Goal: Communication & Community: Answer question/provide support

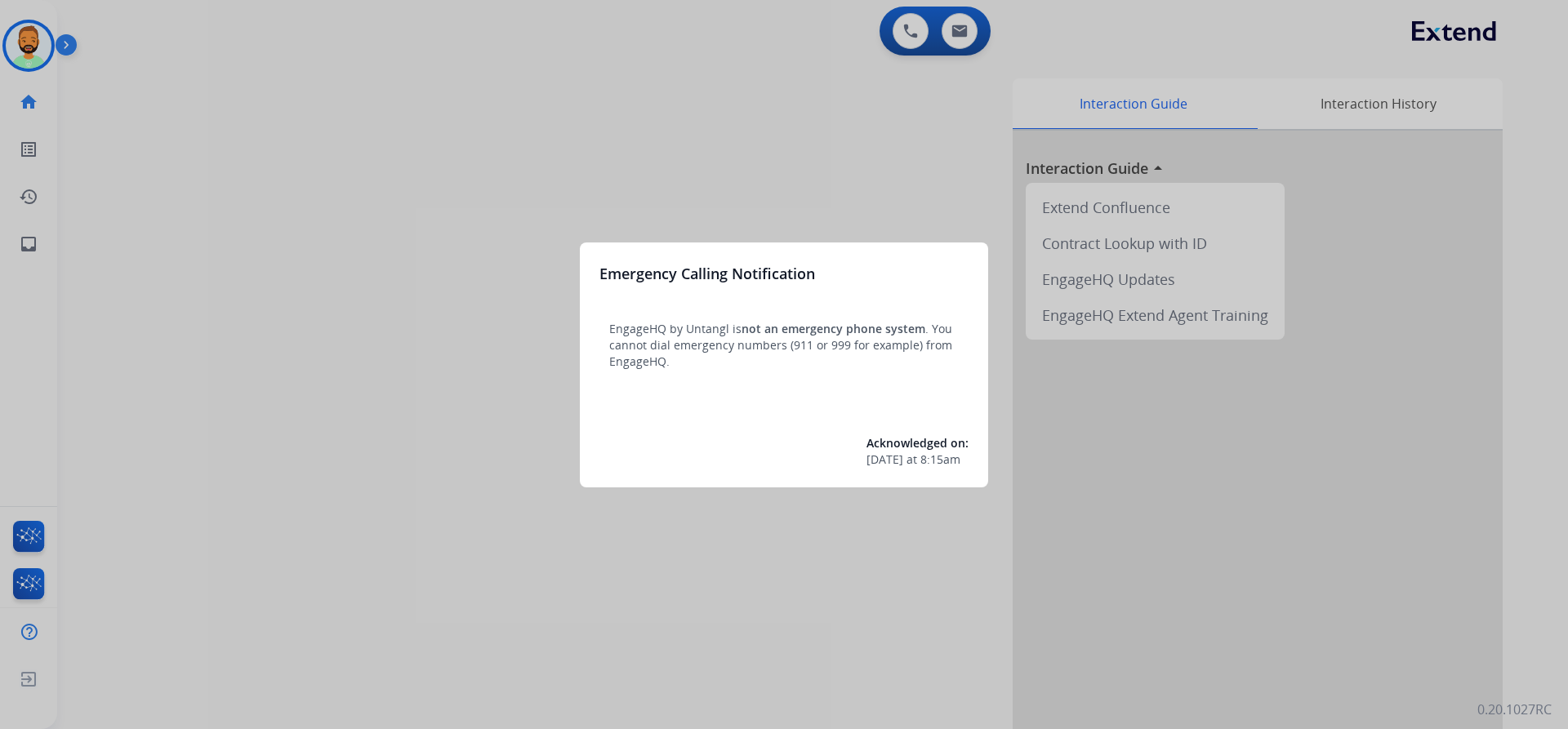
click at [656, 68] on div at bounding box center [784, 364] width 1568 height 729
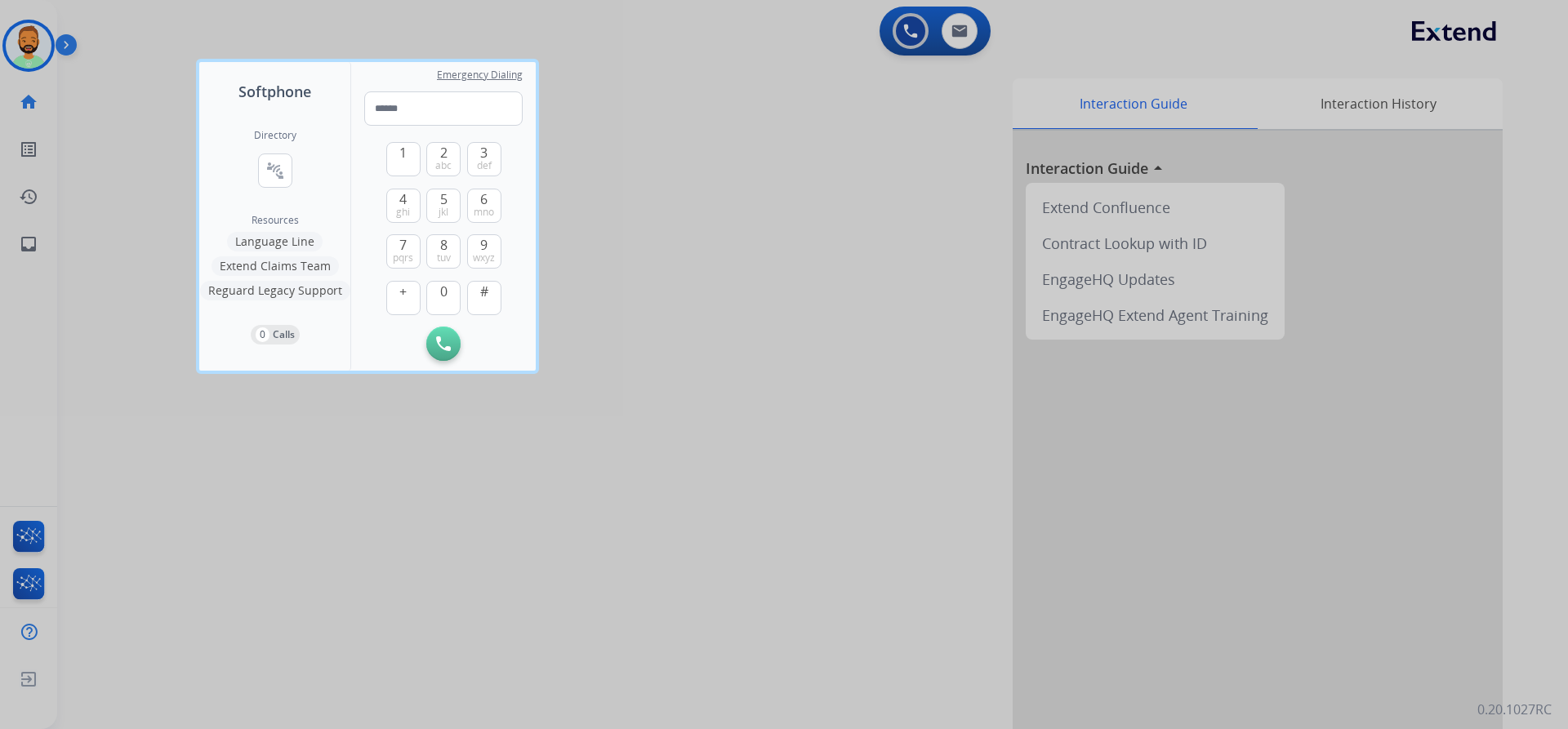
click at [154, 46] on div at bounding box center [784, 364] width 1568 height 729
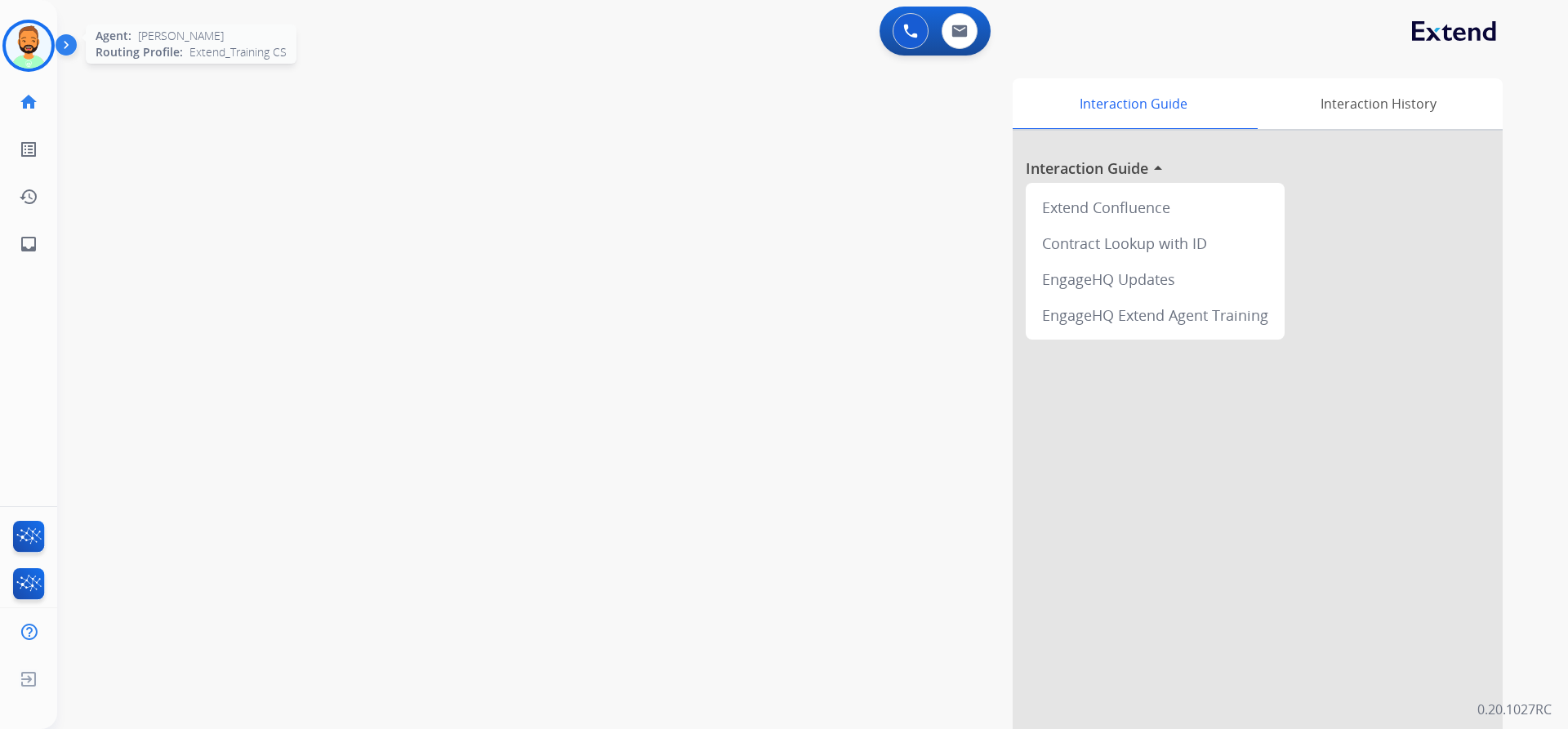
click at [40, 48] on img at bounding box center [29, 46] width 46 height 46
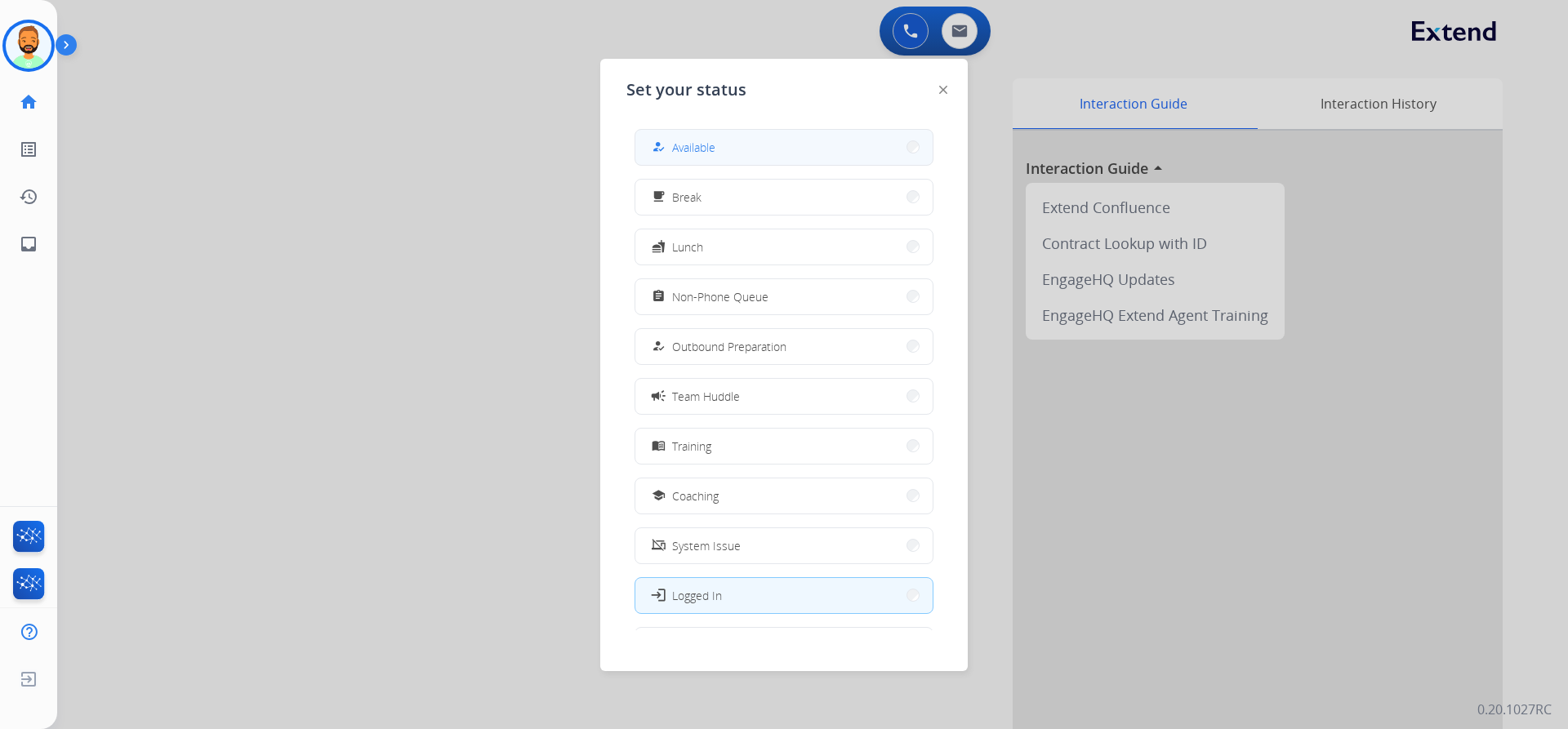
click at [702, 151] on span "Available" at bounding box center [693, 147] width 44 height 17
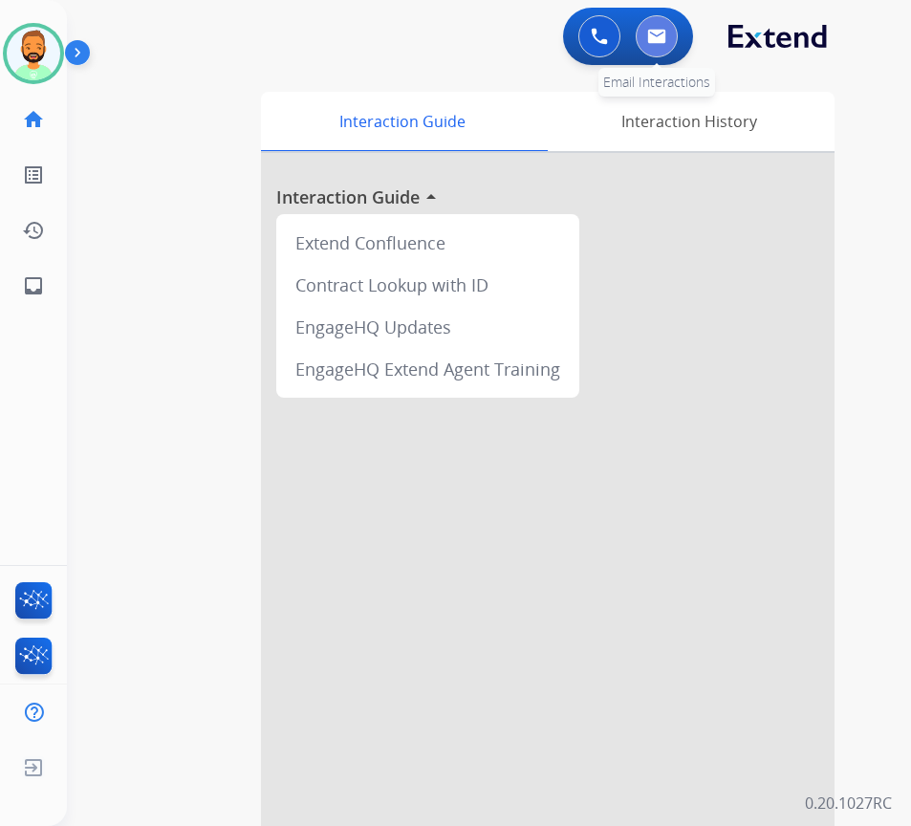
click at [666, 46] on button at bounding box center [656, 36] width 42 height 42
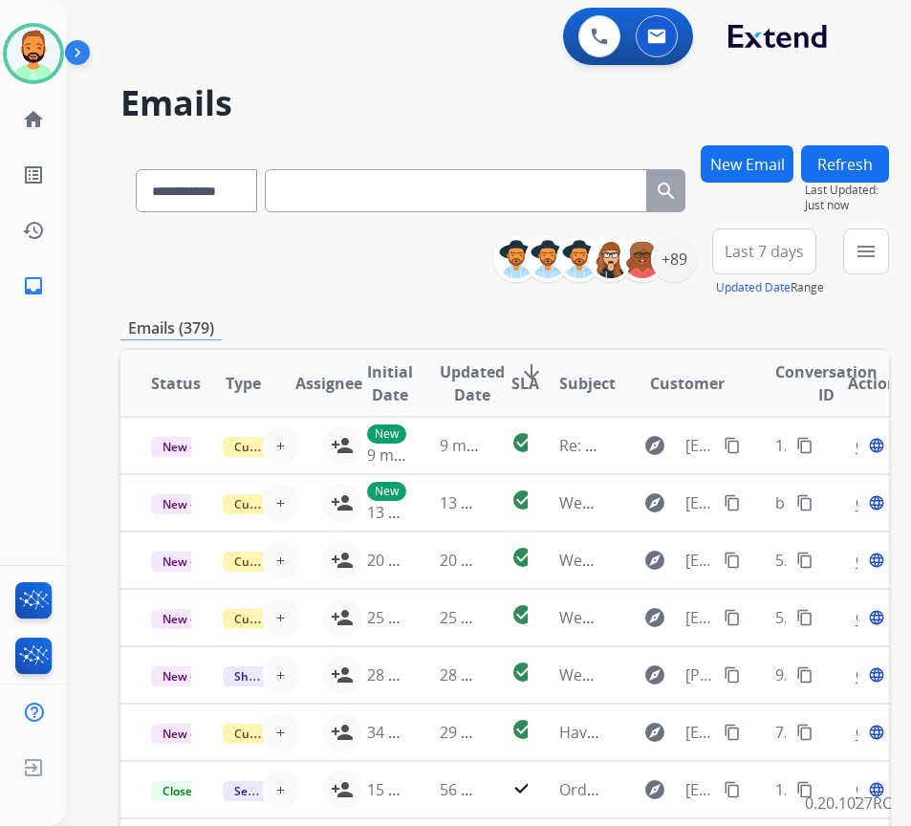
click at [781, 232] on button "Last 7 days" at bounding box center [764, 251] width 104 height 46
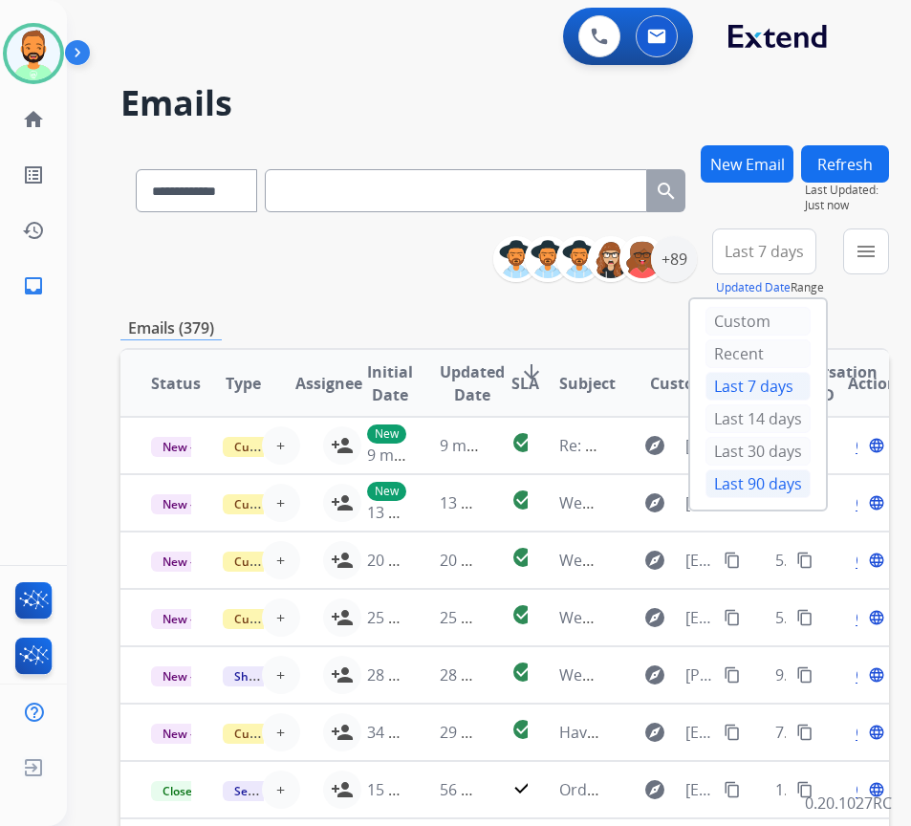
click at [769, 476] on div "Last 90 days" at bounding box center [757, 483] width 105 height 29
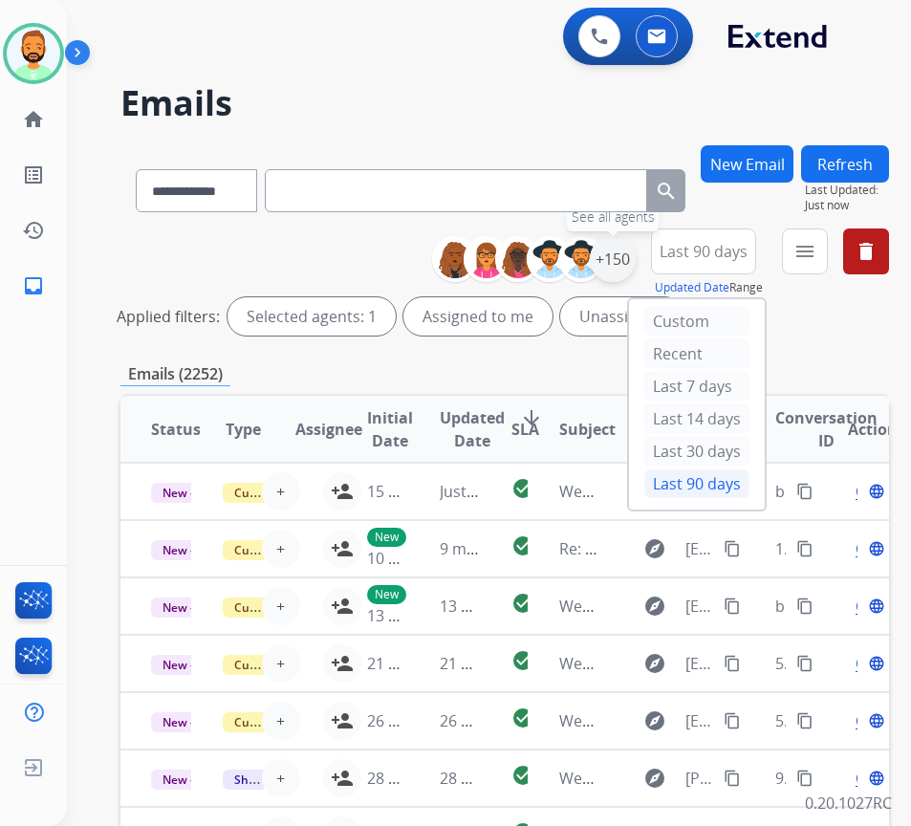
click at [634, 264] on div "+150" at bounding box center [613, 259] width 46 height 46
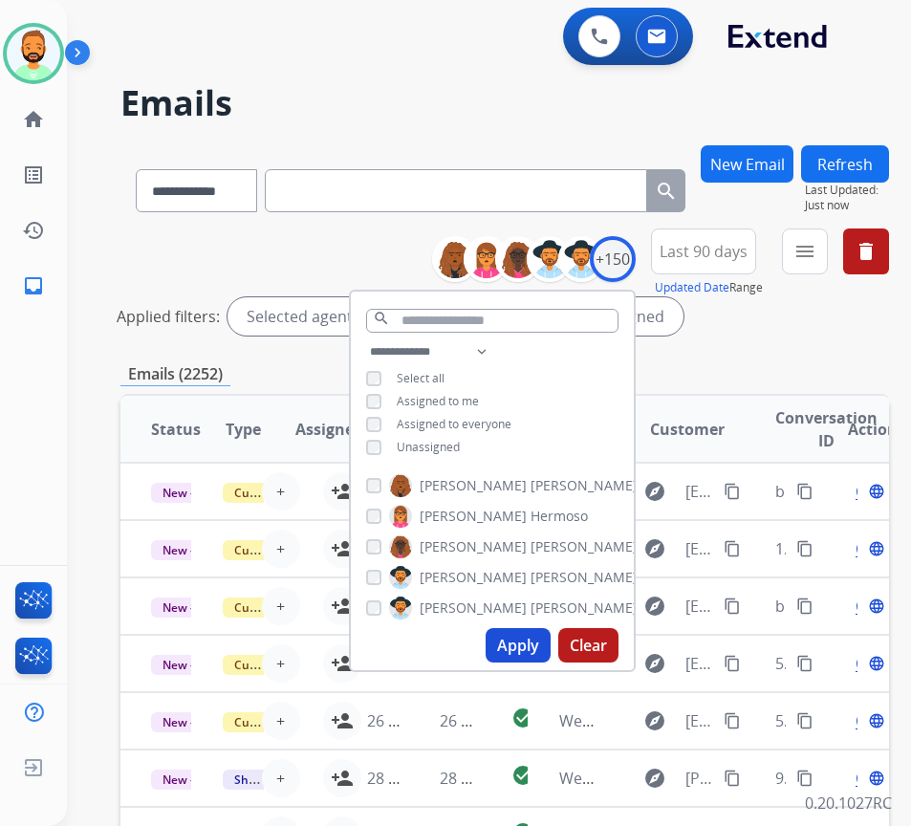
click at [438, 444] on span "Unassigned" at bounding box center [428, 447] width 63 height 16
click at [540, 648] on button "Apply" at bounding box center [517, 645] width 65 height 34
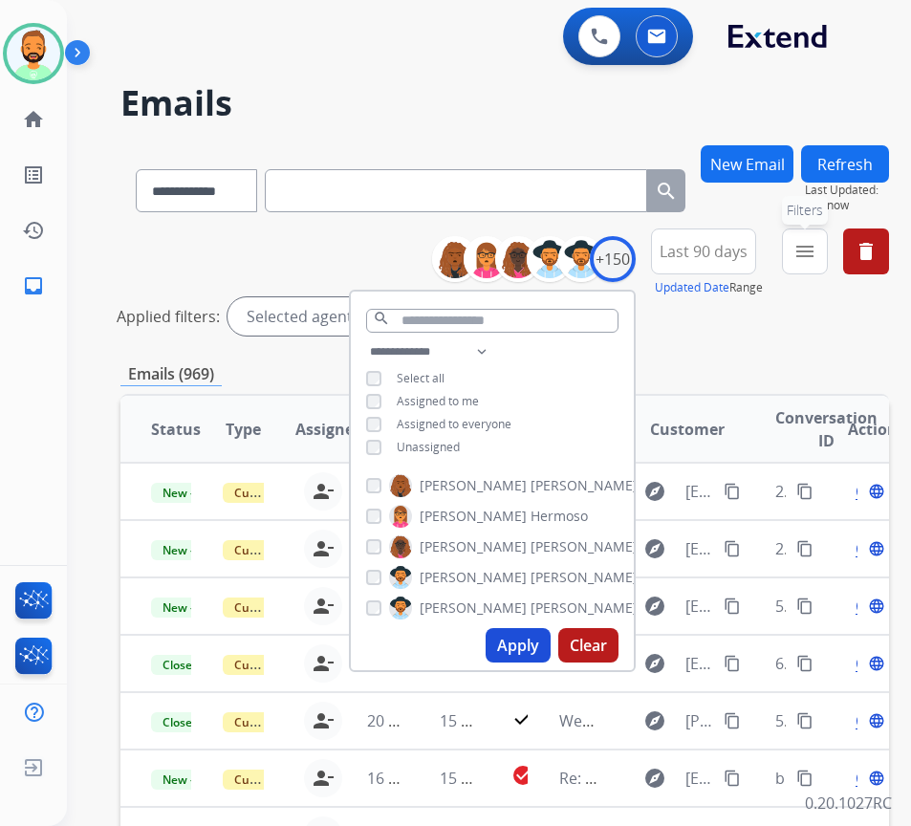
click at [808, 245] on button "menu Filters" at bounding box center [805, 251] width 46 height 46
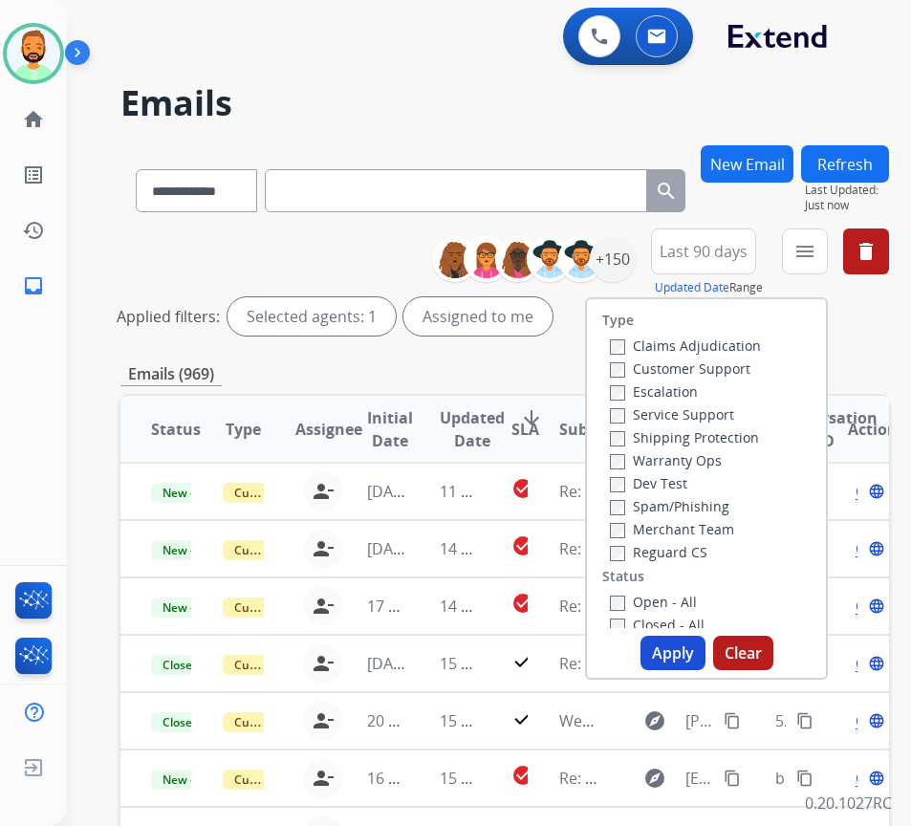
click at [677, 368] on label "Customer Support" at bounding box center [680, 368] width 140 height 18
click at [675, 440] on label "Shipping Protection" at bounding box center [684, 437] width 149 height 18
click at [660, 594] on label "Open - All" at bounding box center [653, 601] width 87 height 18
click at [684, 648] on button "Apply" at bounding box center [672, 652] width 65 height 34
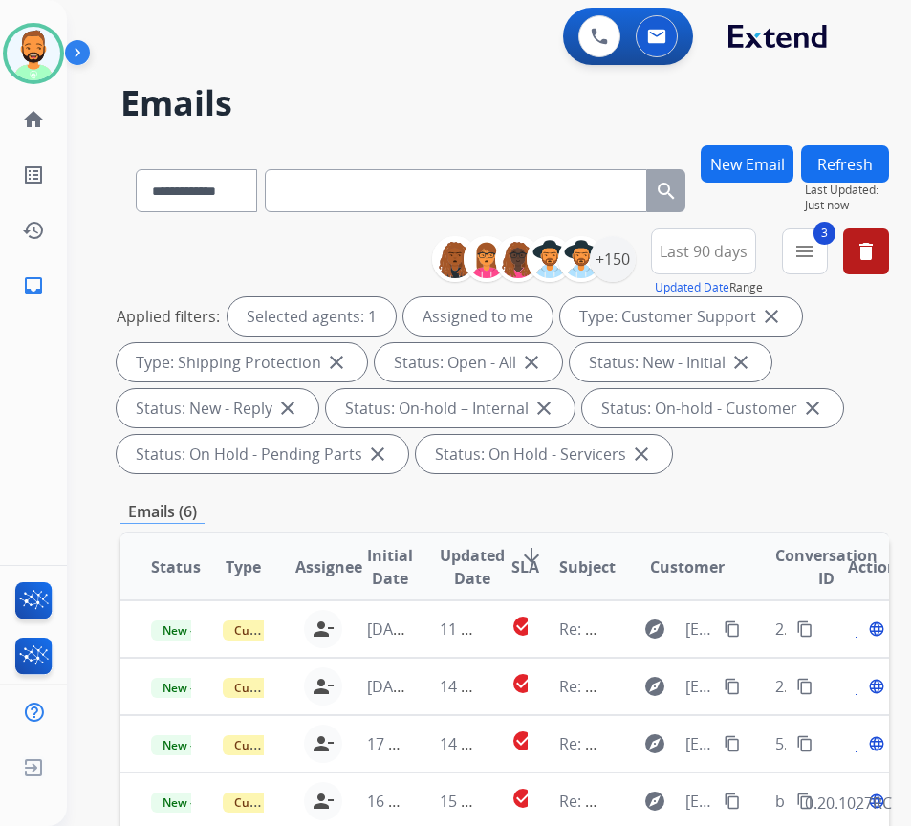
click at [527, 559] on span "SLA" at bounding box center [525, 566] width 28 height 23
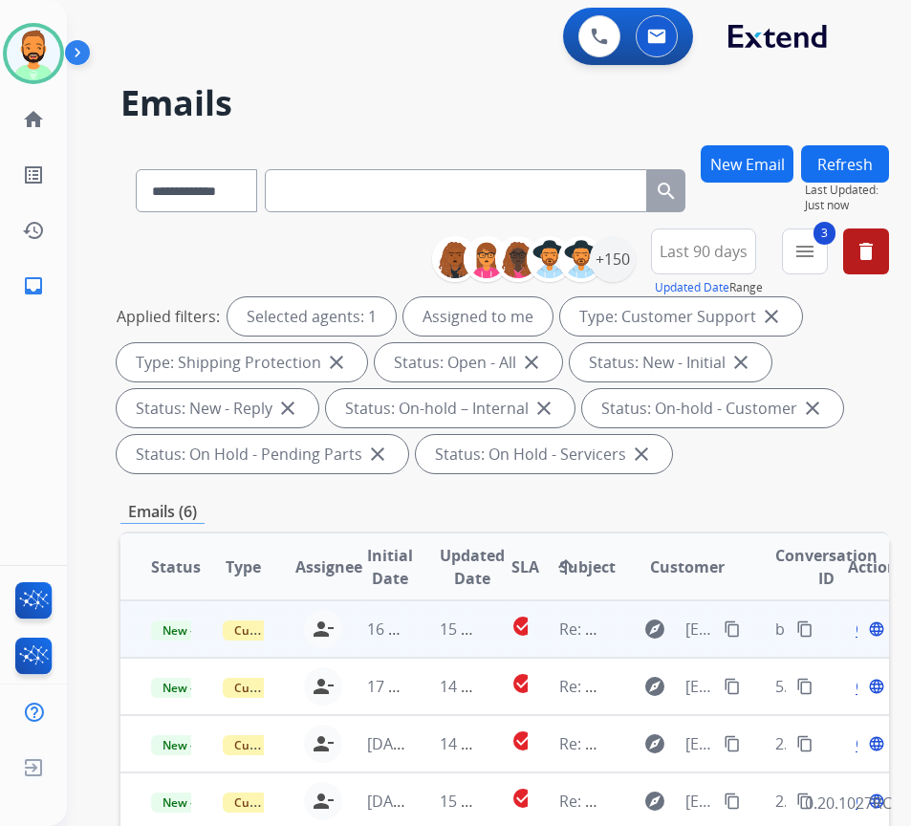
click at [424, 642] on td "15 hours ago" at bounding box center [445, 628] width 72 height 57
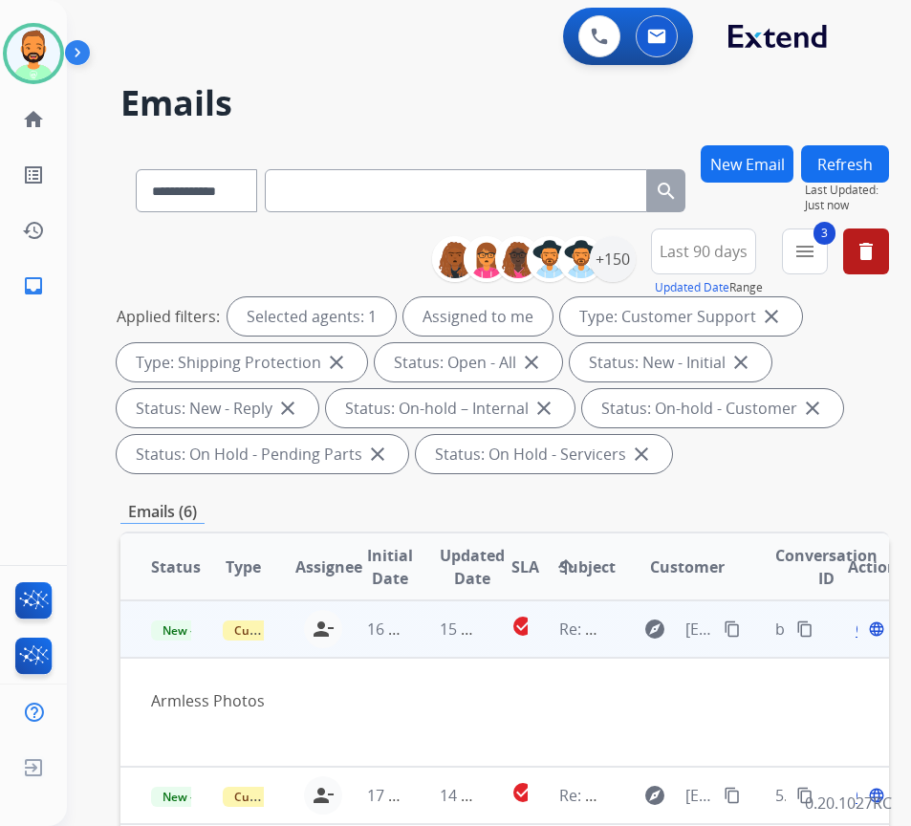
click at [865, 633] on span "Open" at bounding box center [874, 628] width 39 height 23
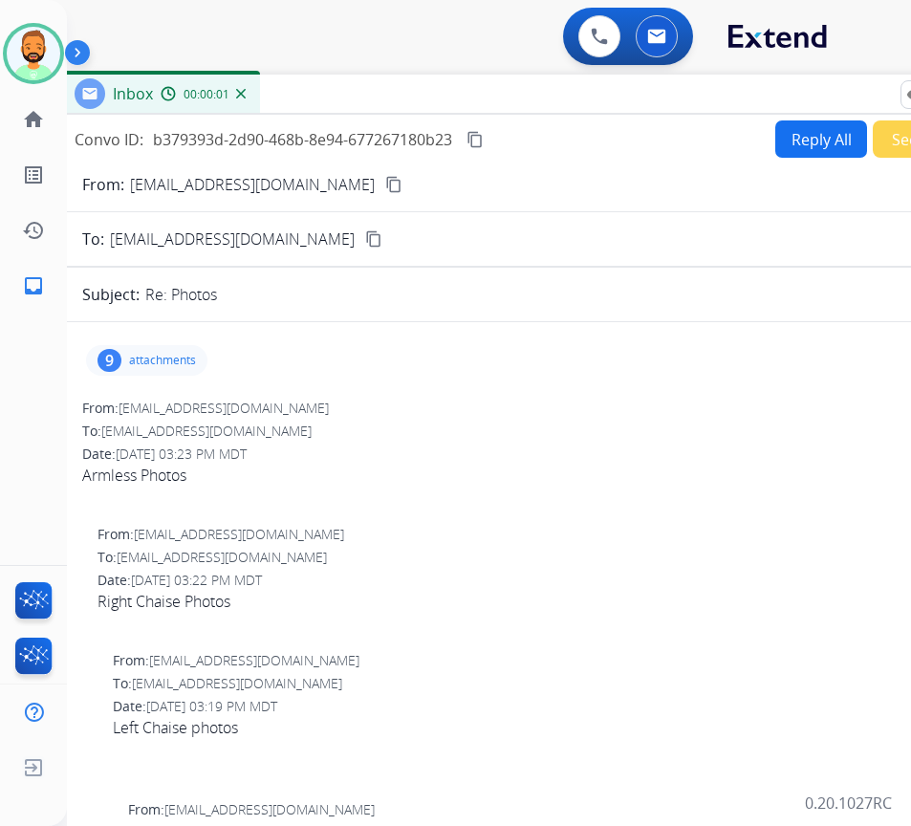
drag, startPoint x: 462, startPoint y: 137, endPoint x: 612, endPoint y: 95, distance: 155.8
click at [612, 95] on div "Inbox 00:00:01" at bounding box center [537, 95] width 956 height 40
click at [385, 179] on mat-icon "content_copy" at bounding box center [393, 184] width 17 height 17
click at [182, 365] on p "attachments" at bounding box center [162, 360] width 67 height 15
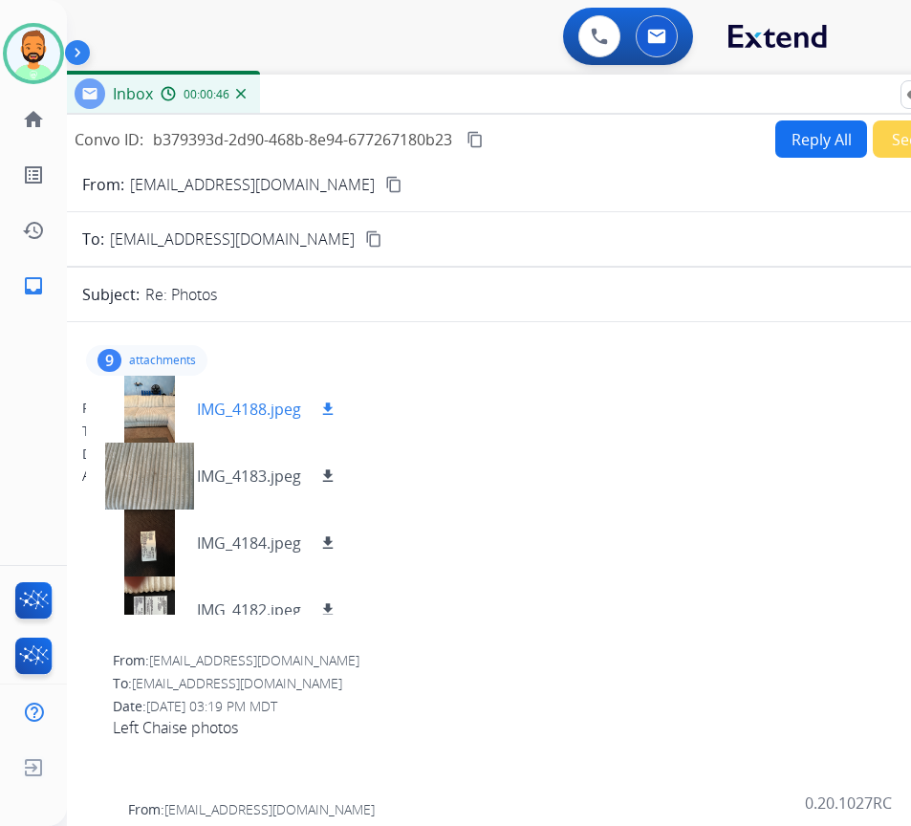
click at [161, 409] on div at bounding box center [149, 409] width 96 height 67
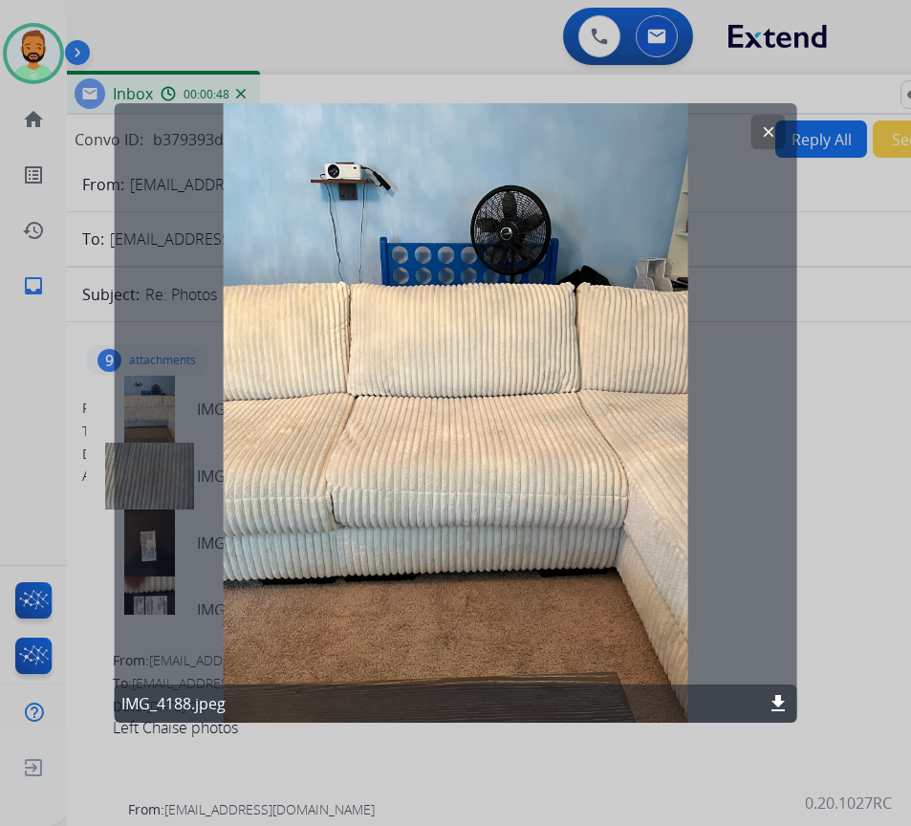
click at [776, 701] on mat-icon "download" at bounding box center [777, 703] width 23 height 23
click at [776, 124] on mat-icon "clear" at bounding box center [768, 131] width 17 height 17
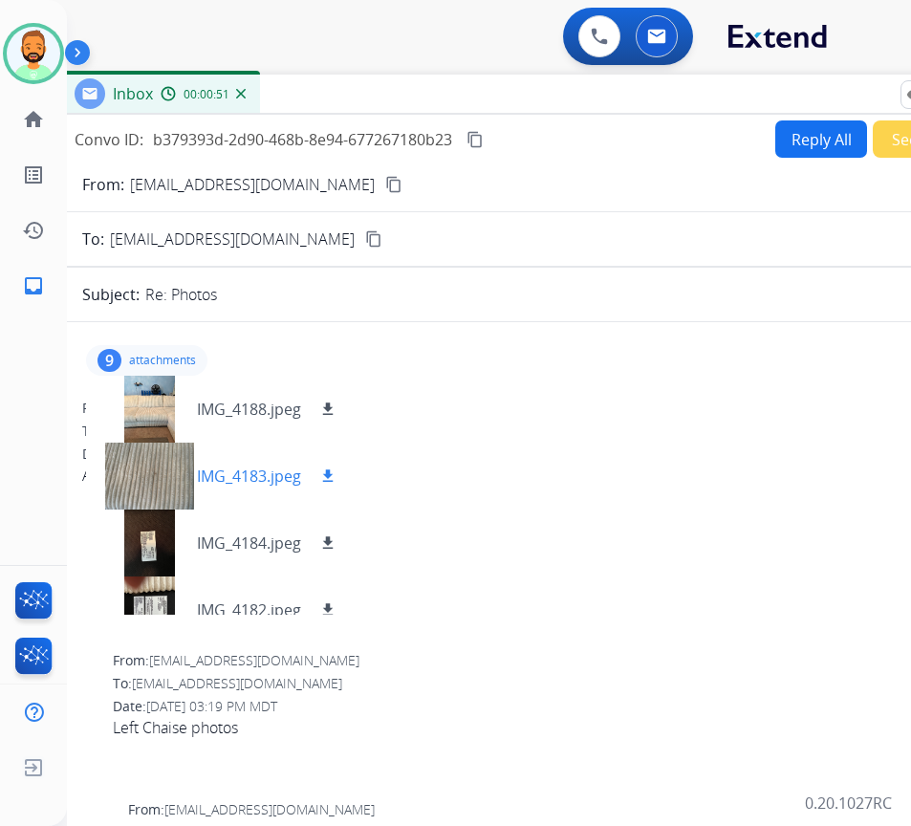
click at [161, 488] on div at bounding box center [149, 475] width 96 height 67
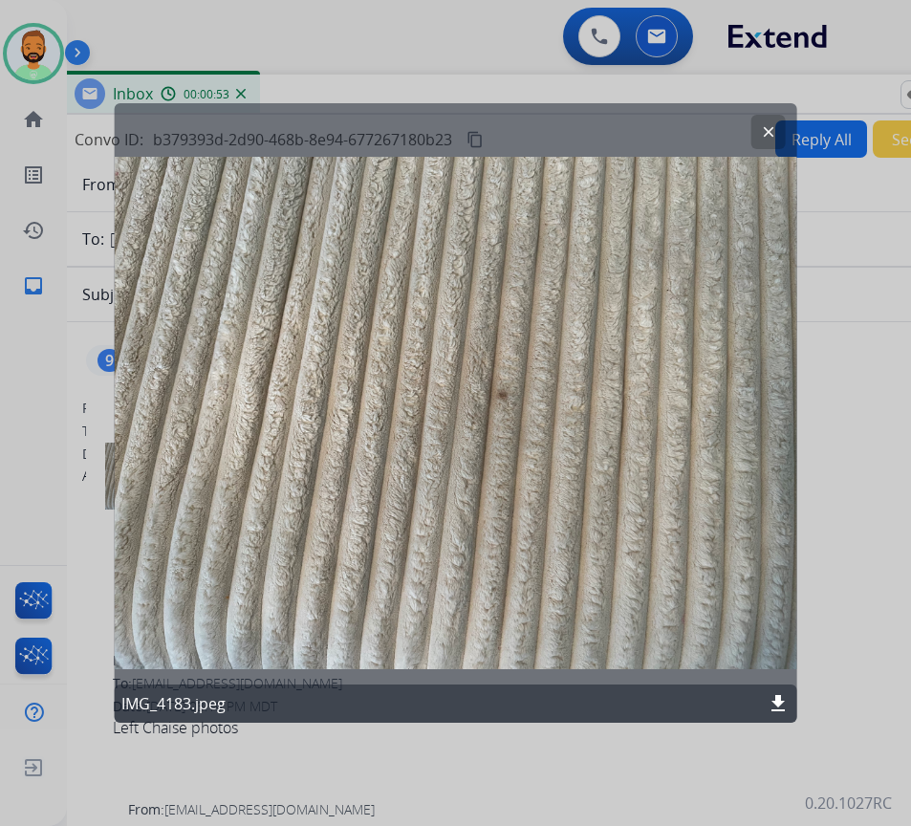
click at [771, 702] on mat-icon "download" at bounding box center [777, 703] width 23 height 23
click at [764, 130] on mat-icon "clear" at bounding box center [768, 131] width 17 height 17
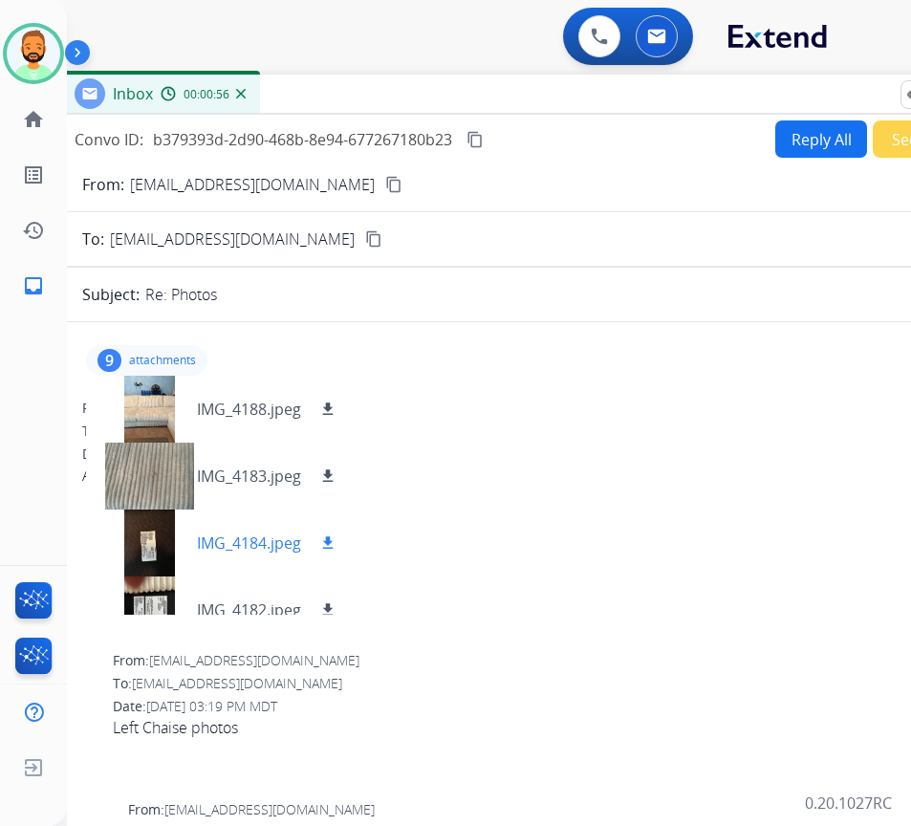
click at [165, 543] on div at bounding box center [149, 542] width 96 height 67
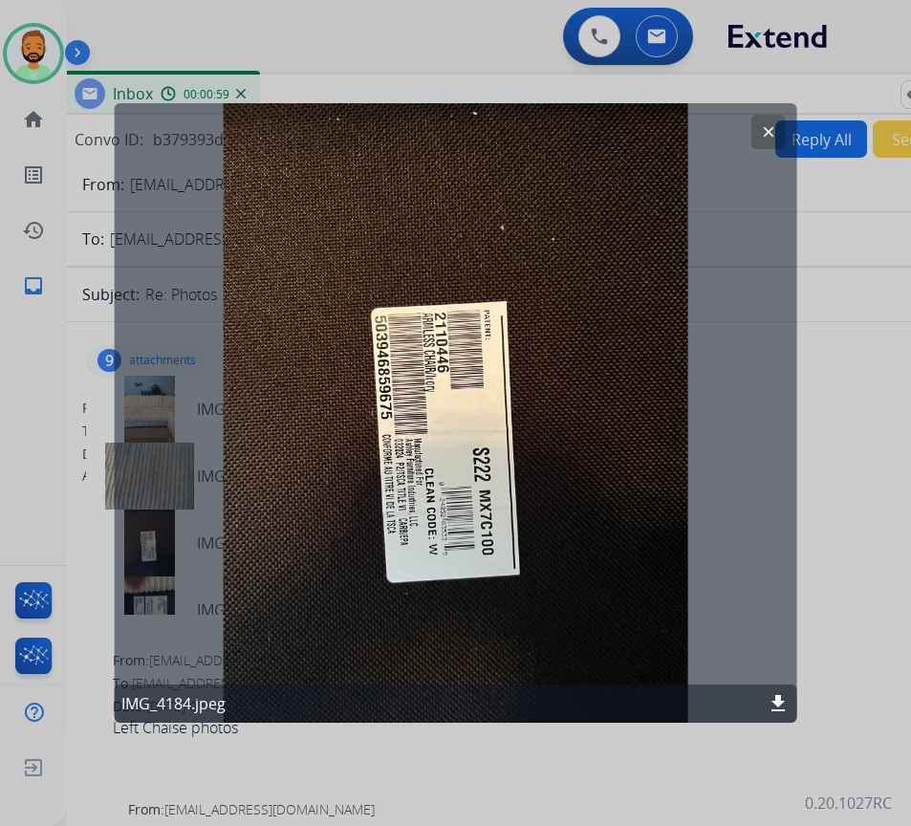
click at [775, 699] on mat-icon "download" at bounding box center [777, 703] width 23 height 23
click at [765, 133] on mat-icon "clear" at bounding box center [768, 131] width 17 height 17
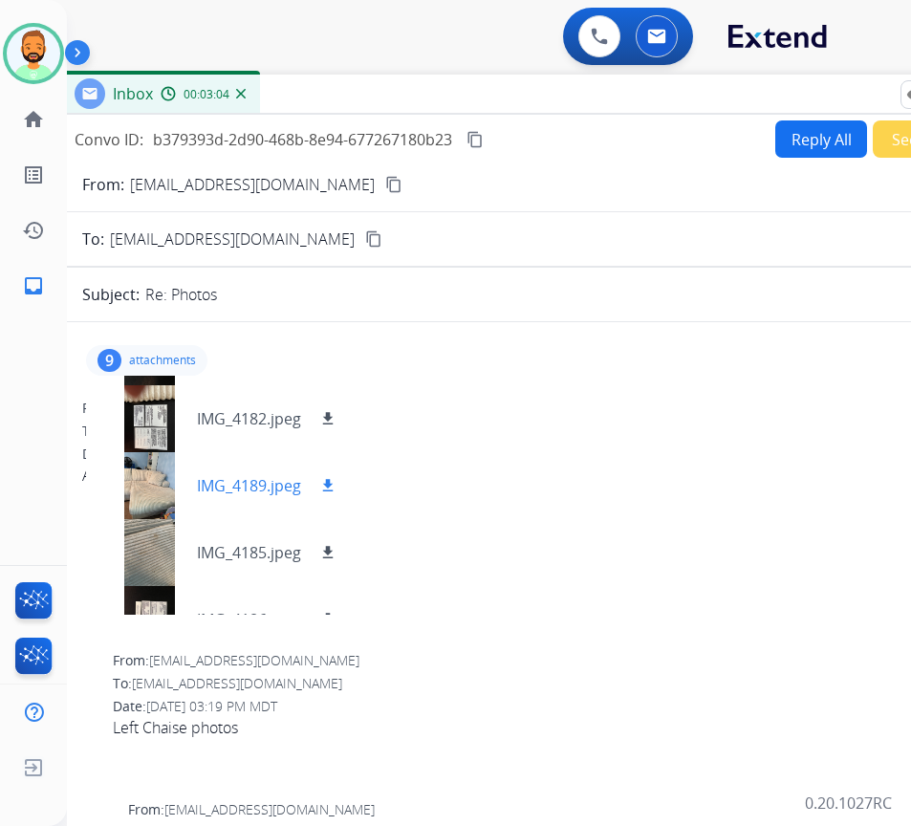
scroll to position [96, 0]
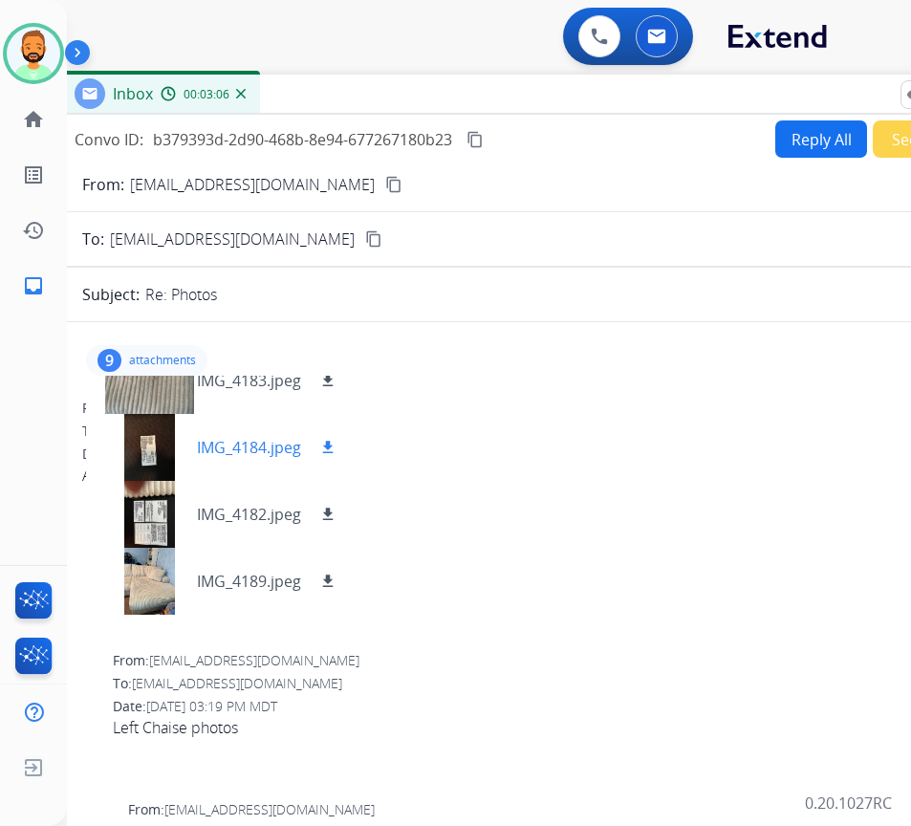
click at [164, 454] on div at bounding box center [149, 447] width 96 height 67
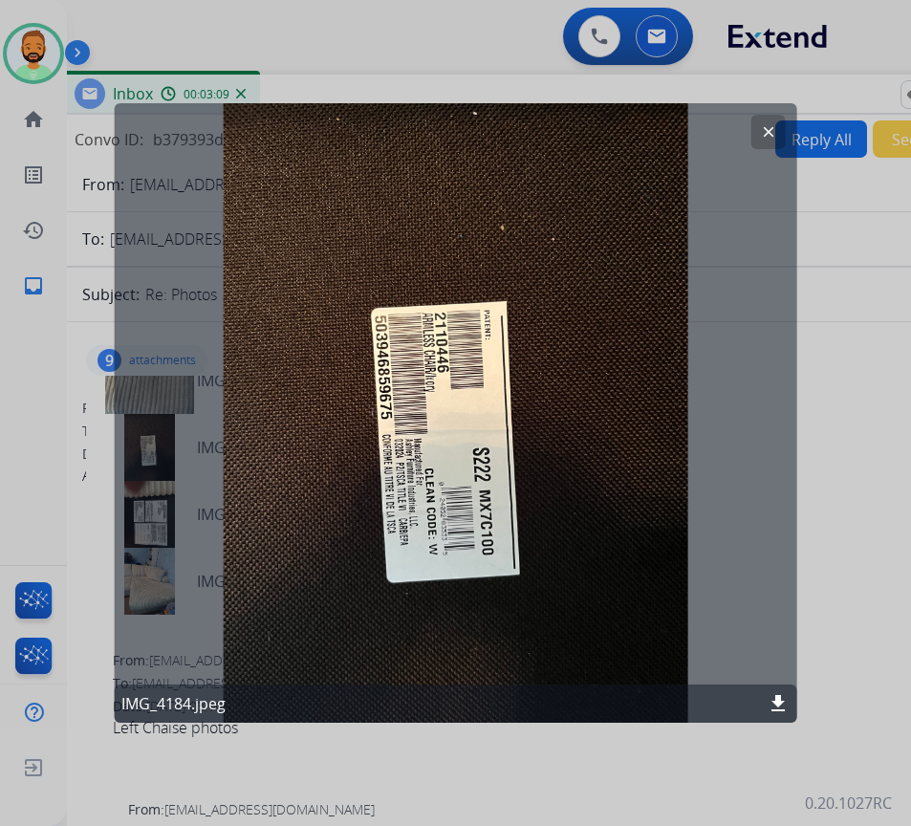
click at [766, 136] on mat-icon "clear" at bounding box center [768, 131] width 17 height 17
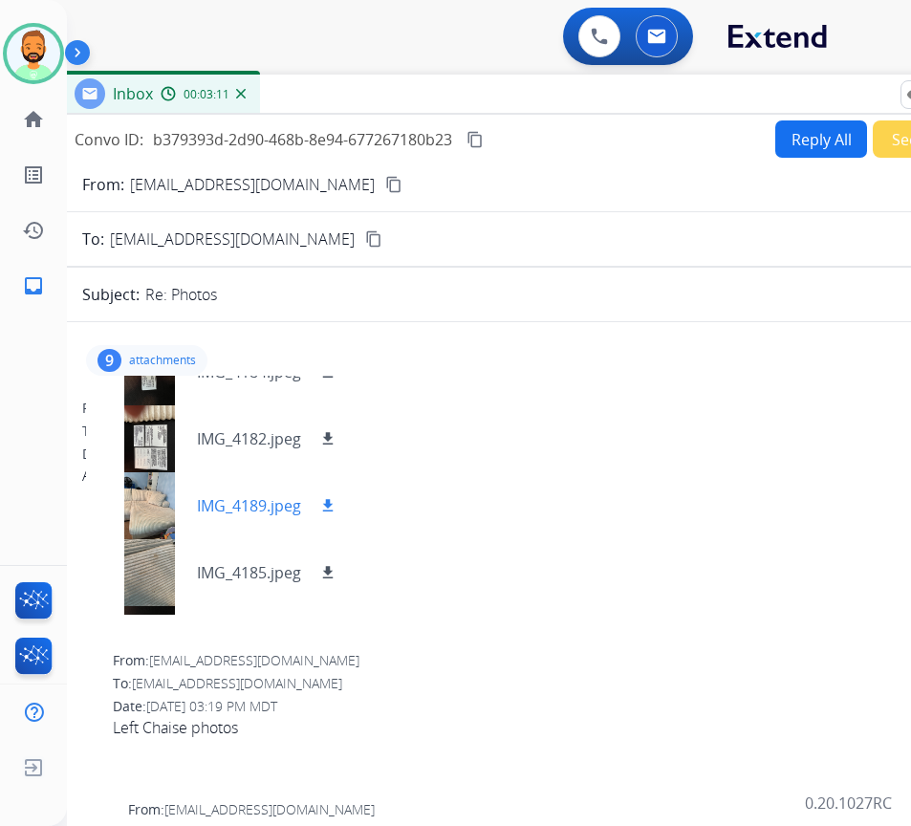
scroll to position [191, 0]
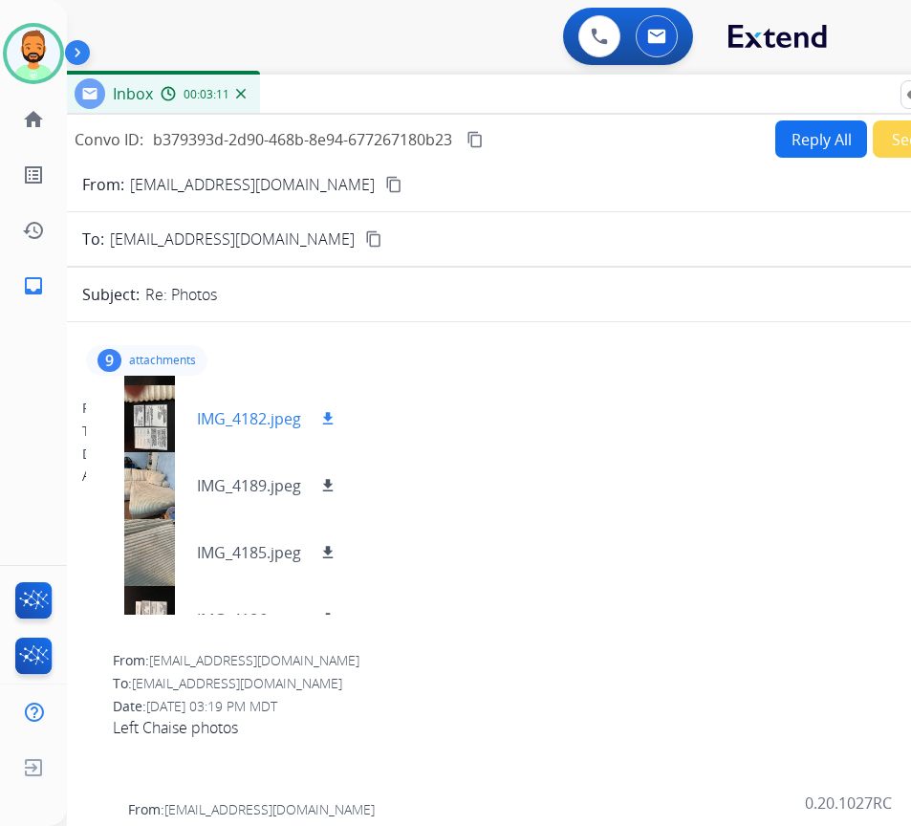
click at [138, 409] on div at bounding box center [149, 418] width 96 height 67
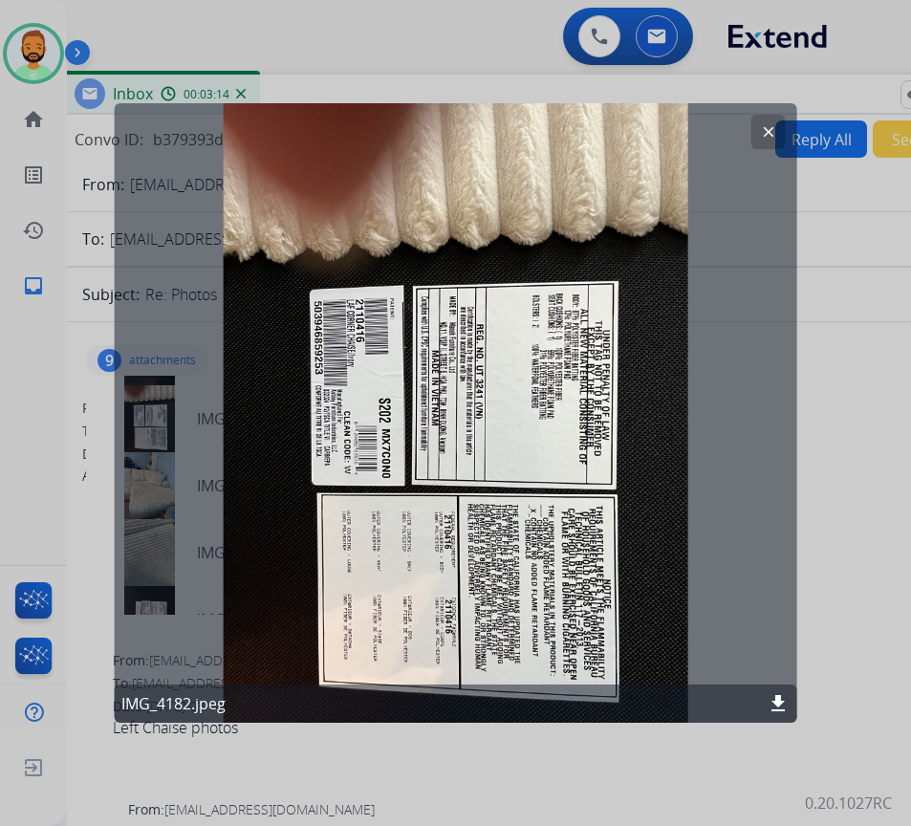
click at [775, 698] on mat-icon "download" at bounding box center [777, 703] width 23 height 23
click at [879, 481] on div at bounding box center [455, 413] width 911 height 826
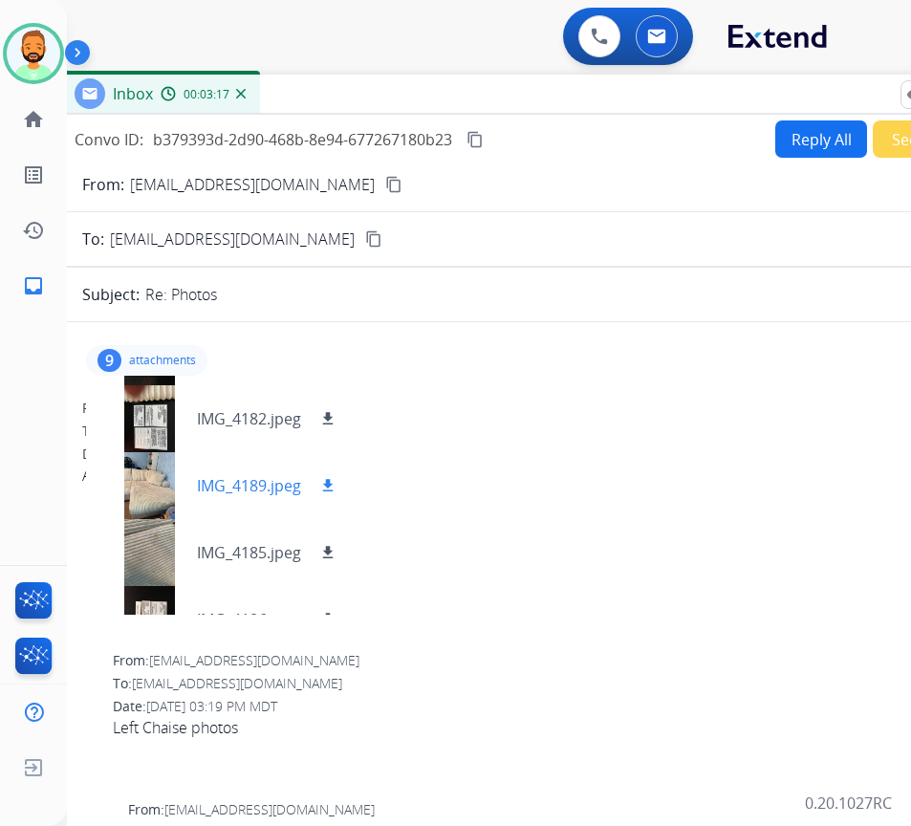
click at [148, 483] on div at bounding box center [149, 485] width 96 height 67
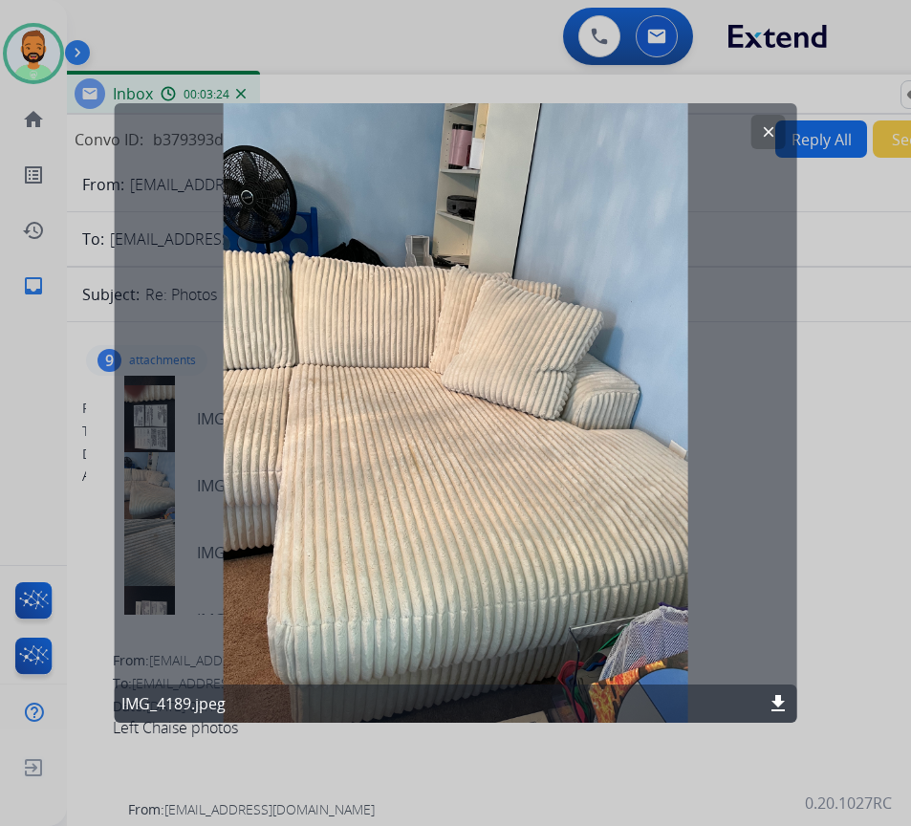
click at [775, 707] on mat-icon "download" at bounding box center [777, 703] width 23 height 23
click at [775, 129] on mat-icon "clear" at bounding box center [768, 131] width 17 height 17
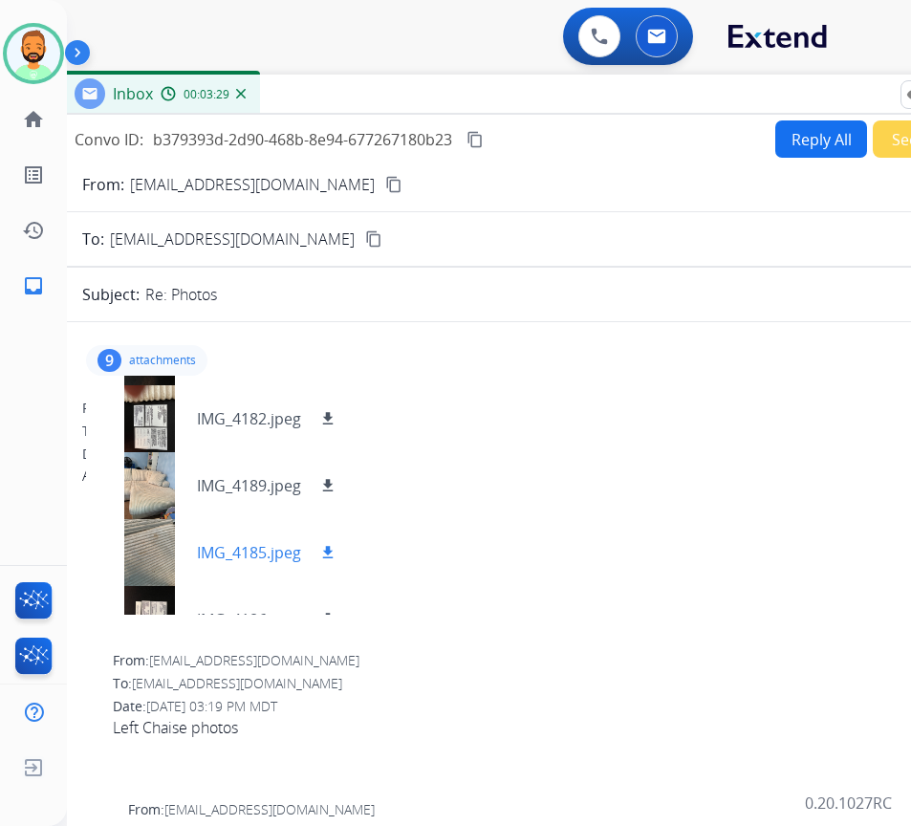
click at [327, 551] on mat-icon "download" at bounding box center [327, 552] width 17 height 17
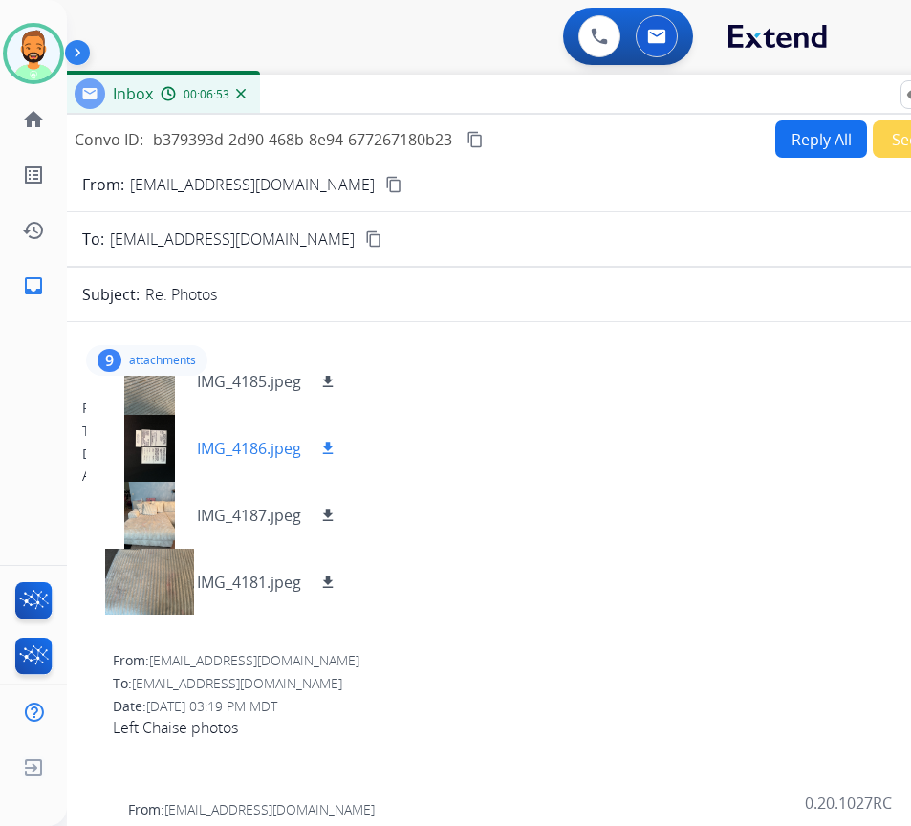
scroll to position [363, 0]
click at [329, 441] on mat-icon "download" at bounding box center [327, 447] width 17 height 17
click at [332, 505] on mat-icon "download" at bounding box center [327, 513] width 17 height 17
click at [325, 570] on button "download" at bounding box center [327, 580] width 23 height 23
click at [169, 362] on p "attachments" at bounding box center [162, 360] width 67 height 15
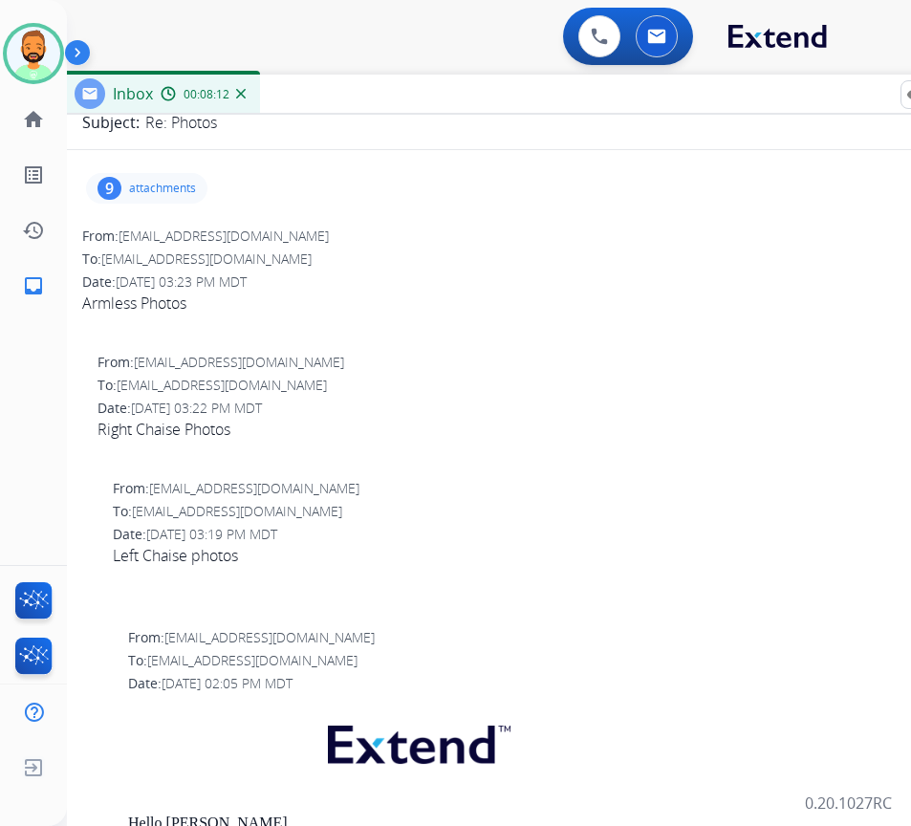
scroll to position [0, 0]
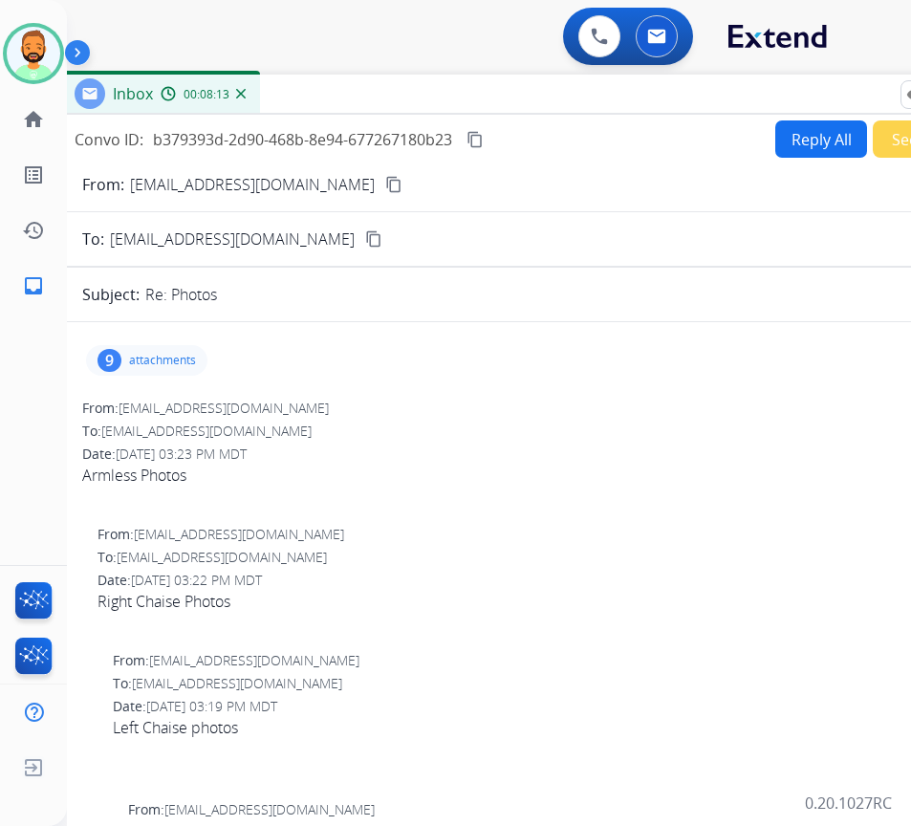
click at [795, 149] on button "Reply All" at bounding box center [821, 138] width 92 height 37
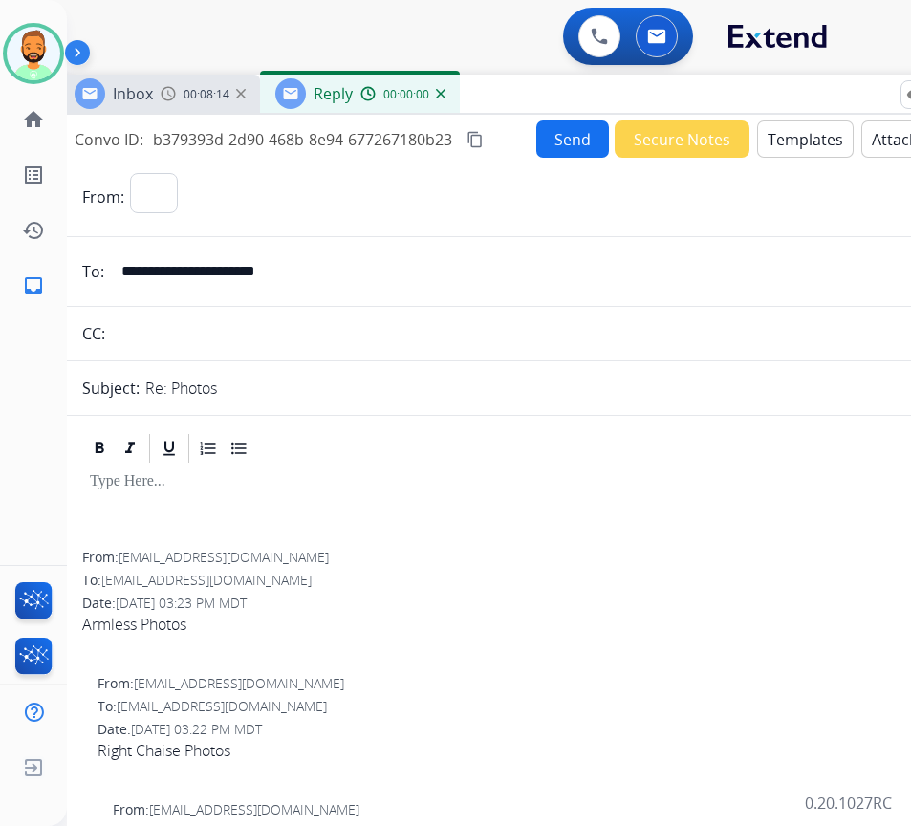
select select "**********"
click at [780, 141] on button "Templates" at bounding box center [805, 138] width 97 height 37
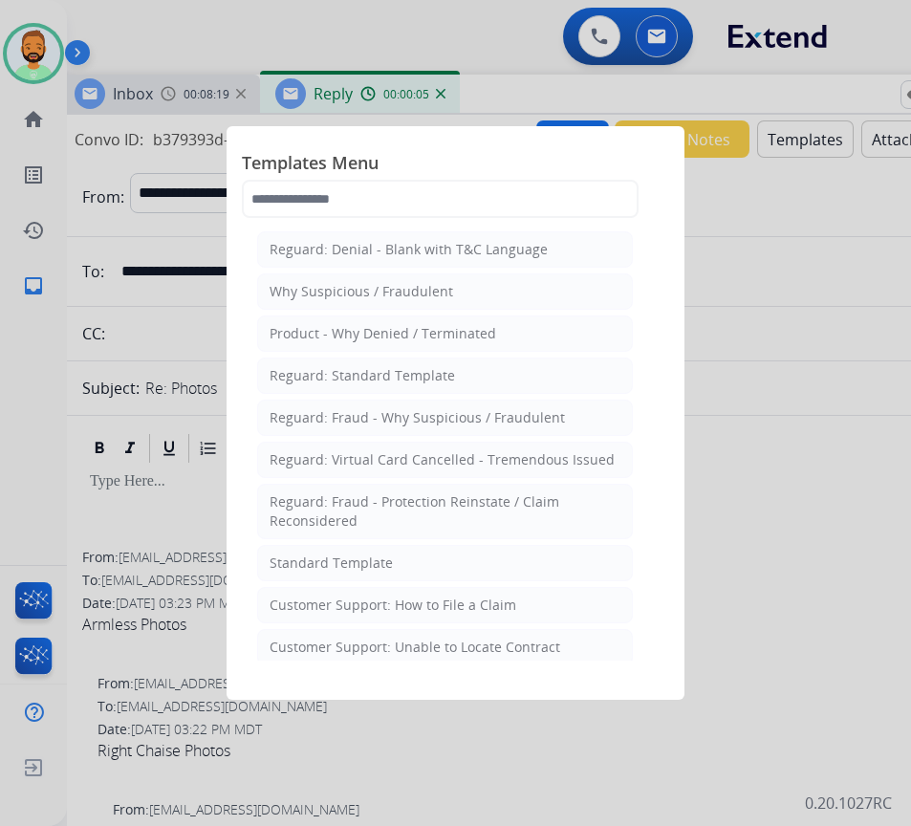
click at [171, 612] on div at bounding box center [455, 413] width 911 height 826
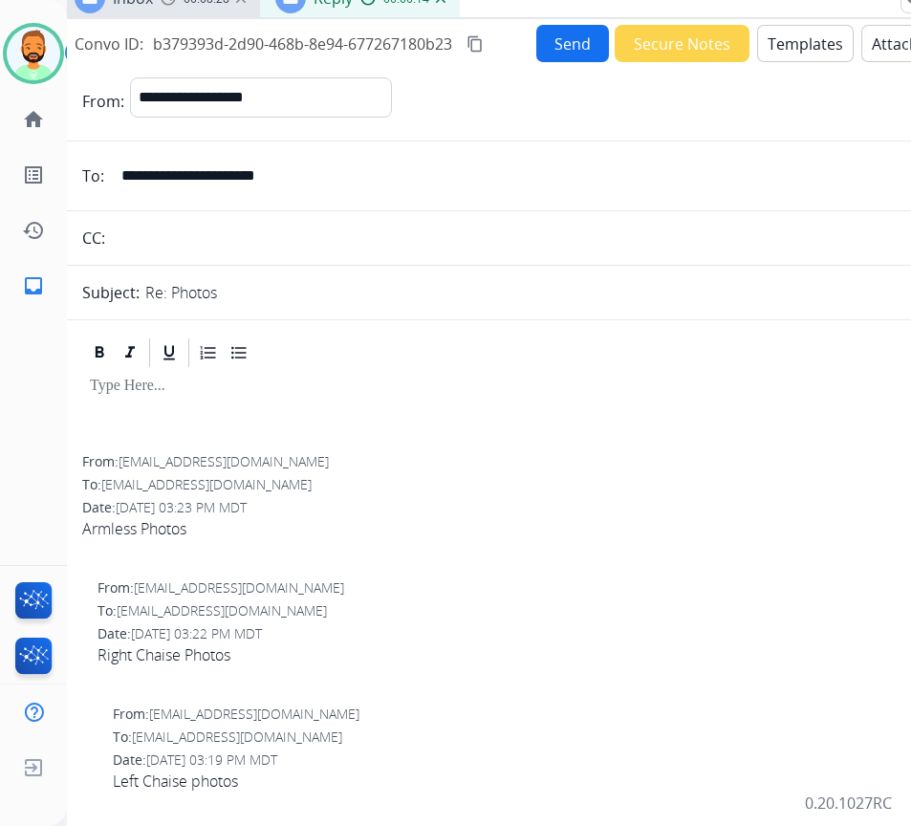
scroll to position [63, 0]
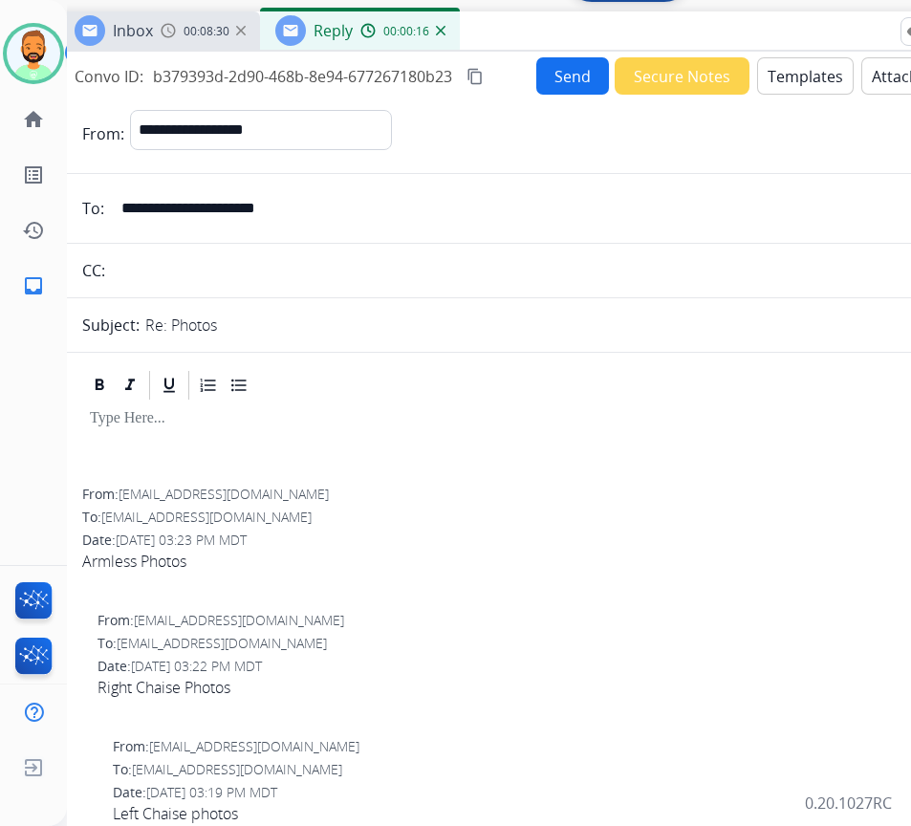
click at [809, 86] on button "Templates" at bounding box center [805, 75] width 97 height 37
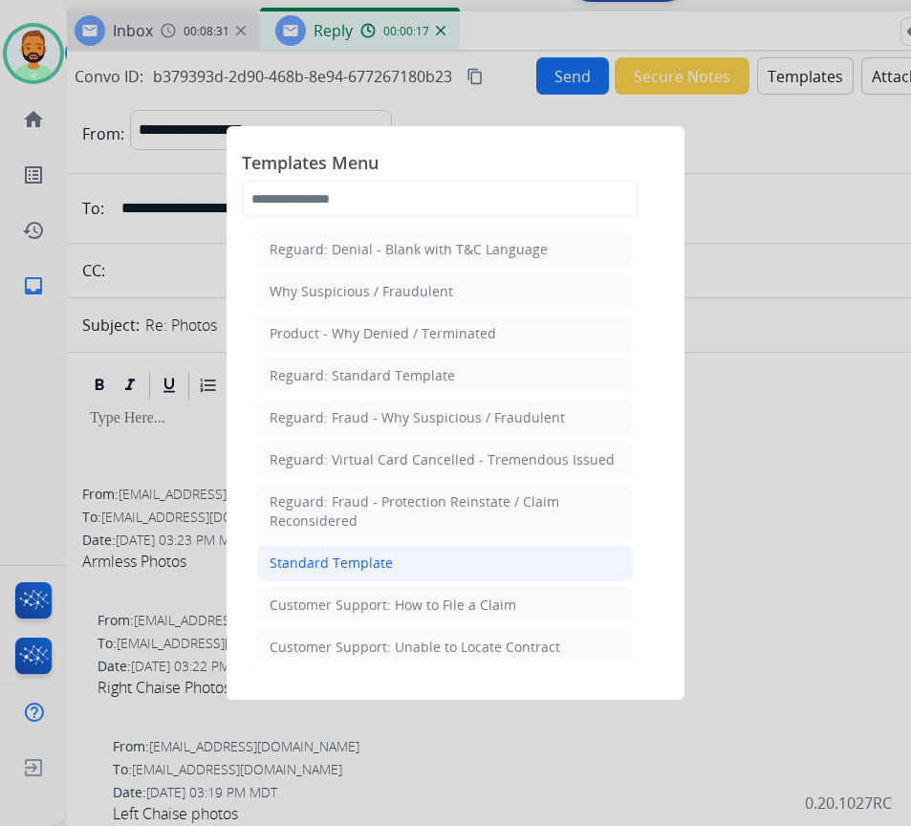
click at [462, 546] on li "Standard Template" at bounding box center [445, 563] width 376 height 36
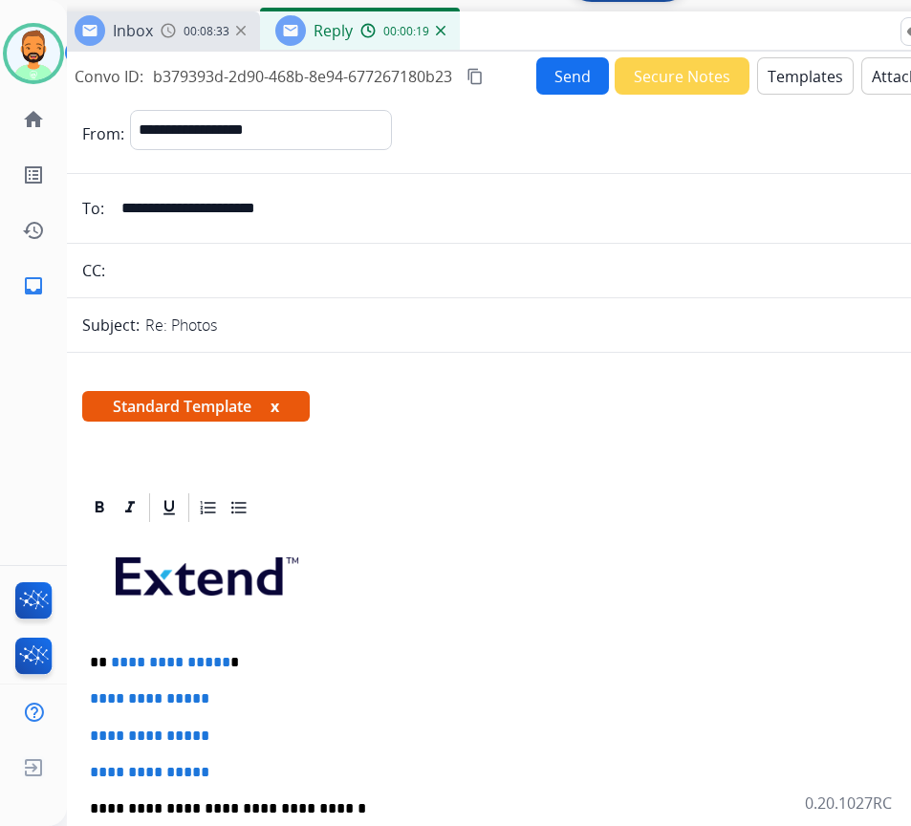
click at [334, 656] on p "**********" at bounding box center [529, 662] width 879 height 17
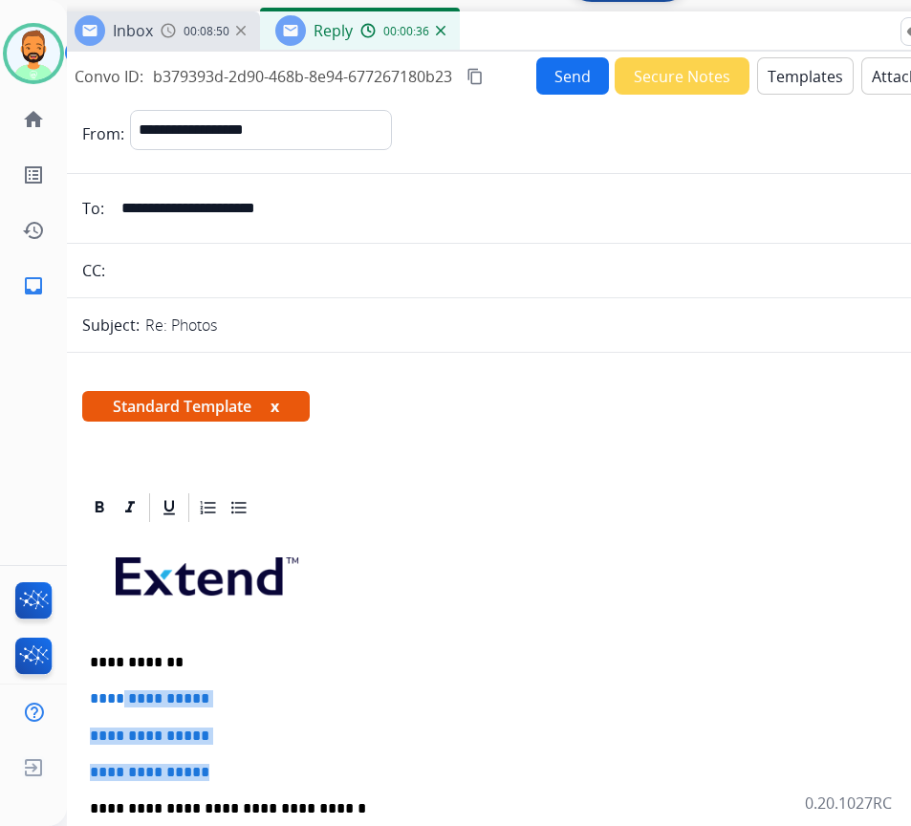
drag, startPoint x: 248, startPoint y: 763, endPoint x: 129, endPoint y: 699, distance: 135.5
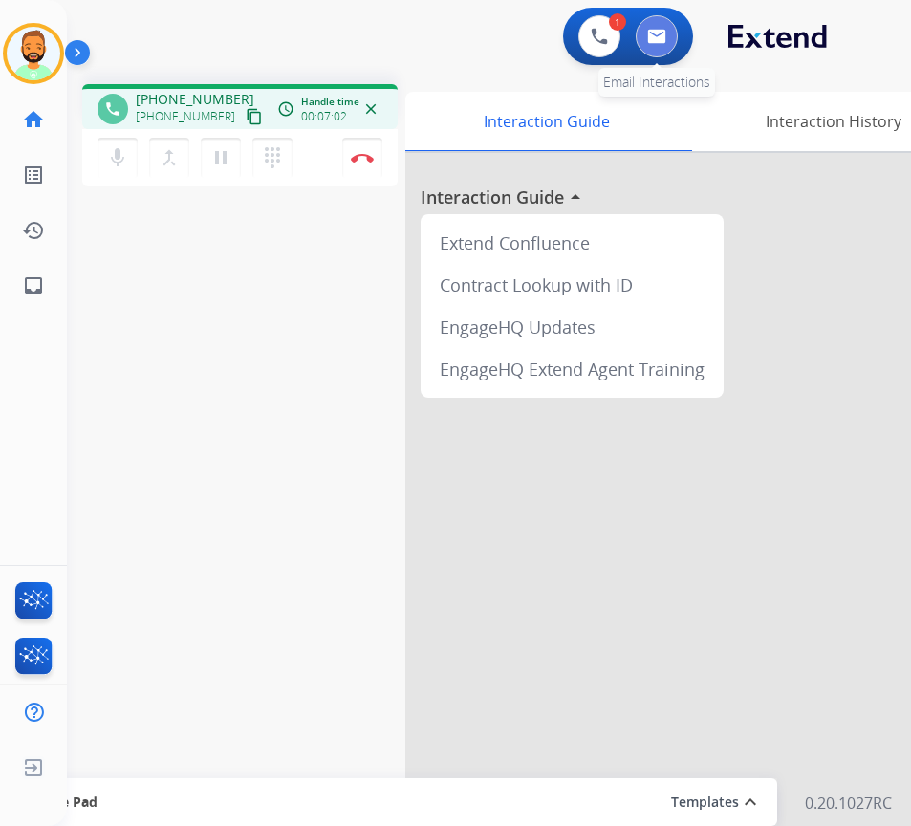
click at [655, 39] on img at bounding box center [656, 36] width 19 height 15
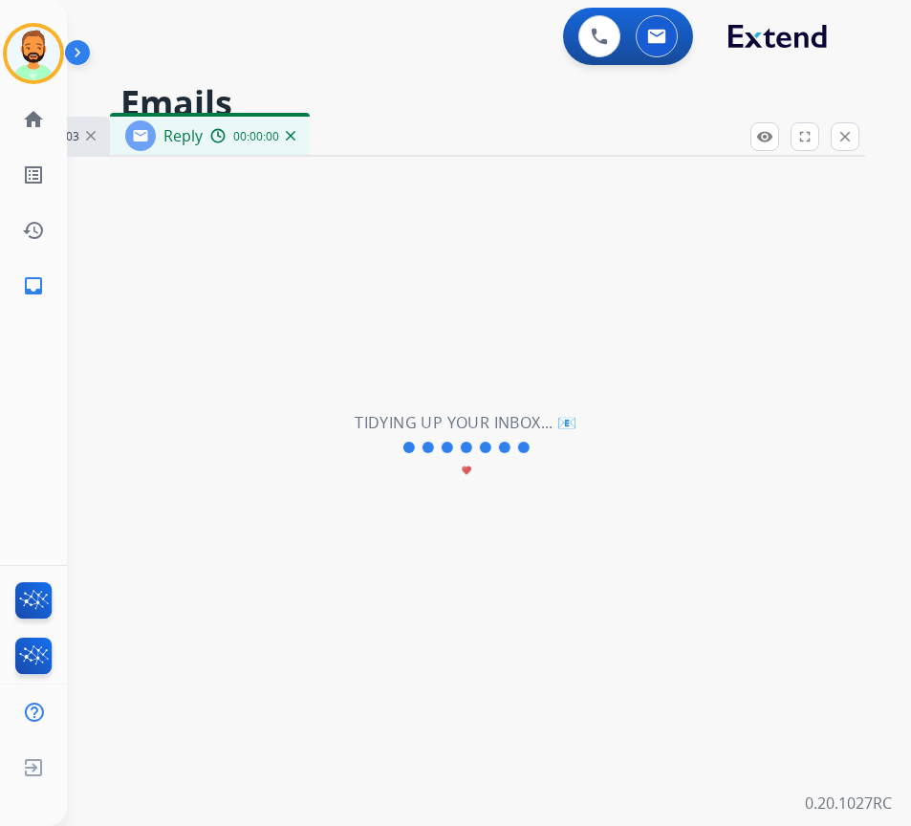
select select "**********"
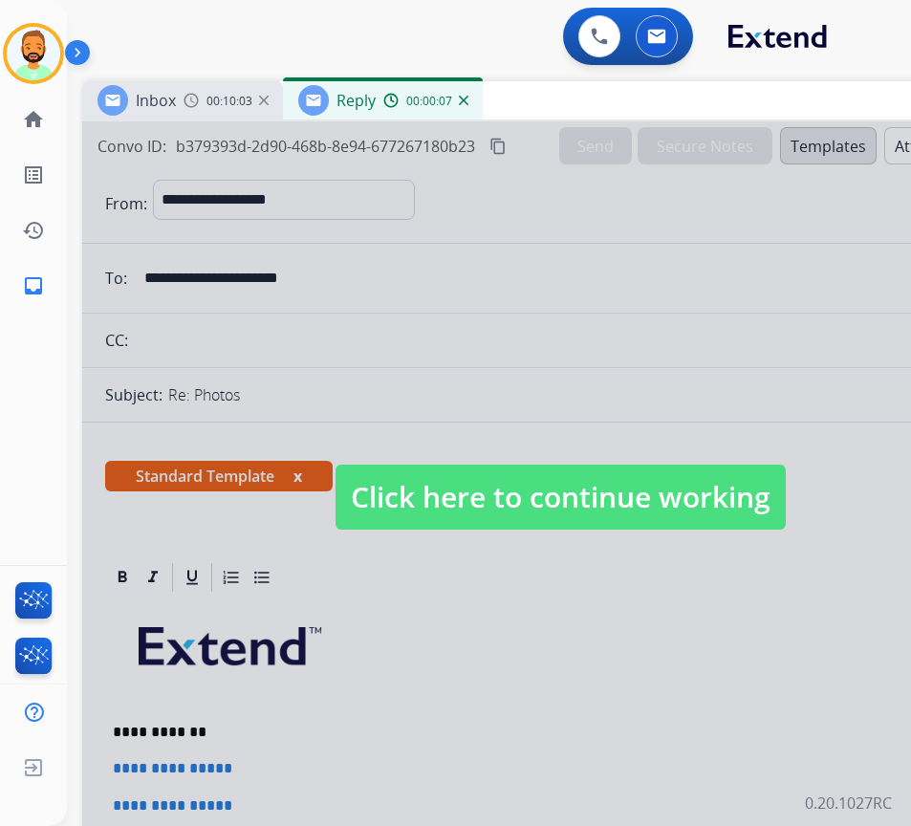
drag, startPoint x: 584, startPoint y: 135, endPoint x: 751, endPoint y: 99, distance: 170.9
click at [751, 99] on div "Inbox 00:10:03 Reply 00:00:07" at bounding box center [560, 101] width 956 height 40
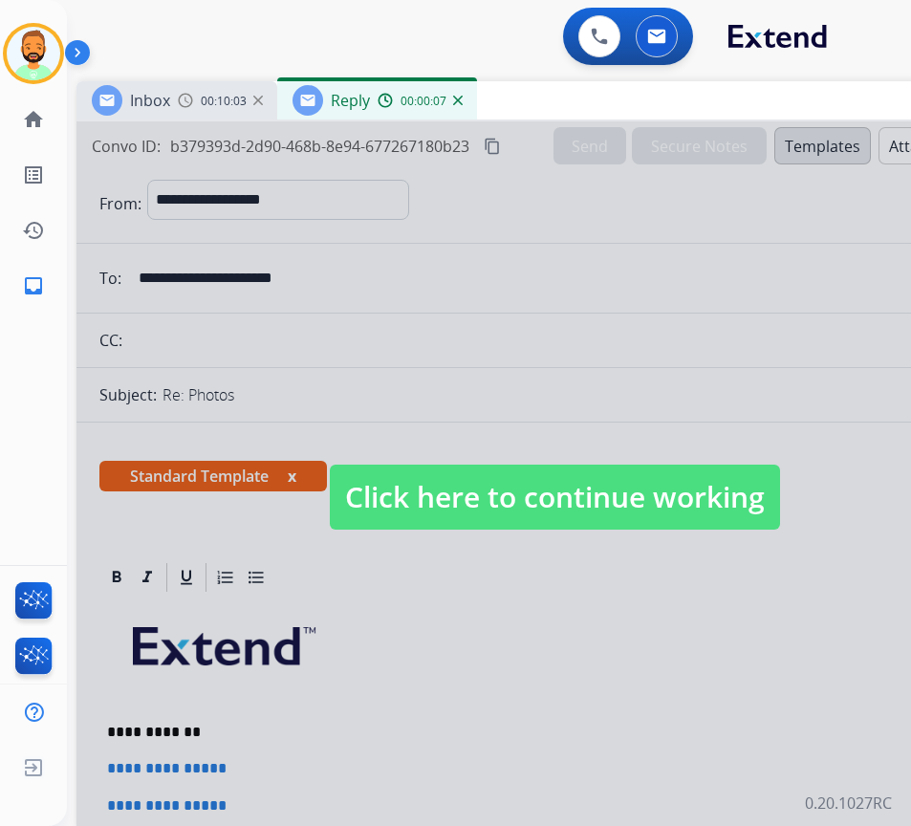
click at [706, 488] on span "Click here to continue working" at bounding box center [555, 496] width 450 height 65
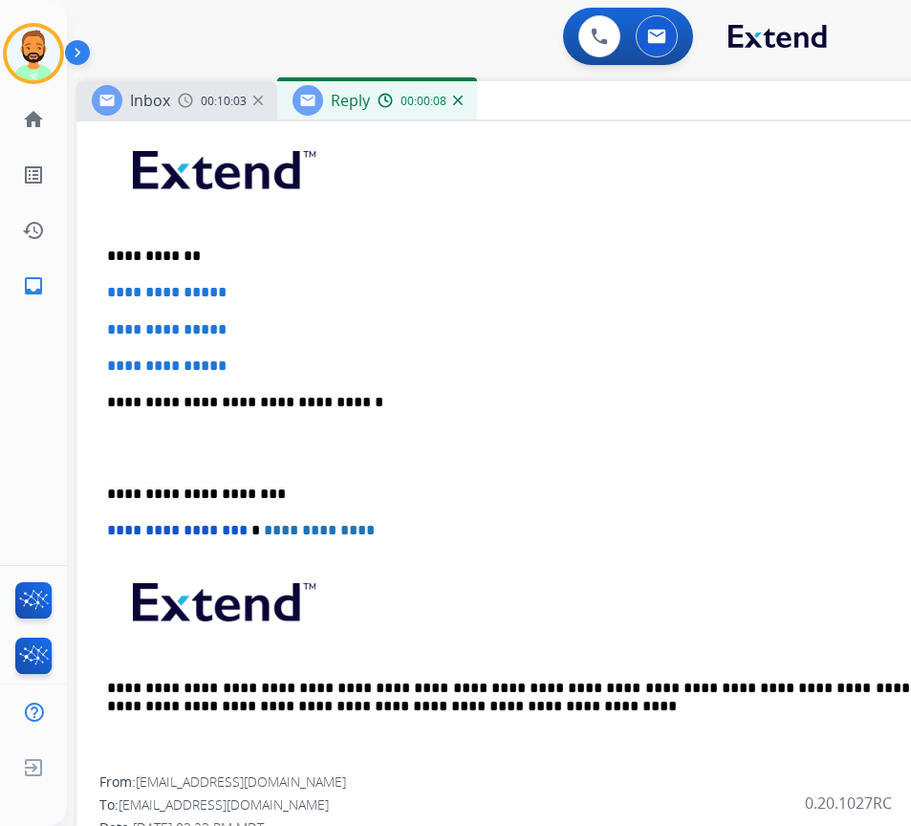
scroll to position [478, 0]
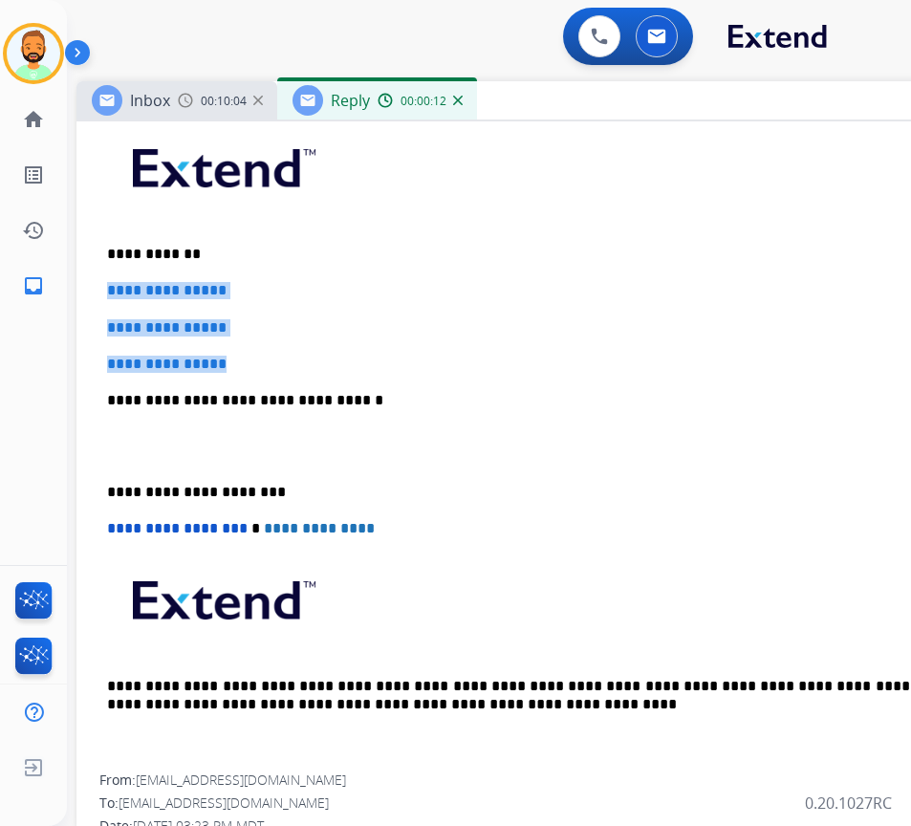
drag, startPoint x: 281, startPoint y: 360, endPoint x: 90, endPoint y: 286, distance: 205.1
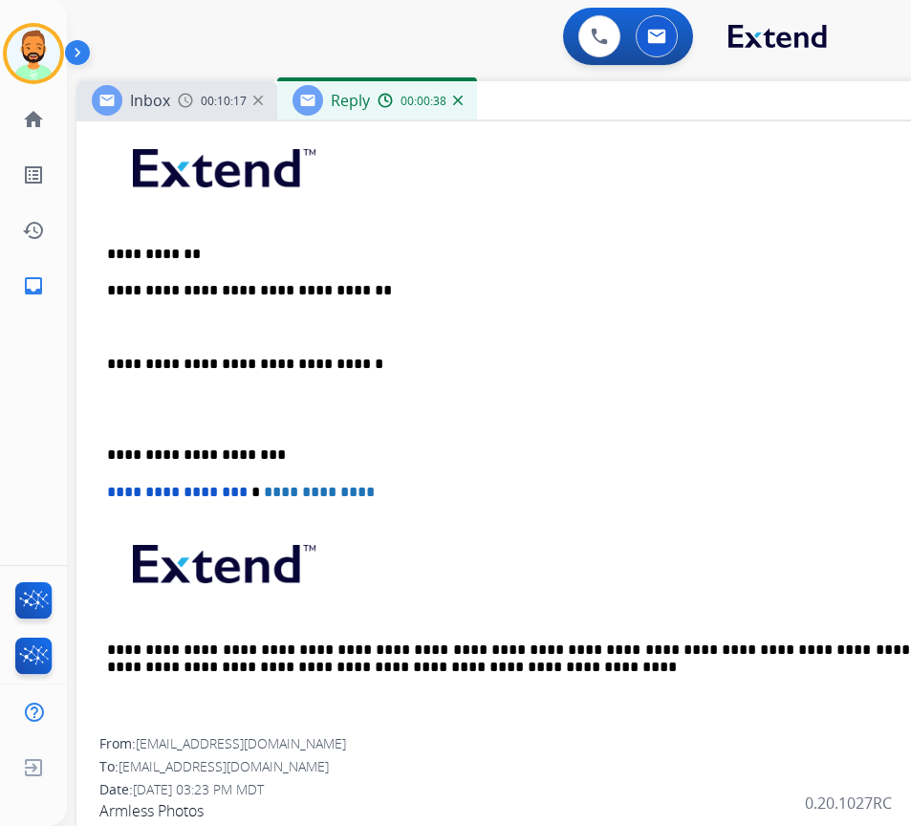
click at [105, 455] on div "**********" at bounding box center [554, 427] width 910 height 621
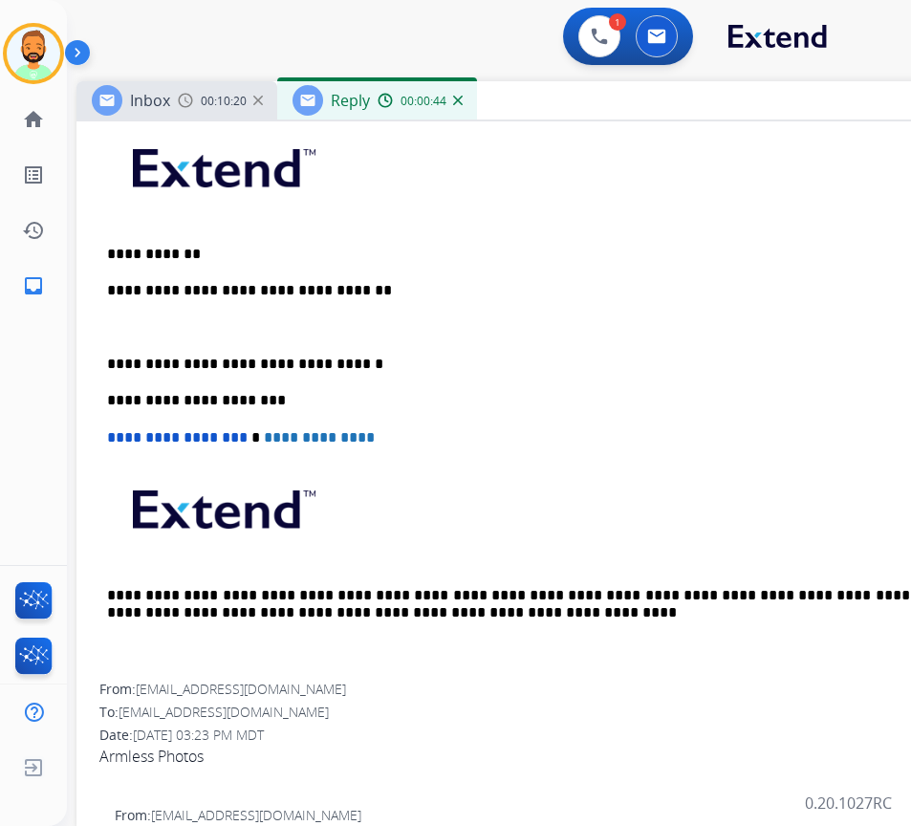
click at [135, 312] on div "**********" at bounding box center [554, 400] width 910 height 567
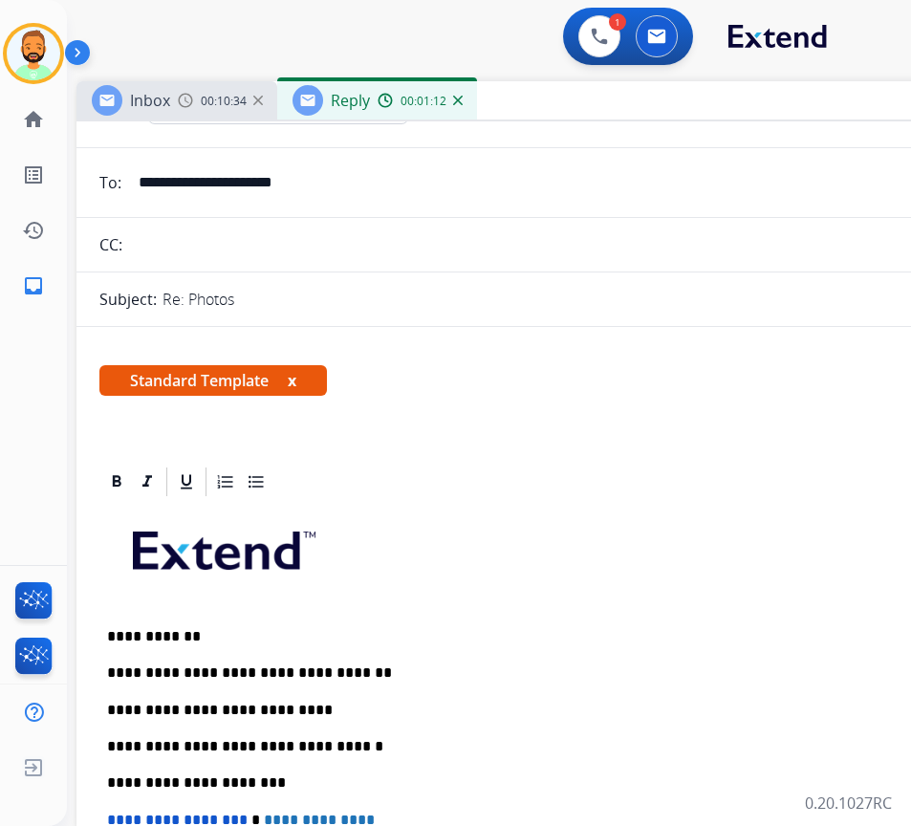
scroll to position [0, 0]
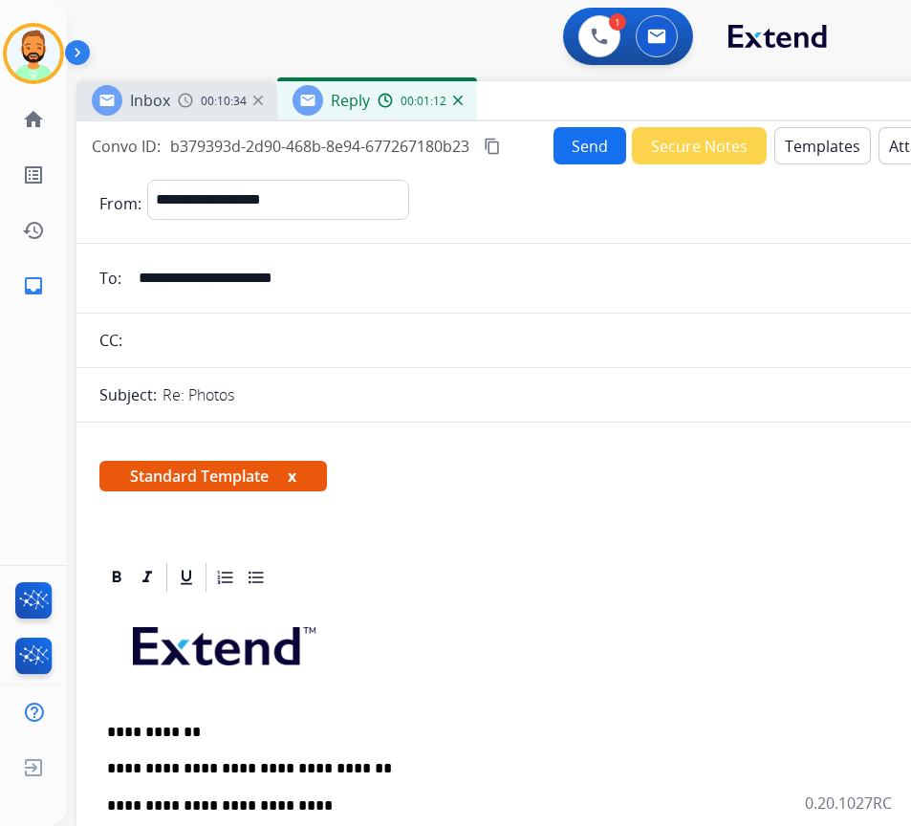
click at [569, 151] on button "Send" at bounding box center [589, 145] width 73 height 37
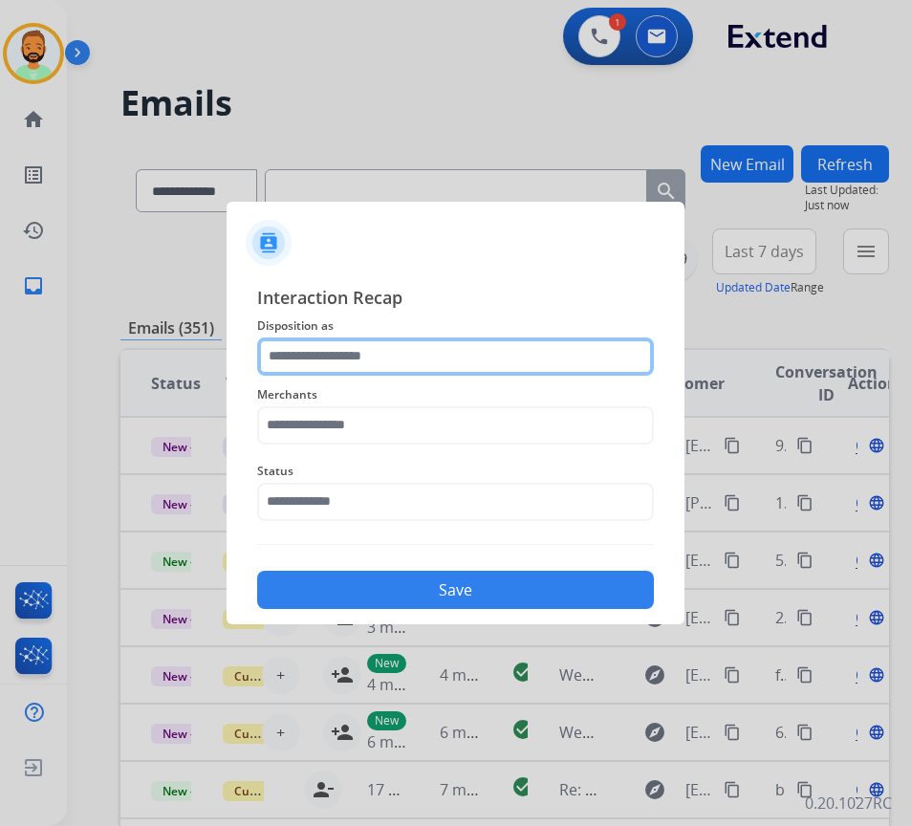
click at [398, 355] on input "text" at bounding box center [455, 356] width 397 height 38
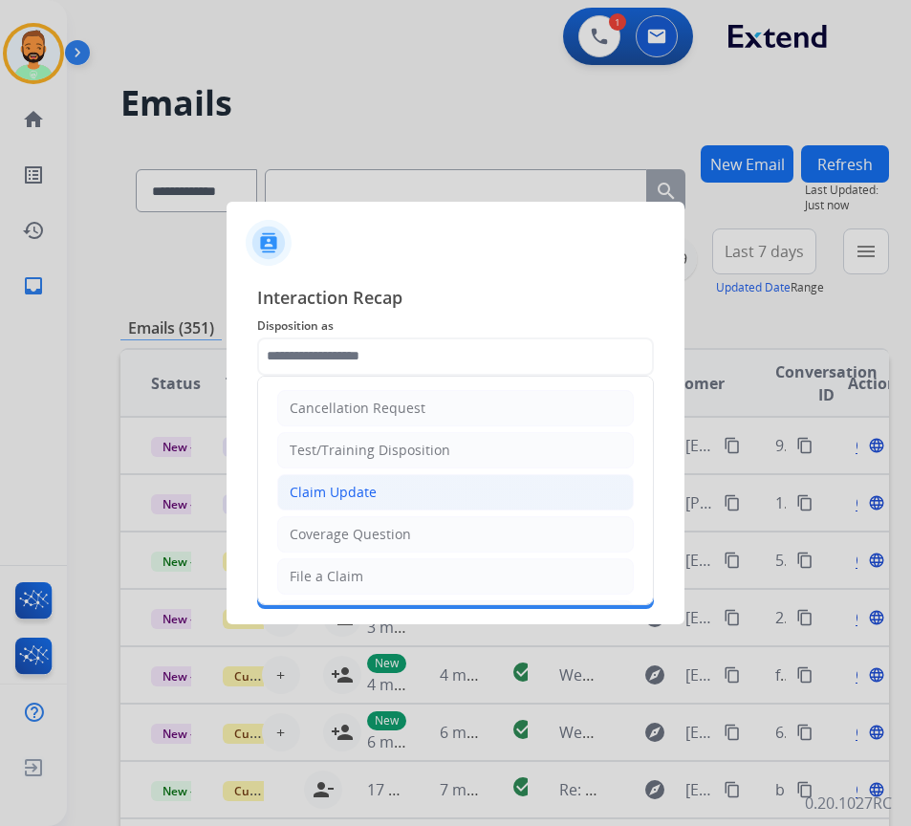
click at [406, 486] on li "Claim Update" at bounding box center [455, 492] width 356 height 36
type input "**********"
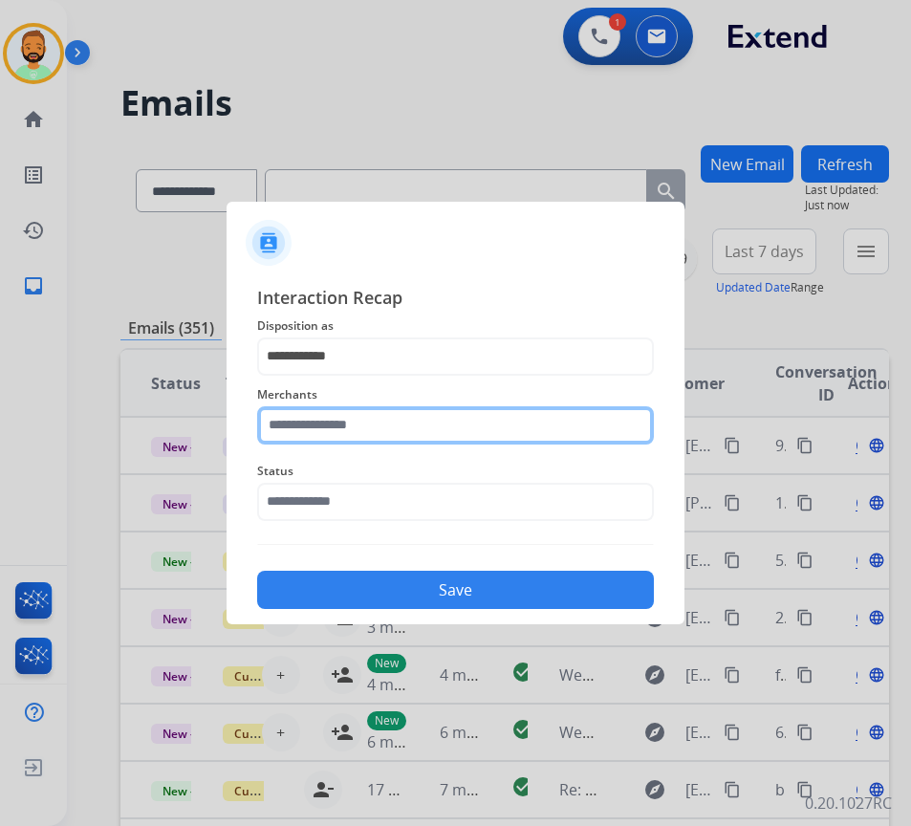
click at [392, 420] on input "text" at bounding box center [455, 425] width 397 height 38
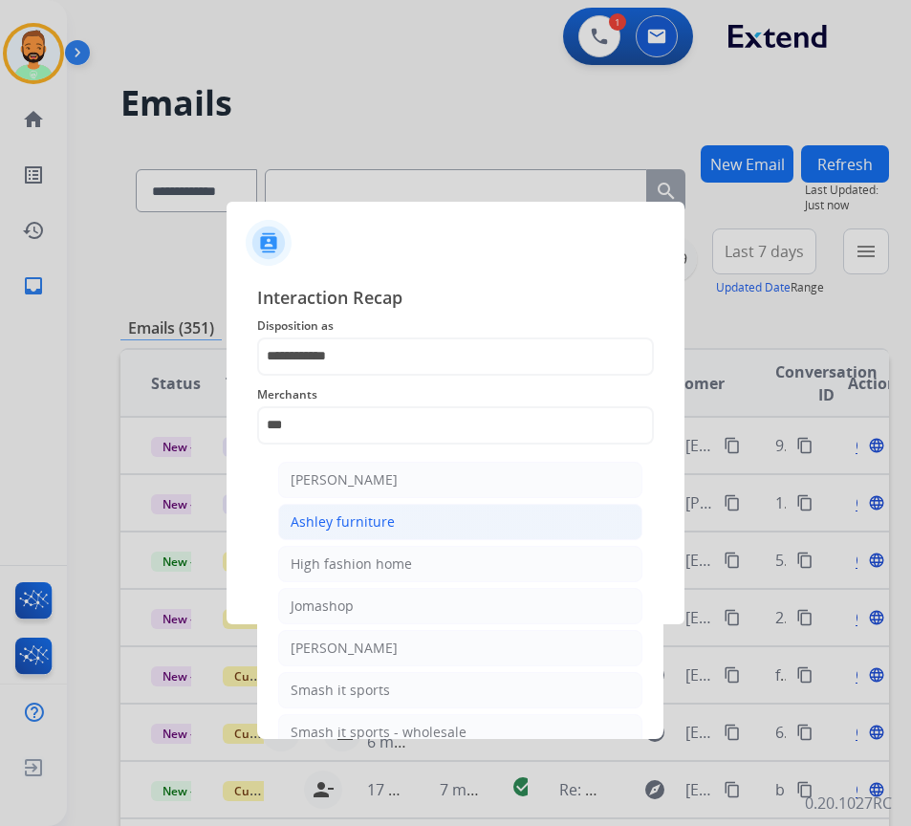
click at [412, 530] on li "Ashley furniture" at bounding box center [460, 522] width 364 height 36
type input "**********"
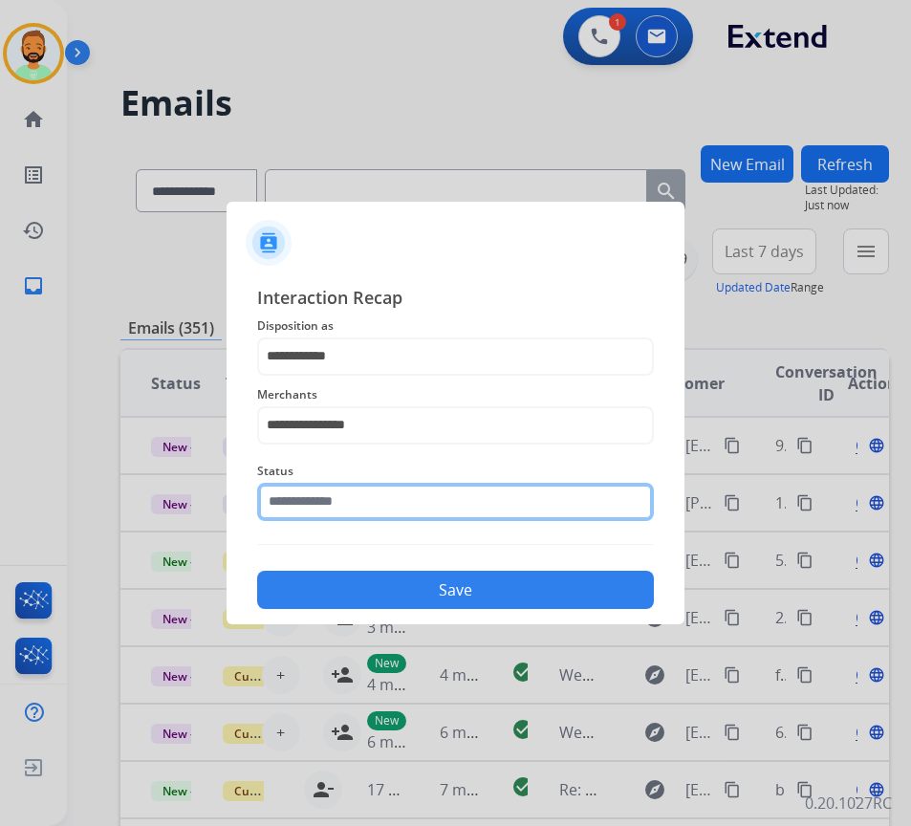
click at [402, 495] on input "text" at bounding box center [455, 502] width 397 height 38
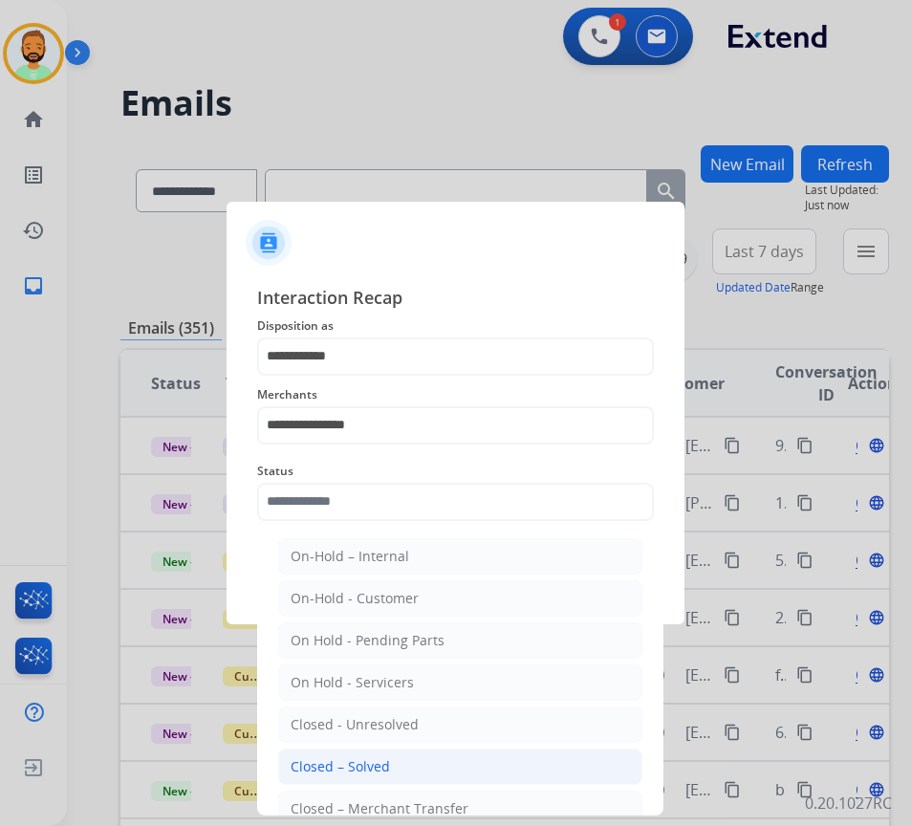
click at [465, 770] on li "Closed – Solved" at bounding box center [460, 766] width 364 height 36
type input "**********"
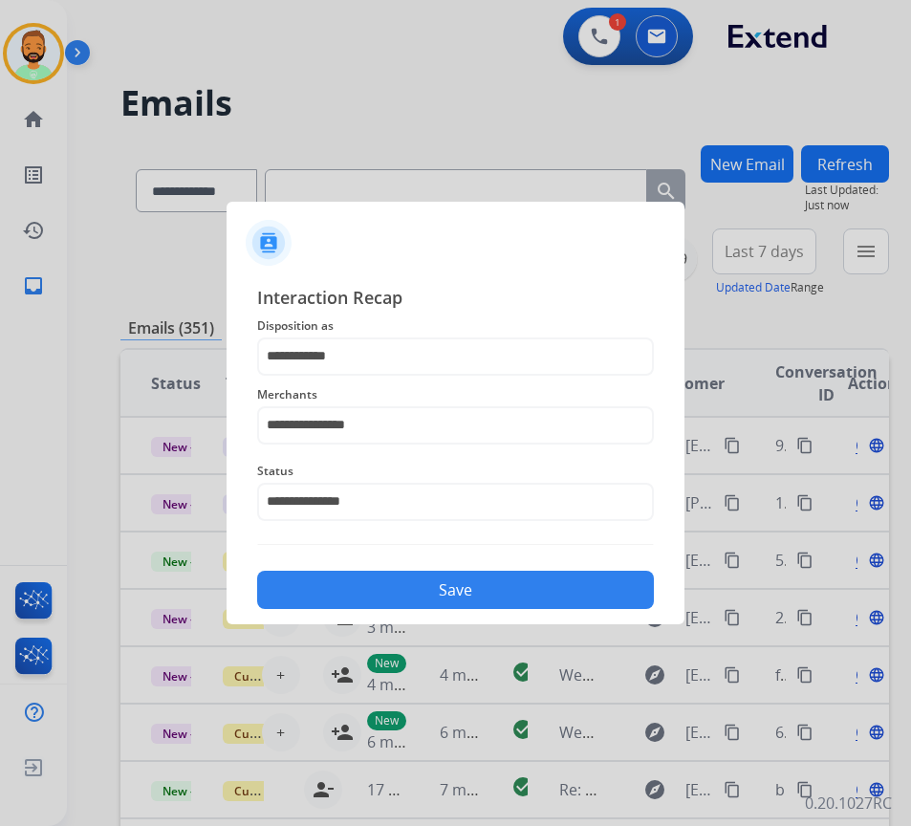
click at [429, 577] on button "Save" at bounding box center [455, 589] width 397 height 38
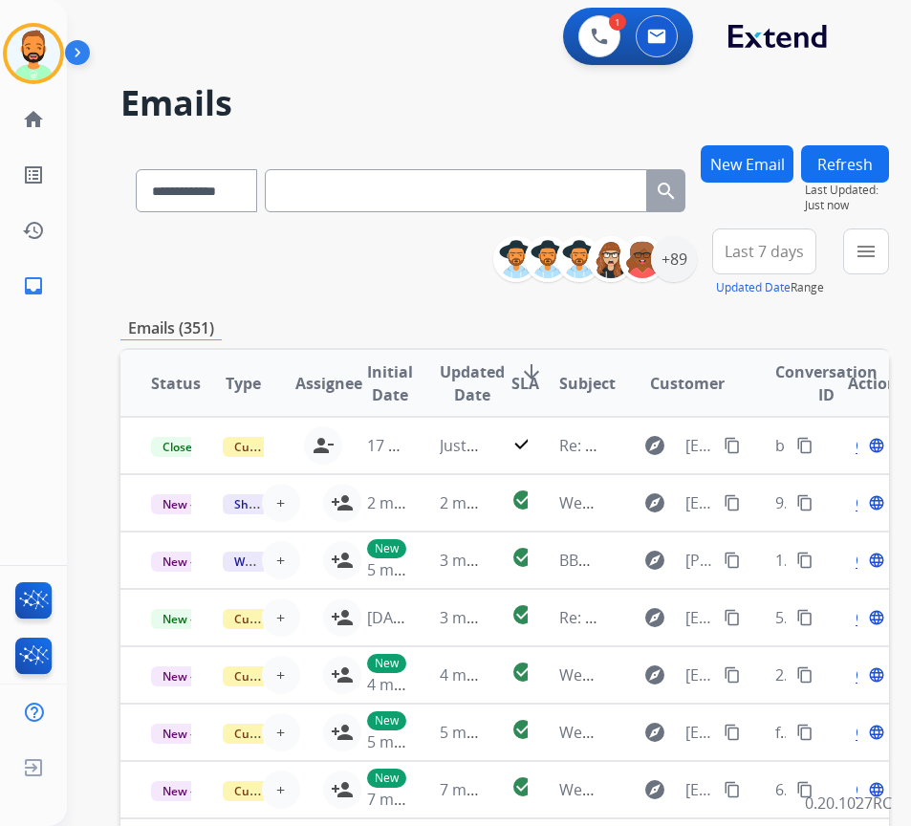
paste input "**********"
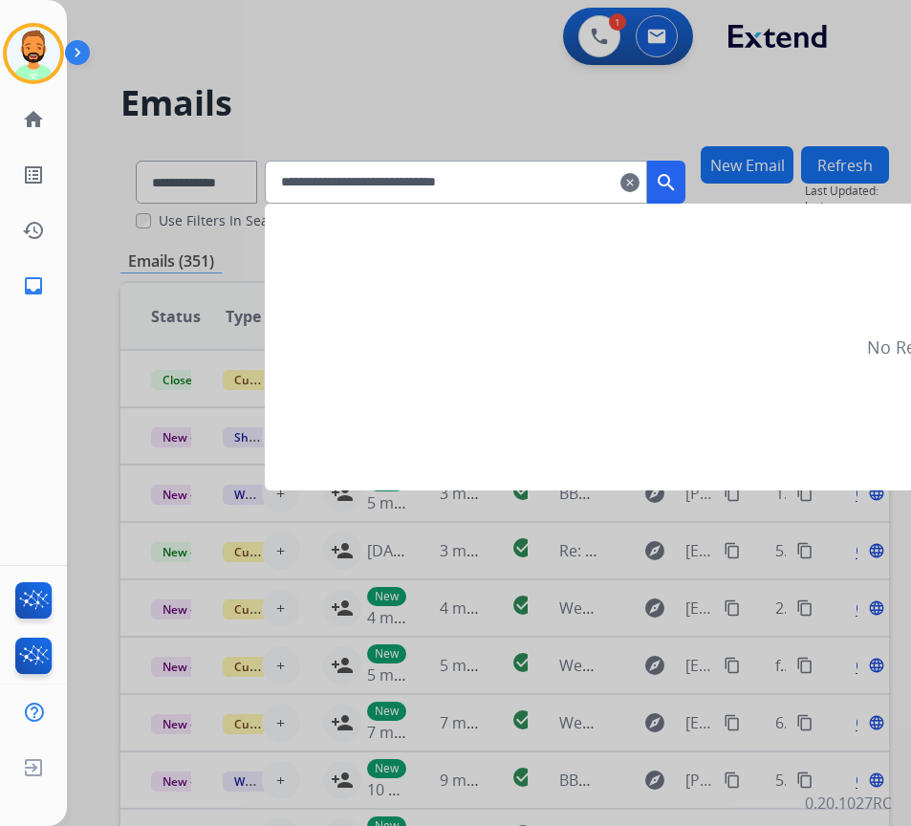
type input "**********"
click at [677, 180] on mat-icon "search" at bounding box center [666, 182] width 23 height 23
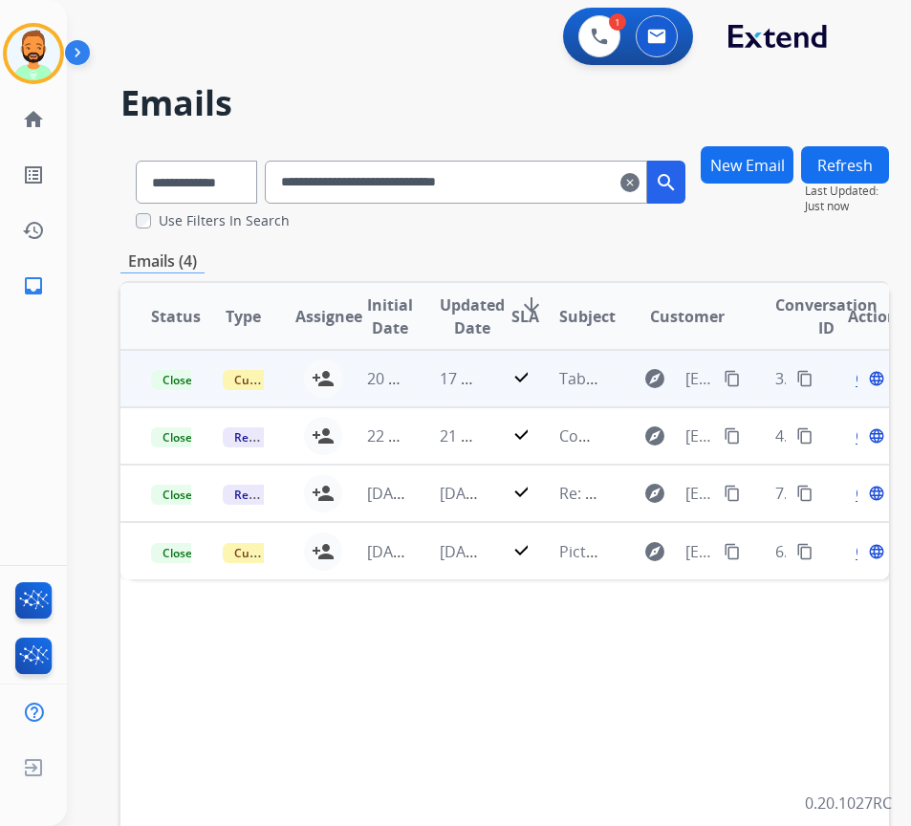
click at [418, 376] on td "17 hours ago" at bounding box center [445, 378] width 72 height 57
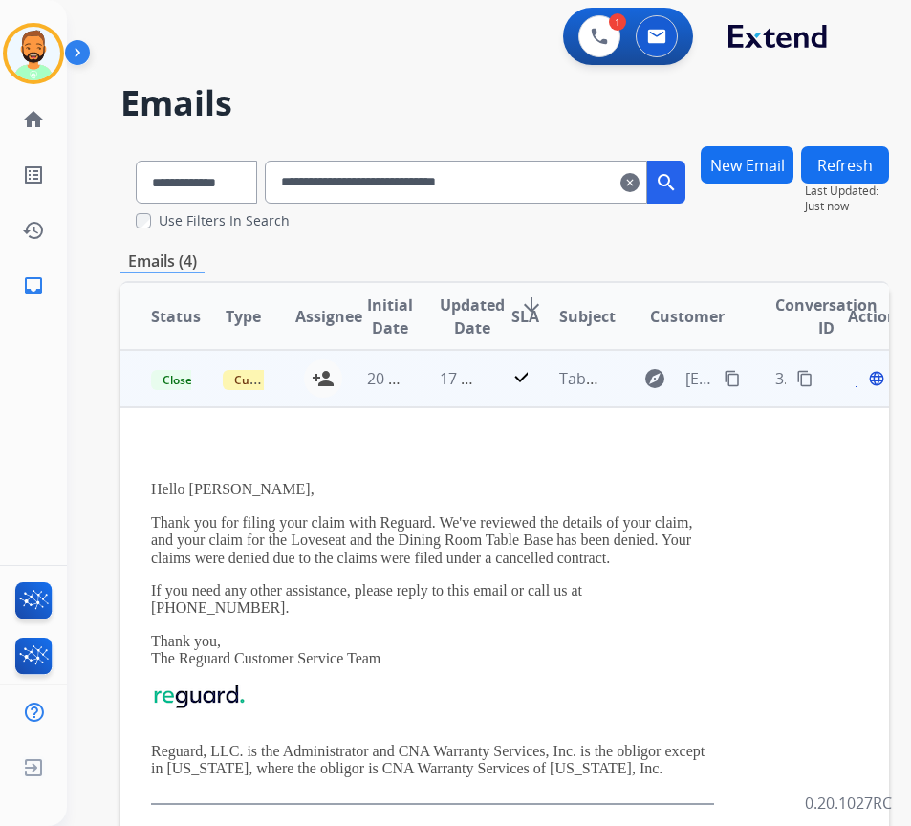
click at [865, 379] on span "Open" at bounding box center [874, 378] width 39 height 23
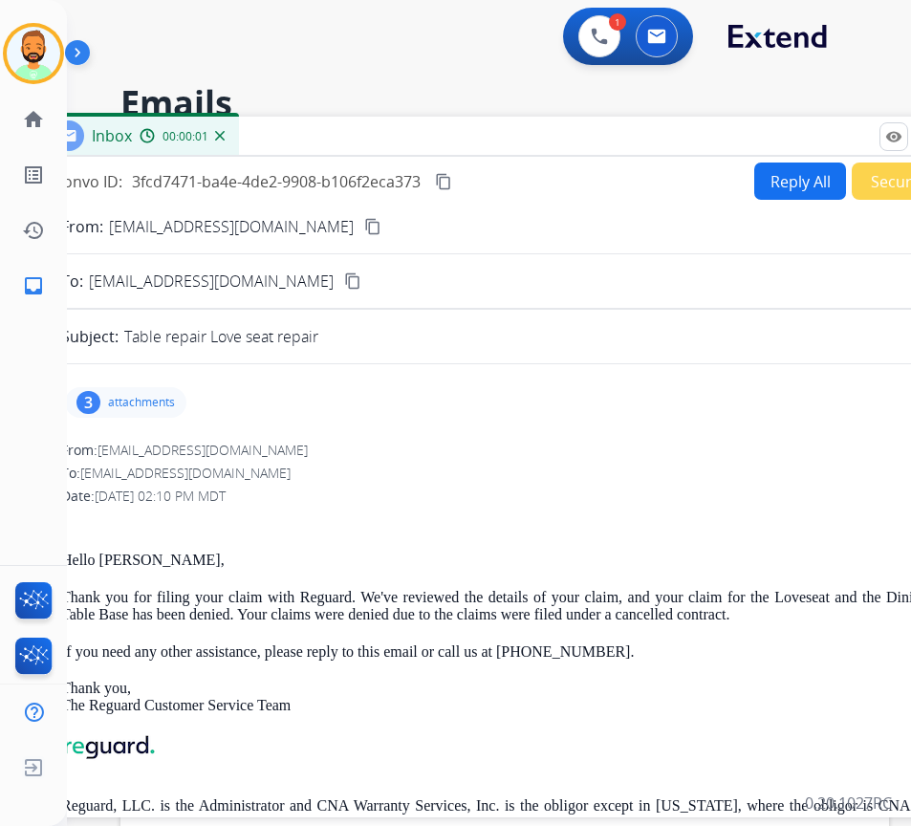
drag, startPoint x: 433, startPoint y: 134, endPoint x: 546, endPoint y: 152, distance: 114.2
click at [561, 134] on div "Inbox 00:00:01" at bounding box center [516, 137] width 956 height 40
click at [119, 417] on div "3 attachments" at bounding box center [124, 402] width 121 height 31
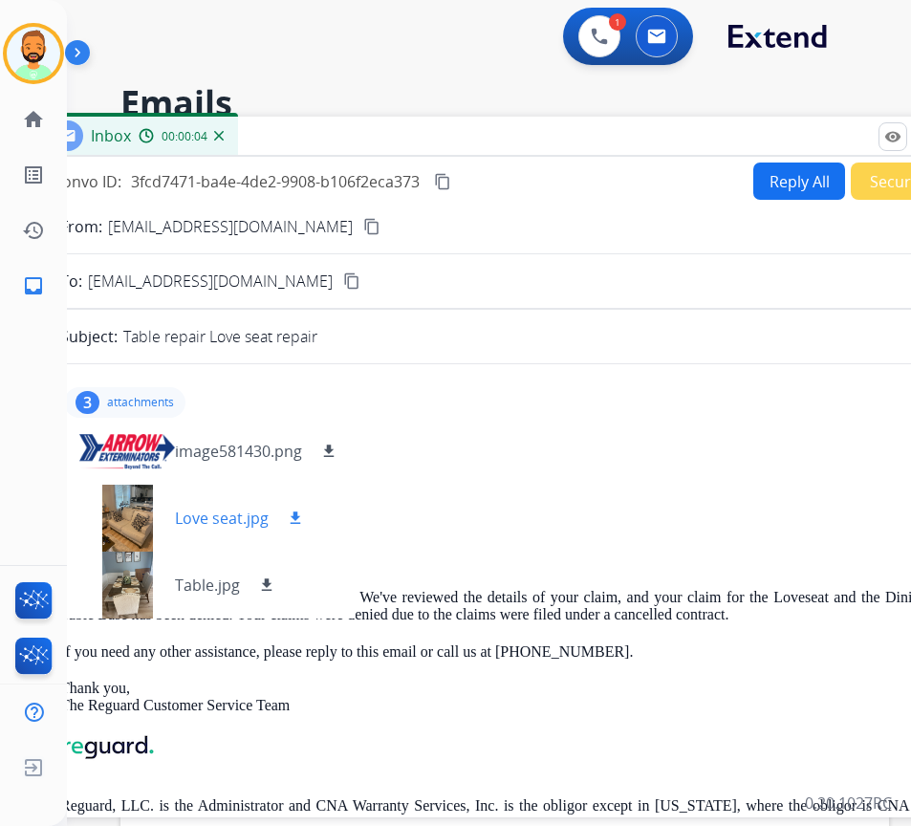
click at [134, 523] on div at bounding box center [127, 517] width 96 height 67
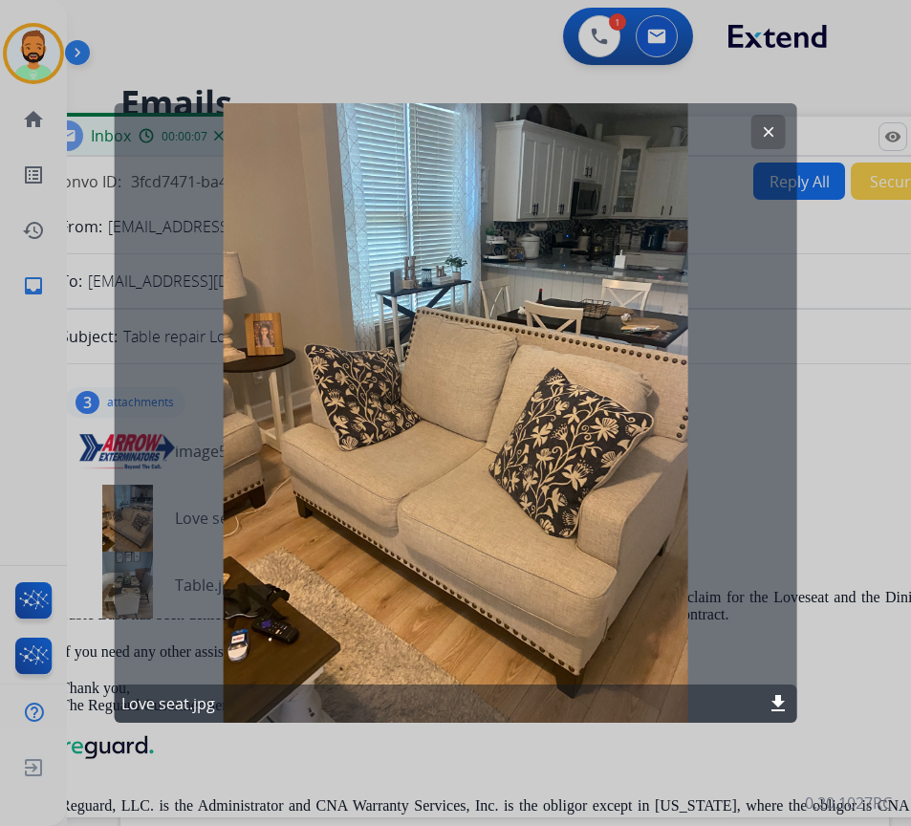
click at [783, 704] on mat-icon "download" at bounding box center [777, 703] width 23 height 23
click at [424, 772] on div at bounding box center [455, 413] width 911 height 826
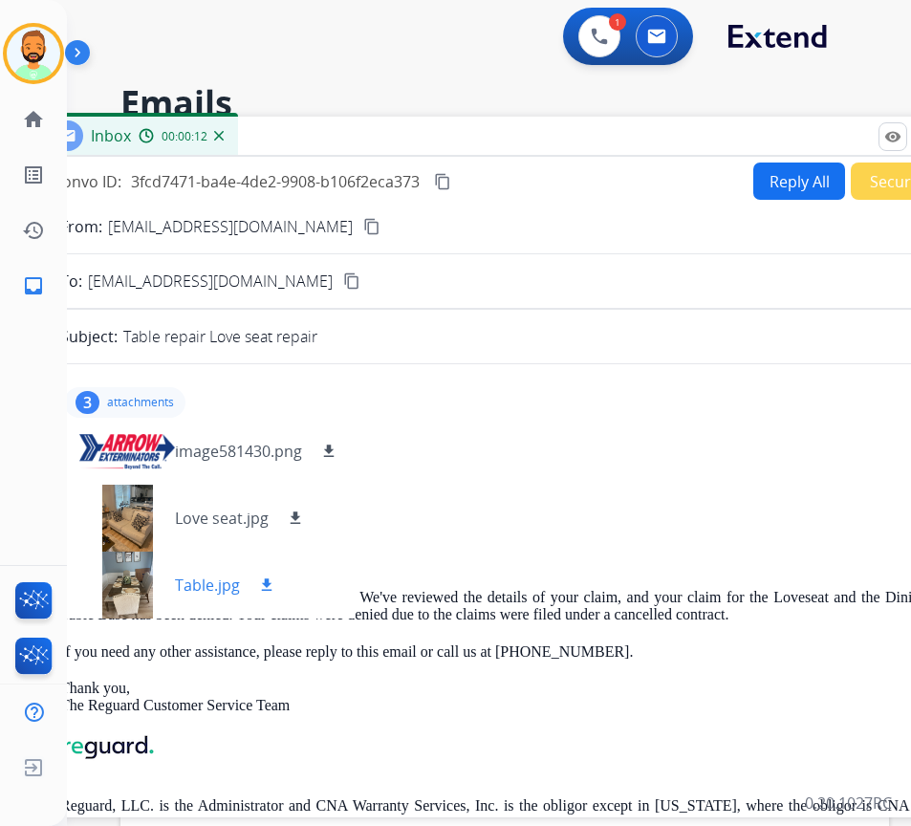
click at [142, 591] on div at bounding box center [127, 584] width 96 height 67
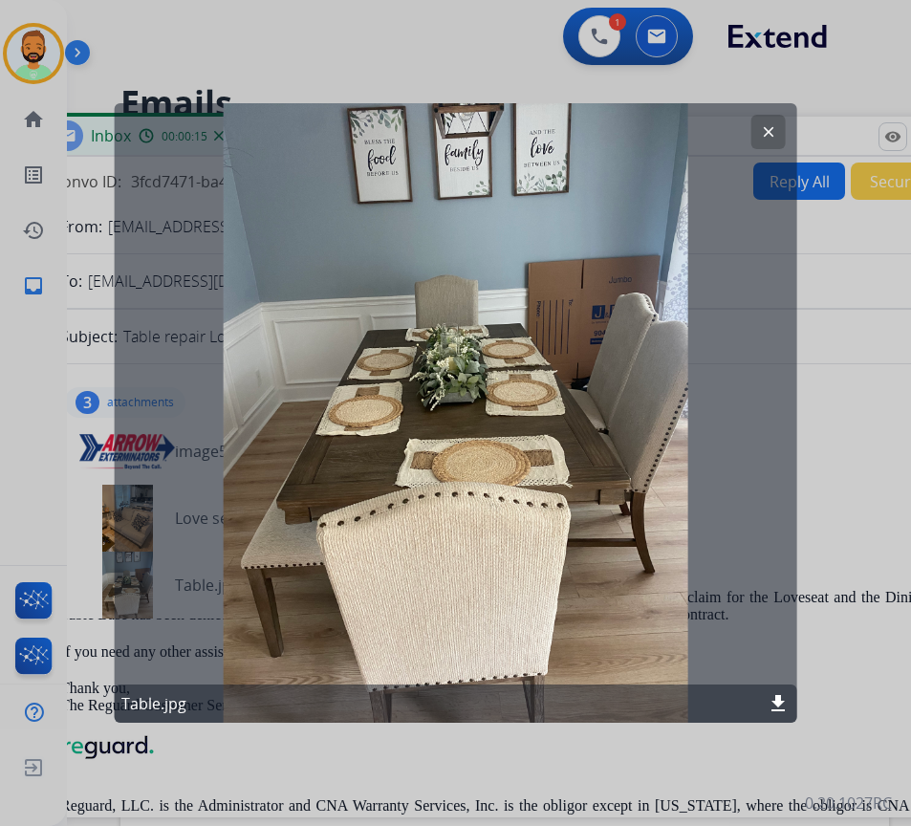
click at [771, 699] on mat-icon "download" at bounding box center [777, 703] width 23 height 23
drag, startPoint x: 763, startPoint y: 133, endPoint x: 664, endPoint y: 318, distance: 209.9
click at [763, 134] on mat-icon "clear" at bounding box center [768, 131] width 17 height 17
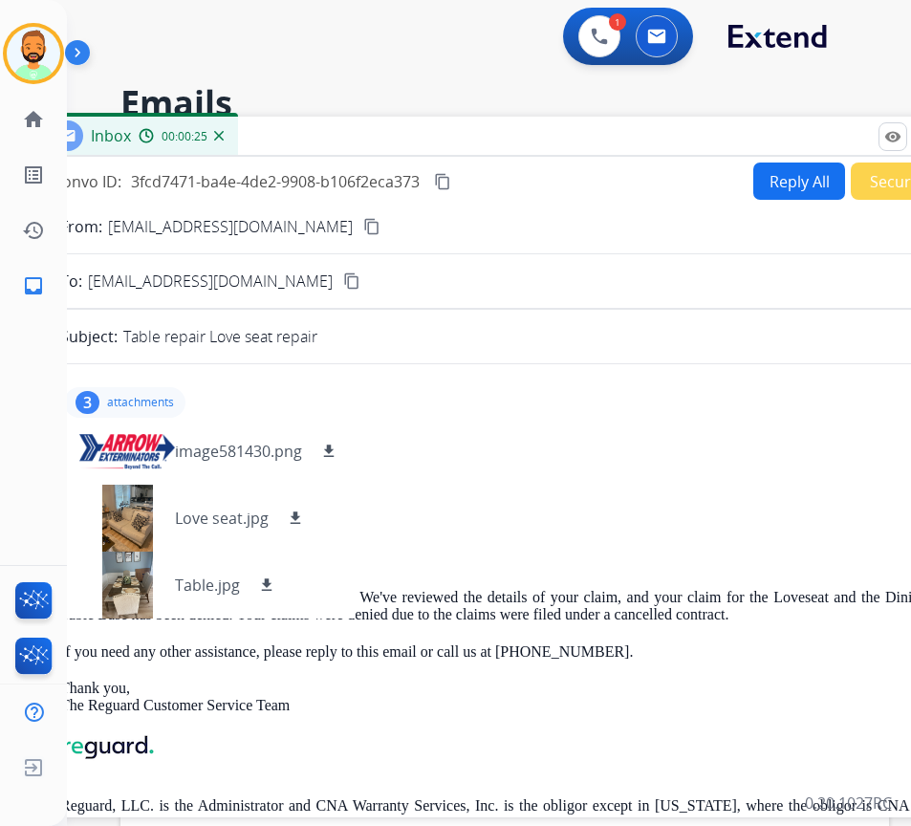
click at [569, 513] on div "From: [EMAIL_ADDRESS][DOMAIN_NAME] To: [EMAIL_ADDRESS][DOMAIN_NAME] Date: [DATE…" at bounding box center [515, 652] width 910 height 422
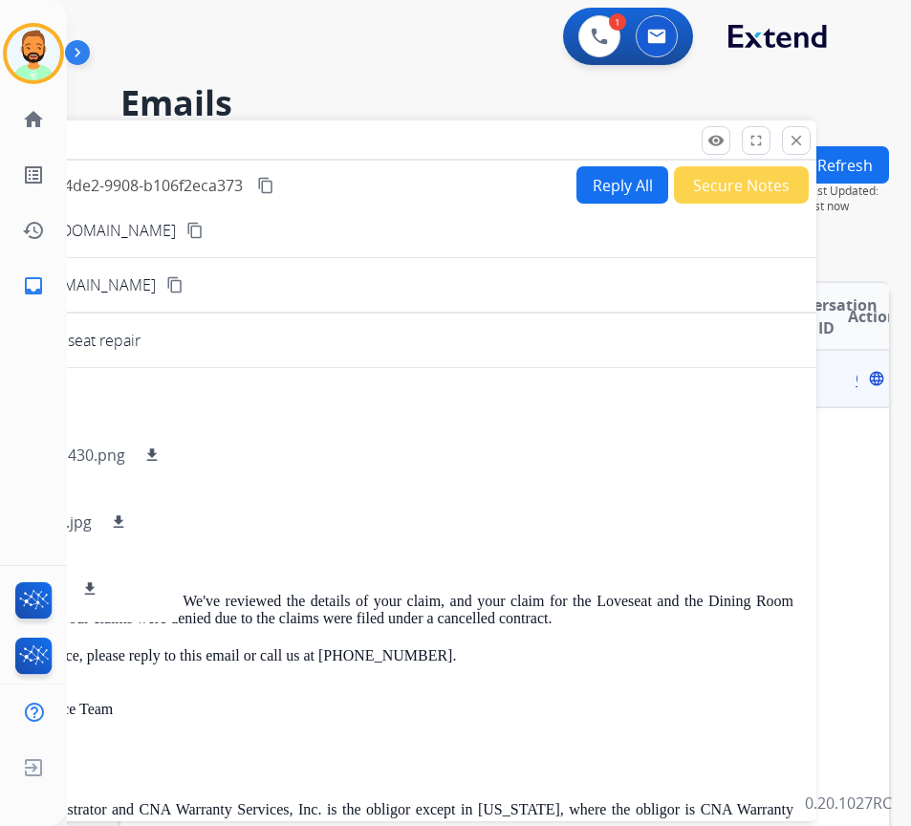
drag, startPoint x: 547, startPoint y: 131, endPoint x: 370, endPoint y: 135, distance: 176.8
click at [370, 135] on div "Inbox 00:00:27" at bounding box center [338, 140] width 956 height 40
click at [806, 142] on button "close Close" at bounding box center [796, 140] width 29 height 29
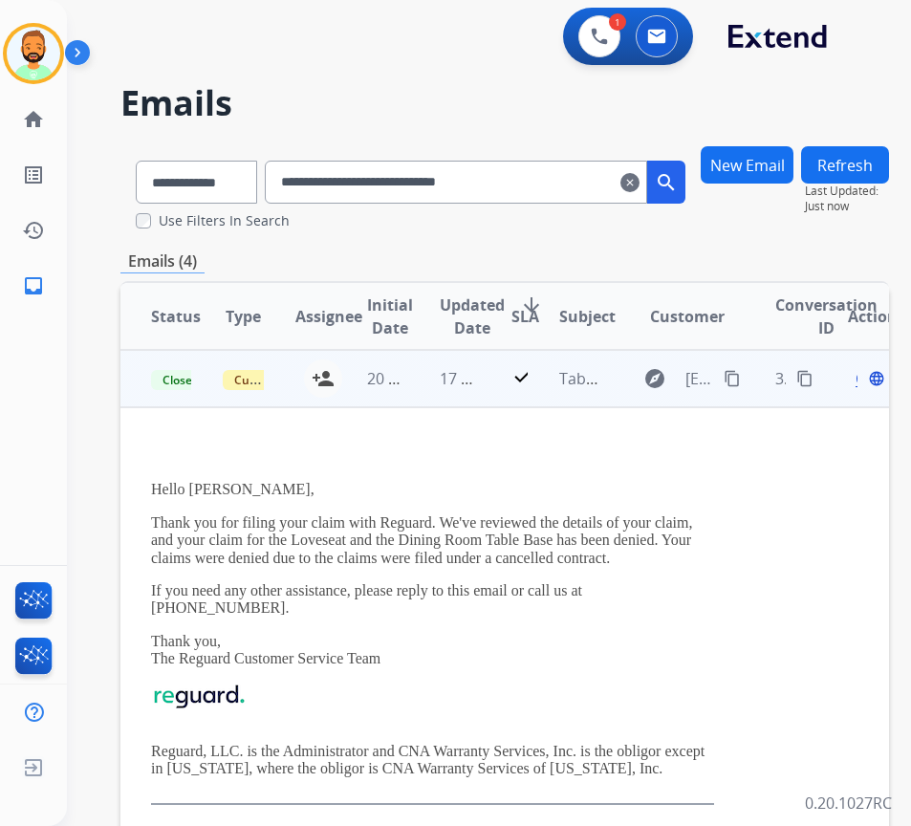
click at [404, 396] on td "20 hours ago" at bounding box center [372, 378] width 72 height 57
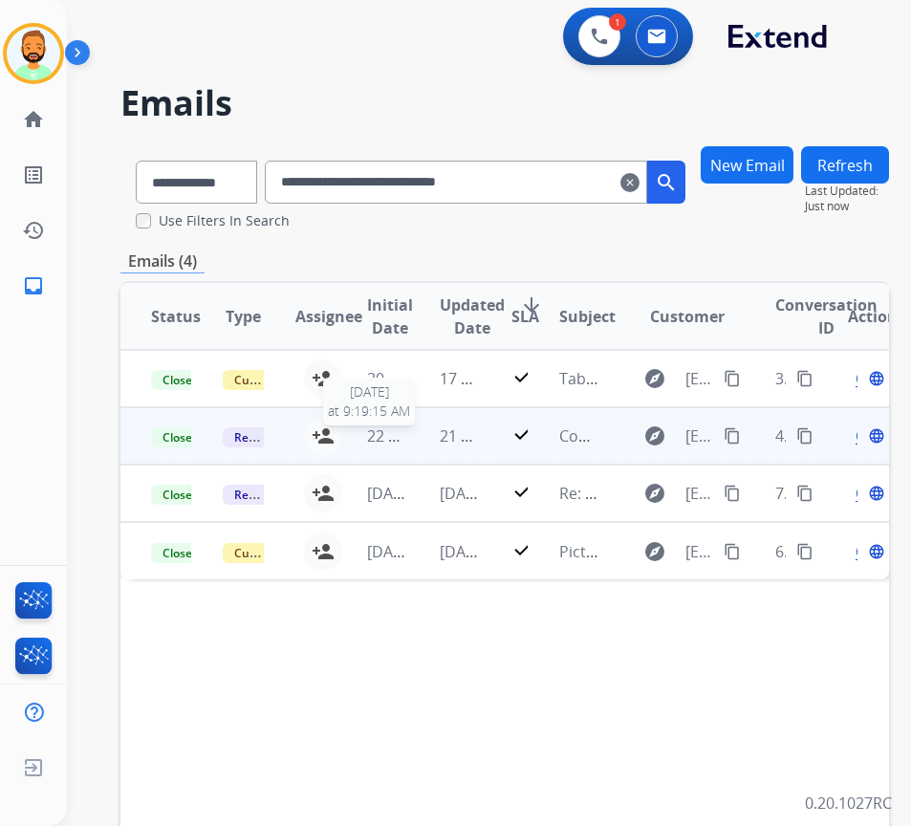
click at [405, 444] on span "22 hours ago" at bounding box center [414, 435] width 95 height 21
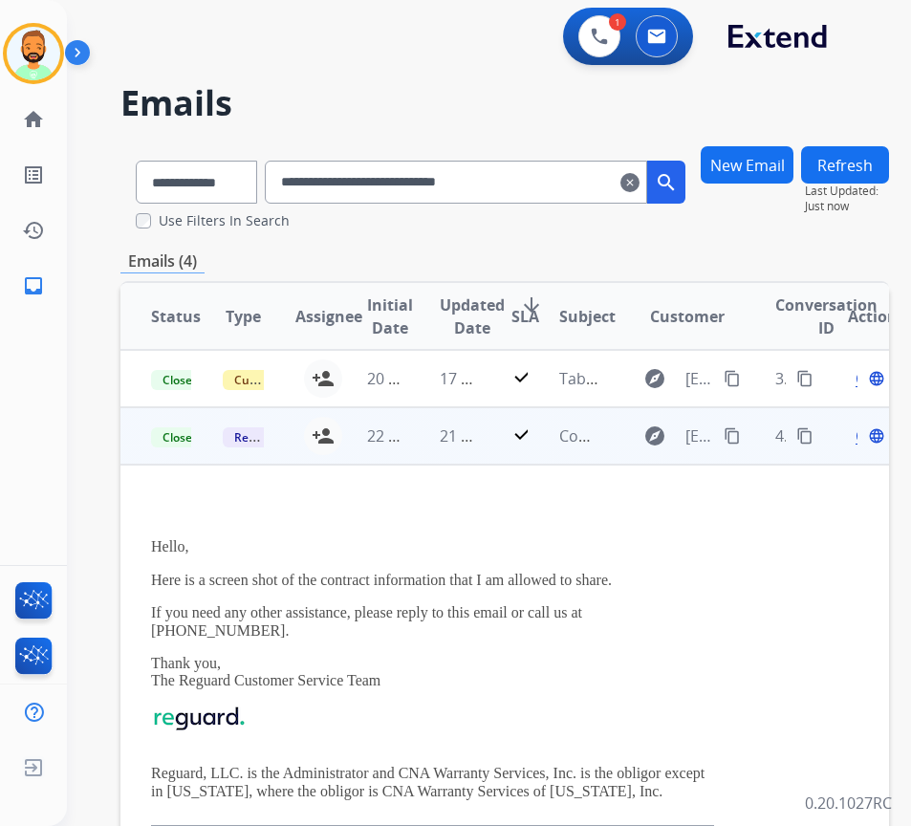
scroll to position [57, 0]
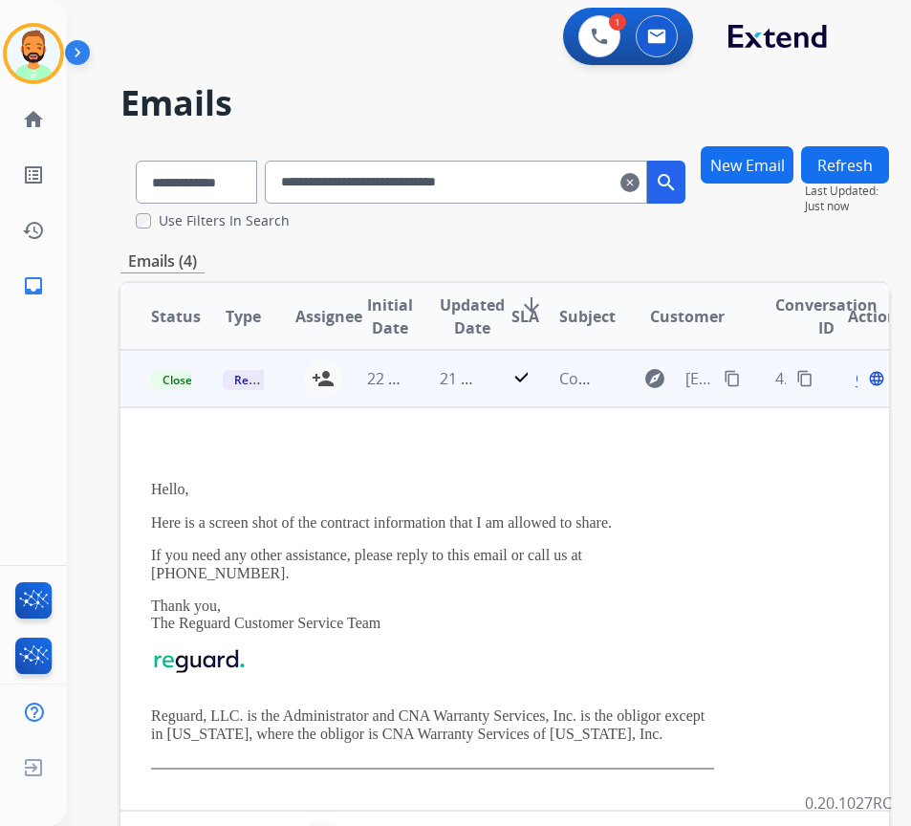
click at [865, 380] on span "Open" at bounding box center [874, 378] width 39 height 23
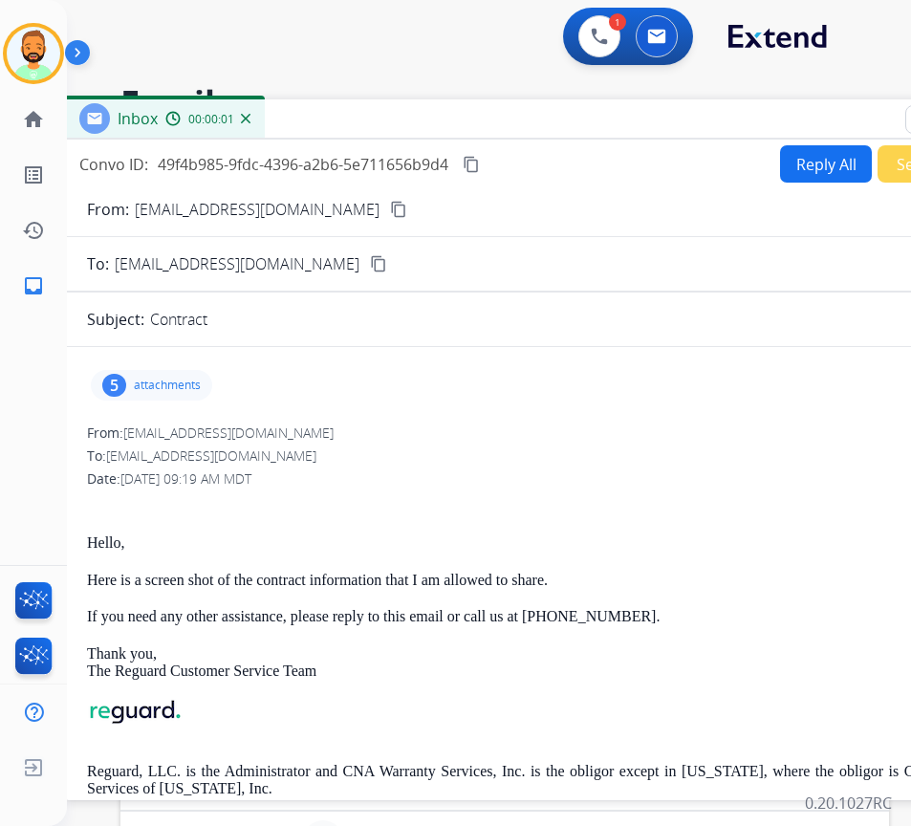
drag, startPoint x: 373, startPoint y: 133, endPoint x: 504, endPoint y: 150, distance: 132.0
click at [529, 118] on div "Inbox 00:00:01" at bounding box center [542, 119] width 956 height 40
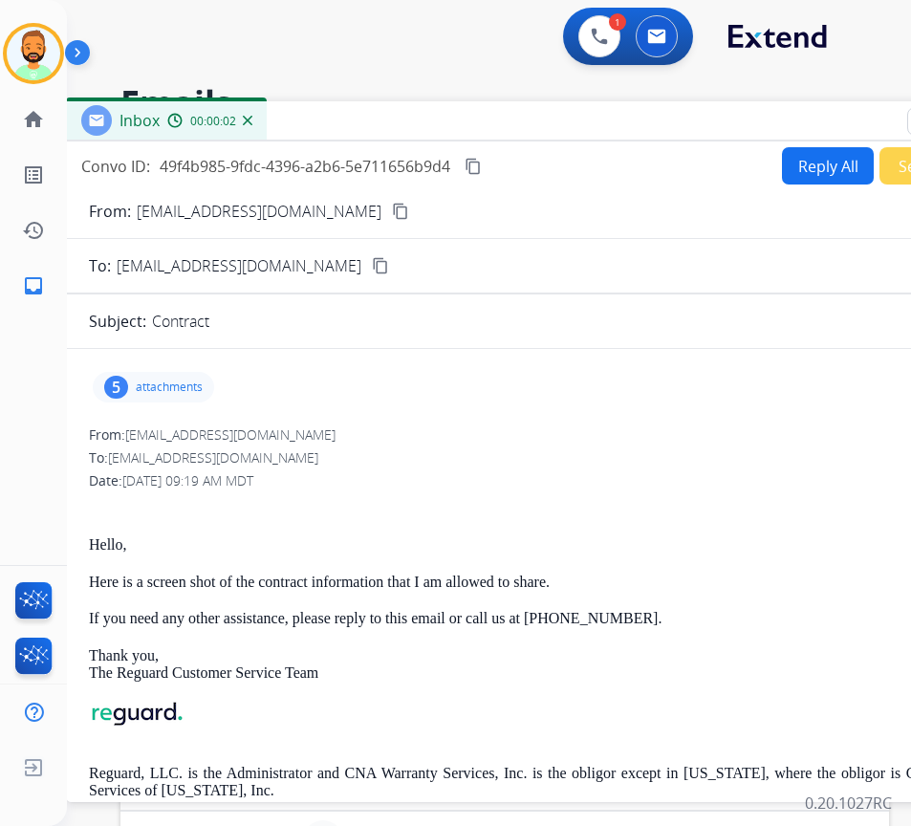
click at [164, 384] on p "attachments" at bounding box center [169, 386] width 67 height 15
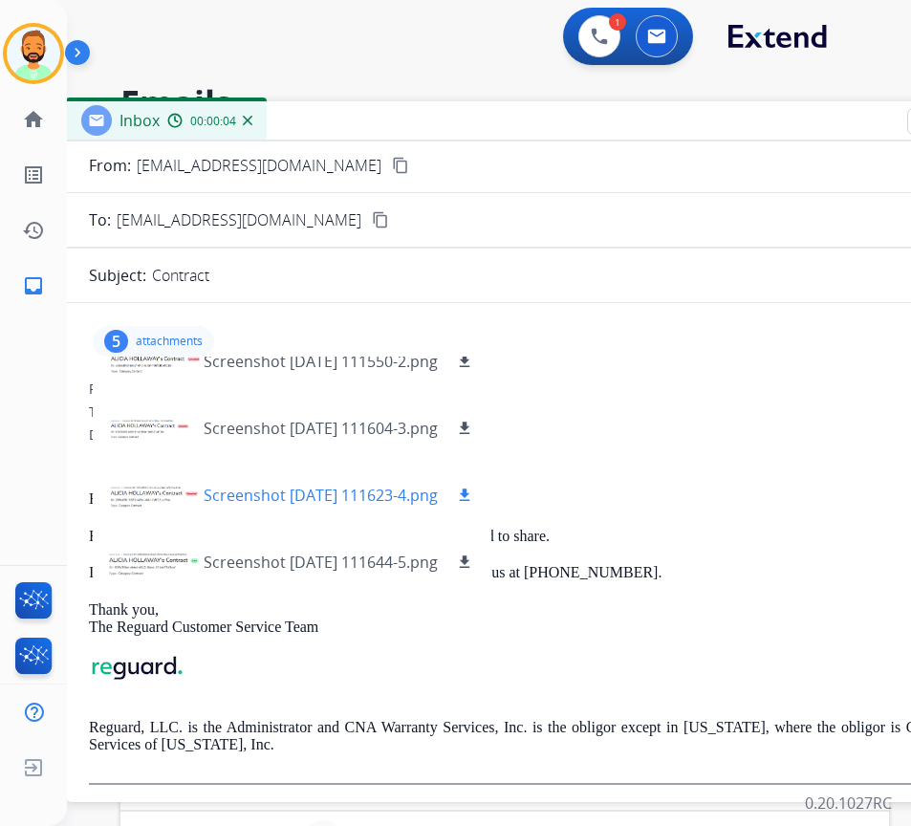
scroll to position [59, 0]
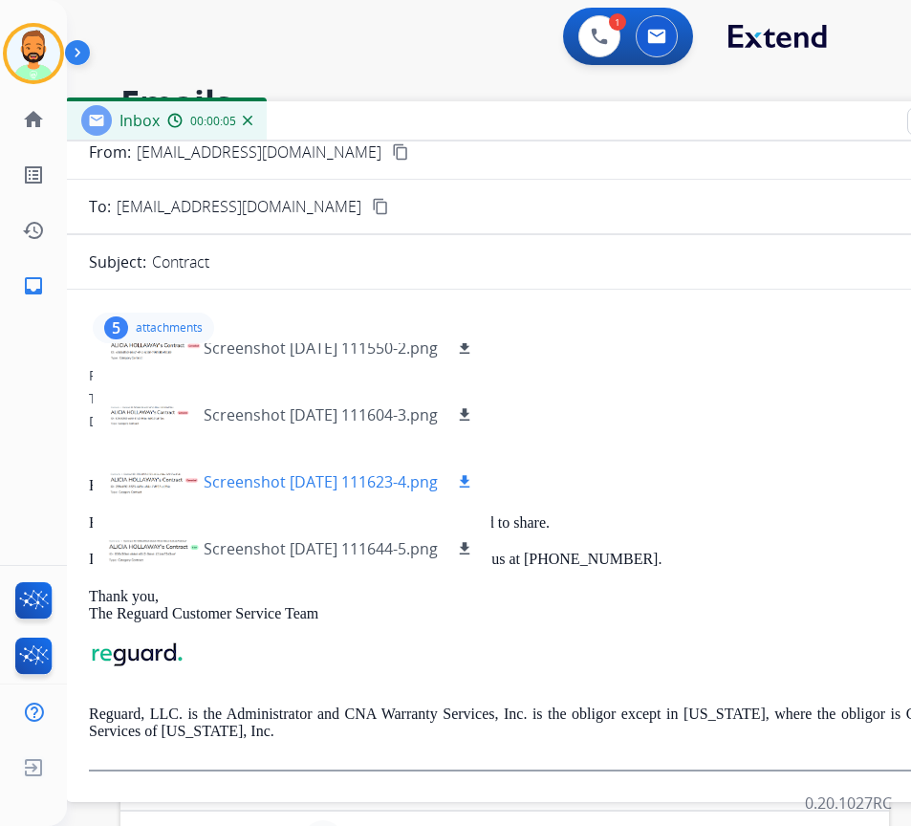
click at [147, 480] on div at bounding box center [156, 481] width 96 height 67
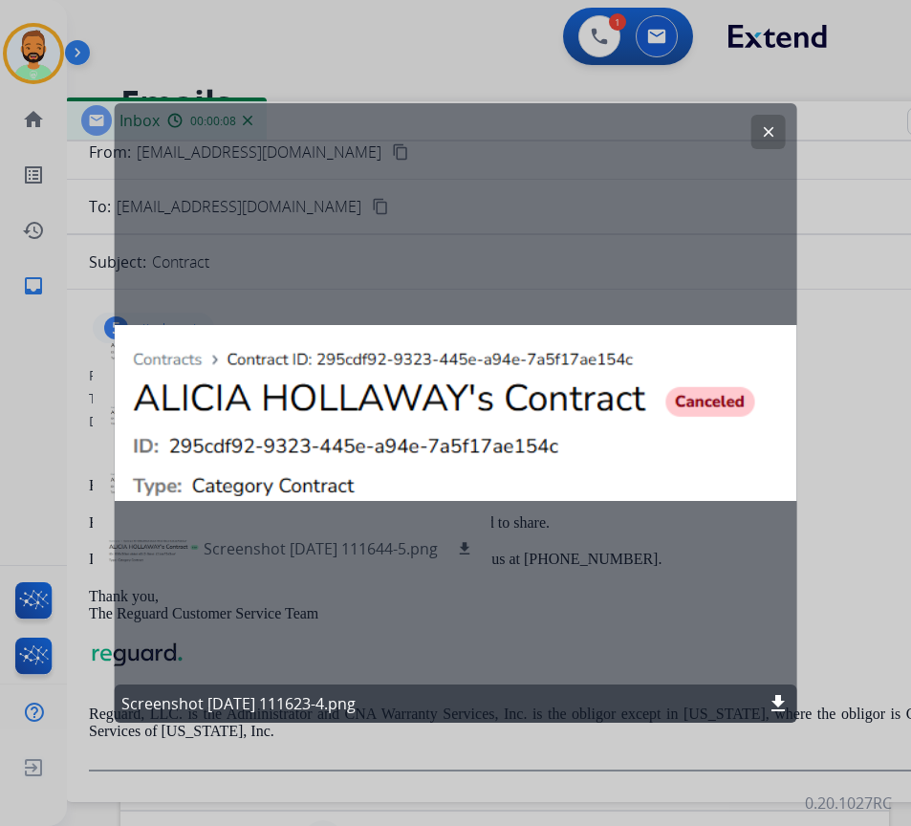
click at [763, 128] on mat-icon "clear" at bounding box center [768, 131] width 17 height 17
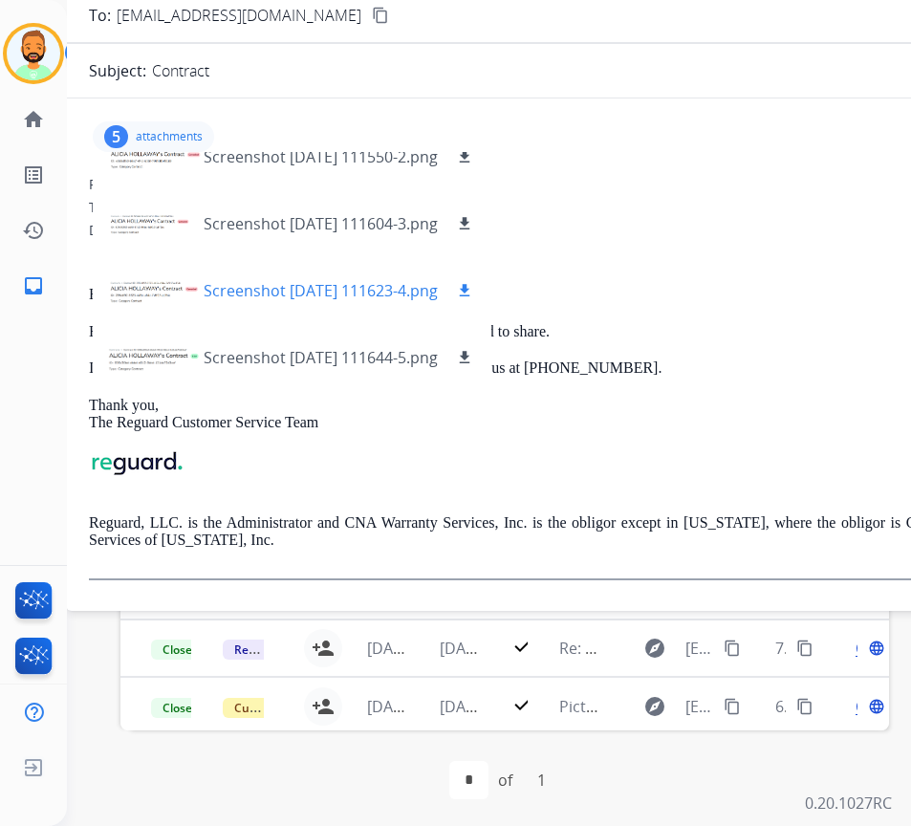
scroll to position [0, 0]
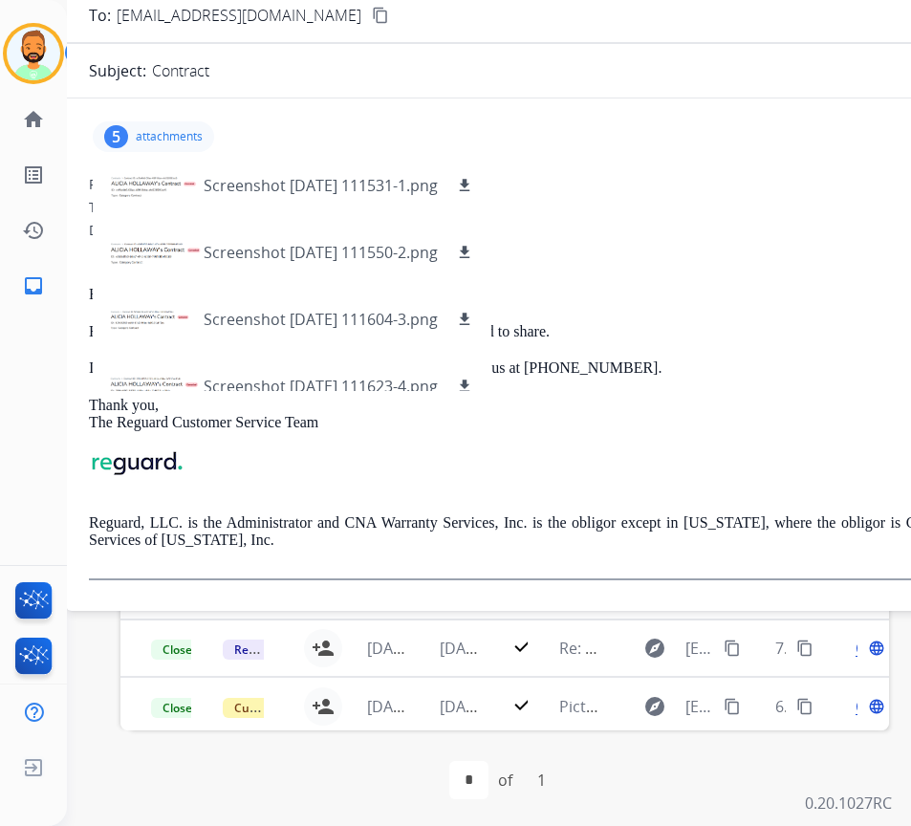
click at [186, 140] on p "attachments" at bounding box center [169, 136] width 67 height 15
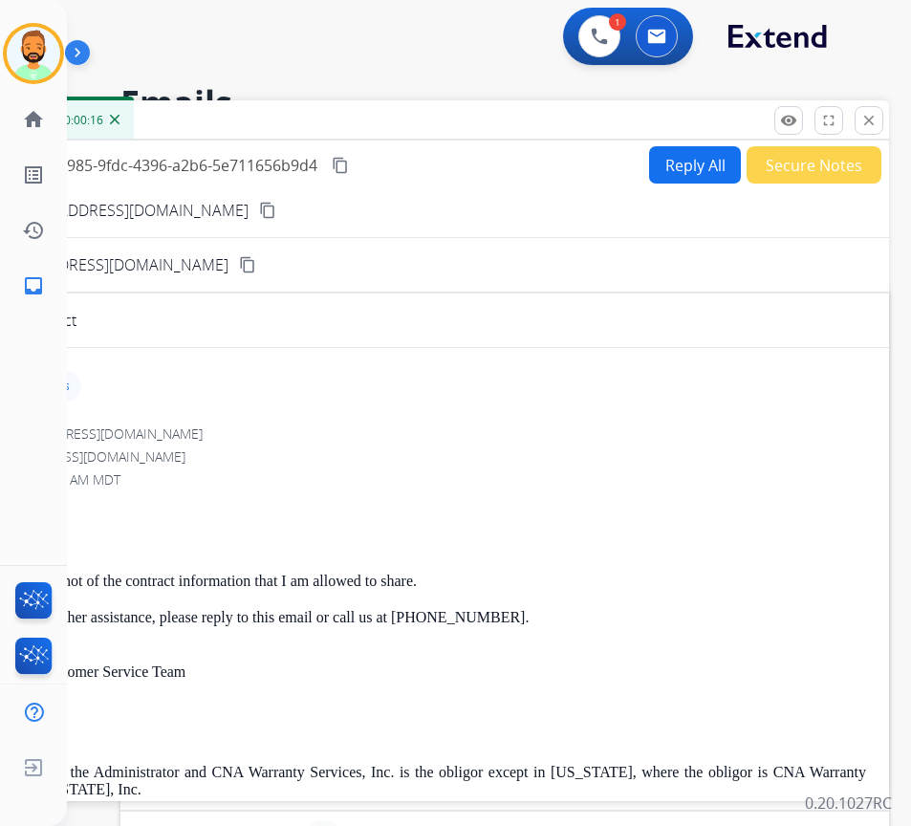
drag, startPoint x: 688, startPoint y: 131, endPoint x: 555, endPoint y: 130, distance: 132.8
click at [555, 130] on div "Inbox 00:00:16" at bounding box center [411, 120] width 956 height 40
drag, startPoint x: 880, startPoint y: 126, endPoint x: 750, endPoint y: 168, distance: 136.6
click at [879, 125] on button "close Close" at bounding box center [868, 120] width 29 height 29
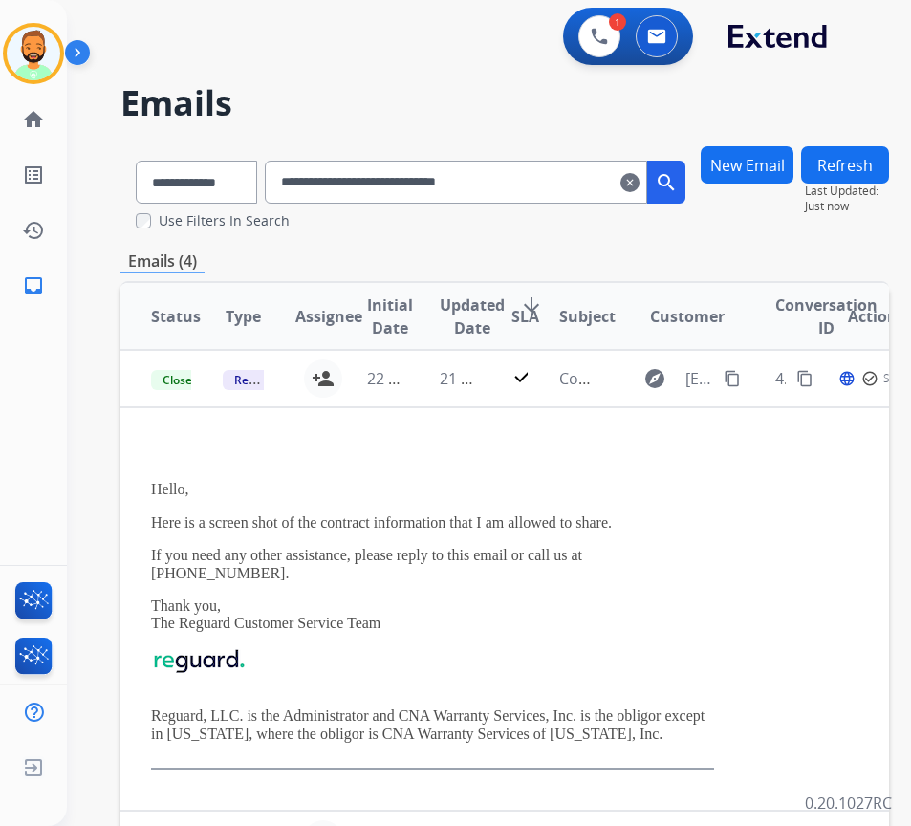
click at [441, 383] on td "21 hours ago" at bounding box center [445, 378] width 72 height 57
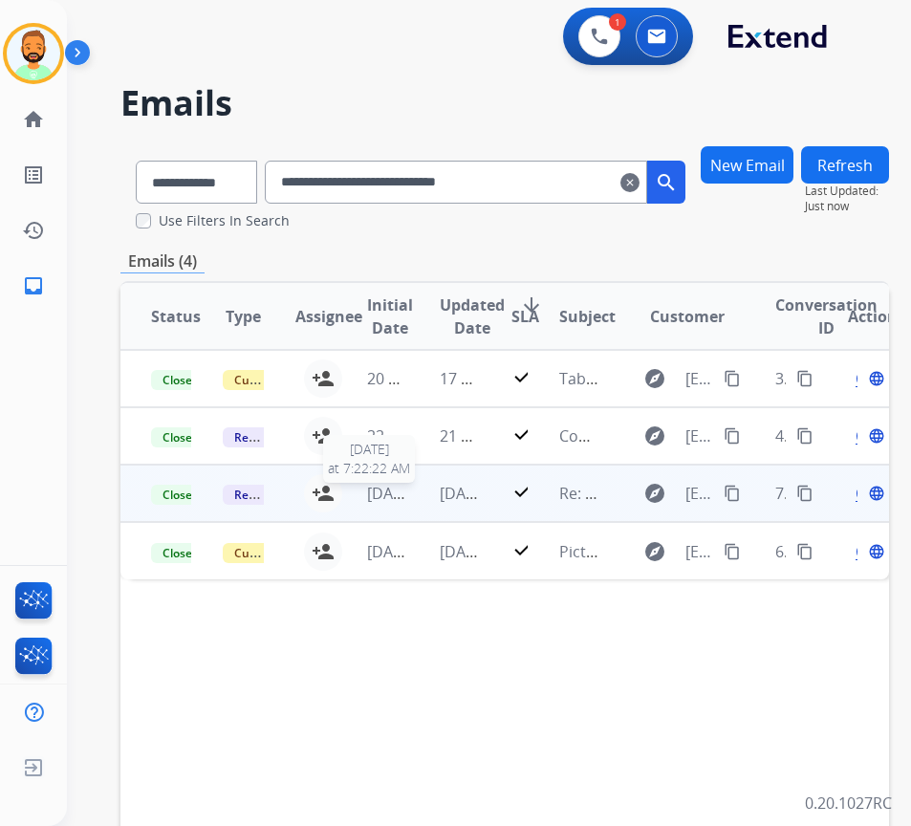
click at [408, 495] on span "[DATE]" at bounding box center [391, 493] width 48 height 21
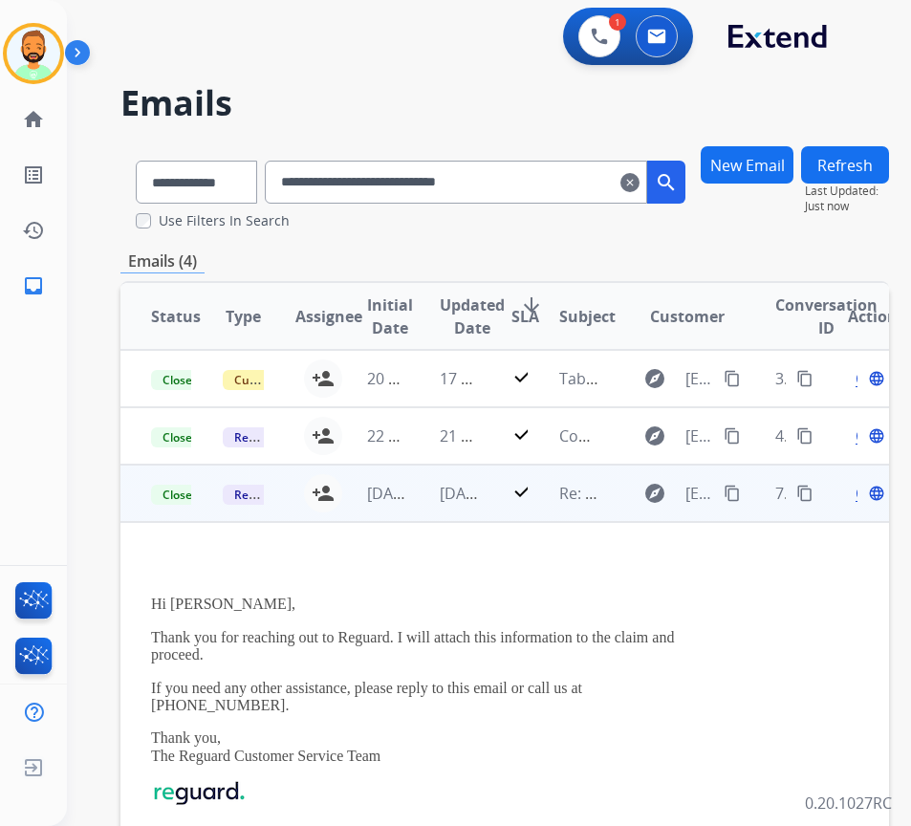
scroll to position [76, 0]
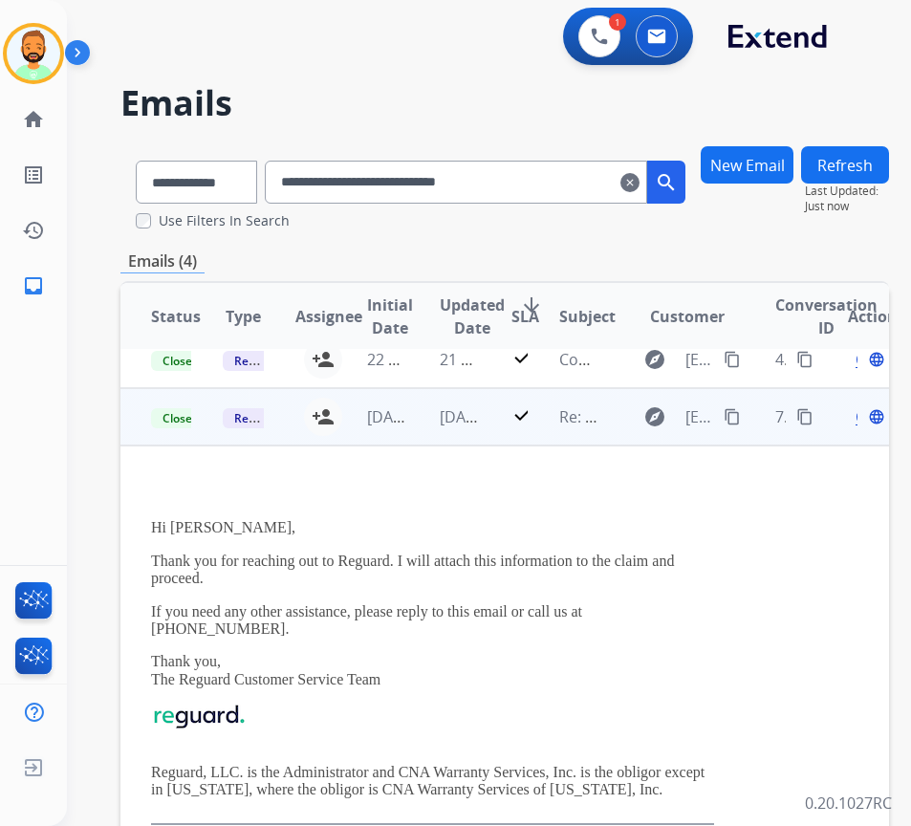
click at [867, 419] on div "Open language" at bounding box center [868, 416] width 40 height 23
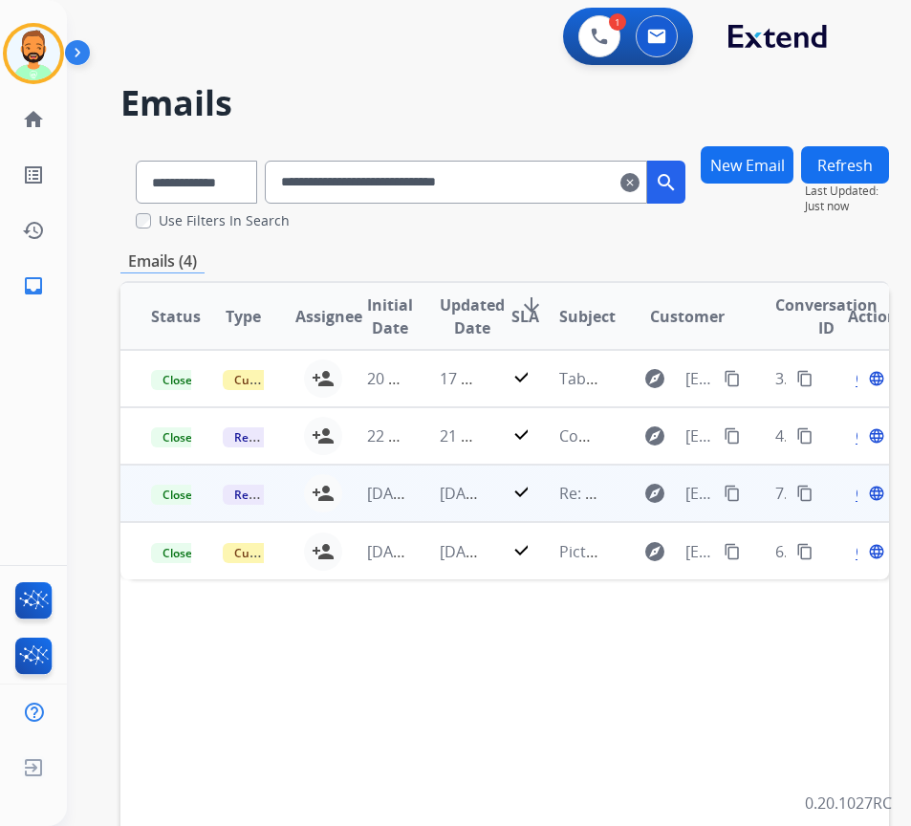
click at [423, 494] on td "[DATE]" at bounding box center [445, 492] width 72 height 57
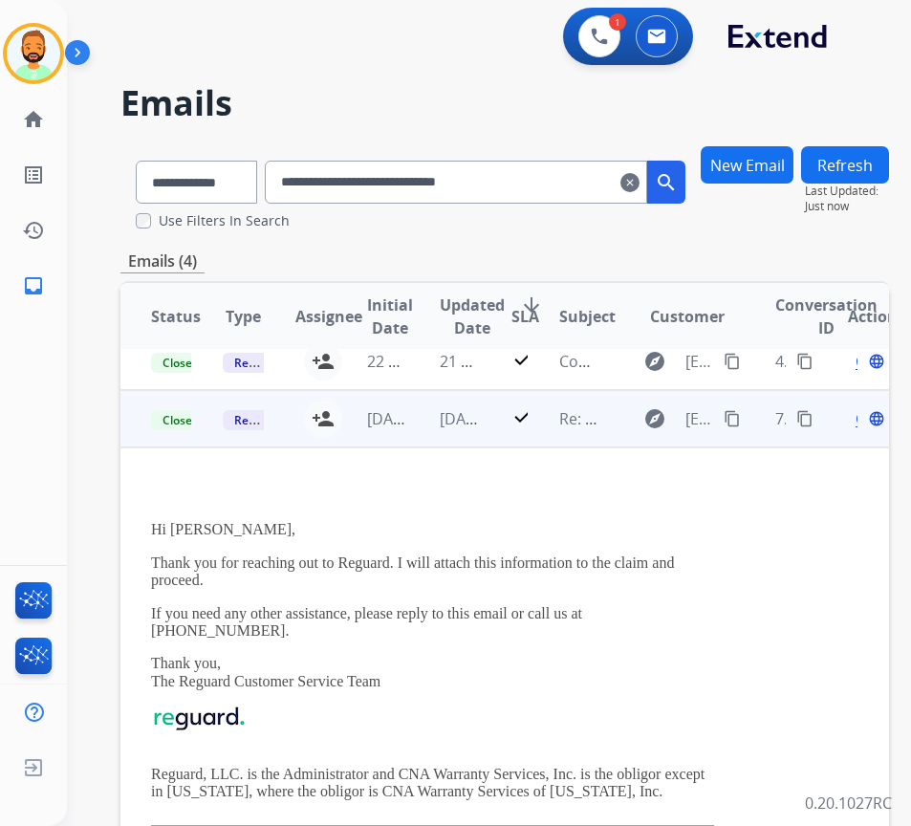
scroll to position [76, 0]
click at [865, 415] on span "Open" at bounding box center [874, 416] width 39 height 23
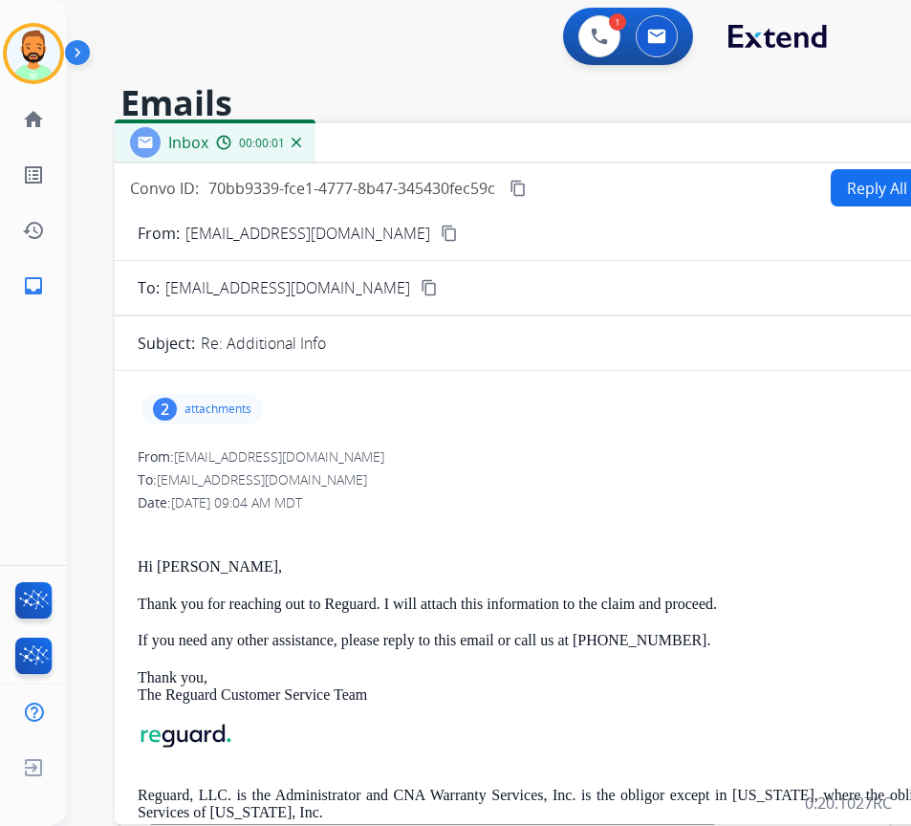
drag, startPoint x: 274, startPoint y: 130, endPoint x: 486, endPoint y: 138, distance: 212.3
click at [503, 131] on div "Inbox 00:00:01" at bounding box center [593, 143] width 956 height 40
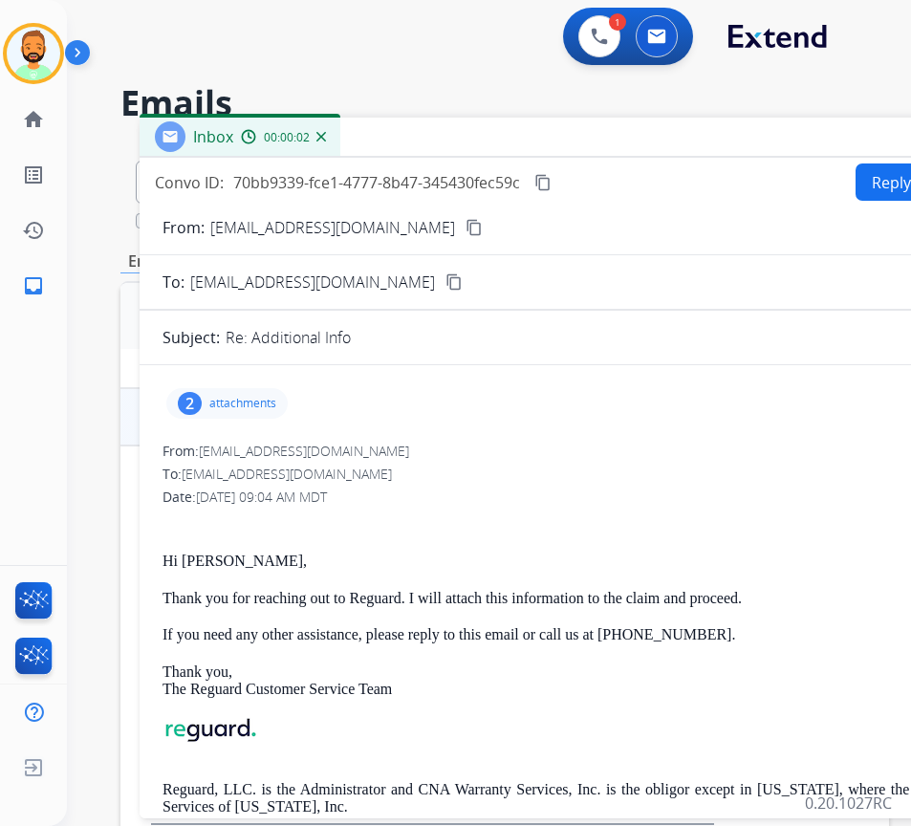
click at [244, 421] on div "2 attachments" at bounding box center [617, 403] width 910 height 46
click at [245, 405] on p "attachments" at bounding box center [242, 403] width 67 height 15
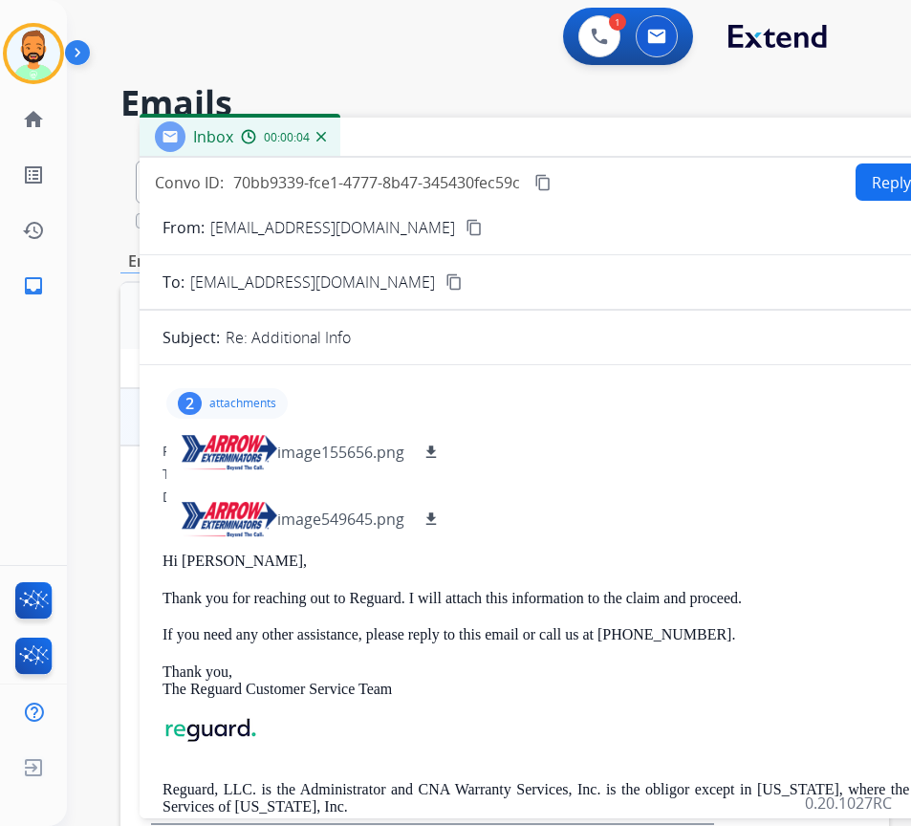
click at [265, 380] on div "2 attachments image155656.png download image549645.png download" at bounding box center [617, 403] width 910 height 46
click at [246, 405] on p "attachments" at bounding box center [242, 403] width 67 height 15
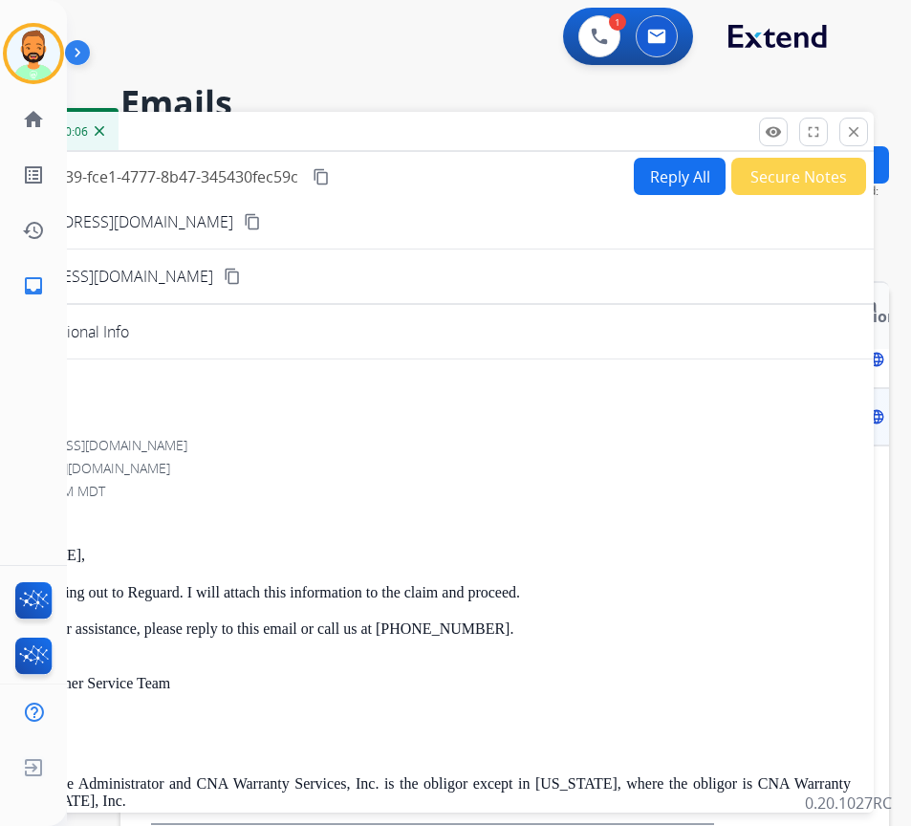
drag, startPoint x: 523, startPoint y: 133, endPoint x: 289, endPoint y: 127, distance: 234.2
click at [289, 127] on div "Inbox 00:00:06" at bounding box center [396, 132] width 956 height 40
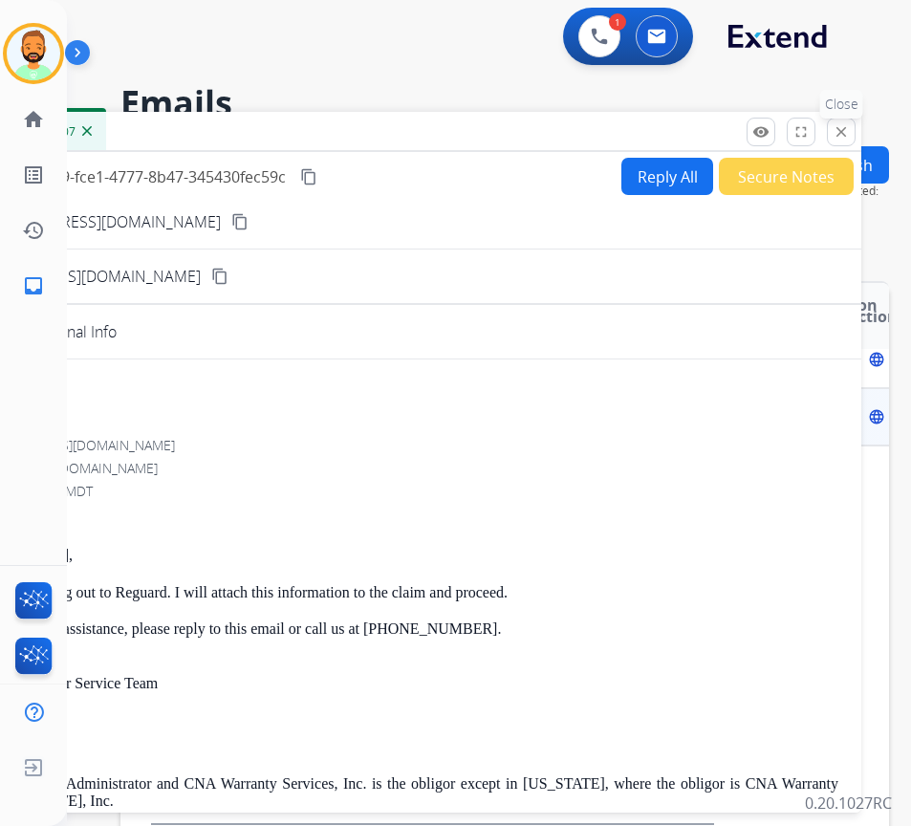
click at [830, 133] on button "close Close" at bounding box center [841, 132] width 29 height 29
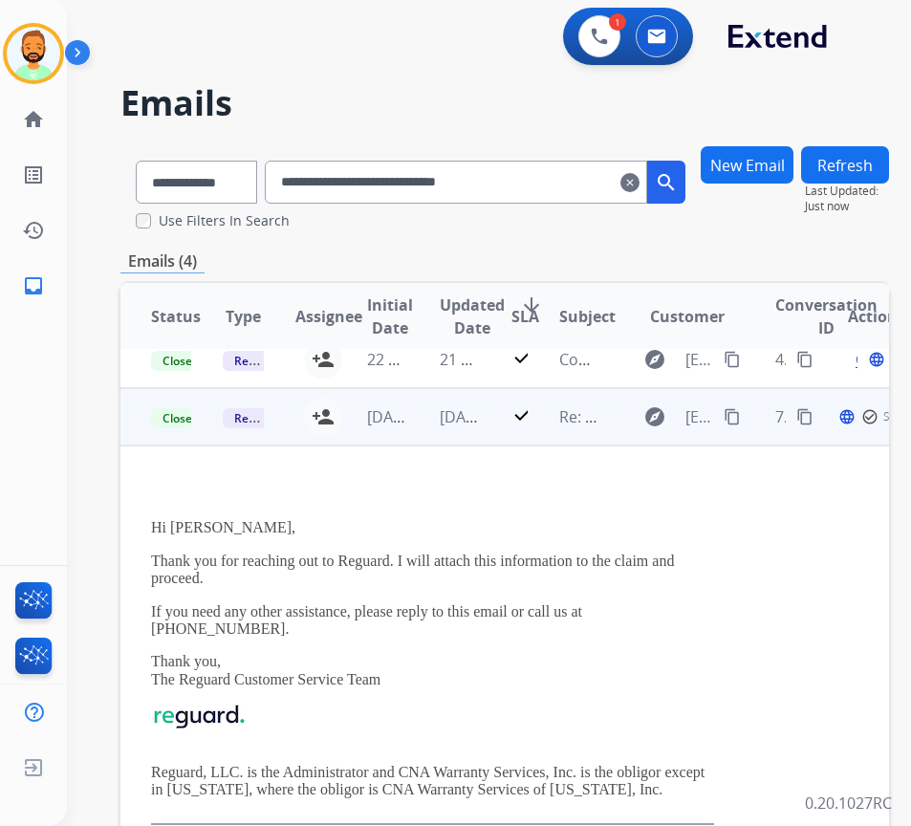
click at [488, 427] on td "check" at bounding box center [505, 416] width 48 height 57
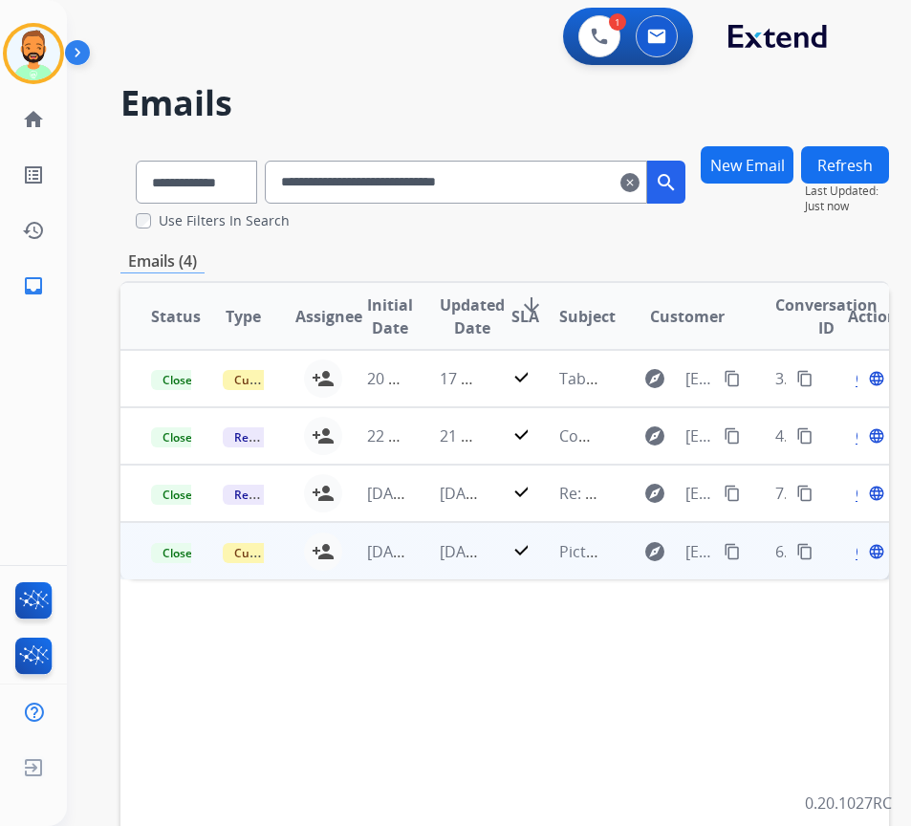
click at [424, 555] on td "[DATE]" at bounding box center [445, 550] width 72 height 57
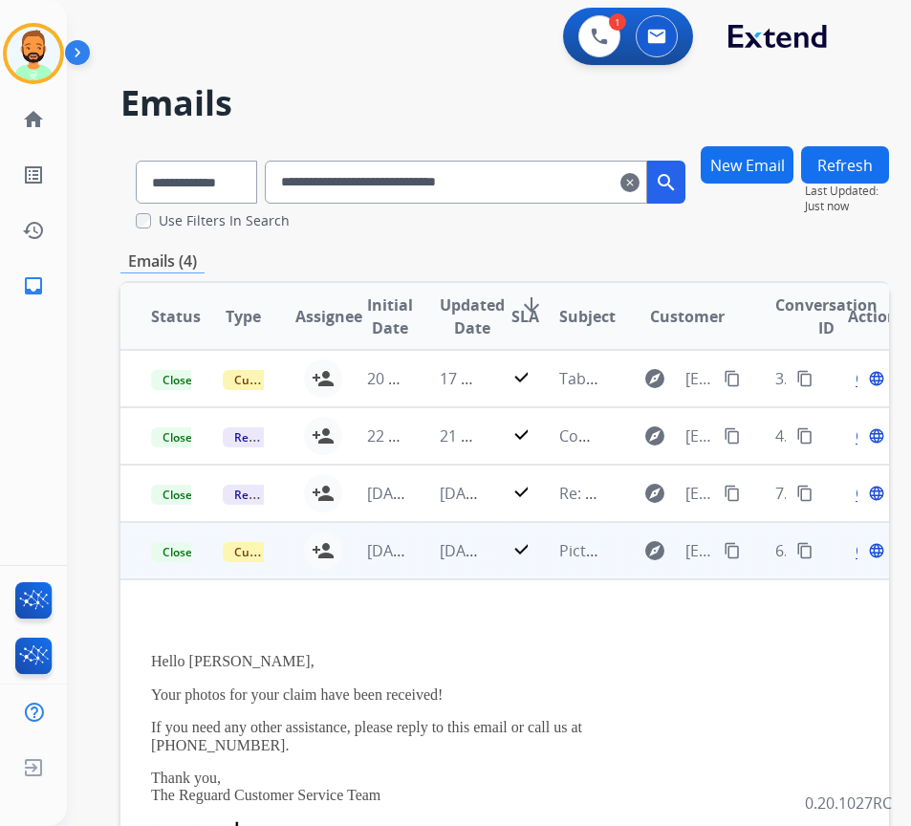
scroll to position [58, 0]
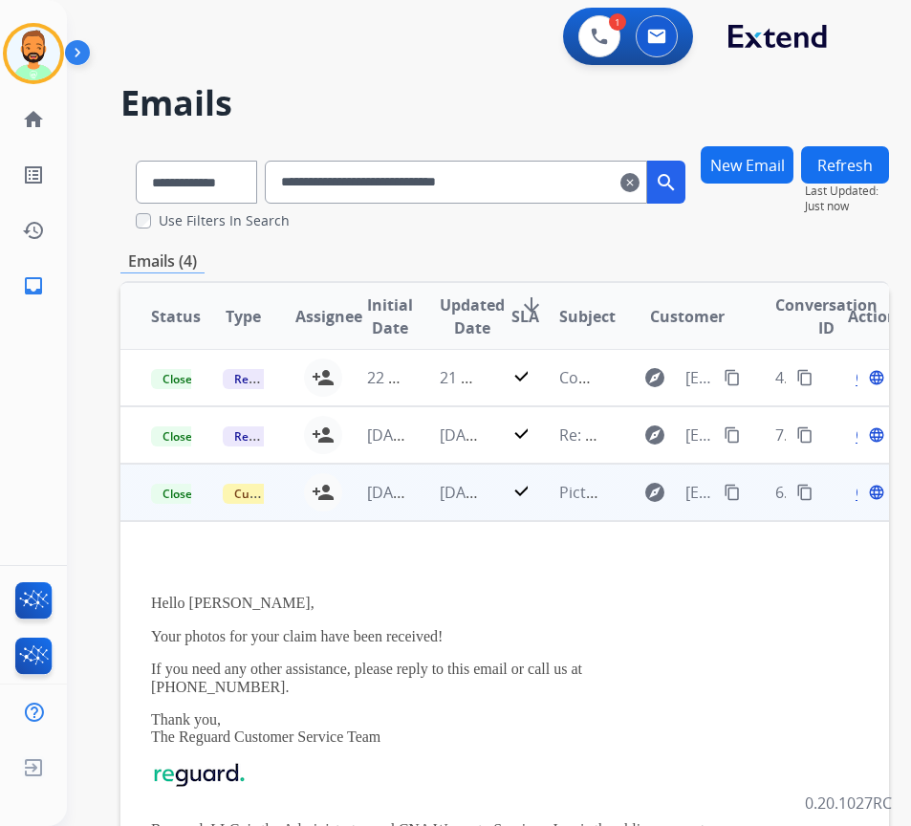
click at [866, 493] on span "Open" at bounding box center [874, 492] width 39 height 23
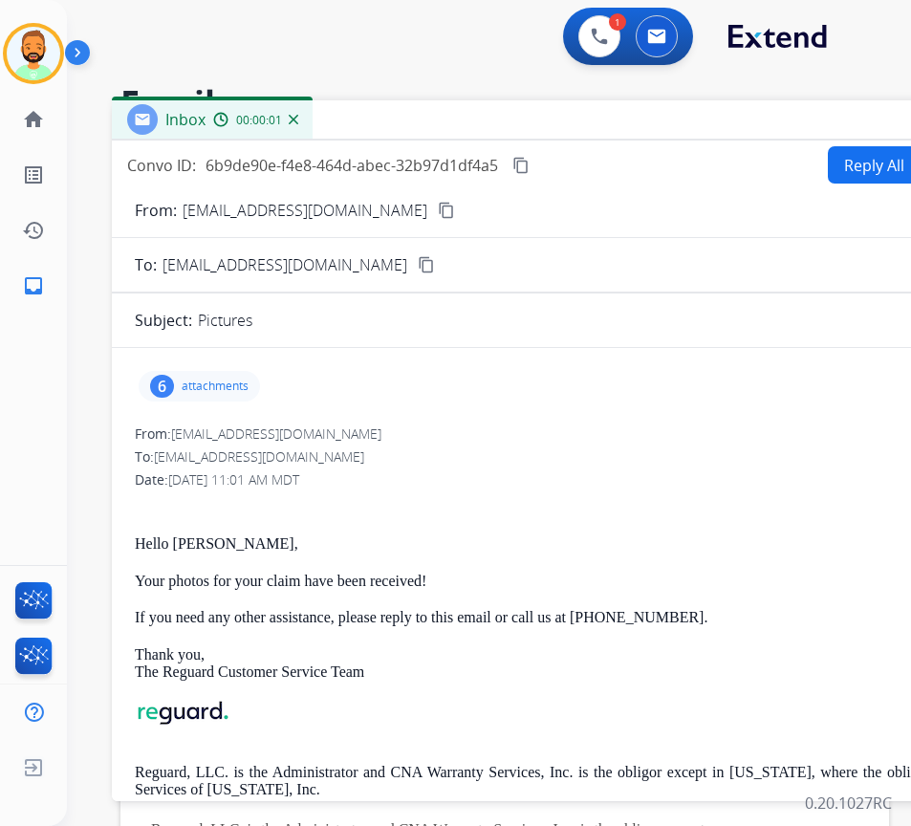
drag, startPoint x: 338, startPoint y: 140, endPoint x: 541, endPoint y: 124, distance: 203.2
click at [541, 124] on div "Inbox 00:00:01" at bounding box center [590, 120] width 956 height 40
click at [224, 401] on div "6 attachments" at bounding box center [590, 386] width 910 height 46
click at [236, 375] on div "6 attachments" at bounding box center [199, 386] width 121 height 31
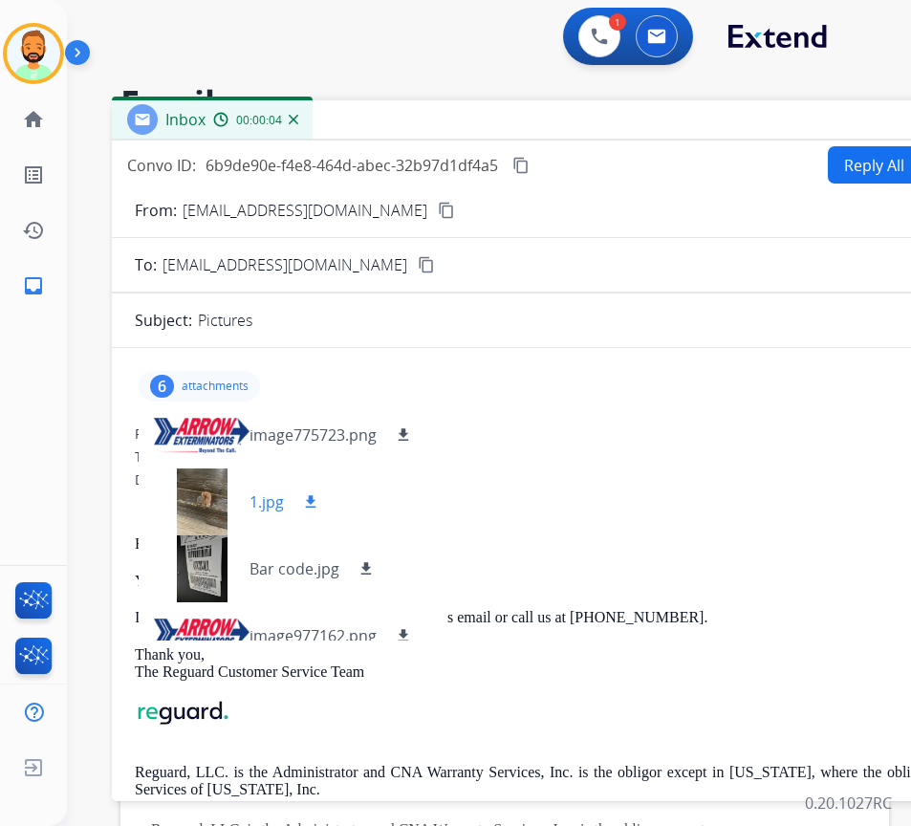
click at [222, 498] on div at bounding box center [202, 501] width 96 height 67
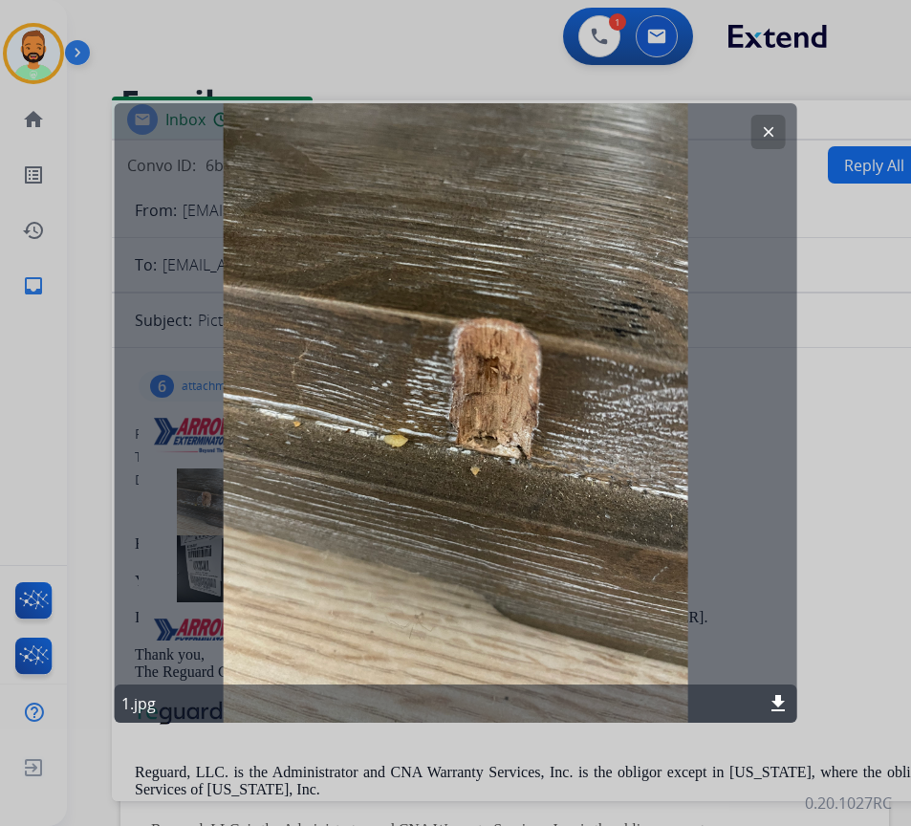
click at [779, 696] on mat-icon "download" at bounding box center [777, 703] width 23 height 23
click at [359, 22] on div at bounding box center [455, 413] width 911 height 826
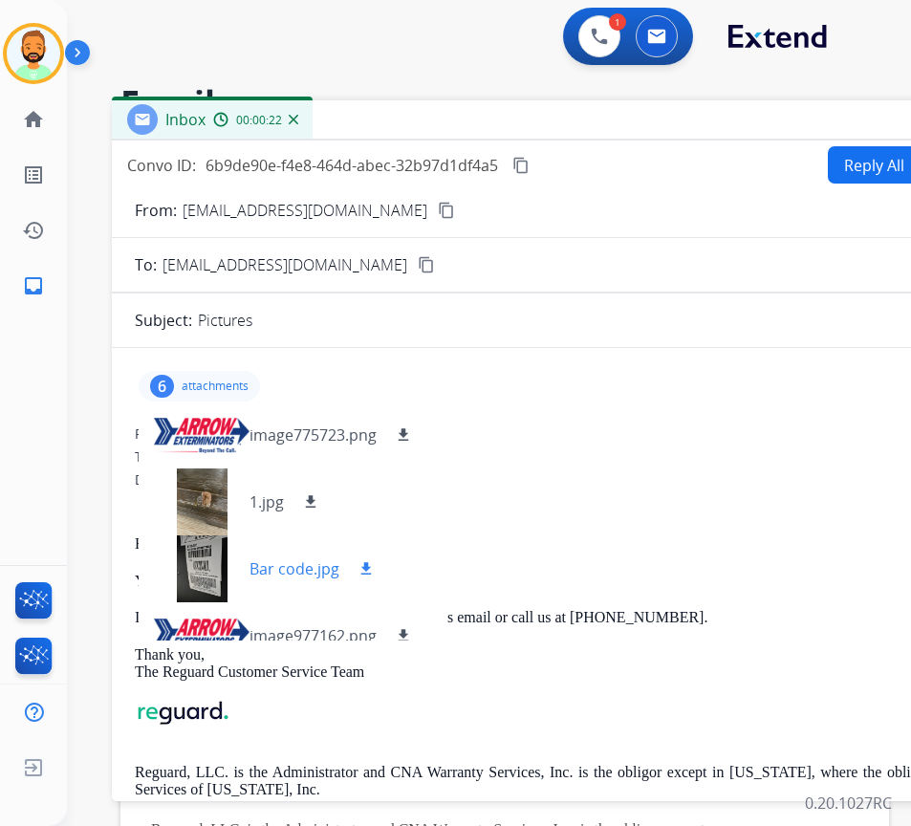
click at [205, 568] on div at bounding box center [202, 568] width 96 height 67
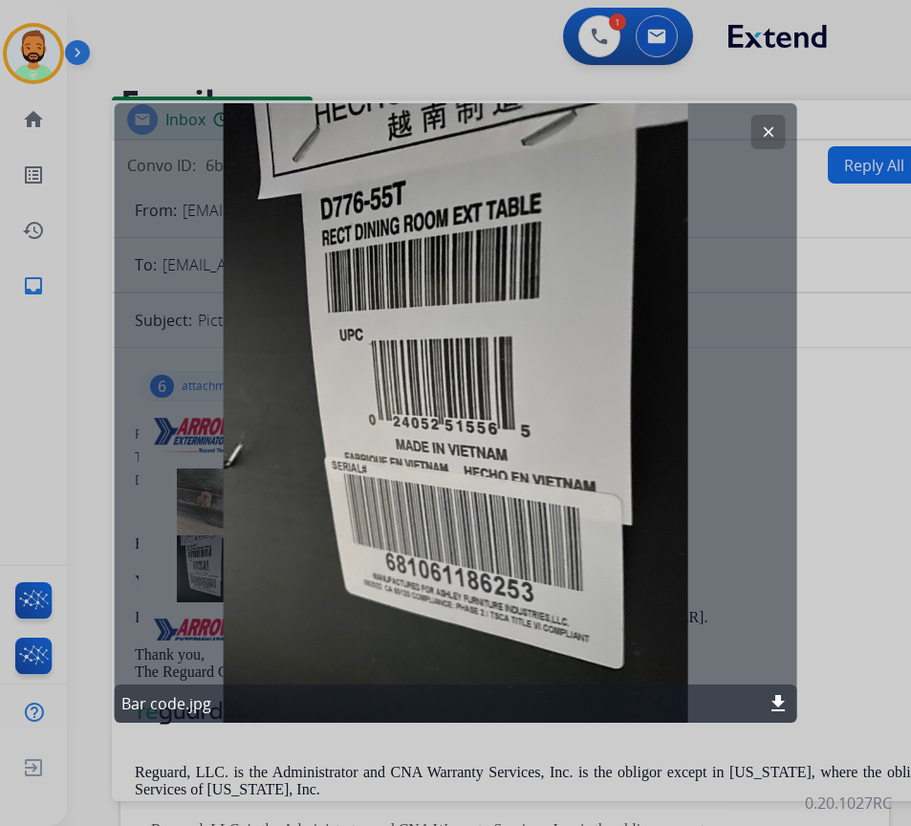
click at [776, 705] on mat-icon "download" at bounding box center [777, 703] width 23 height 23
click at [829, 443] on div at bounding box center [455, 413] width 911 height 826
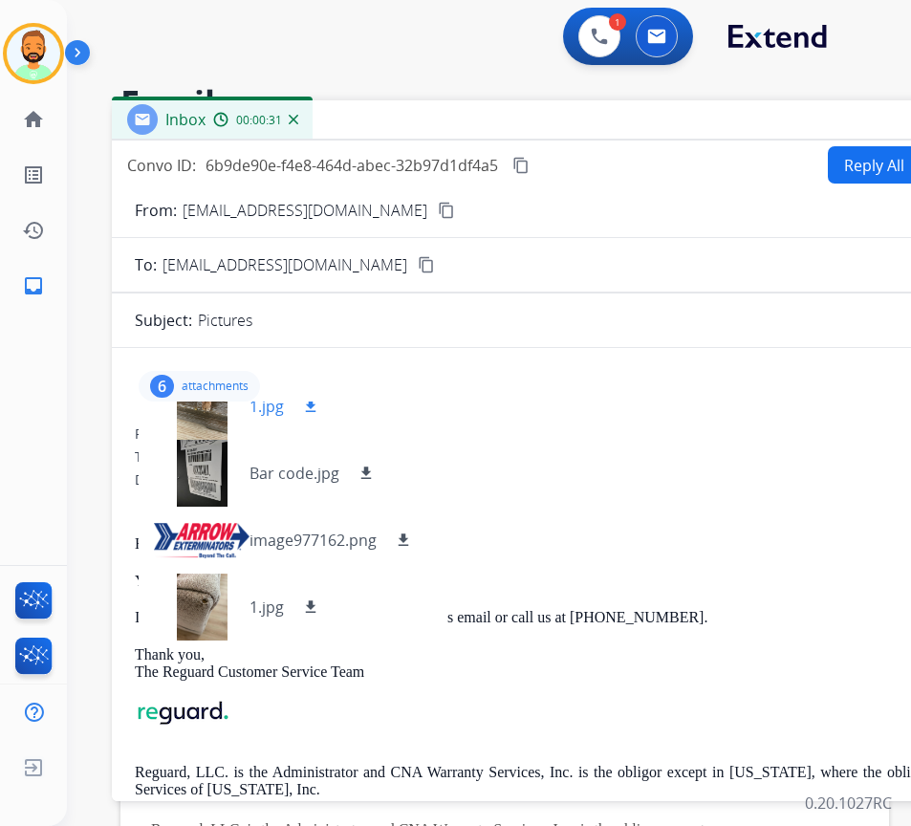
scroll to position [162, 0]
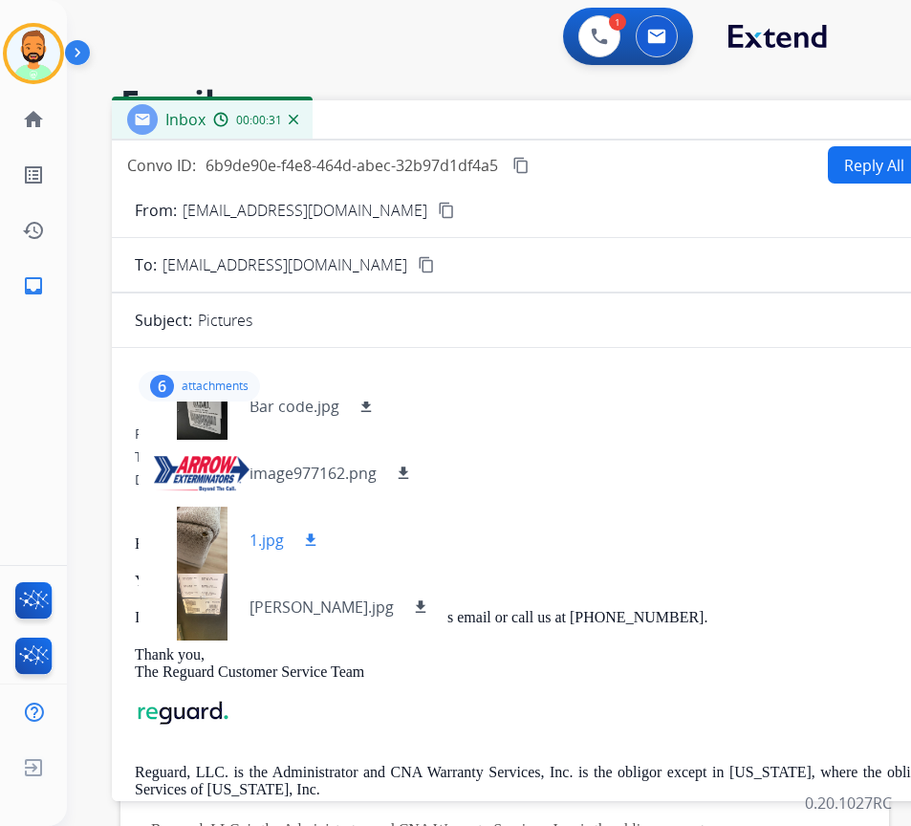
click at [210, 529] on div at bounding box center [202, 539] width 96 height 67
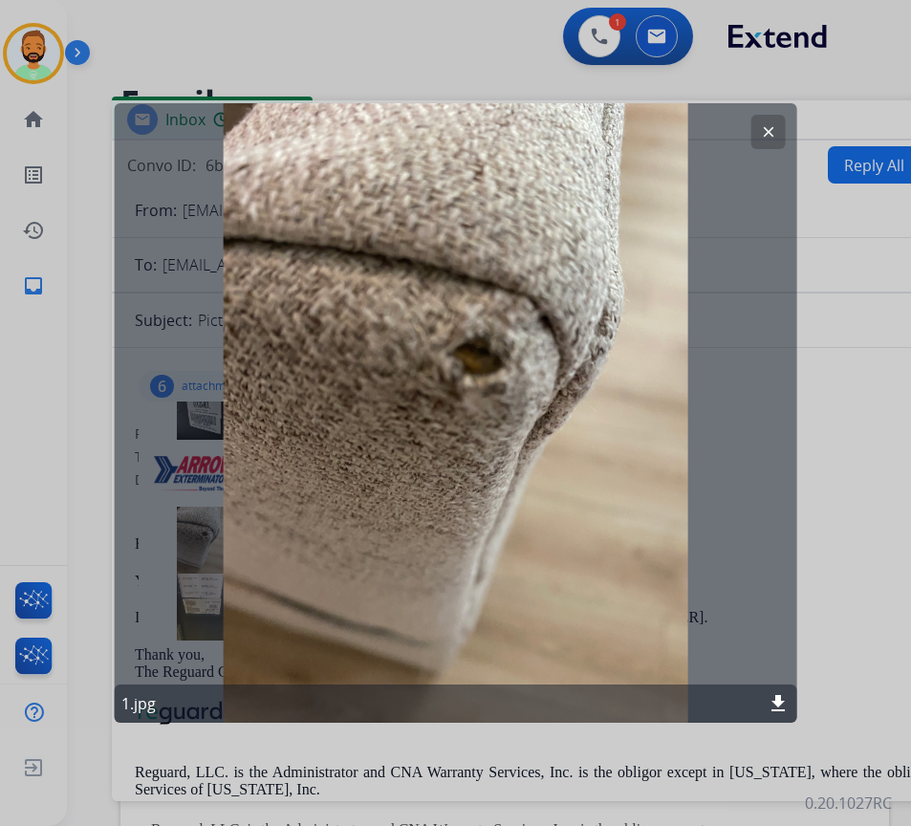
click at [779, 699] on mat-icon "download" at bounding box center [777, 703] width 23 height 23
click at [819, 573] on div at bounding box center [455, 413] width 911 height 826
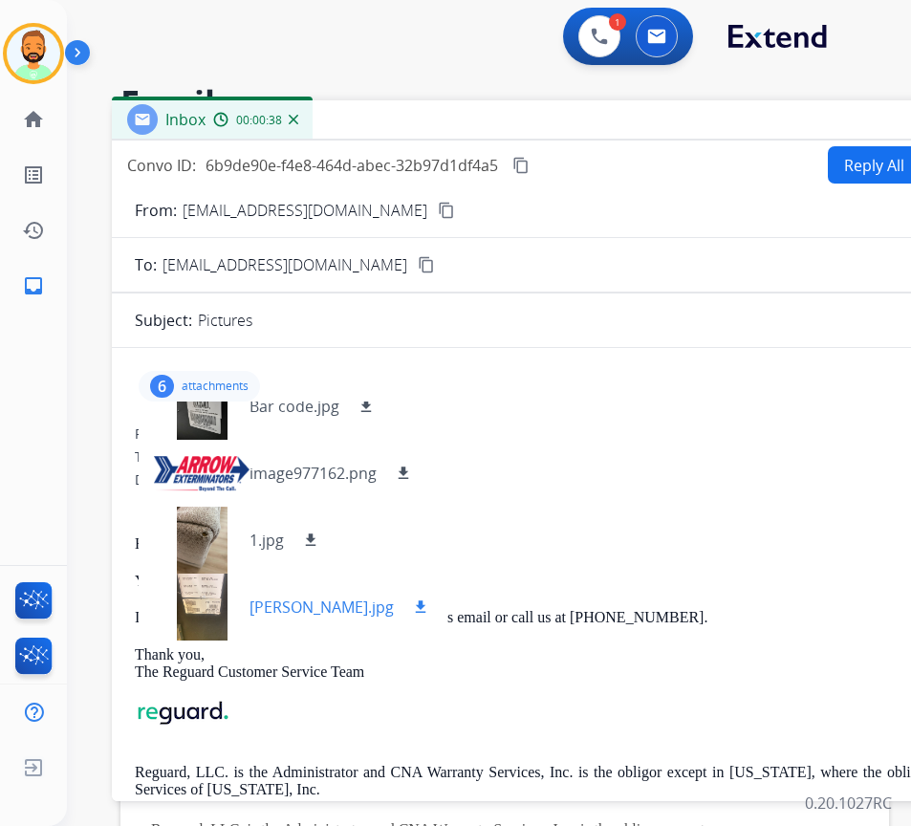
click at [213, 597] on div at bounding box center [202, 606] width 96 height 67
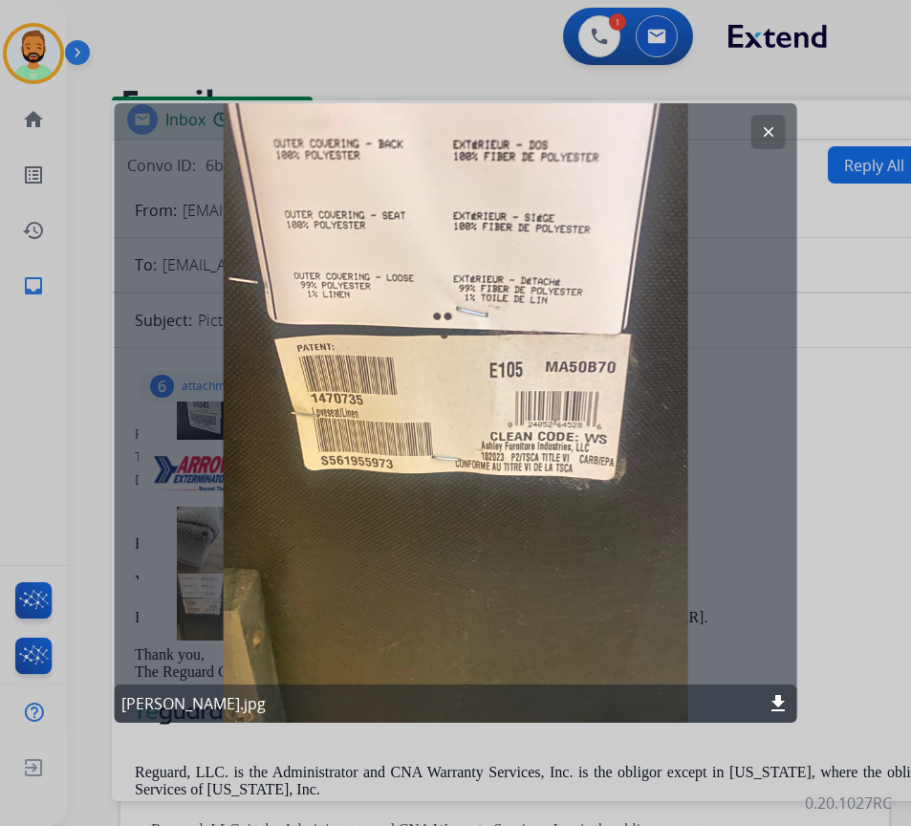
drag, startPoint x: 770, startPoint y: 129, endPoint x: 820, endPoint y: 419, distance: 293.8
click at [820, 419] on div at bounding box center [455, 413] width 911 height 826
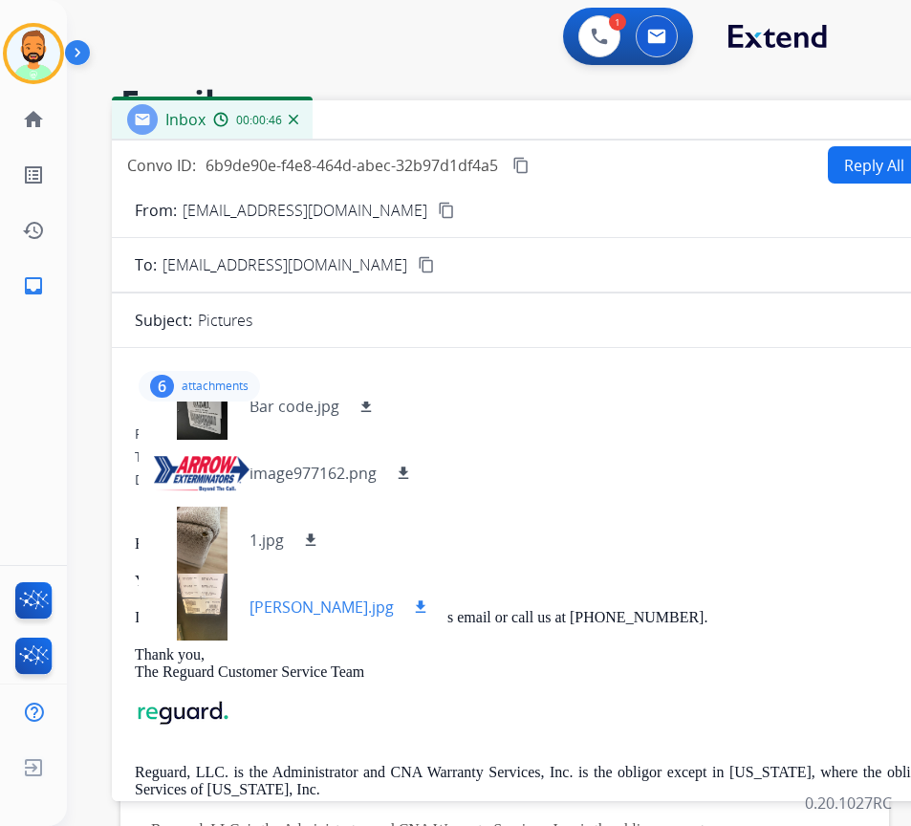
click at [412, 603] on mat-icon "download" at bounding box center [420, 606] width 17 height 17
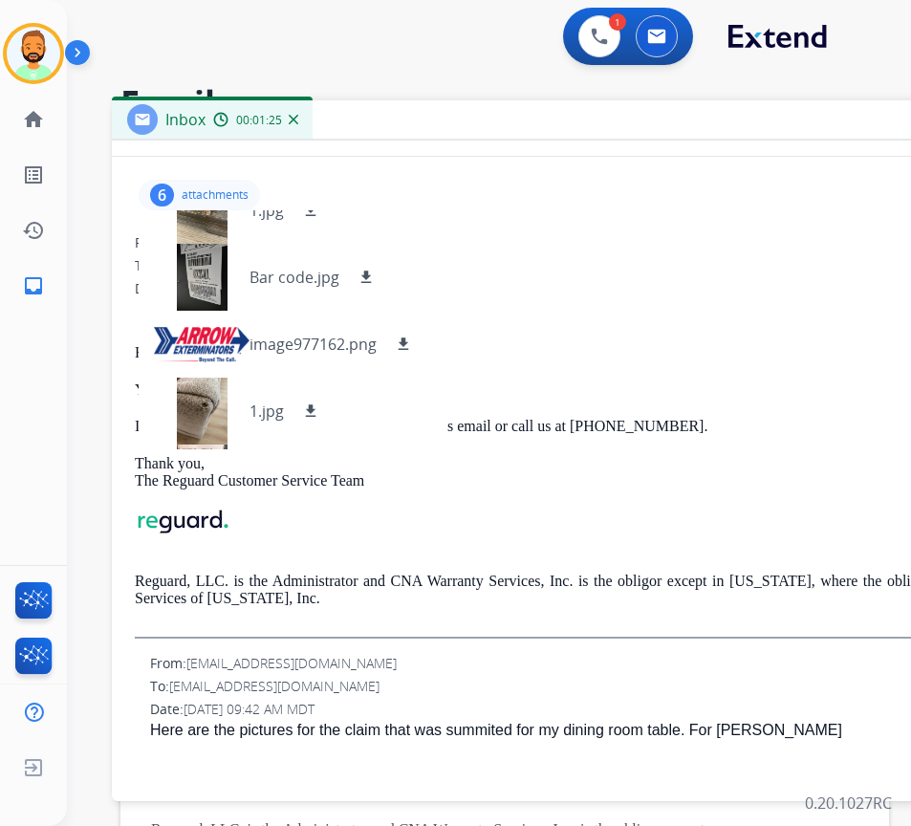
scroll to position [67, 0]
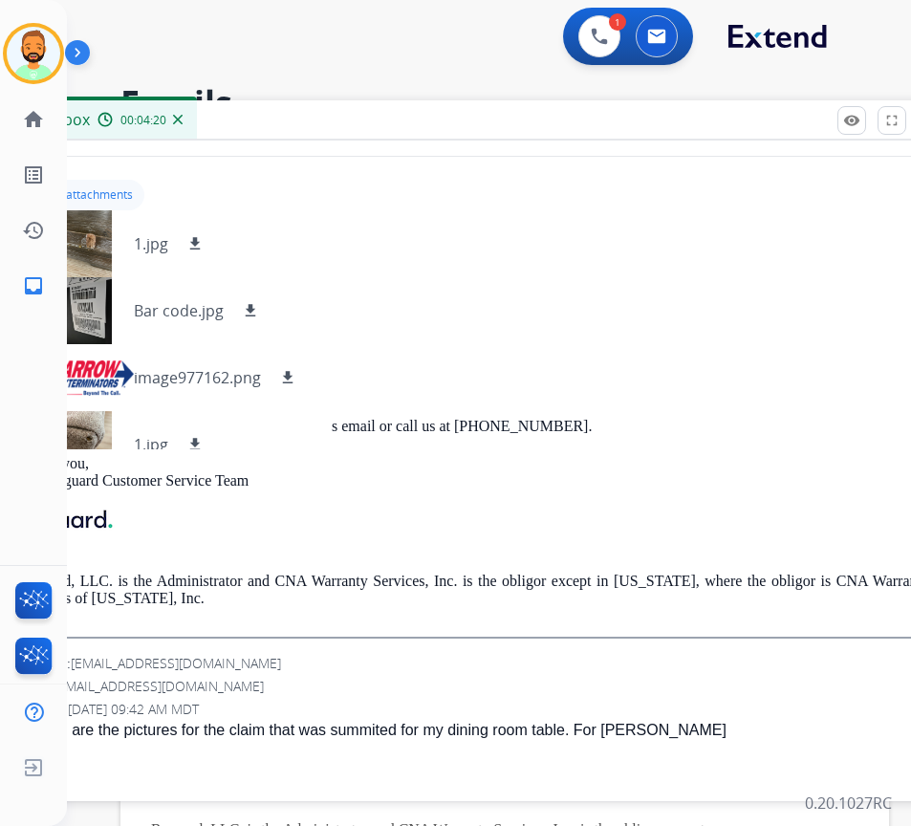
drag, startPoint x: 362, startPoint y: 118, endPoint x: 170, endPoint y: 129, distance: 192.4
click at [167, 129] on div "Inbox 00:04:20" at bounding box center [474, 120] width 956 height 40
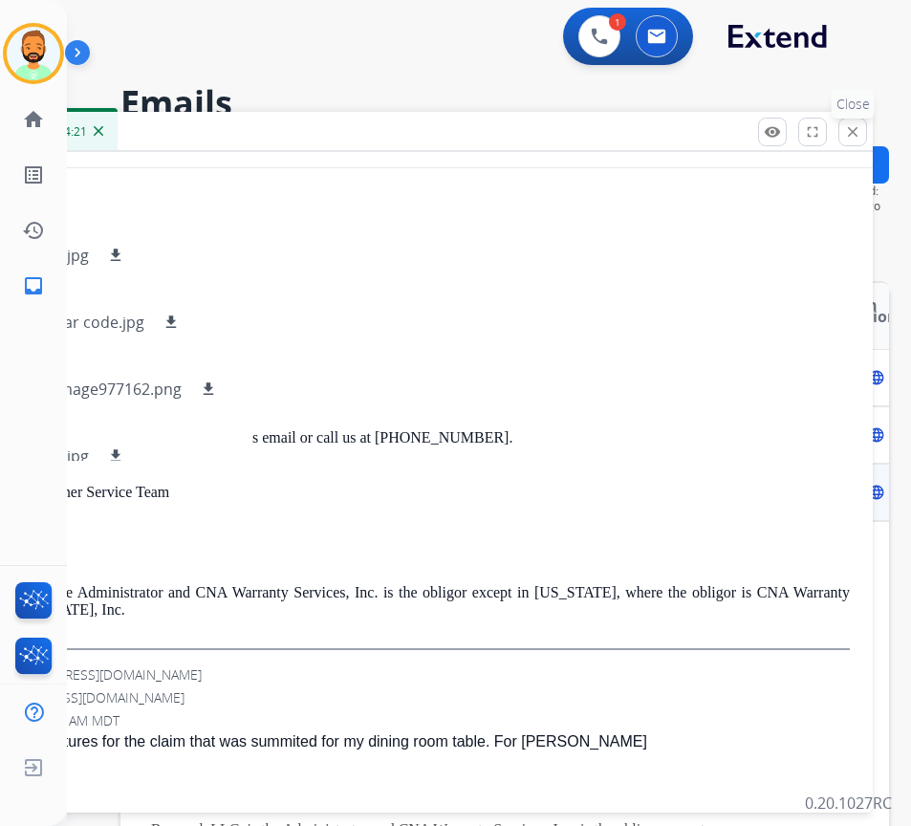
click at [851, 137] on mat-icon "close" at bounding box center [852, 131] width 17 height 17
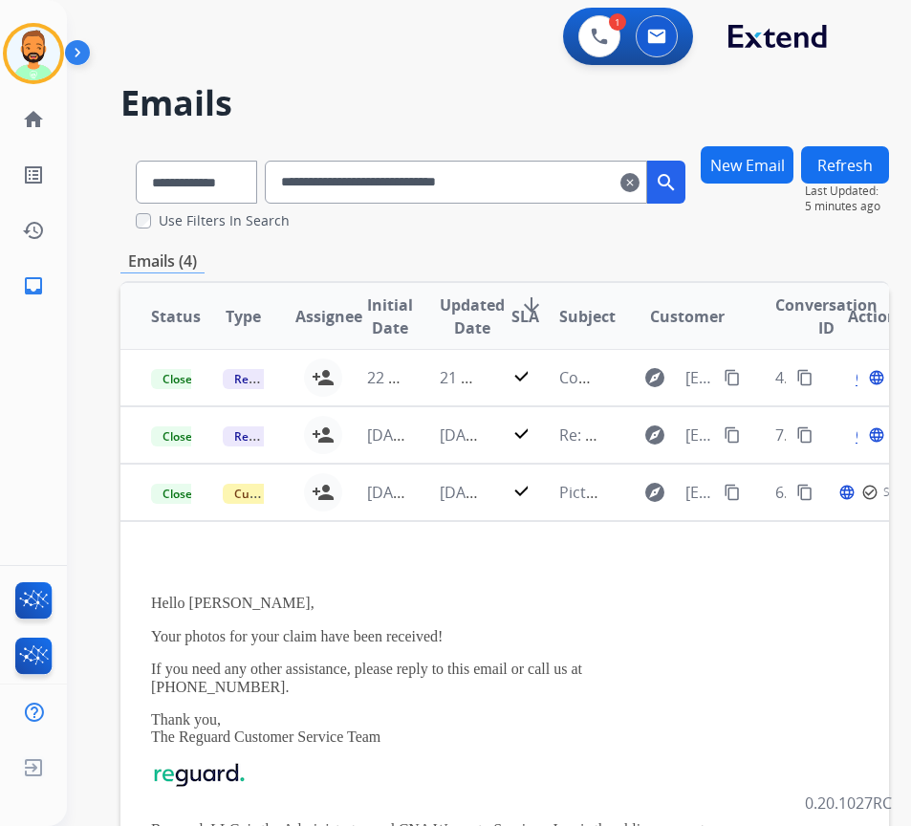
click at [639, 187] on mat-icon "clear" at bounding box center [629, 182] width 19 height 23
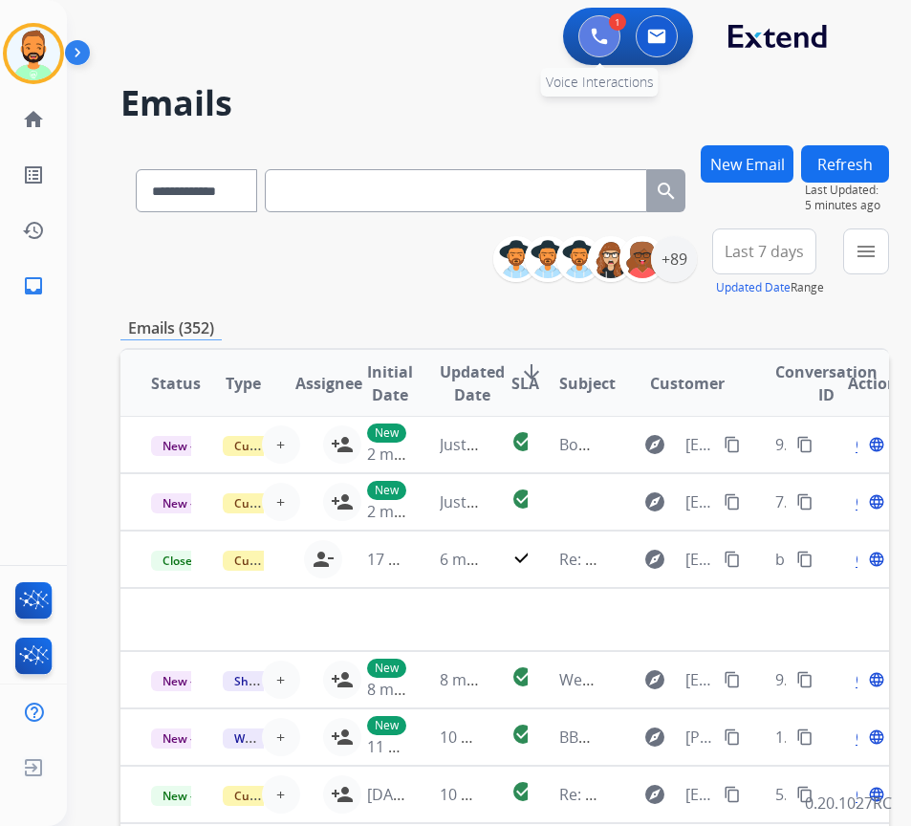
click at [592, 23] on button at bounding box center [599, 36] width 42 height 42
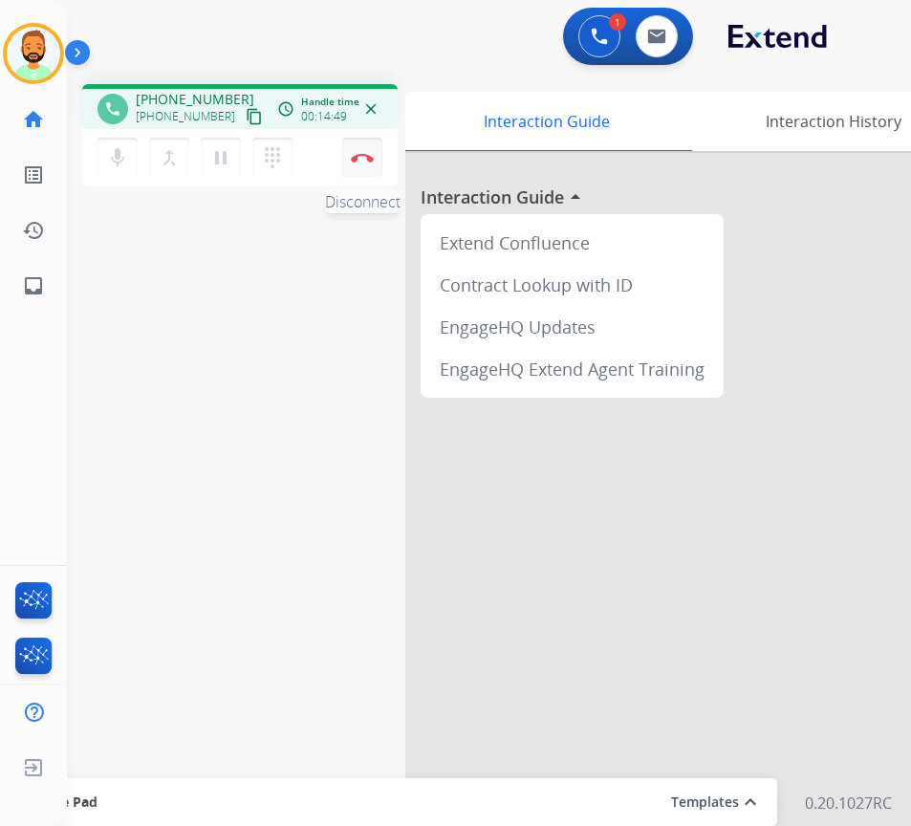
click at [356, 154] on img at bounding box center [362, 158] width 23 height 10
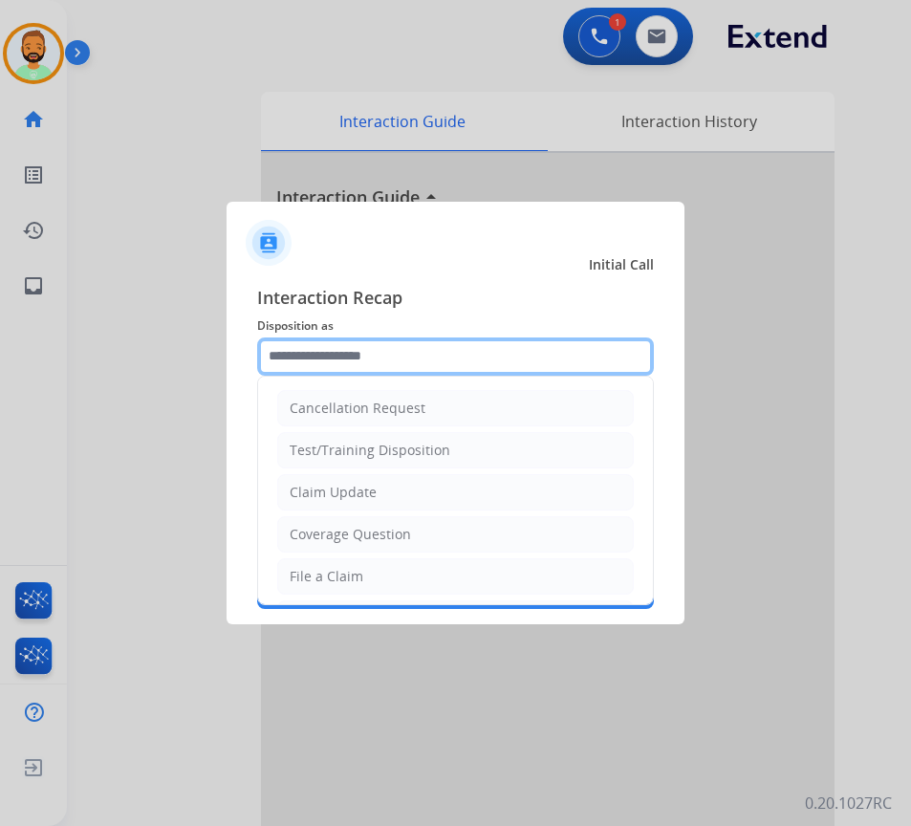
click at [446, 370] on input "text" at bounding box center [455, 356] width 397 height 38
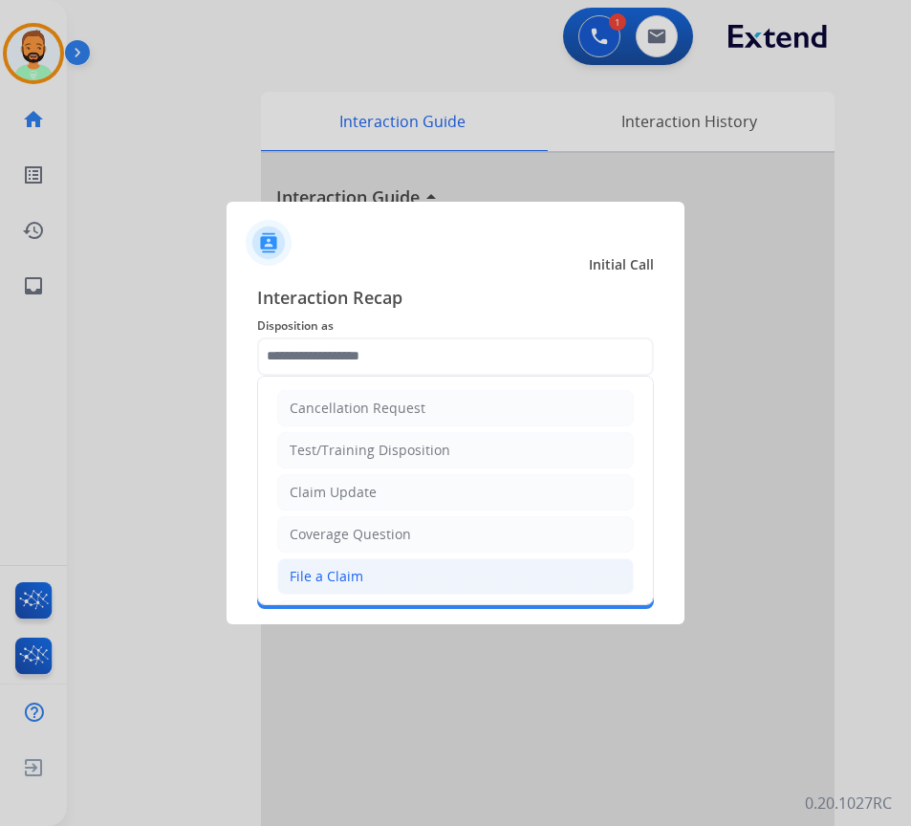
click at [450, 569] on li "File a Claim" at bounding box center [455, 576] width 356 height 36
type input "**********"
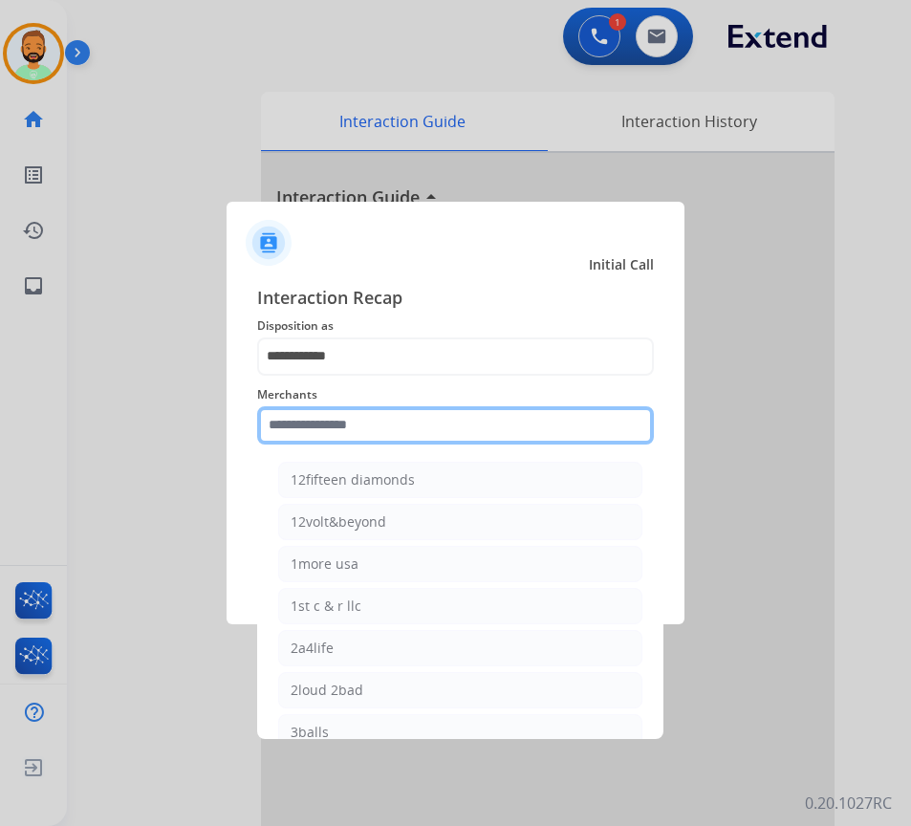
click at [438, 435] on input "text" at bounding box center [455, 425] width 397 height 38
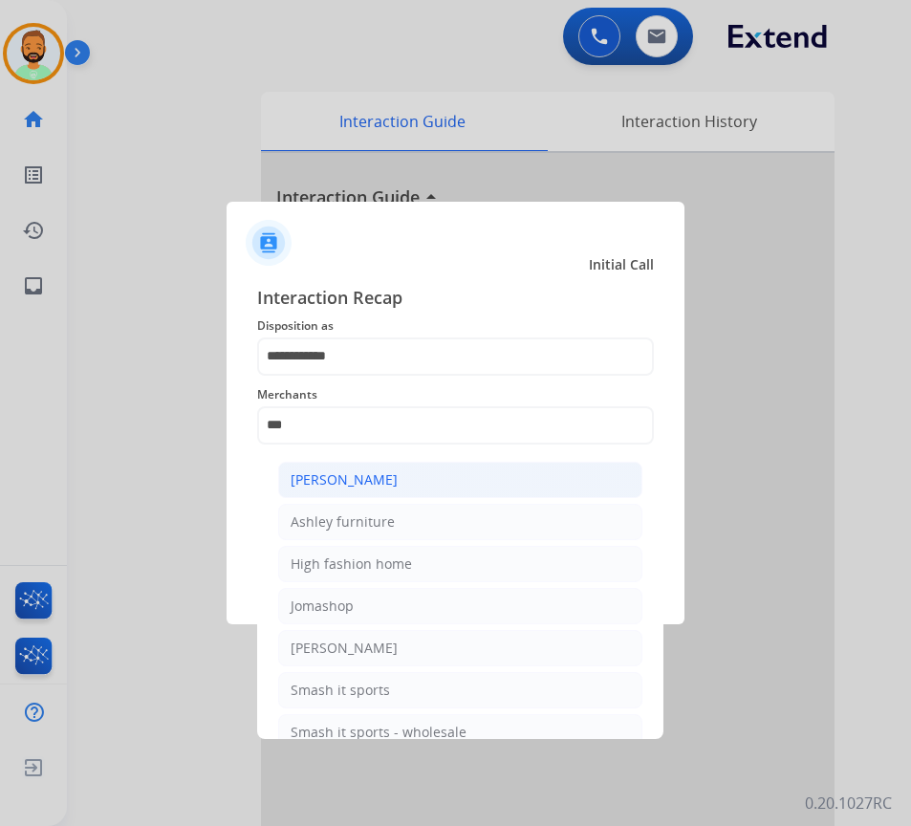
click at [468, 470] on li "[PERSON_NAME]" at bounding box center [460, 480] width 364 height 36
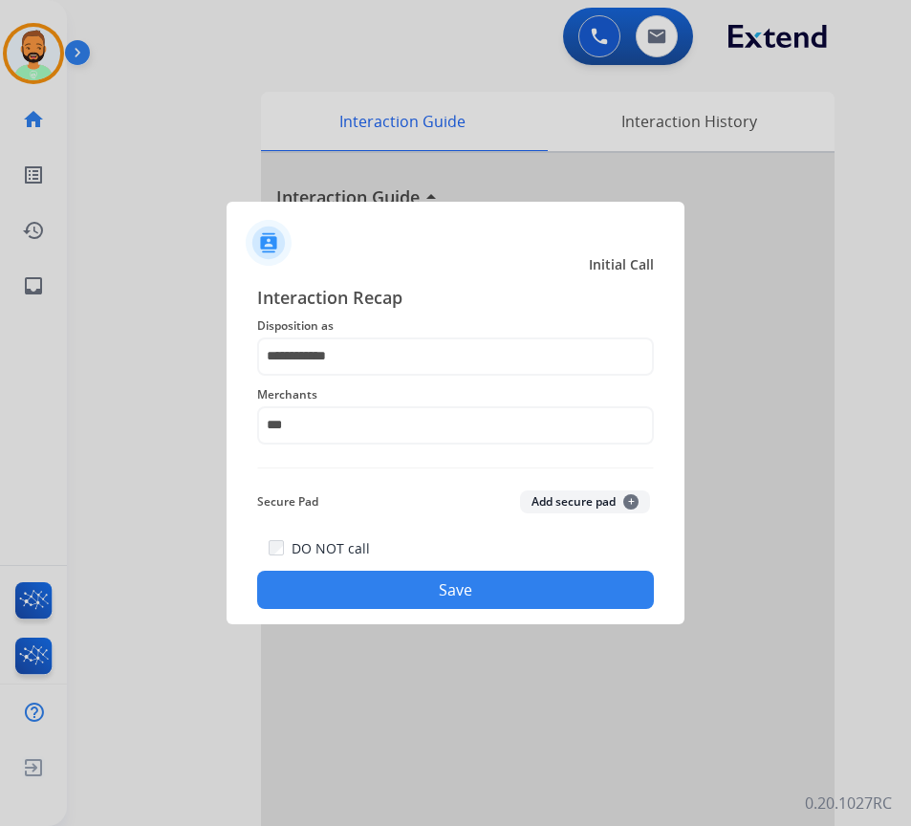
type input "**********"
click at [440, 587] on button "Save" at bounding box center [455, 589] width 397 height 38
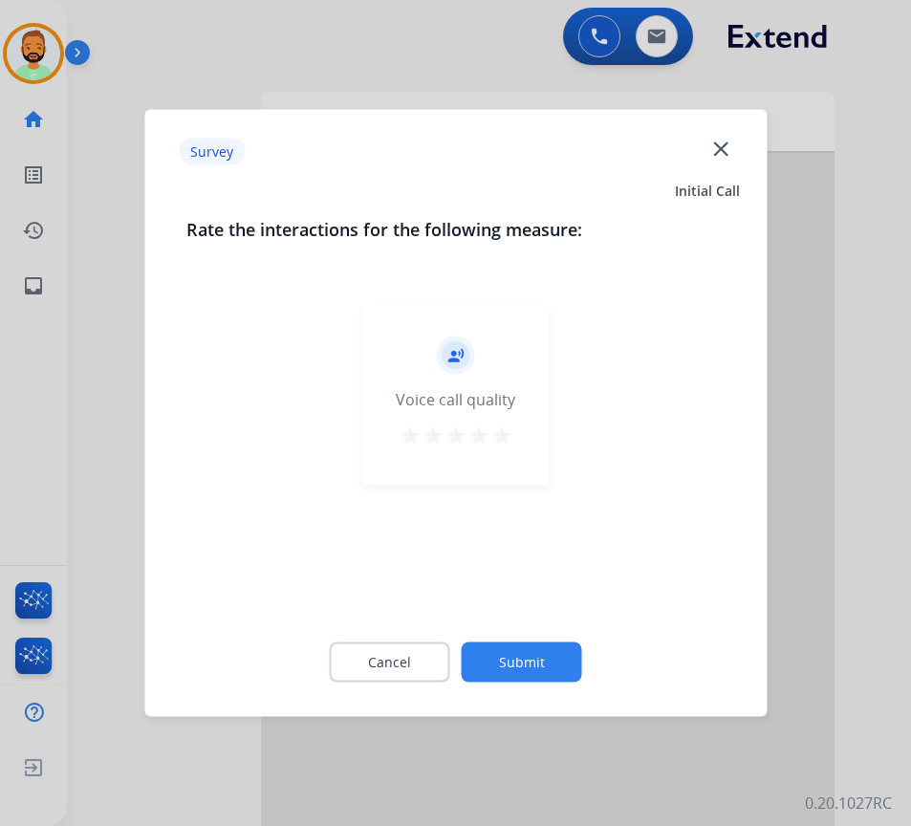
click at [561, 677] on button "Submit" at bounding box center [522, 662] width 120 height 40
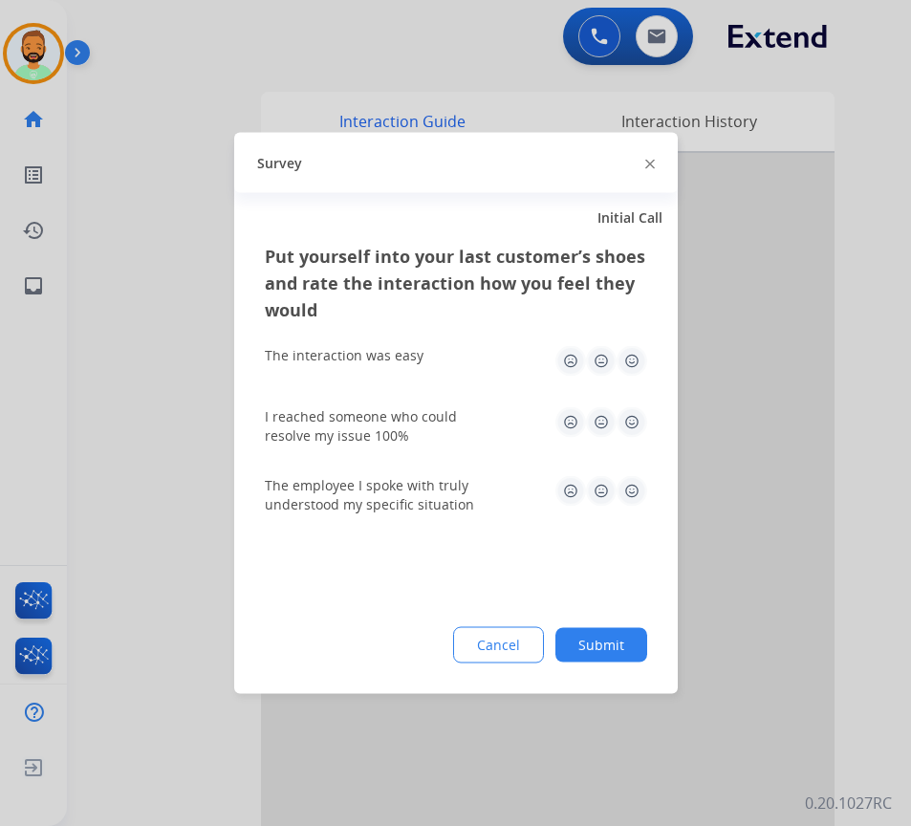
click at [629, 660] on button "Submit" at bounding box center [601, 645] width 92 height 34
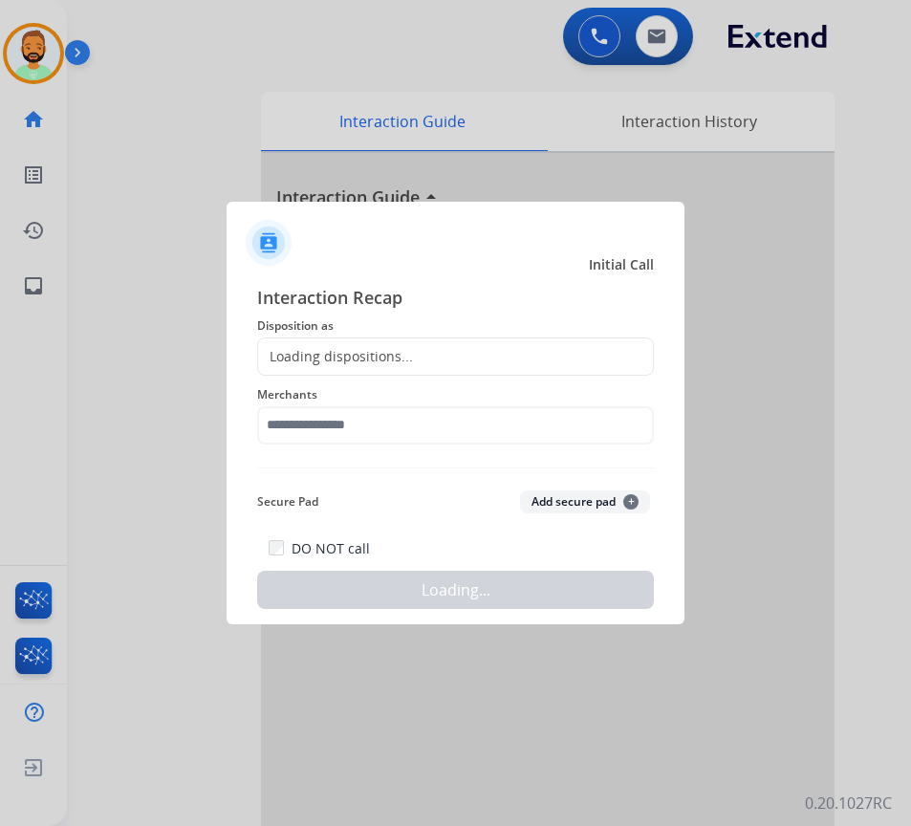
click at [378, 161] on div at bounding box center [455, 413] width 911 height 826
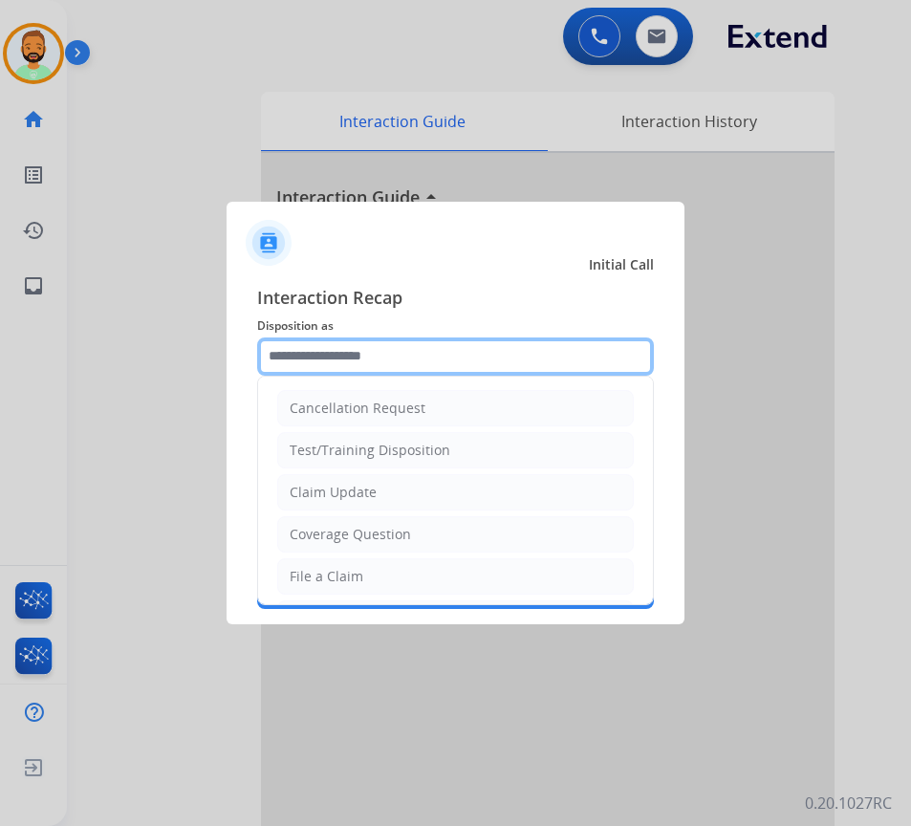
drag, startPoint x: 384, startPoint y: 353, endPoint x: 382, endPoint y: 376, distance: 24.0
click at [382, 376] on div "Cancellation Request Test/Training Disposition Claim Update Coverage Question F…" at bounding box center [455, 356] width 397 height 38
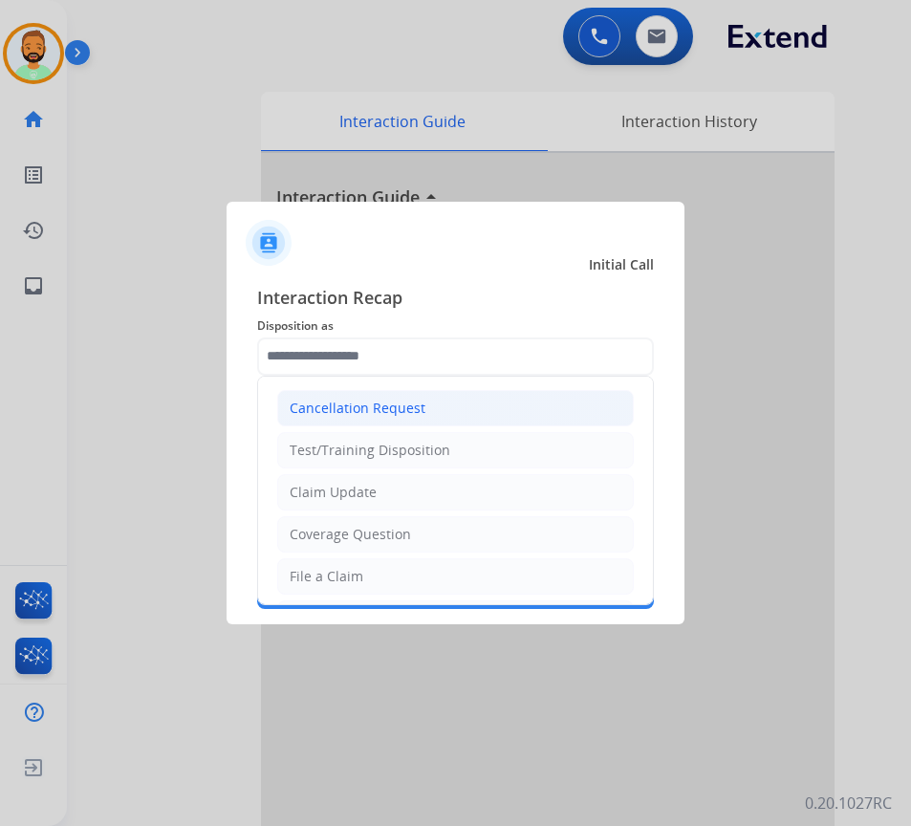
click at [415, 393] on li "Cancellation Request" at bounding box center [455, 408] width 356 height 36
type input "**********"
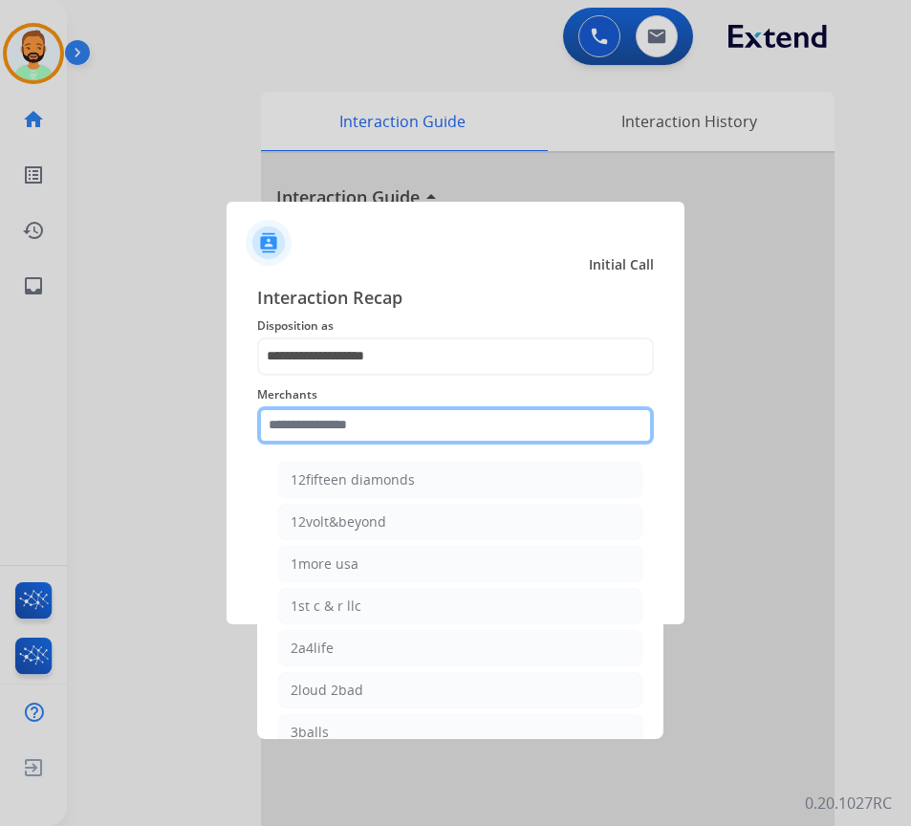
click at [407, 431] on input "text" at bounding box center [455, 425] width 397 height 38
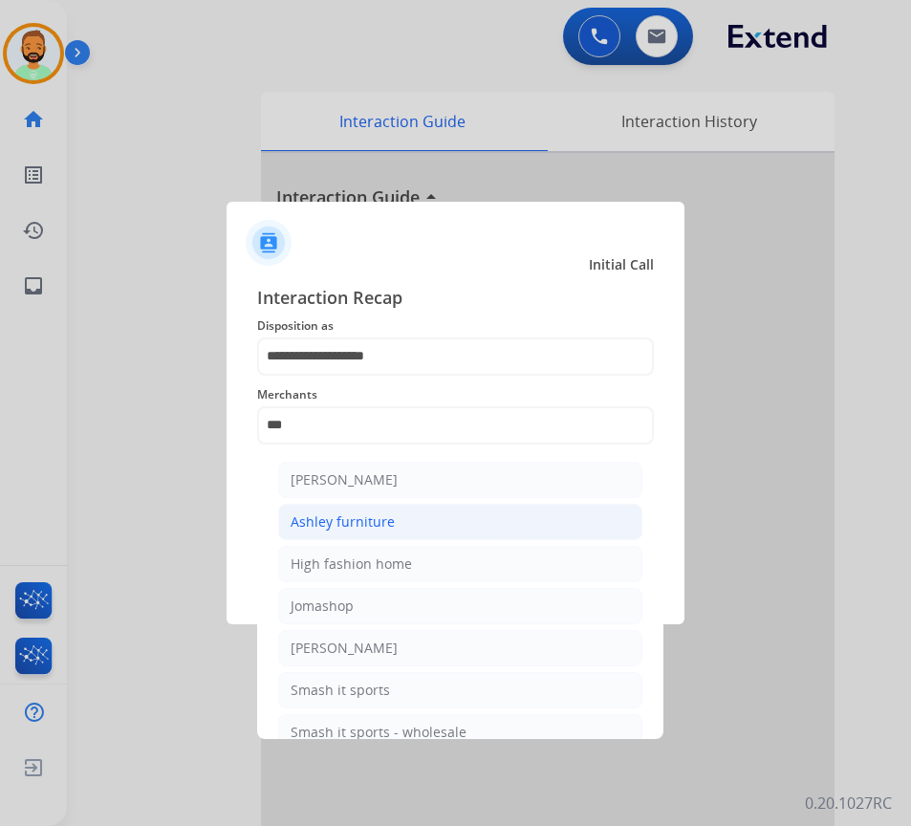
click at [463, 526] on li "Ashley furniture" at bounding box center [460, 522] width 364 height 36
type input "**********"
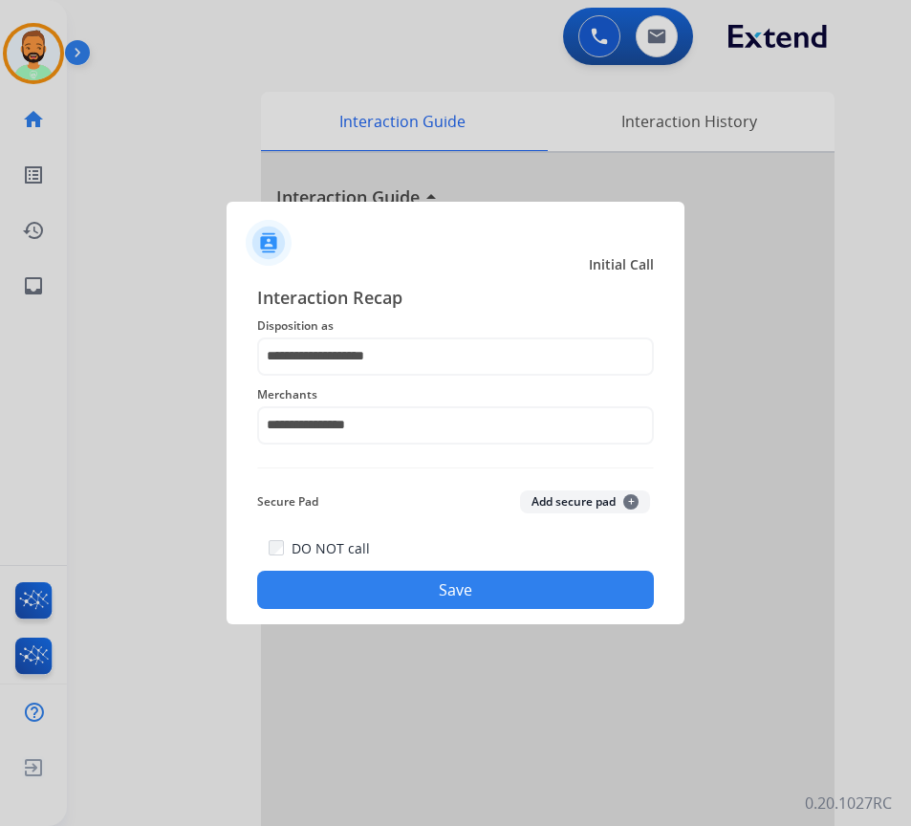
click at [454, 581] on button "Save" at bounding box center [455, 589] width 397 height 38
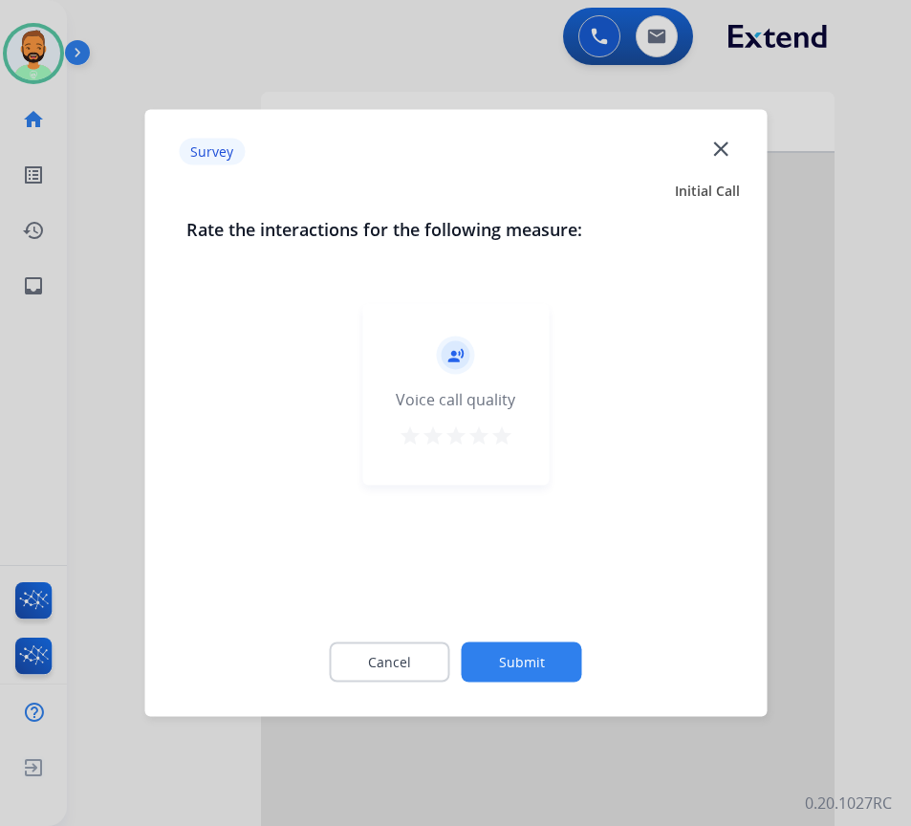
click at [531, 663] on button "Submit" at bounding box center [522, 662] width 120 height 40
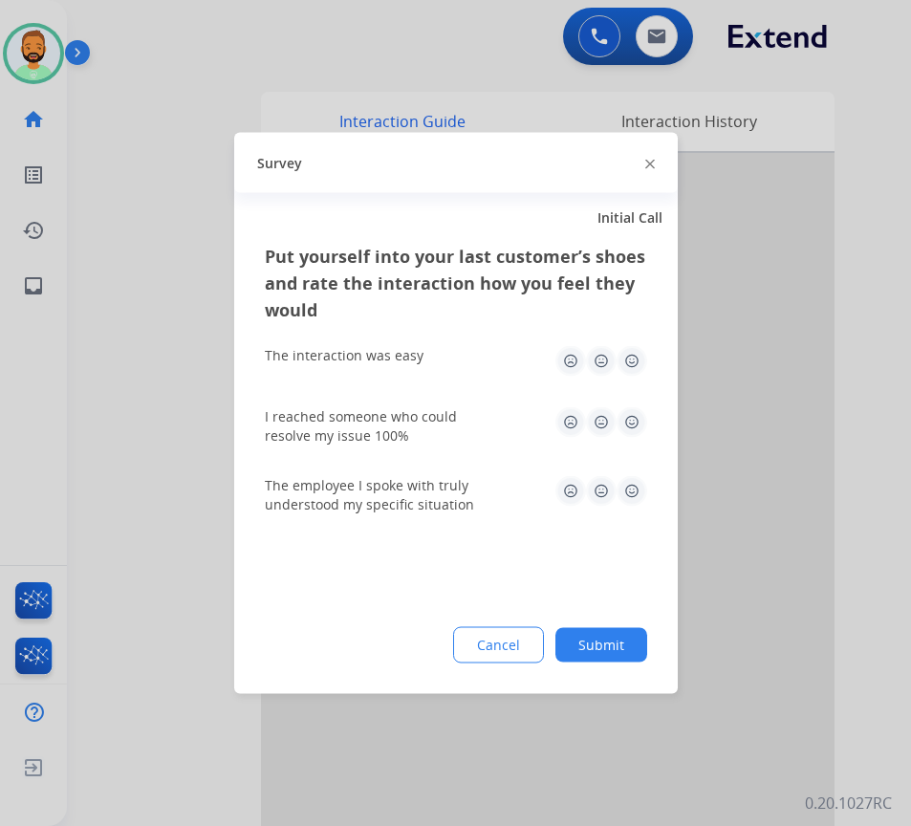
click at [618, 652] on button "Submit" at bounding box center [601, 645] width 92 height 34
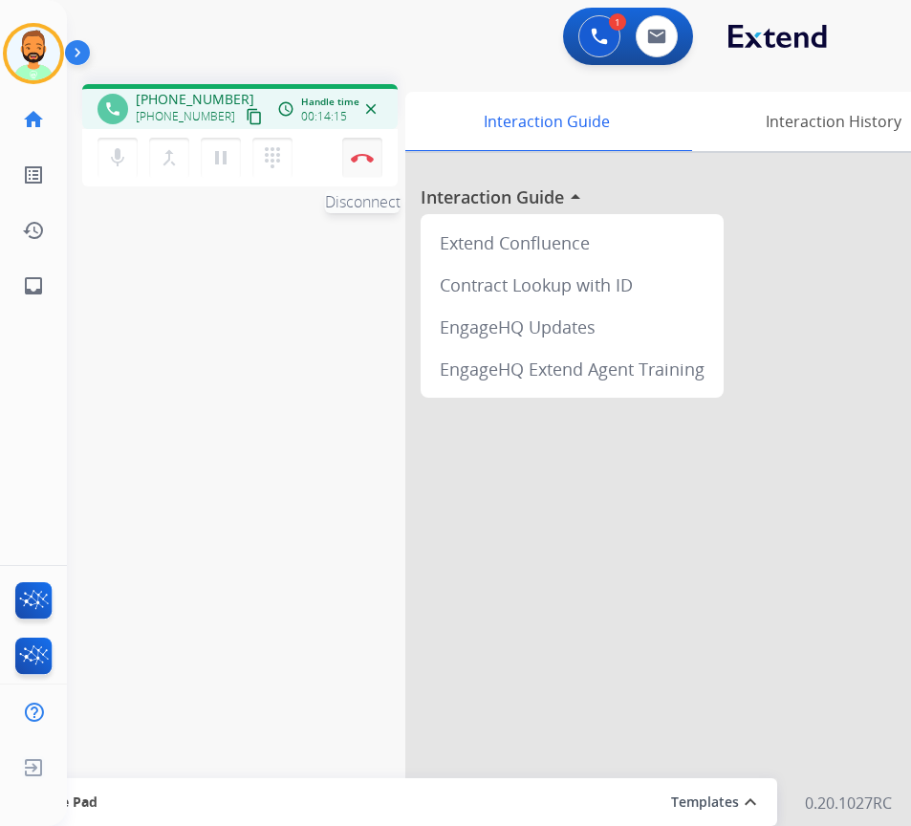
click at [354, 161] on img at bounding box center [362, 158] width 23 height 10
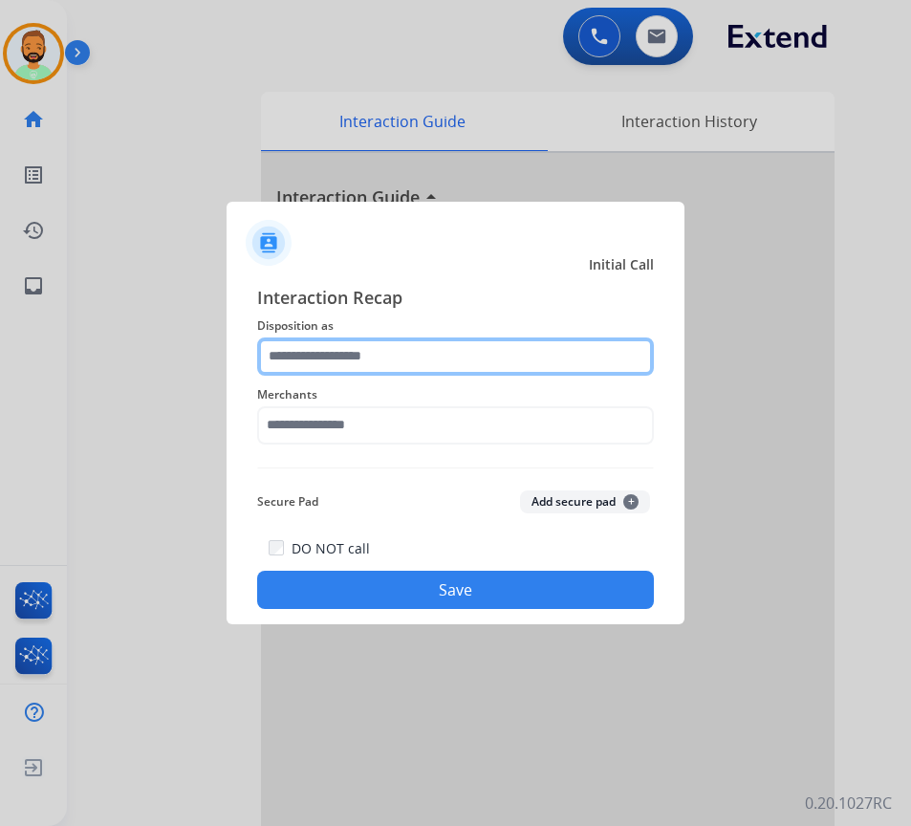
click at [391, 355] on input "text" at bounding box center [455, 356] width 397 height 38
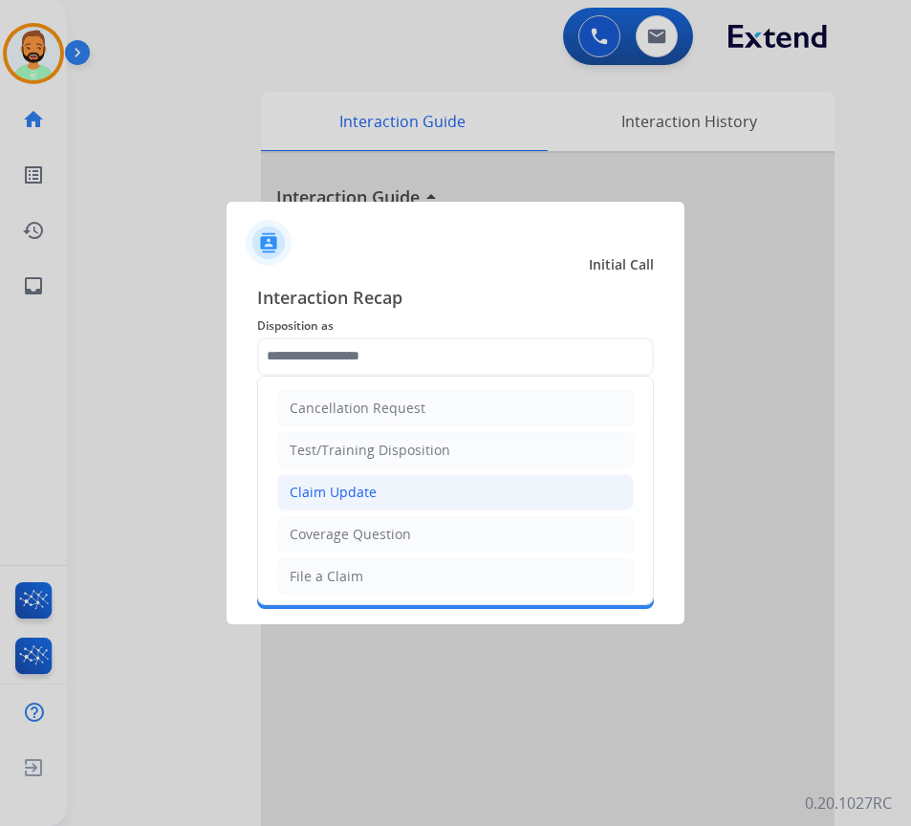
click at [473, 482] on li "Claim Update" at bounding box center [455, 492] width 356 height 36
type input "**********"
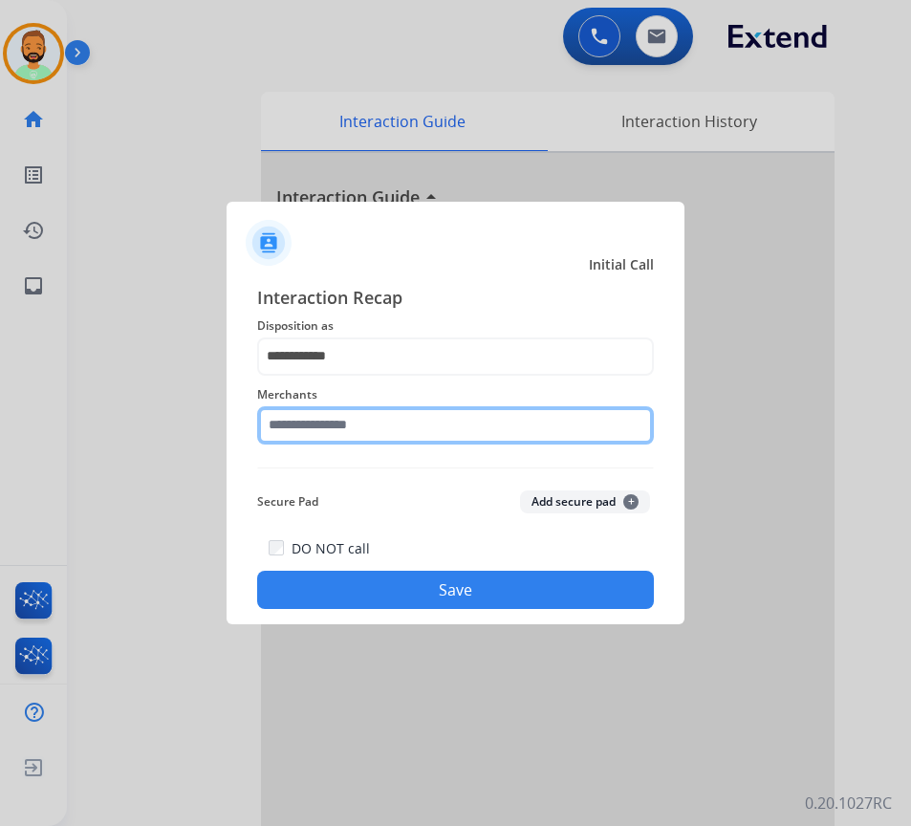
click at [448, 439] on input "text" at bounding box center [455, 425] width 397 height 38
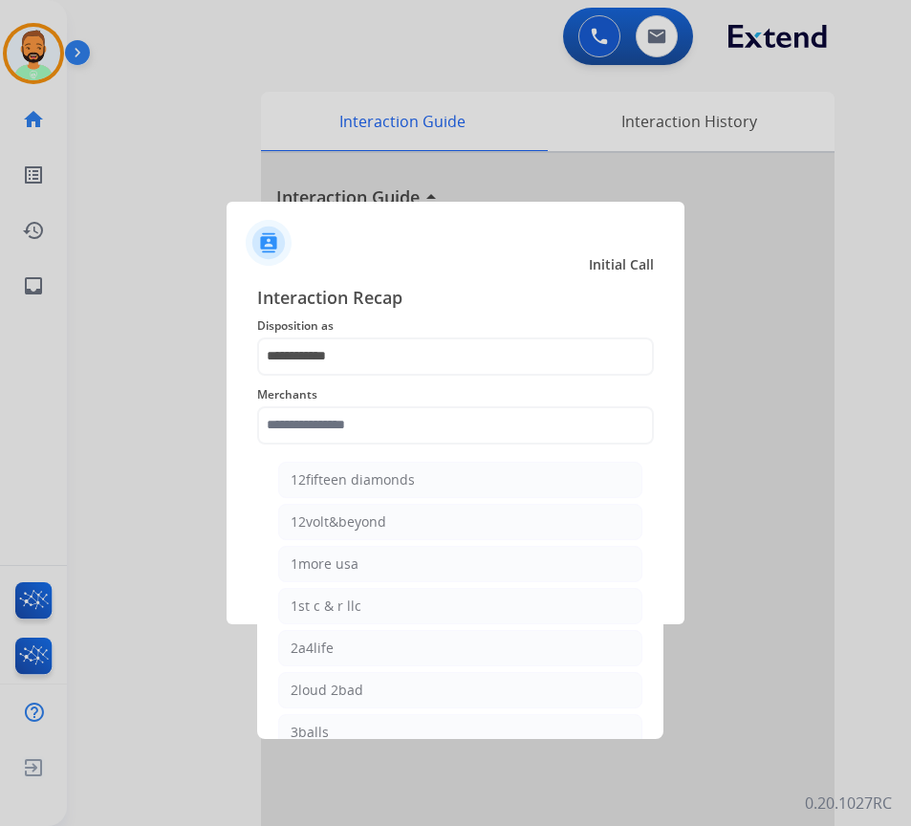
drag, startPoint x: 445, startPoint y: 384, endPoint x: 419, endPoint y: 376, distance: 26.9
click at [419, 376] on div "Merchants 12fifteen diamonds 12volt&beyond 1more usa 1st c & r llc 2a4life 2lou…" at bounding box center [455, 414] width 397 height 76
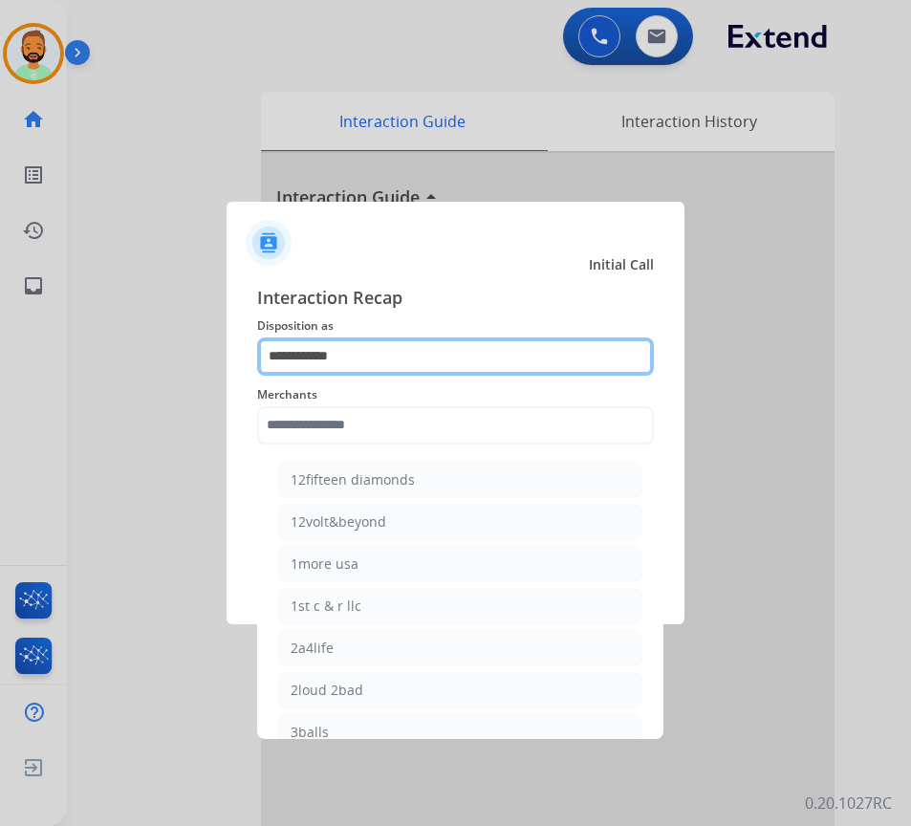
click at [419, 366] on input "**********" at bounding box center [455, 356] width 397 height 38
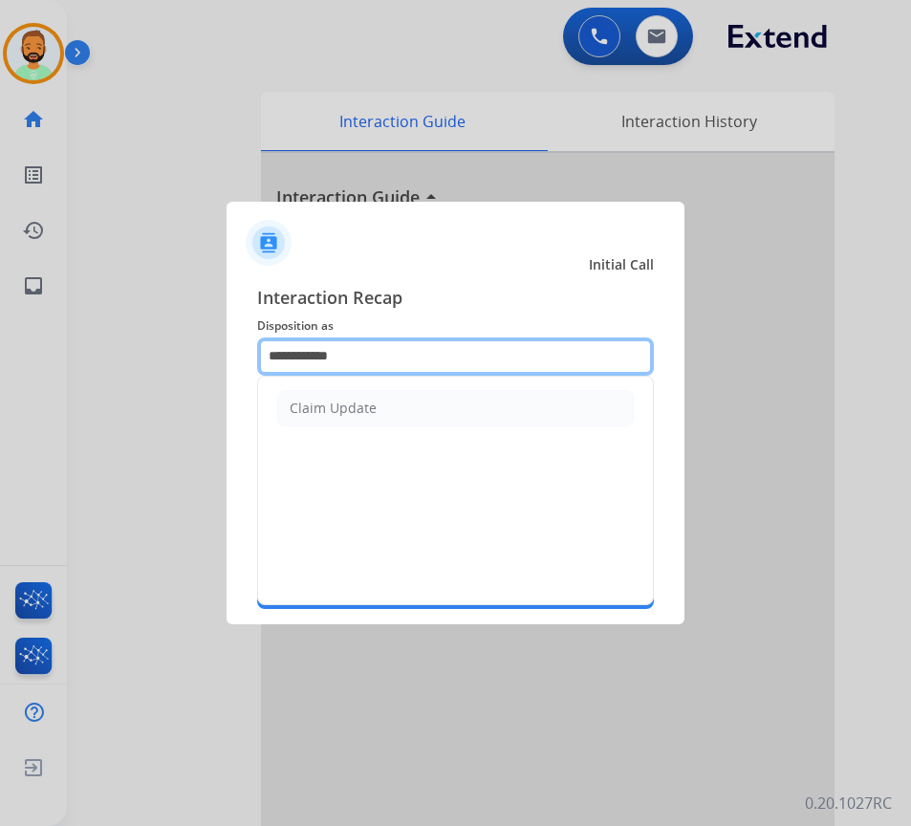
drag, startPoint x: 418, startPoint y: 355, endPoint x: -240, endPoint y: 285, distance: 661.2
click at [0, 285] on html "**********" at bounding box center [455, 413] width 911 height 826
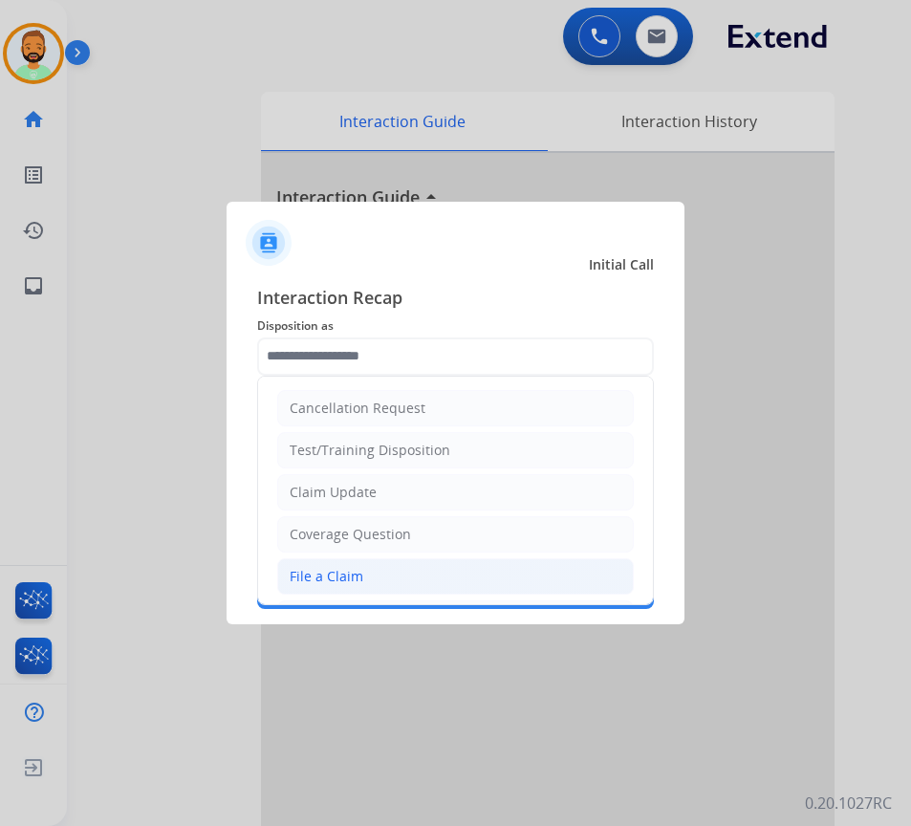
click at [475, 580] on li "File a Claim" at bounding box center [455, 576] width 356 height 36
type input "**********"
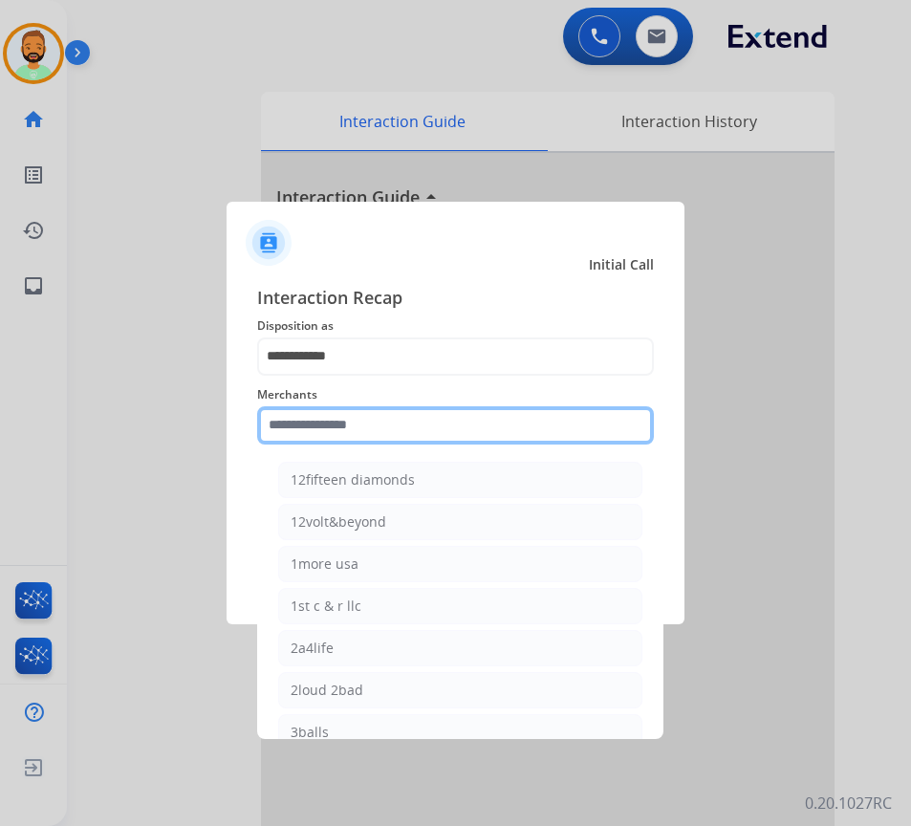
click at [424, 424] on input "text" at bounding box center [455, 425] width 397 height 38
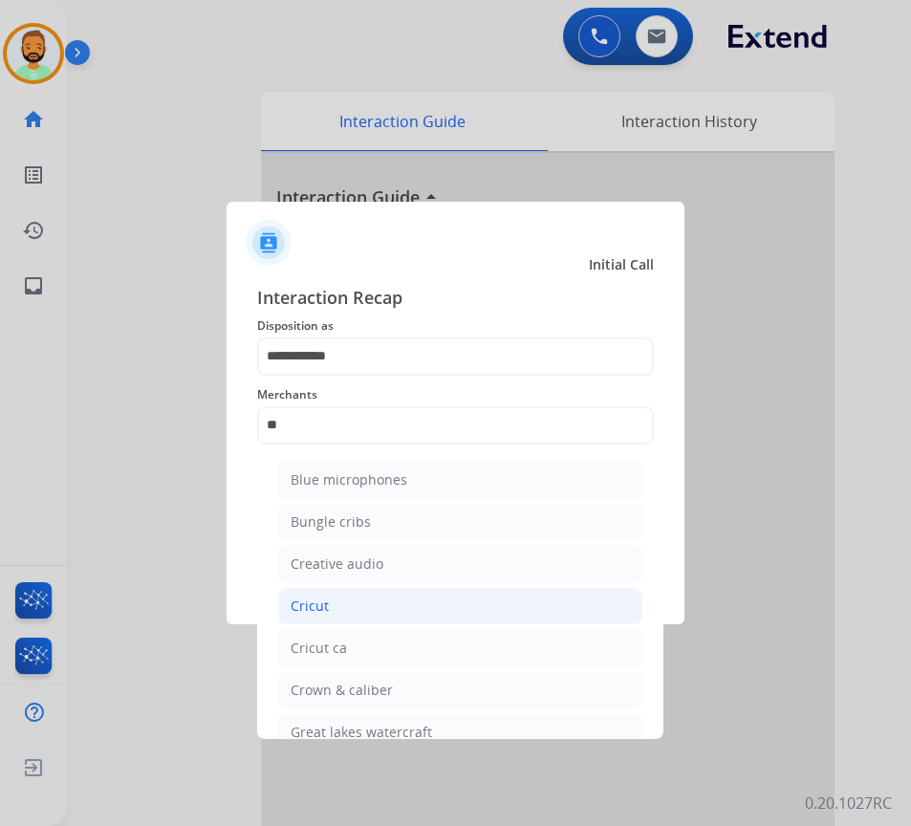
click at [421, 604] on li "Cricut" at bounding box center [460, 606] width 364 height 36
type input "******"
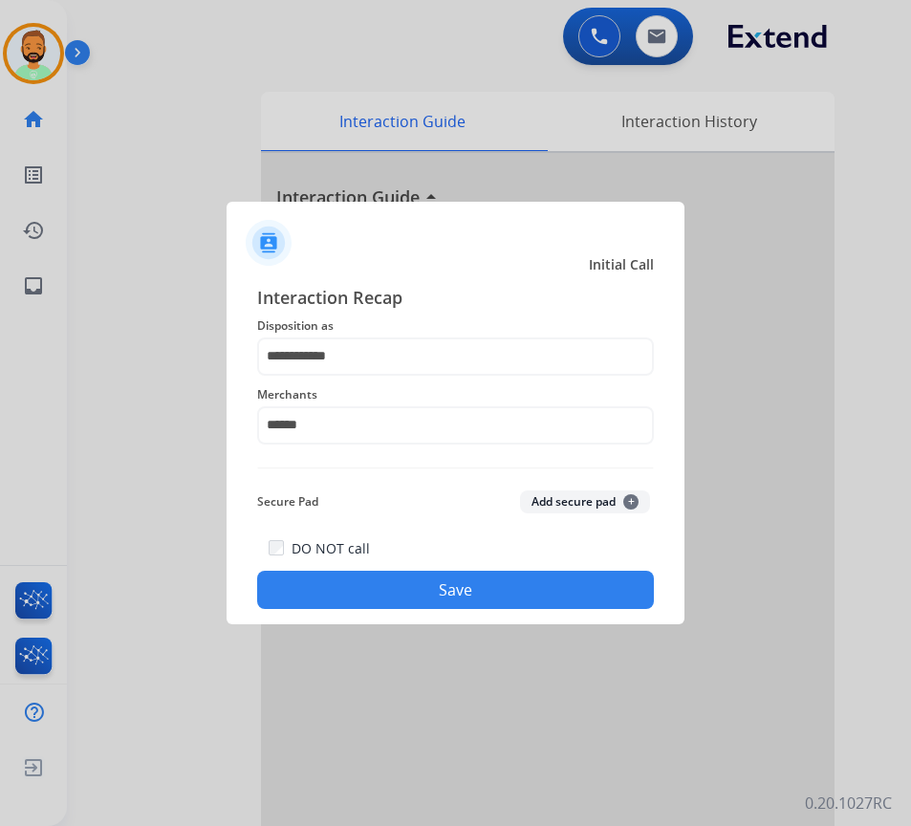
click at [441, 587] on button "Save" at bounding box center [455, 589] width 397 height 38
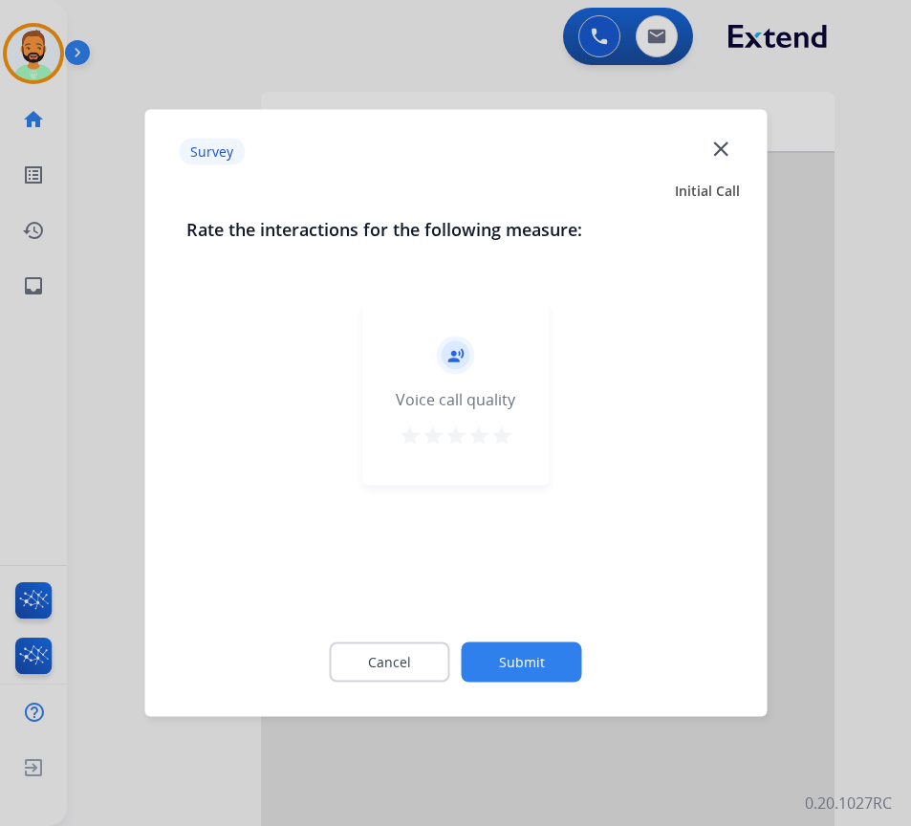
click at [539, 649] on button "Submit" at bounding box center [522, 662] width 120 height 40
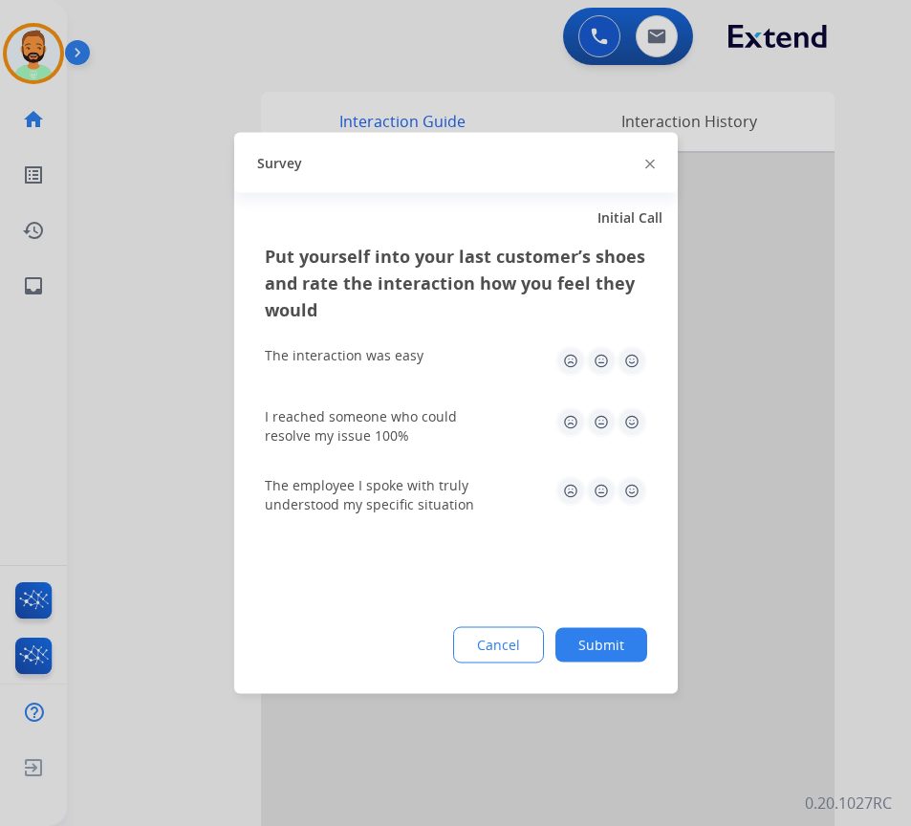
click at [607, 650] on button "Submit" at bounding box center [601, 645] width 92 height 34
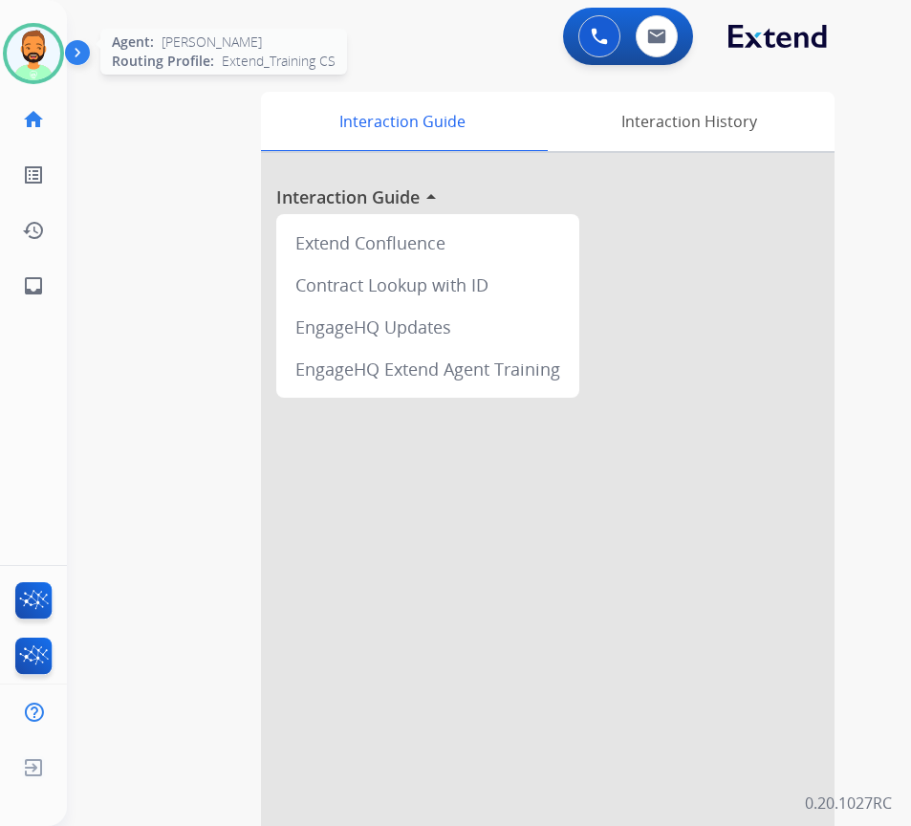
click at [22, 55] on img at bounding box center [34, 54] width 54 height 54
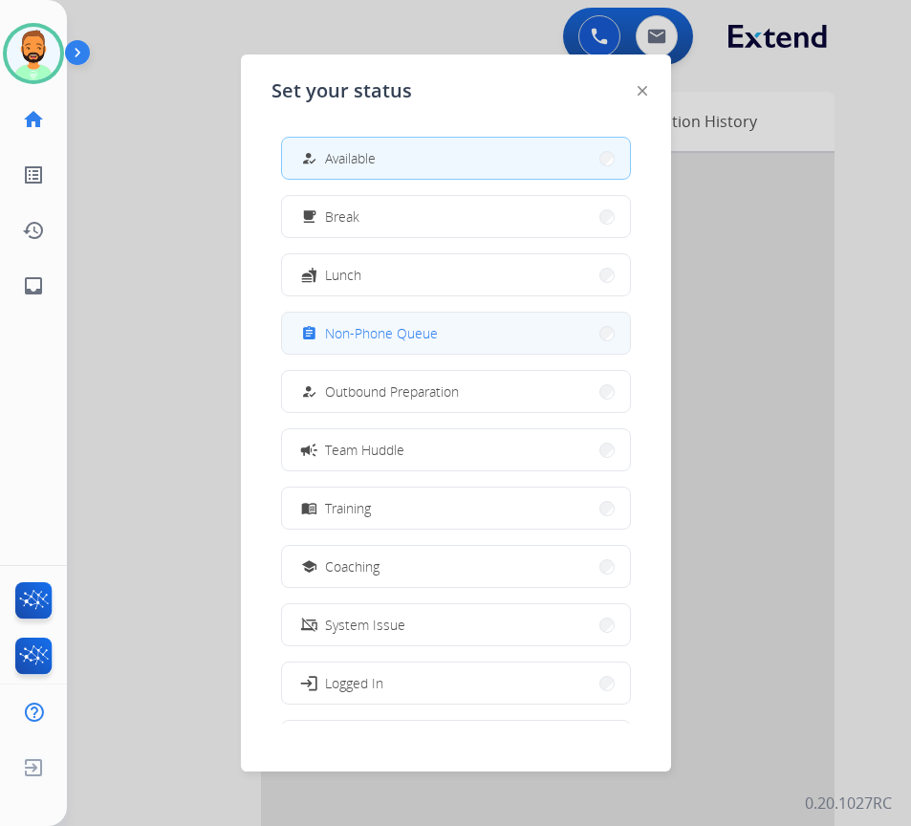
click at [402, 337] on span "Non-Phone Queue" at bounding box center [381, 333] width 113 height 20
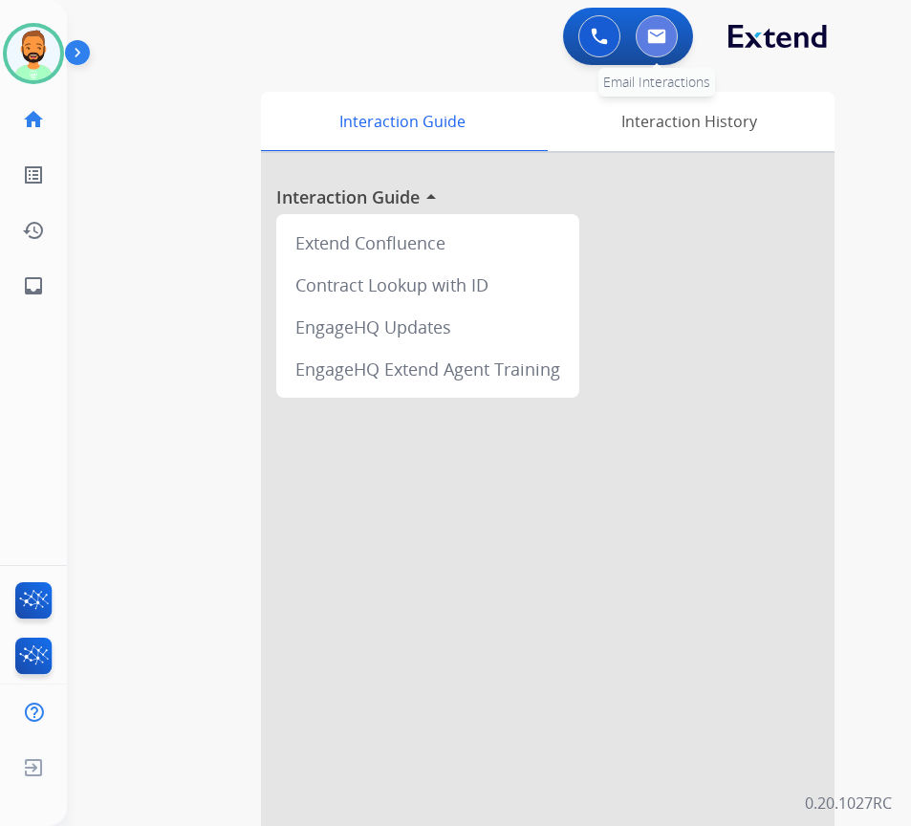
click at [659, 37] on img at bounding box center [656, 36] width 19 height 15
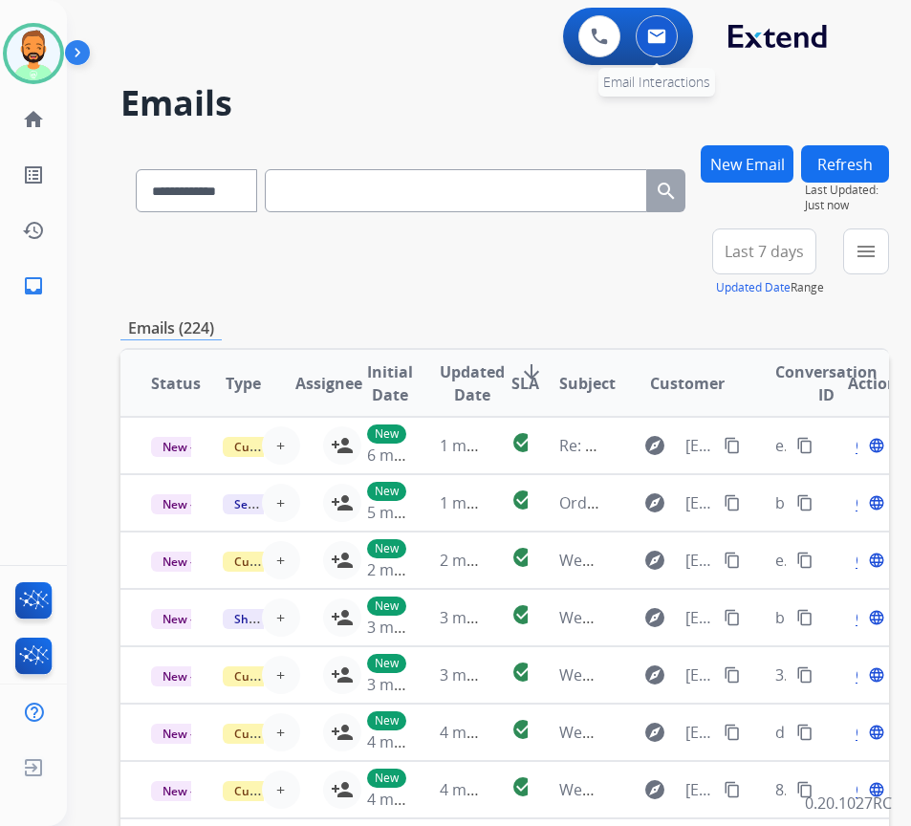
click at [663, 38] on img at bounding box center [656, 36] width 19 height 15
click at [763, 153] on button "New Email" at bounding box center [746, 163] width 93 height 37
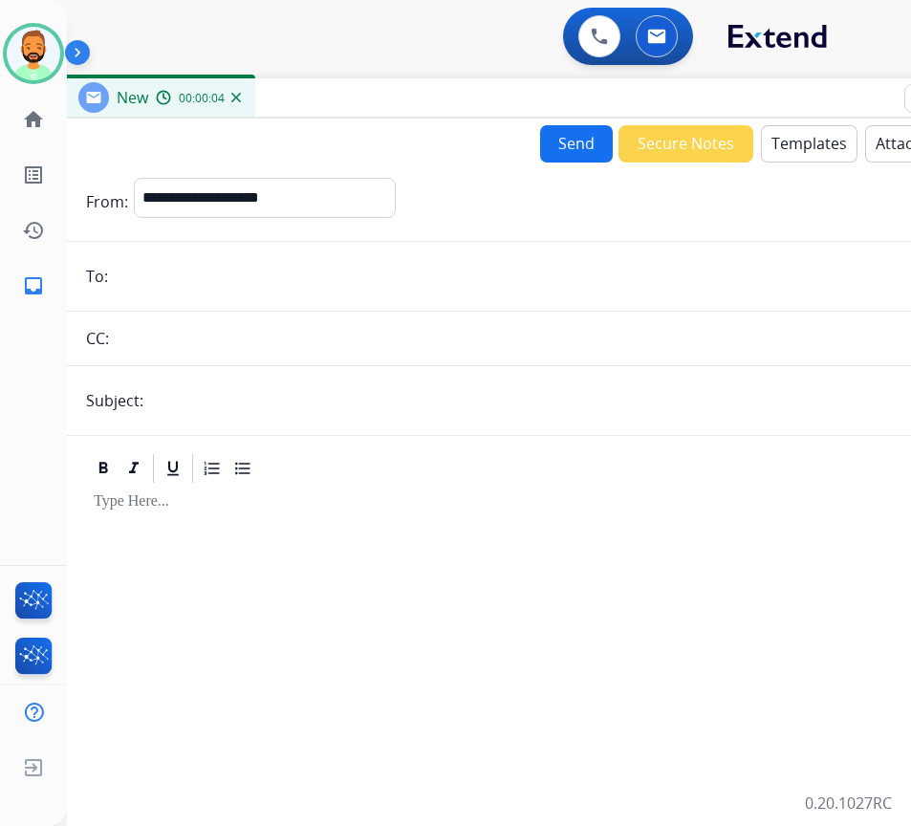
drag, startPoint x: 235, startPoint y: 146, endPoint x: 389, endPoint y: 108, distance: 158.5
click at [389, 108] on div "New 00:00:04" at bounding box center [541, 98] width 956 height 40
click at [227, 194] on select "**********" at bounding box center [264, 197] width 260 height 38
select select "**********"
click at [134, 178] on select "**********" at bounding box center [264, 197] width 260 height 38
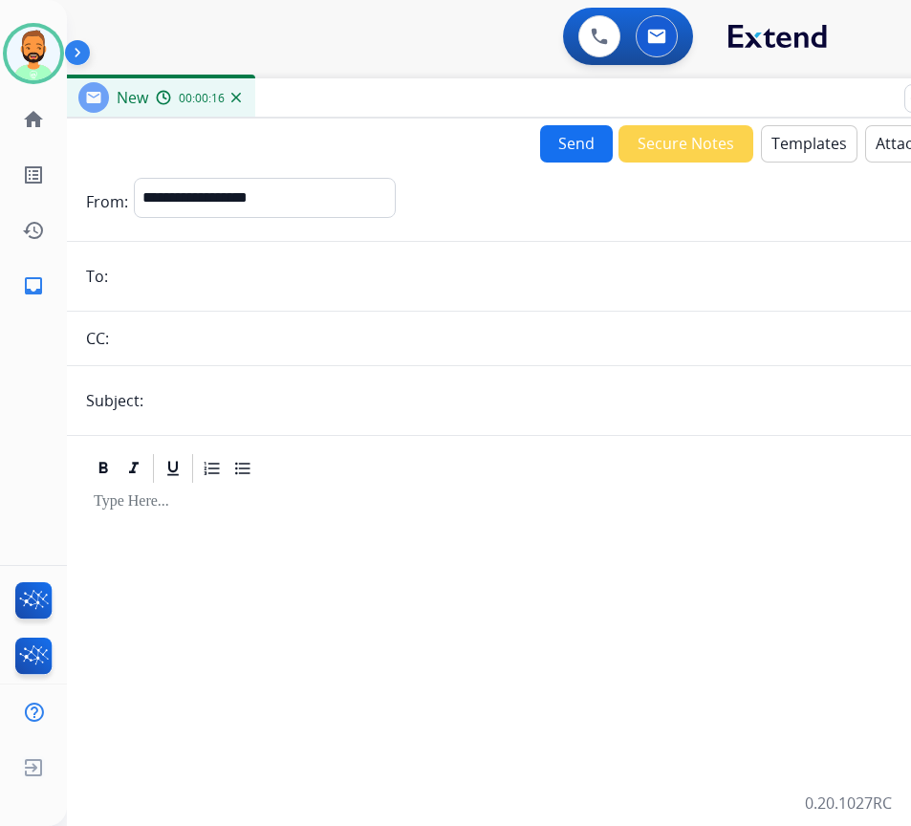
paste input "**********"
type input "**********"
click at [262, 416] on input "text" at bounding box center [572, 400] width 847 height 38
type input "**********"
click at [331, 497] on p at bounding box center [541, 501] width 894 height 17
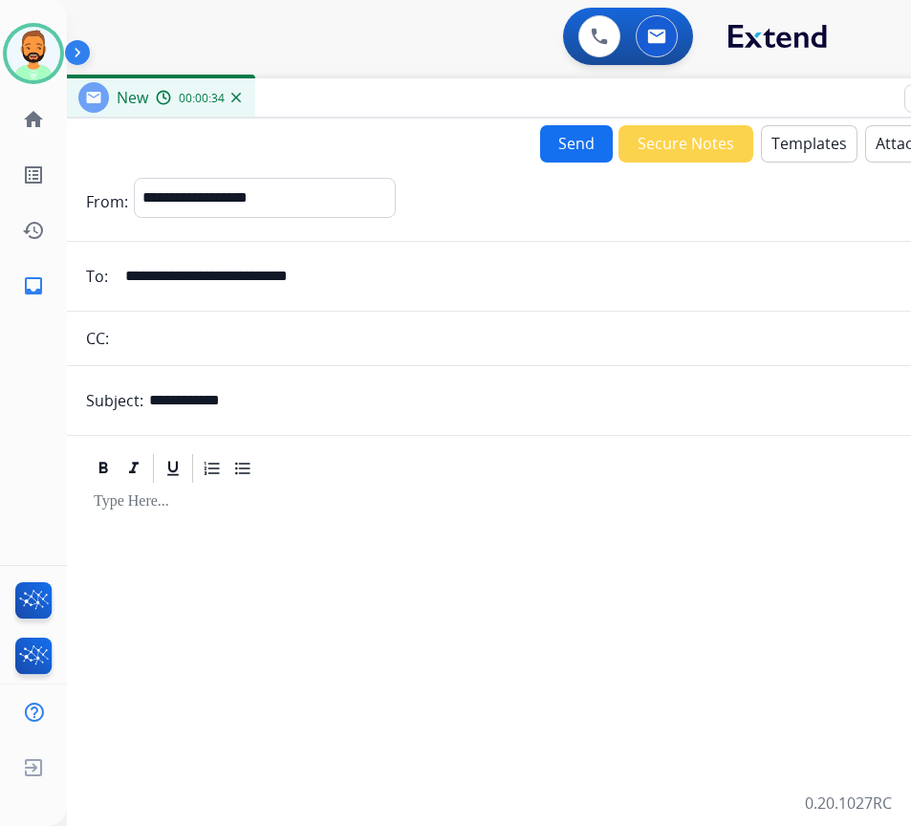
click at [806, 125] on button "Templates" at bounding box center [809, 143] width 97 height 37
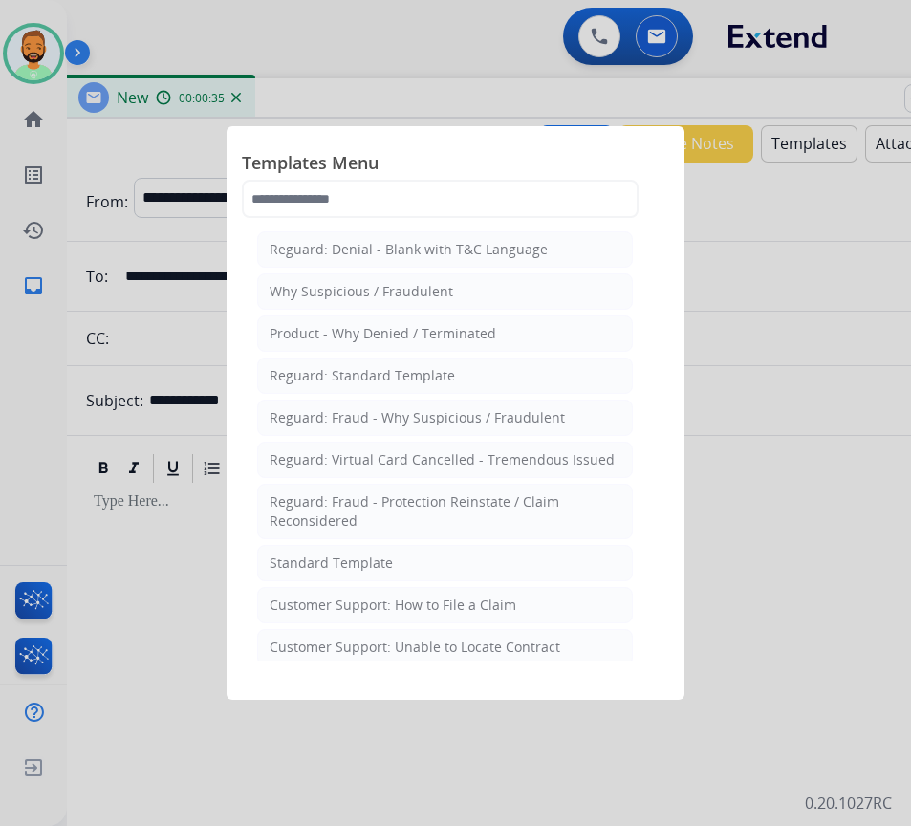
click at [486, 551] on li "Standard Template" at bounding box center [445, 563] width 376 height 36
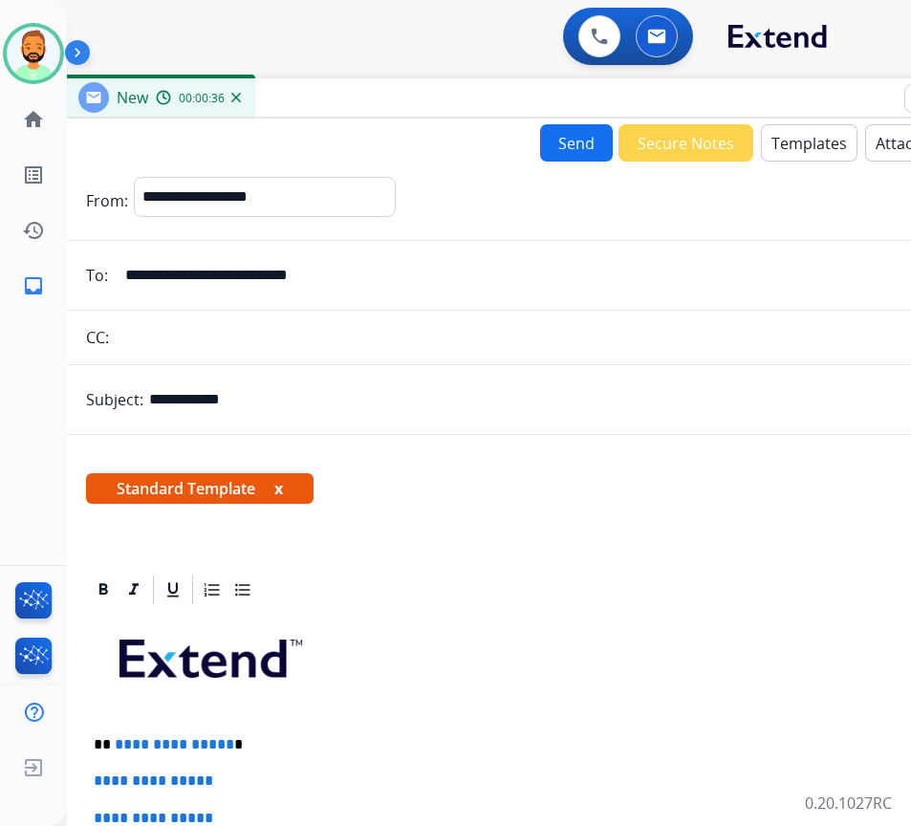
scroll to position [96, 0]
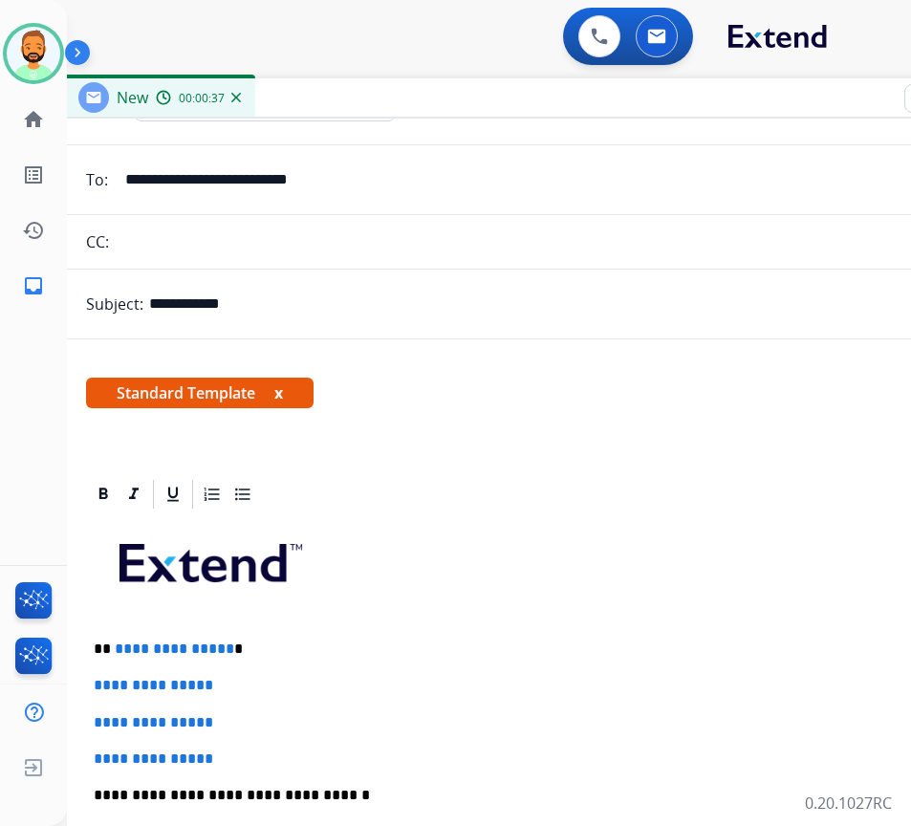
click at [359, 645] on p "**********" at bounding box center [533, 648] width 879 height 17
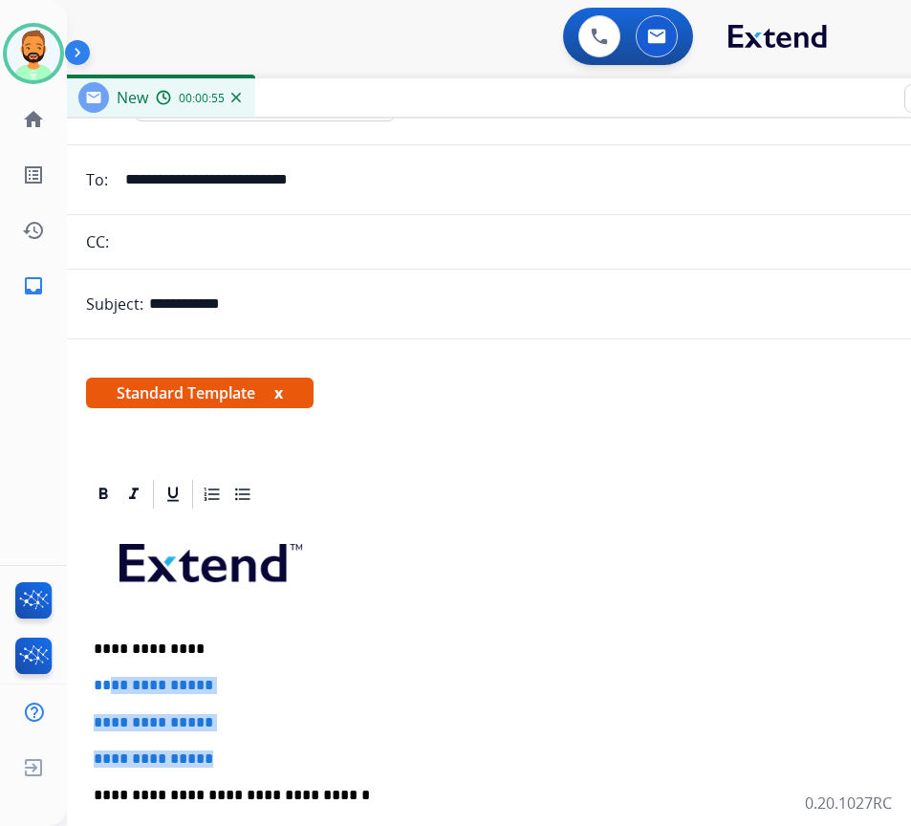
drag, startPoint x: 270, startPoint y: 757, endPoint x: 113, endPoint y: 686, distance: 172.8
click at [113, 686] on div "**********" at bounding box center [541, 839] width 910 height 657
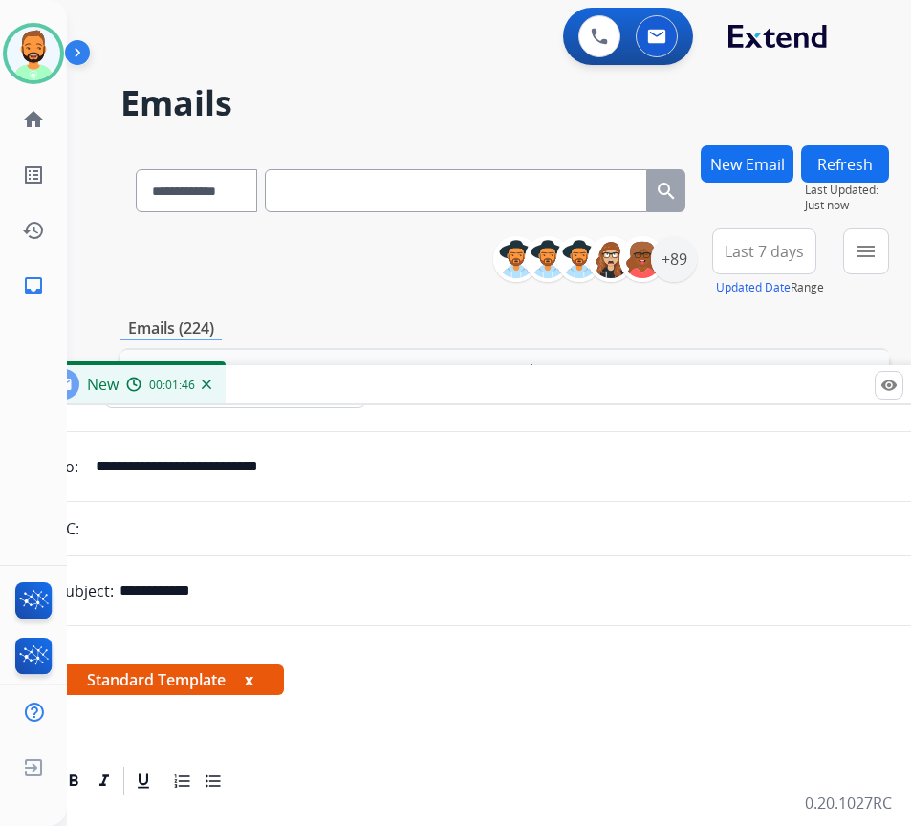
drag, startPoint x: 321, startPoint y: 95, endPoint x: 273, endPoint y: 382, distance: 291.6
click at [283, 405] on div "New 00:01:46" at bounding box center [511, 385] width 956 height 40
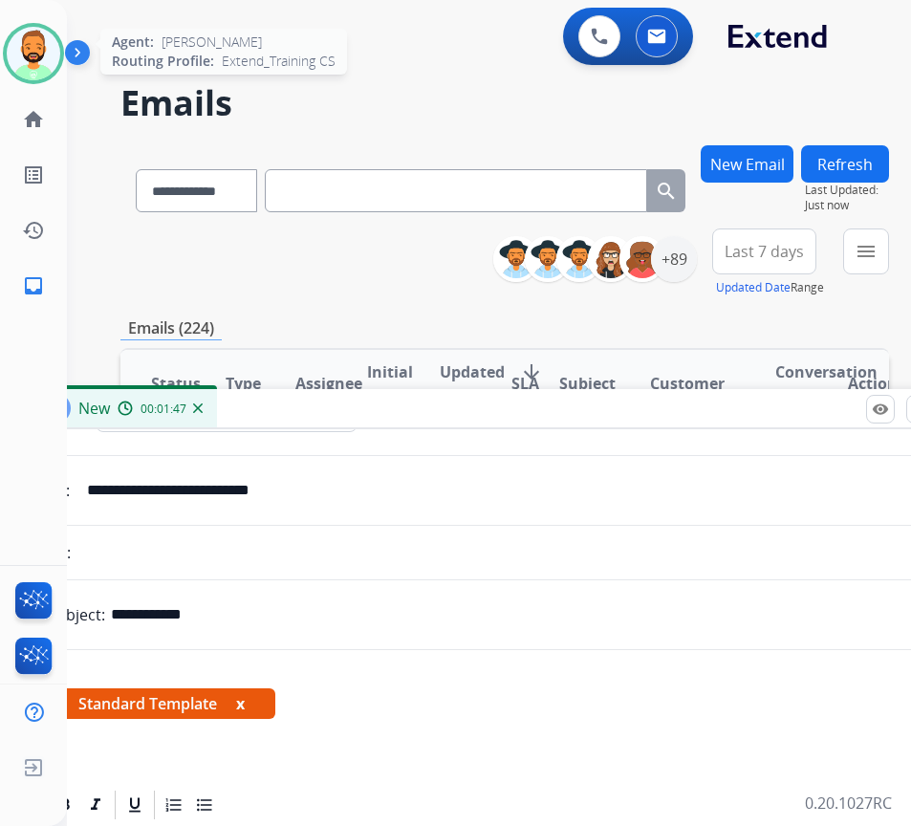
click at [55, 41] on img at bounding box center [34, 54] width 54 height 54
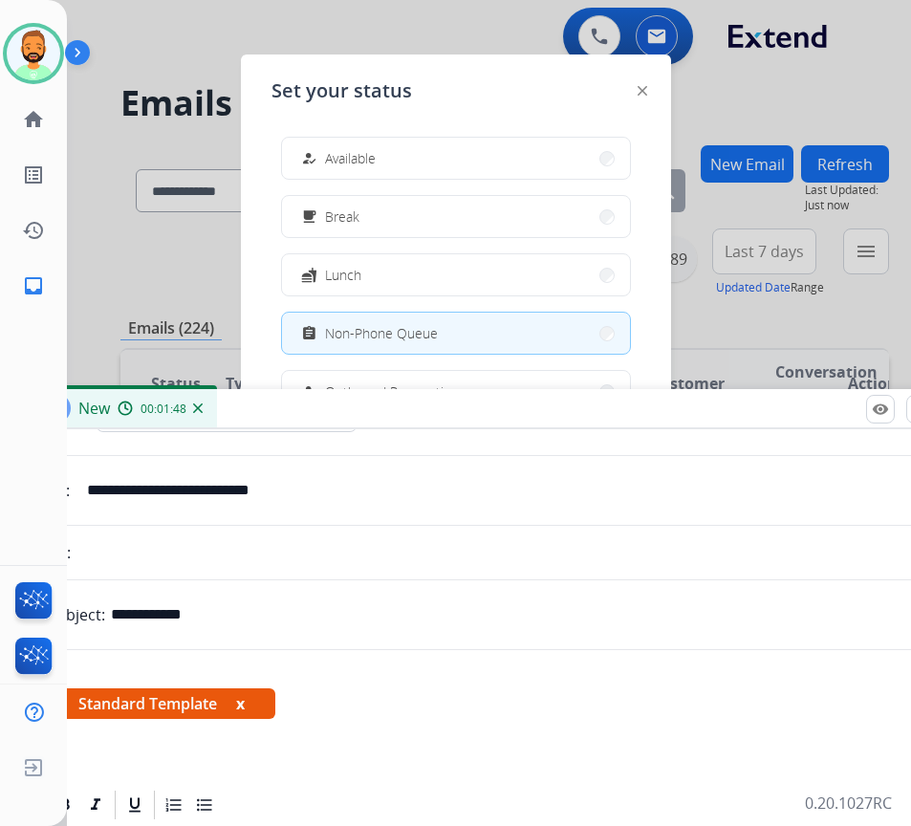
scroll to position [64, 0]
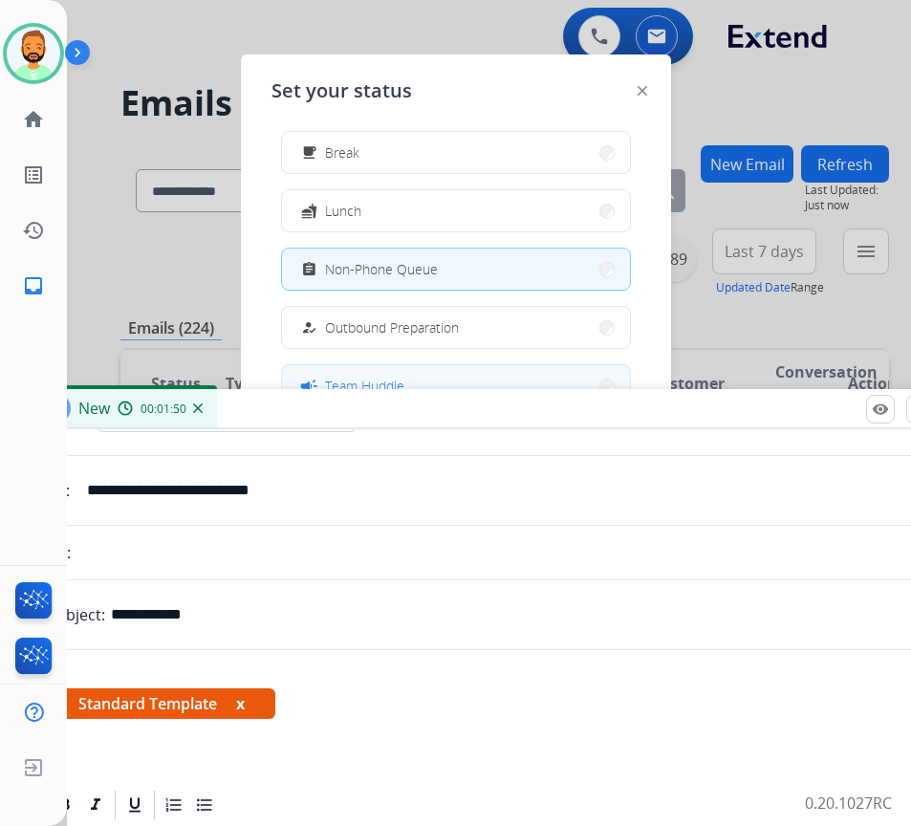
click at [462, 378] on button "campaign Team Huddle" at bounding box center [456, 385] width 348 height 41
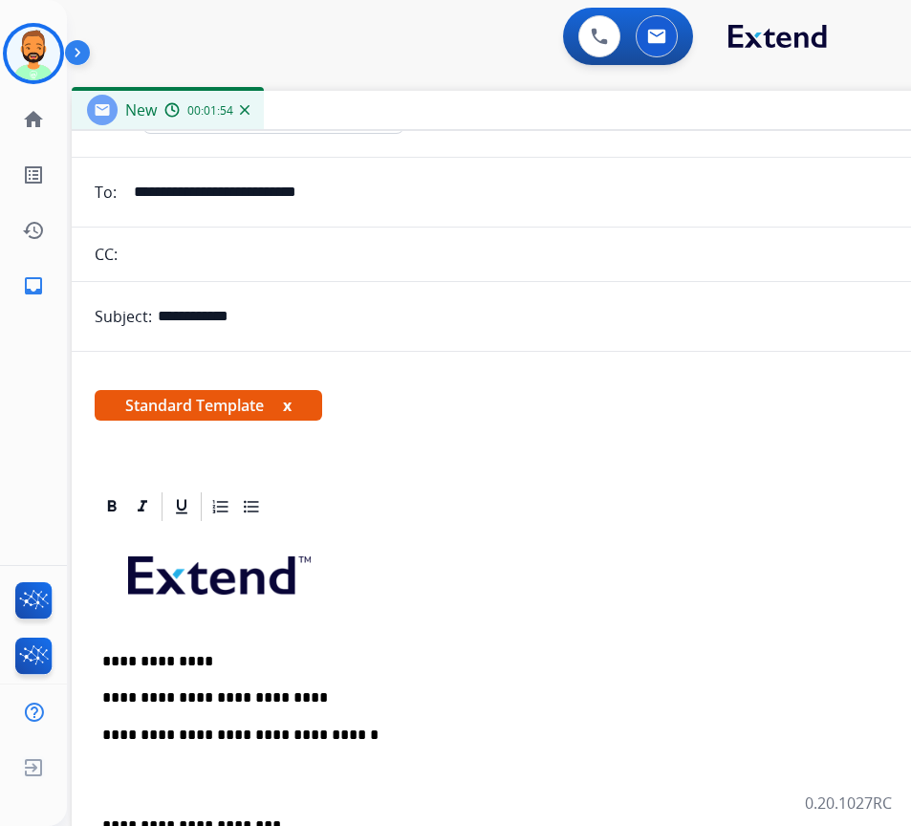
drag, startPoint x: 372, startPoint y: 416, endPoint x: 419, endPoint y: 118, distance: 301.8
click at [419, 118] on div "New 00:01:54" at bounding box center [550, 111] width 956 height 40
click at [369, 691] on p "**********" at bounding box center [541, 697] width 879 height 17
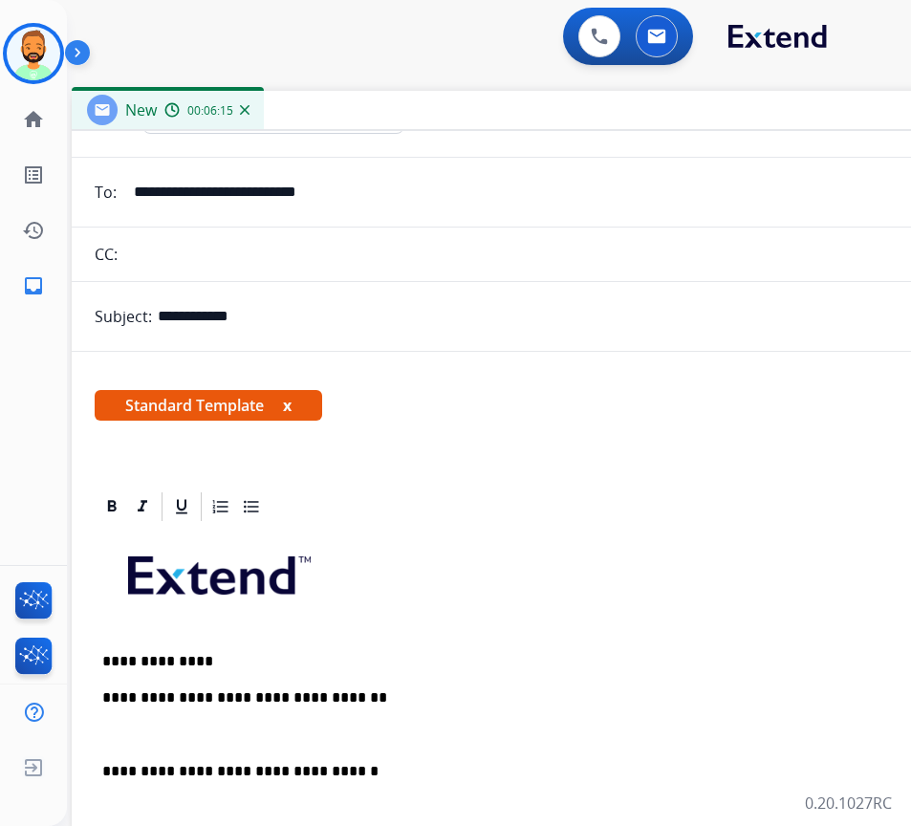
click at [290, 739] on p at bounding box center [549, 734] width 894 height 17
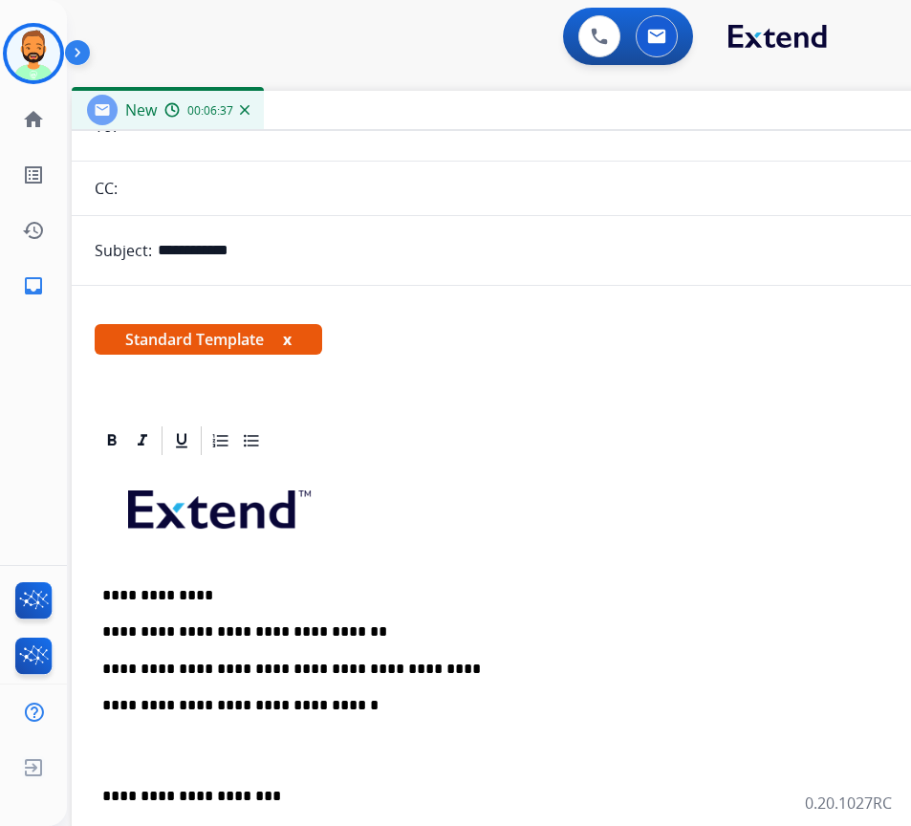
scroll to position [191, 0]
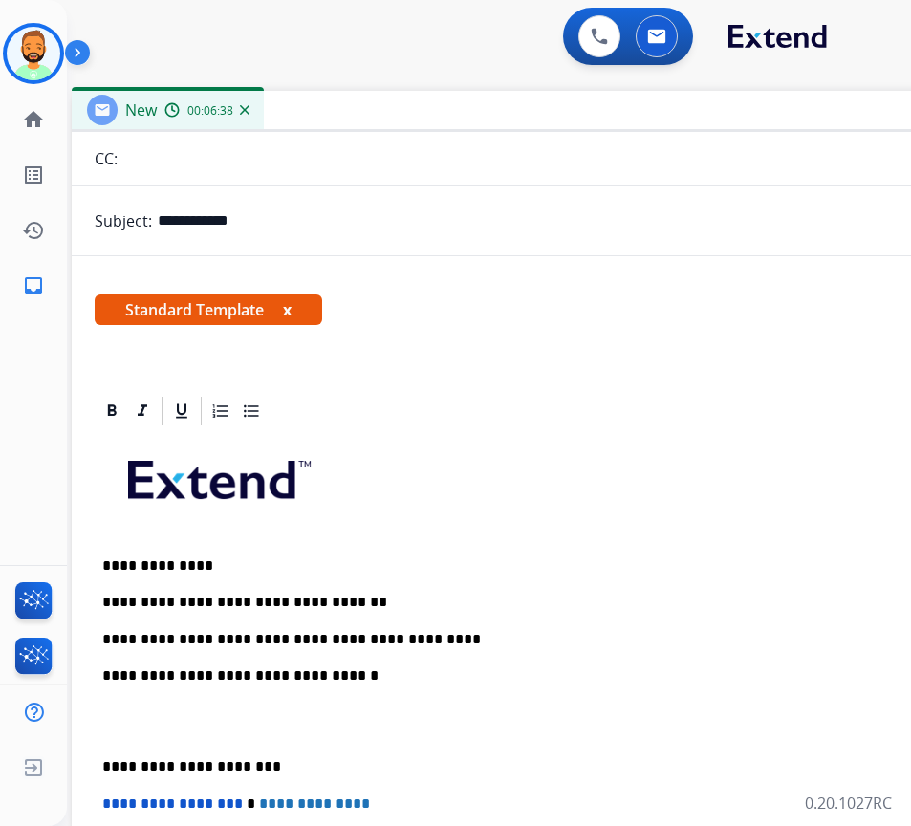
drag, startPoint x: 102, startPoint y: 760, endPoint x: 112, endPoint y: 771, distance: 14.9
click at [106, 762] on p "**********" at bounding box center [541, 766] width 879 height 17
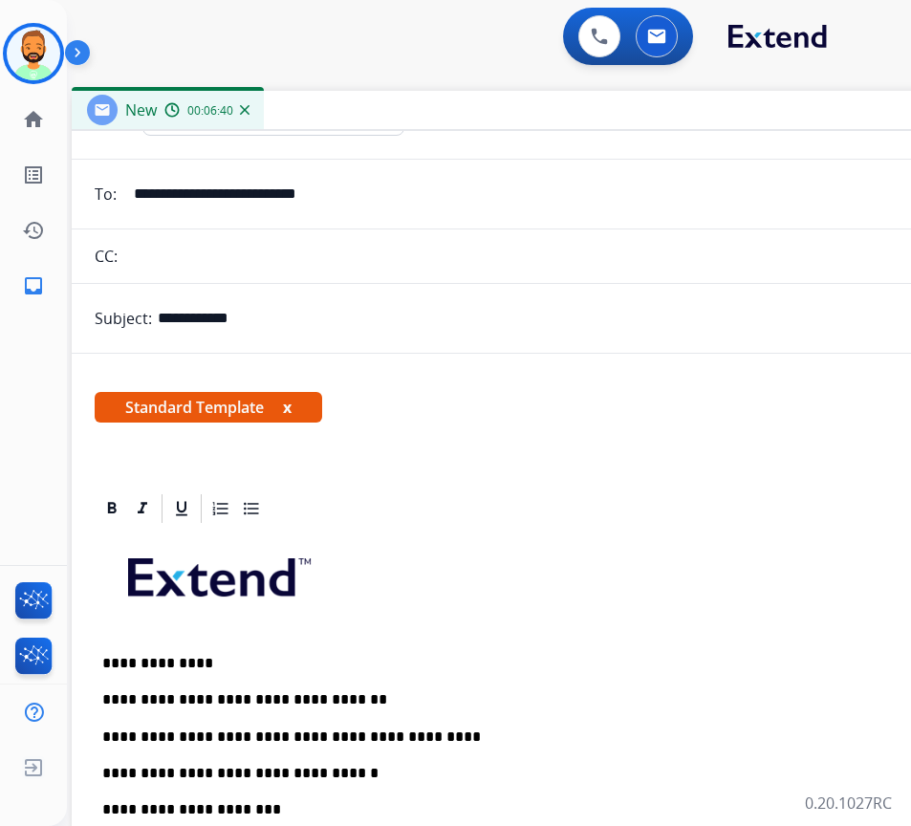
scroll to position [0, 0]
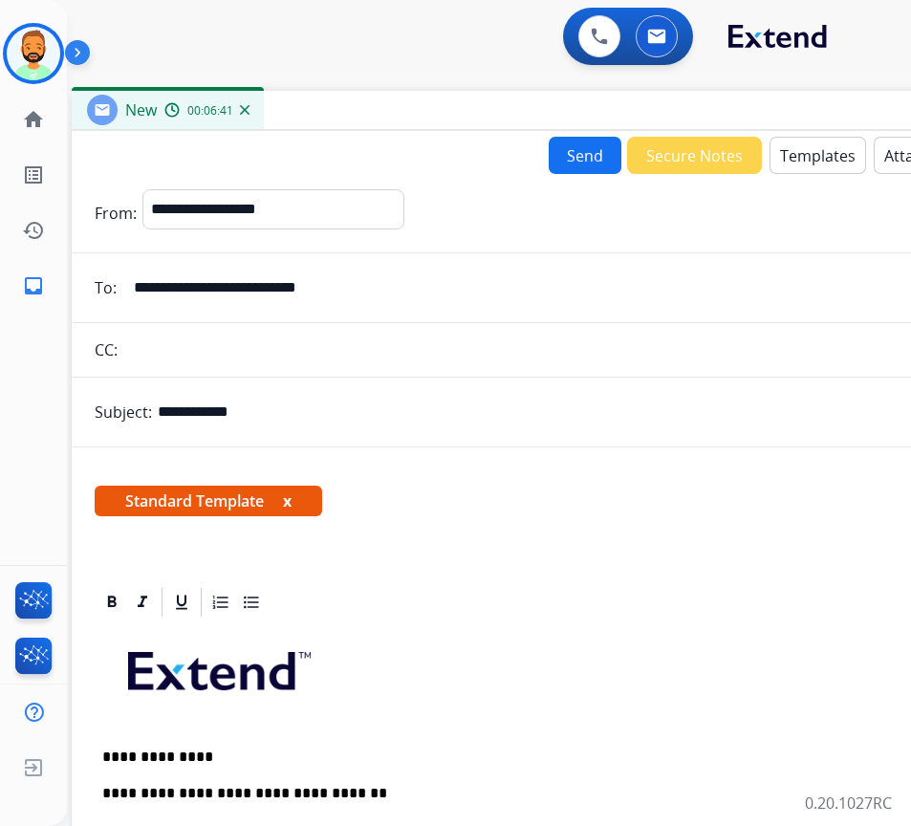
click at [569, 138] on button "Send" at bounding box center [584, 155] width 73 height 37
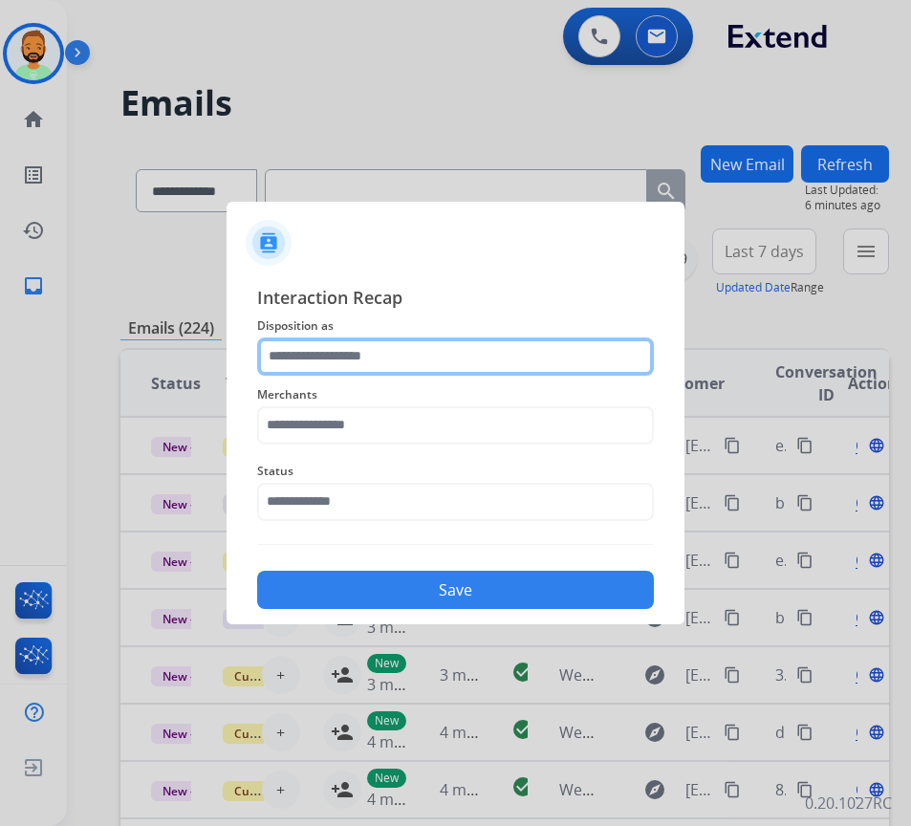
click at [449, 367] on input "text" at bounding box center [455, 356] width 397 height 38
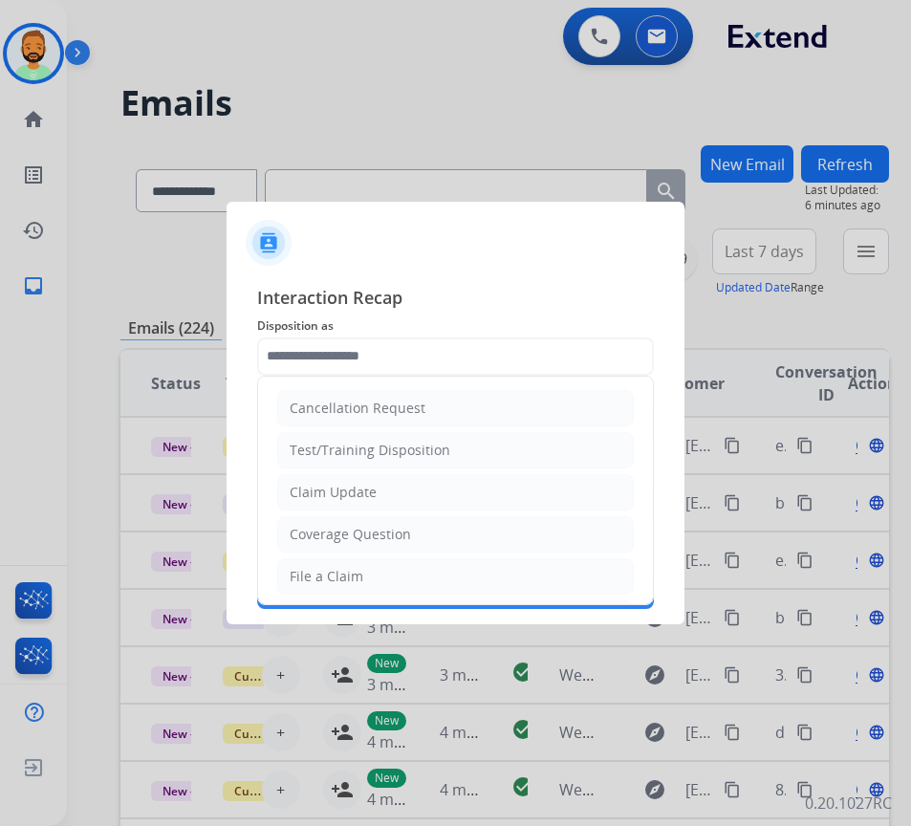
click at [431, 494] on li "Claim Update" at bounding box center [455, 492] width 356 height 36
type input "**********"
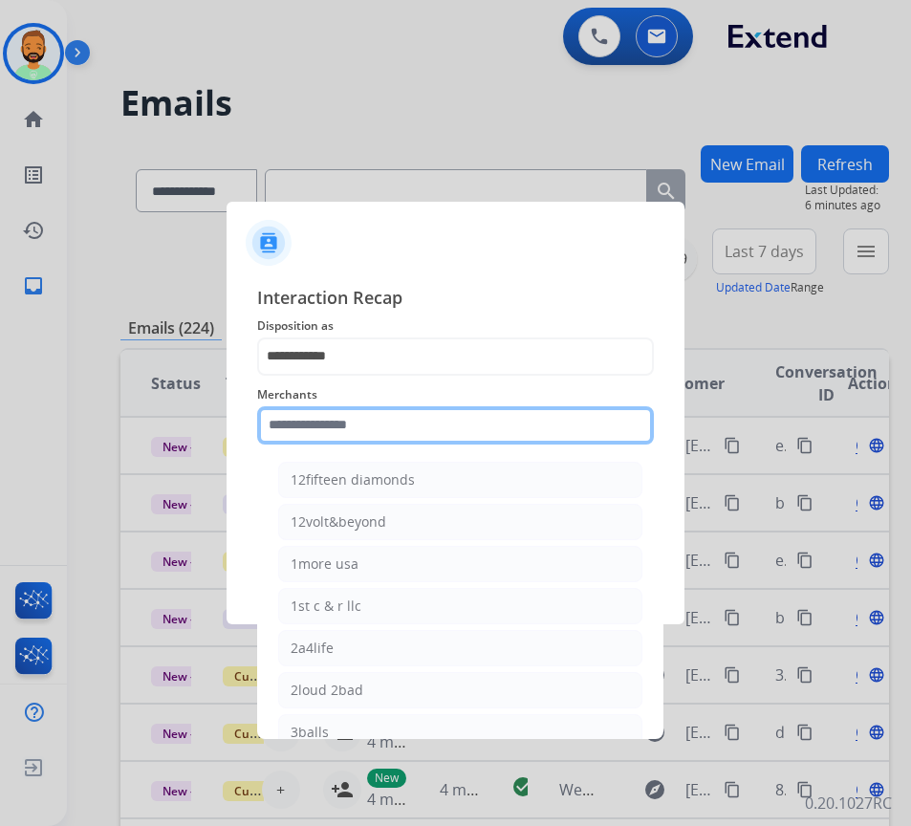
click at [444, 438] on input "text" at bounding box center [455, 425] width 397 height 38
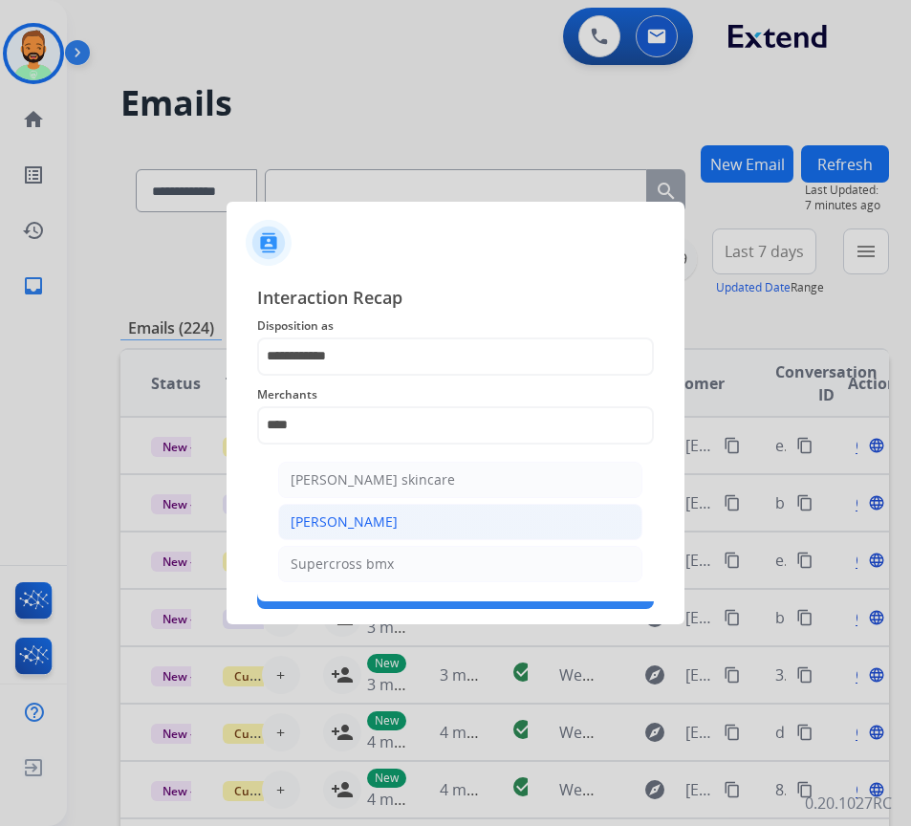
click at [420, 524] on li "[PERSON_NAME]" at bounding box center [460, 522] width 364 height 36
type input "**********"
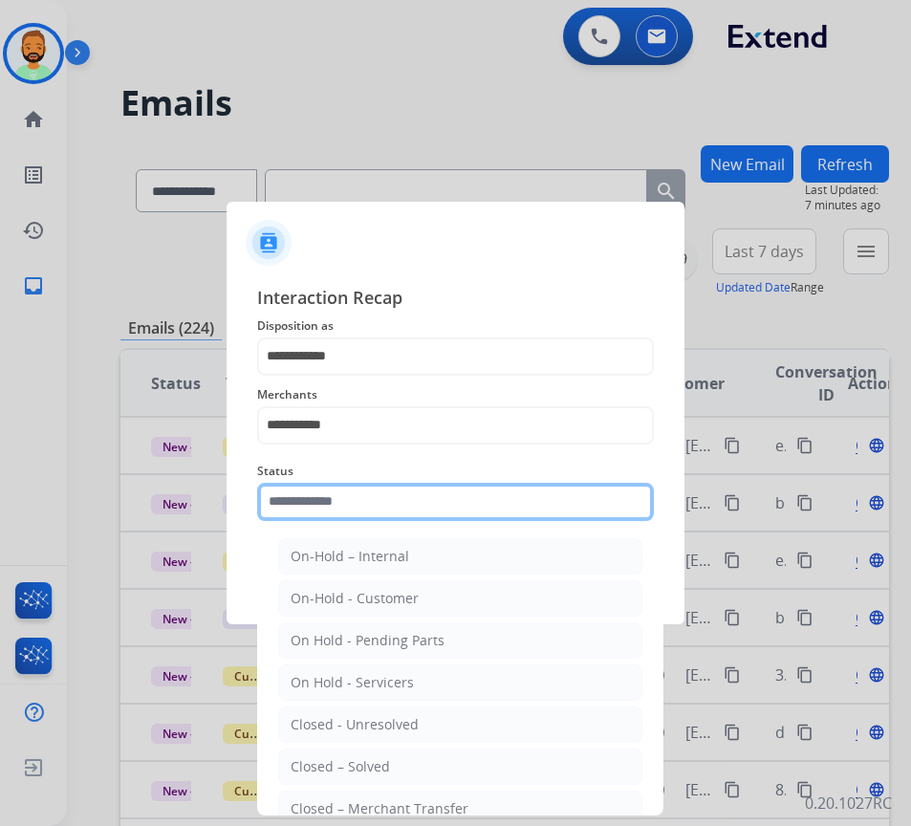
click at [399, 518] on input "text" at bounding box center [455, 502] width 397 height 38
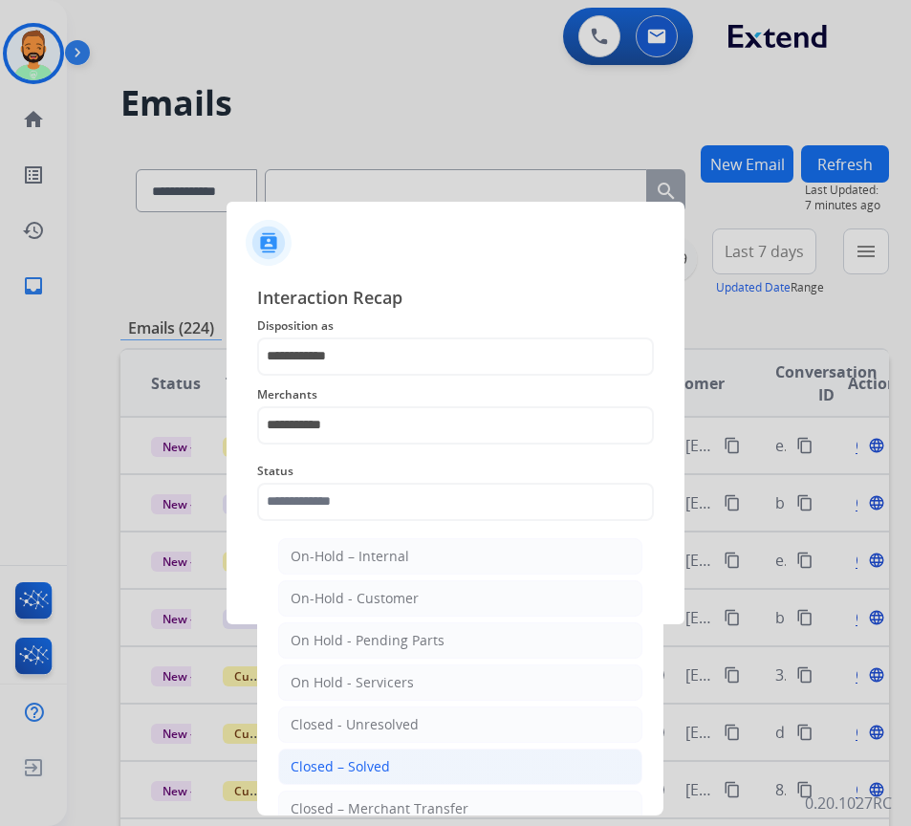
click at [376, 771] on div "Closed – Solved" at bounding box center [339, 766] width 99 height 19
type input "**********"
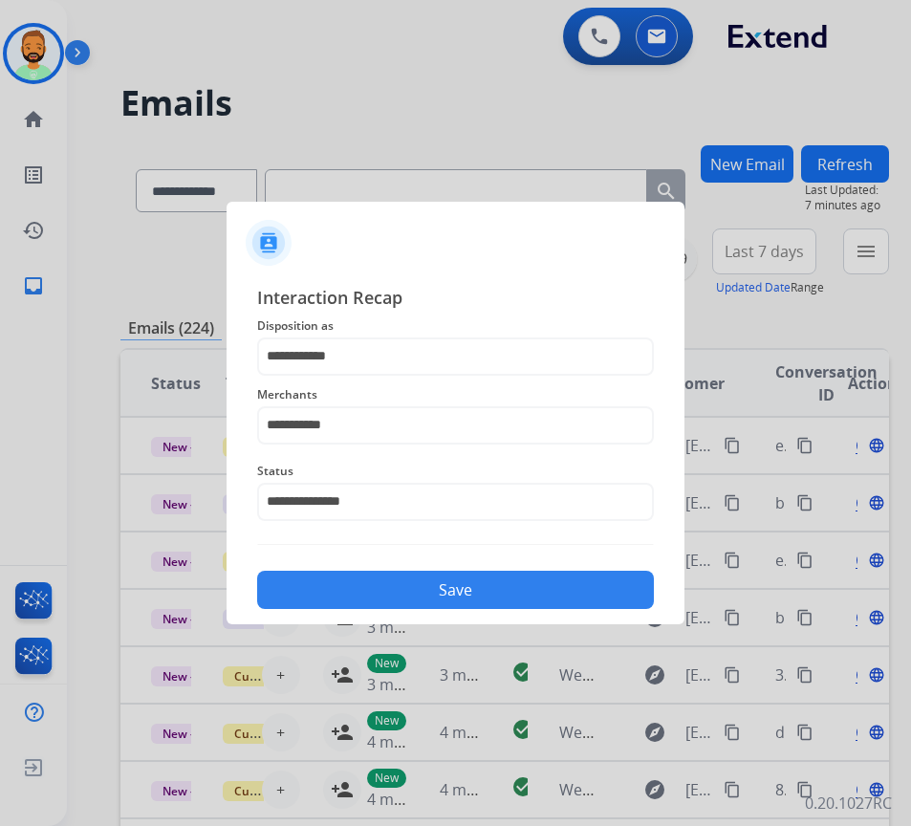
click at [462, 566] on div "Save" at bounding box center [455, 584] width 397 height 50
drag, startPoint x: 462, startPoint y: 588, endPoint x: 388, endPoint y: 526, distance: 96.3
click at [460, 589] on button "Save" at bounding box center [455, 589] width 397 height 38
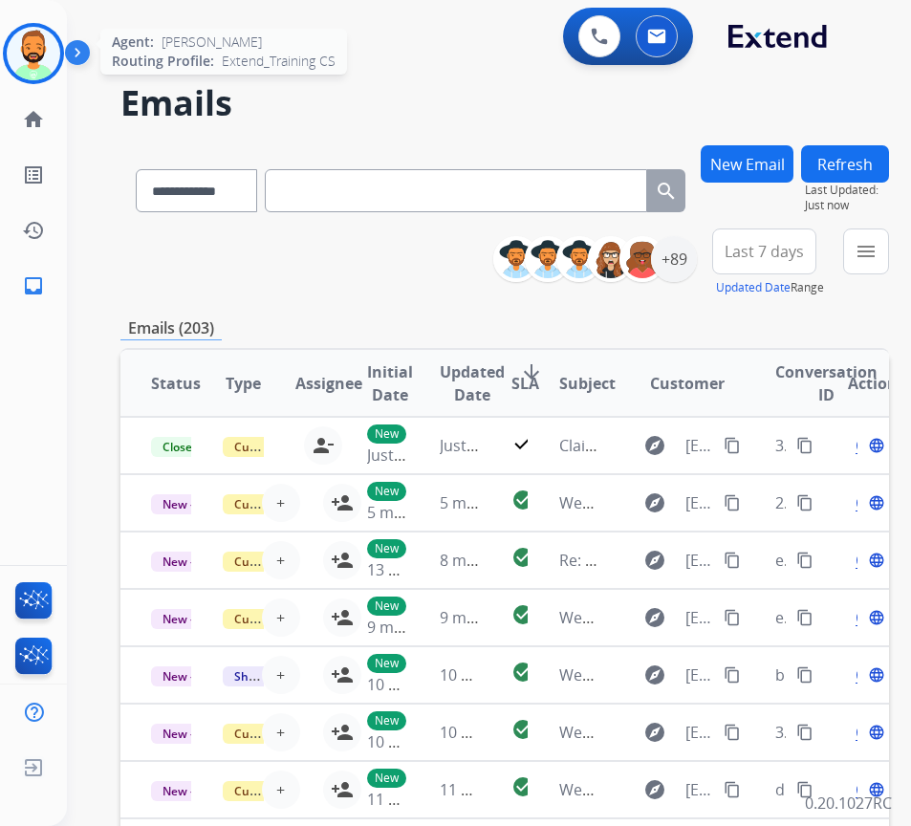
click at [53, 59] on img at bounding box center [34, 54] width 54 height 54
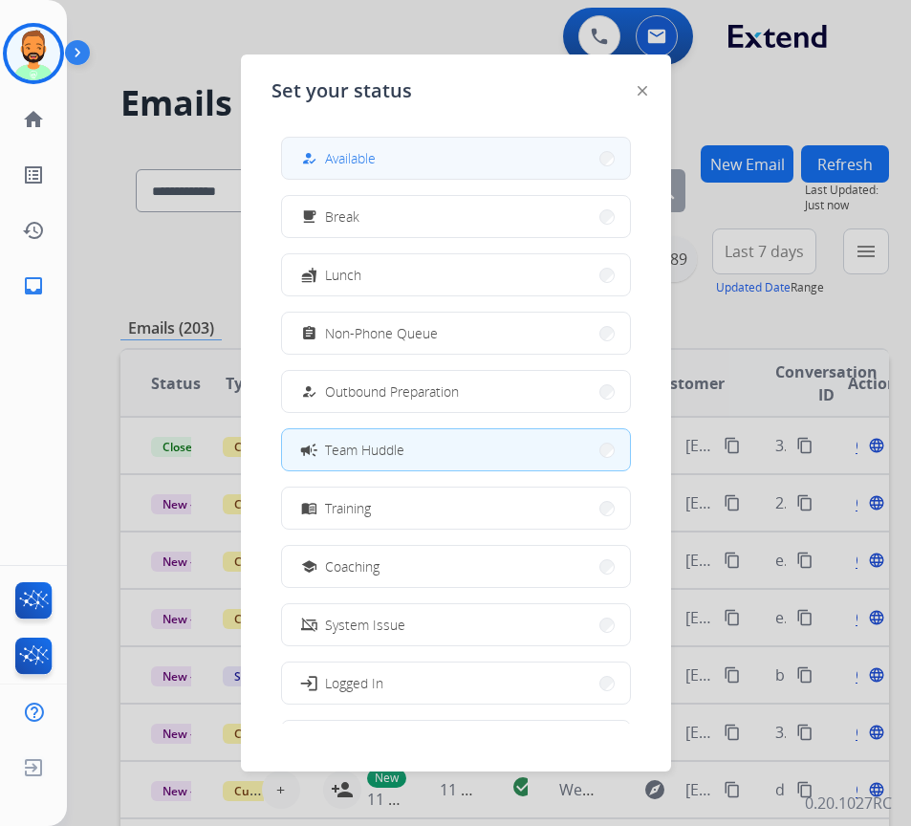
click at [355, 164] on span "Available" at bounding box center [350, 158] width 51 height 20
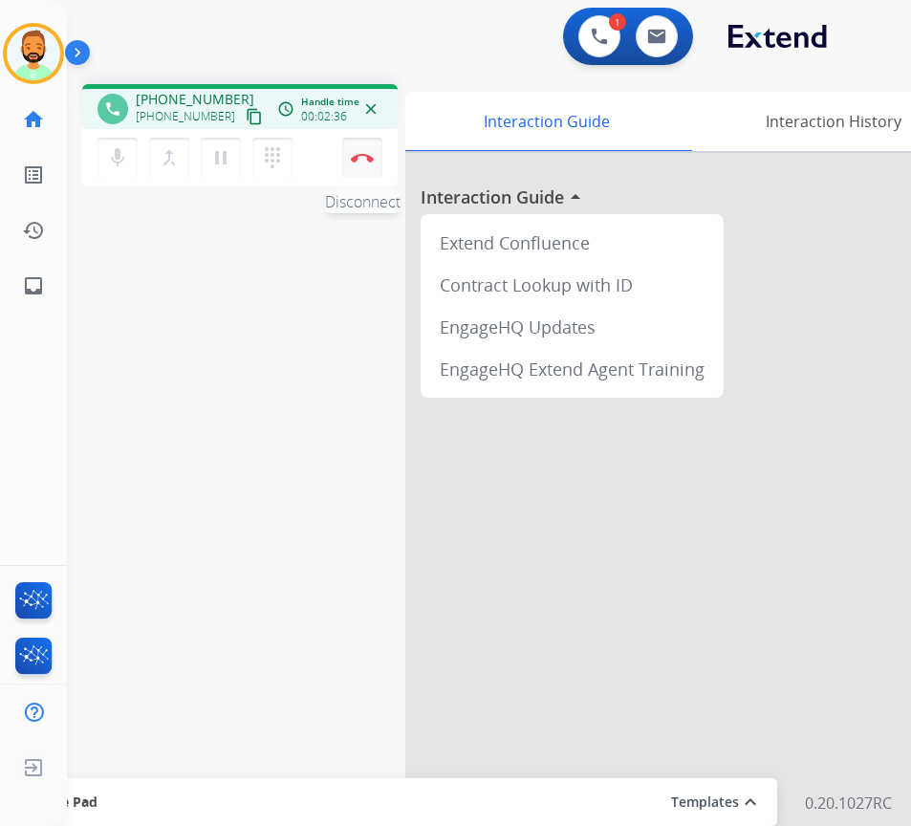
click at [358, 152] on button "Disconnect" at bounding box center [362, 158] width 40 height 40
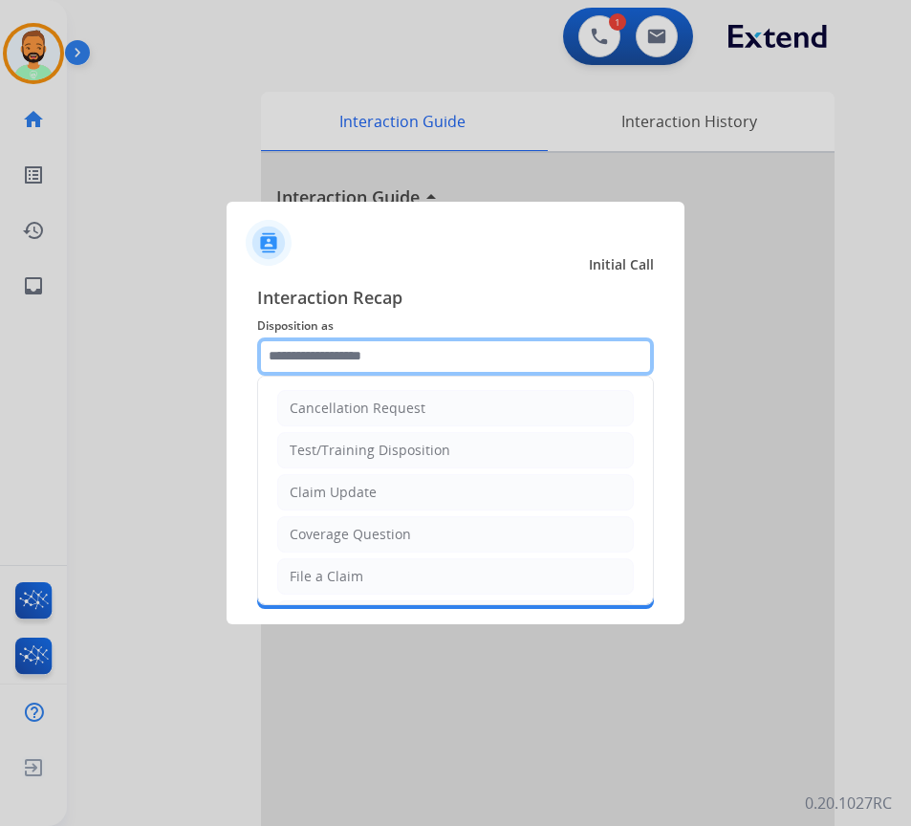
click at [425, 357] on input "text" at bounding box center [455, 356] width 397 height 38
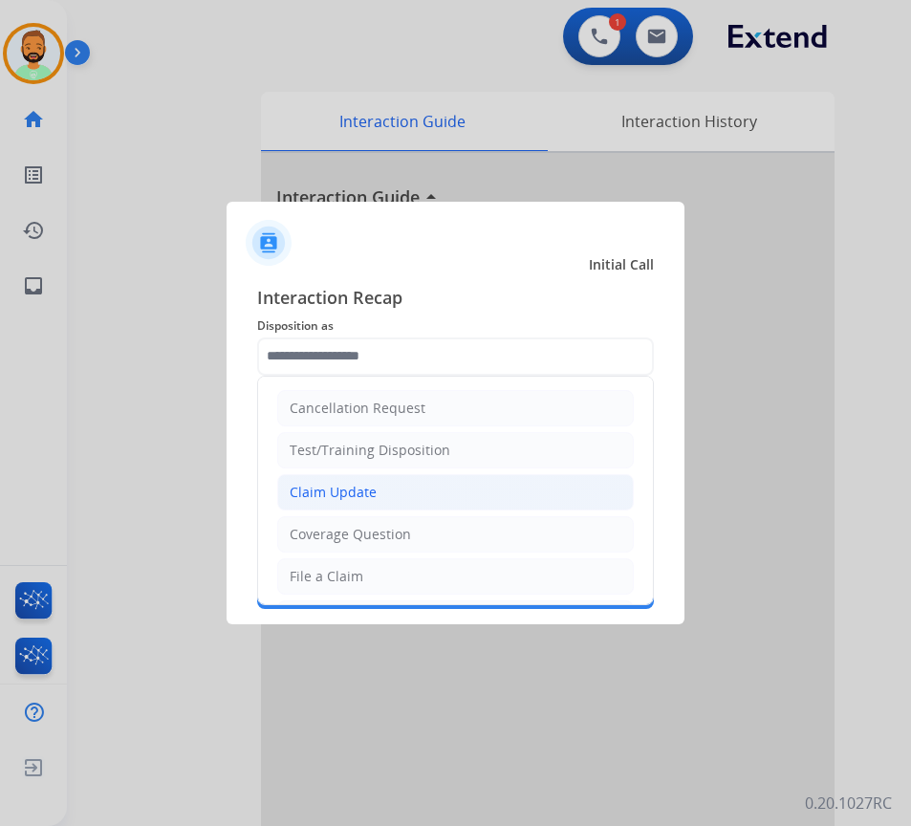
click at [398, 497] on li "Claim Update" at bounding box center [455, 492] width 356 height 36
type input "**********"
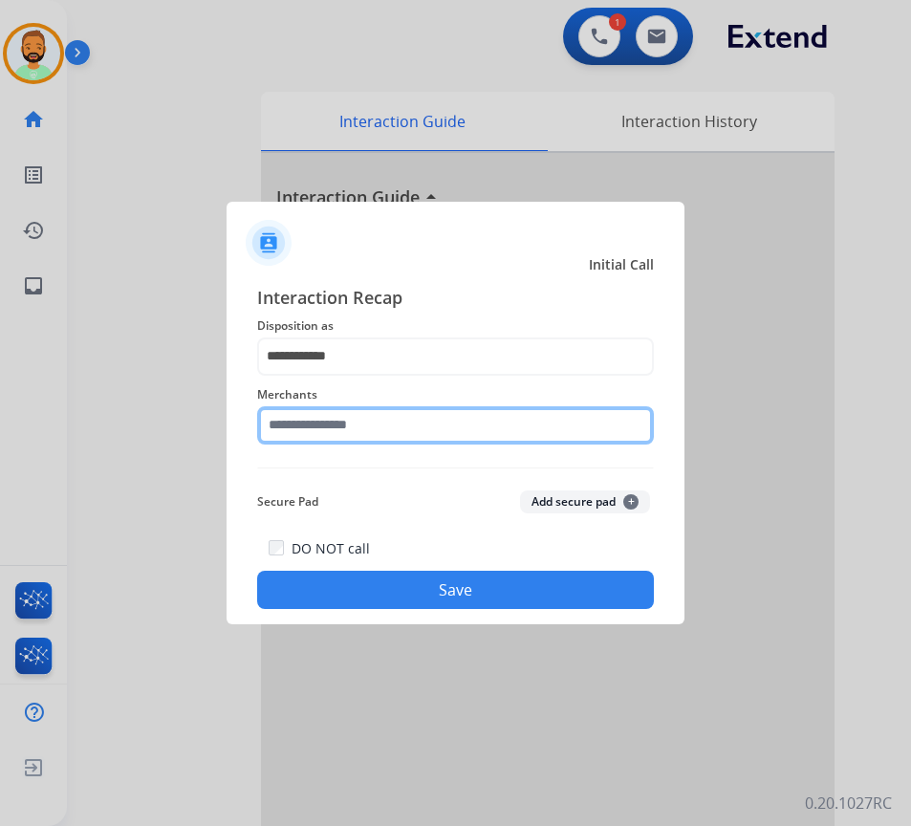
click at [417, 436] on input "text" at bounding box center [455, 425] width 397 height 38
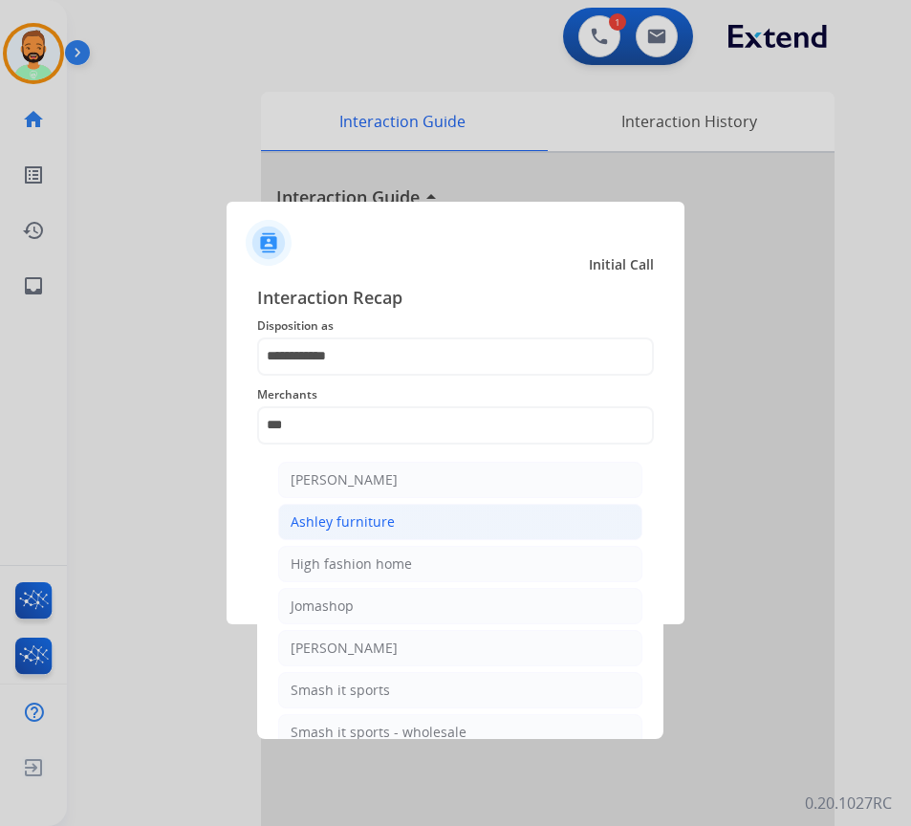
click at [376, 529] on div "Ashley furniture" at bounding box center [342, 521] width 104 height 19
type input "**********"
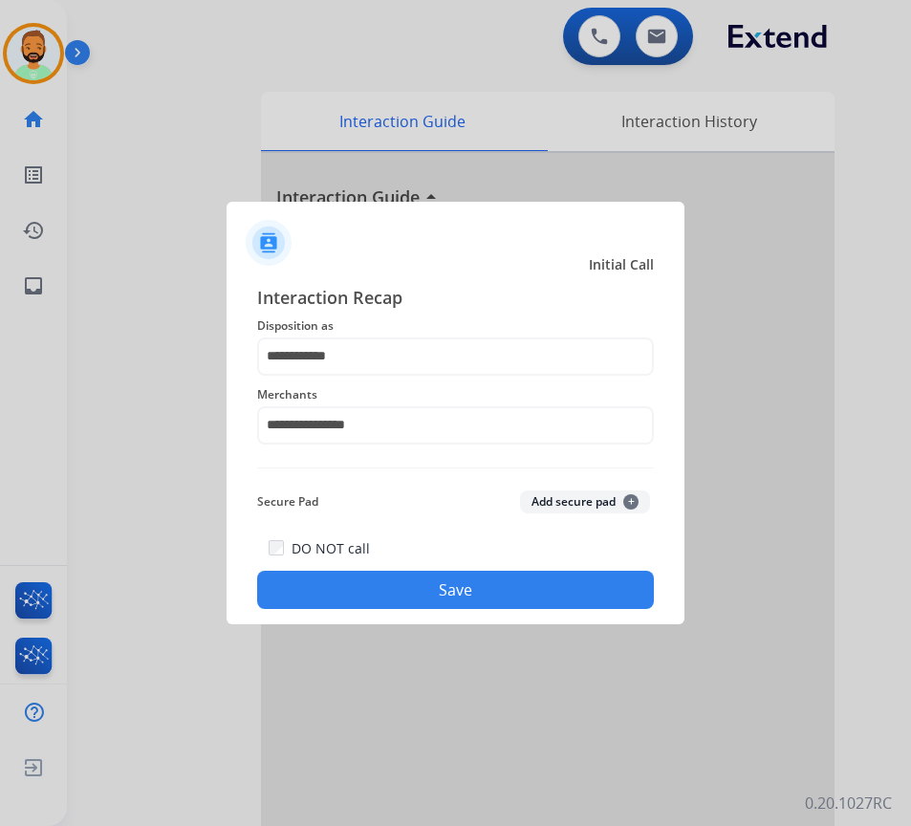
click at [469, 580] on button "Save" at bounding box center [455, 589] width 397 height 38
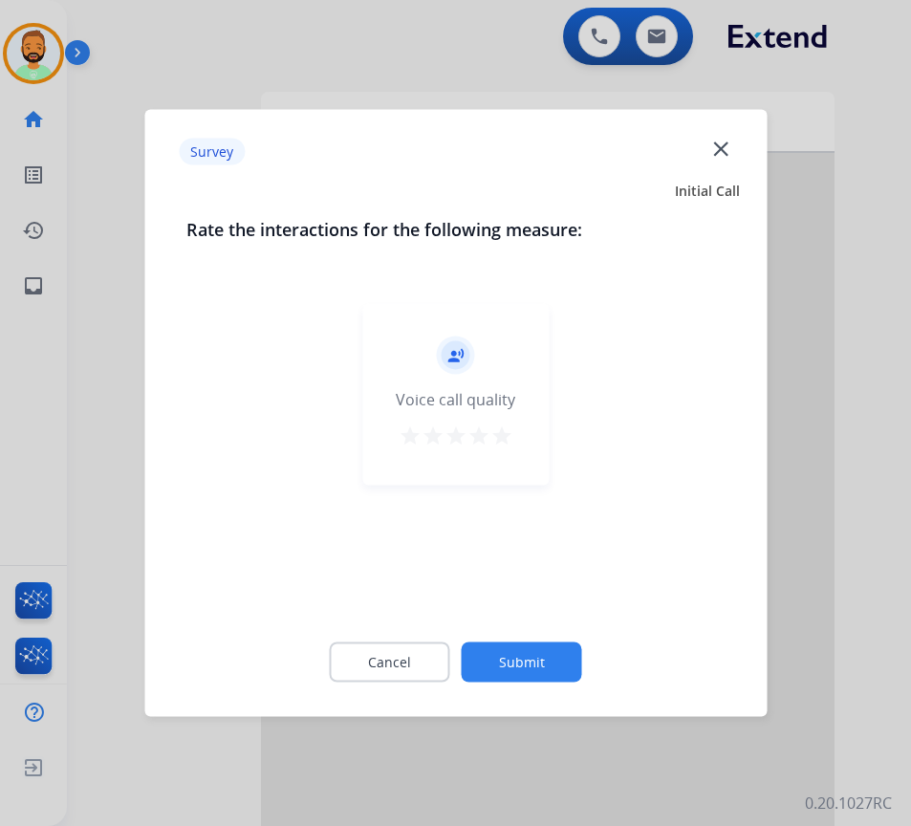
drag, startPoint x: 593, startPoint y: 656, endPoint x: 578, endPoint y: 660, distance: 15.8
click at [593, 657] on div "Cancel Submit" at bounding box center [455, 662] width 538 height 86
click at [578, 660] on button "Submit" at bounding box center [522, 662] width 120 height 40
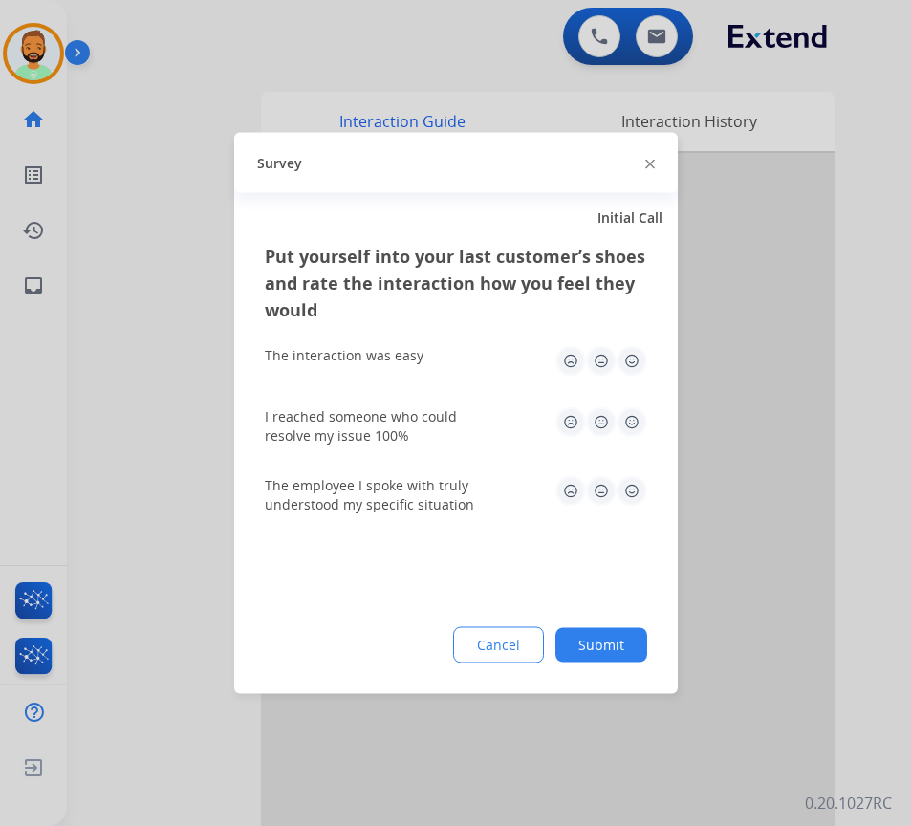
click at [574, 659] on button "Submit" at bounding box center [601, 645] width 92 height 34
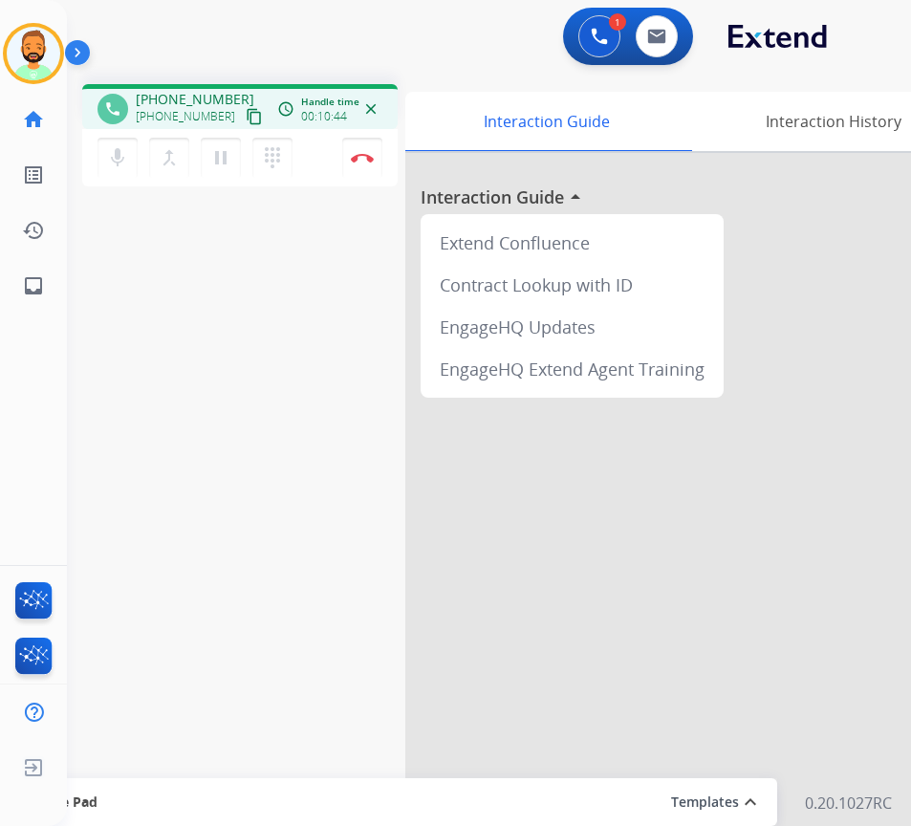
drag, startPoint x: 690, startPoint y: 25, endPoint x: 681, endPoint y: 30, distance: 9.8
click at [690, 25] on div "1 Voice Interactions 0 Email Interactions" at bounding box center [628, 36] width 130 height 57
click at [666, 41] on button at bounding box center [656, 36] width 42 height 42
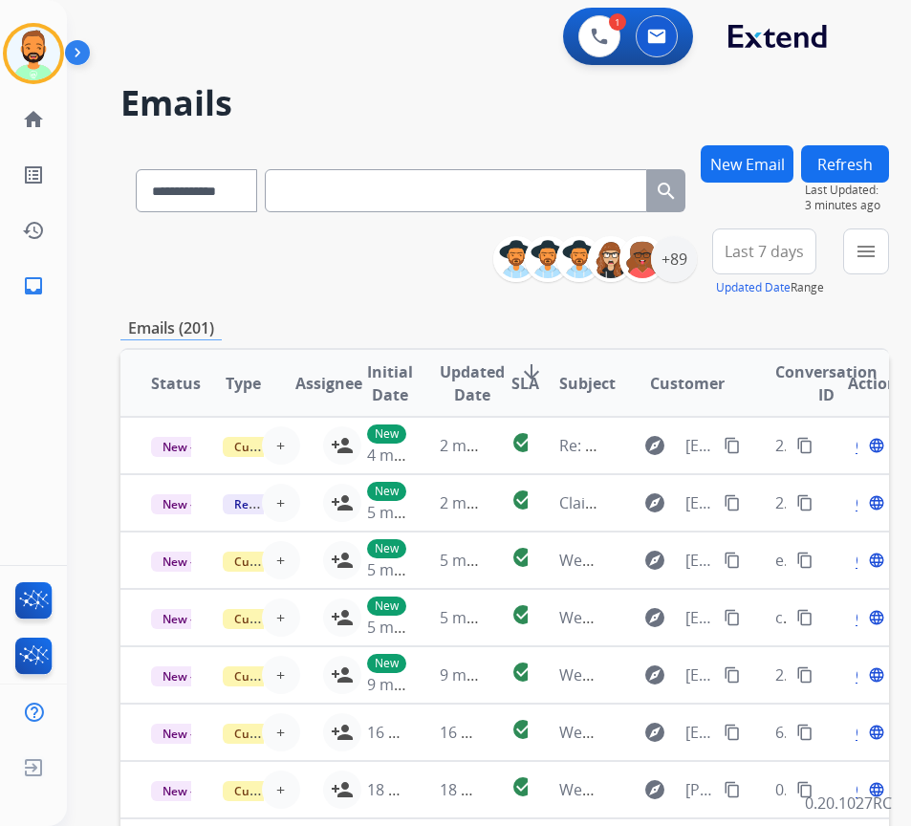
paste input "**********"
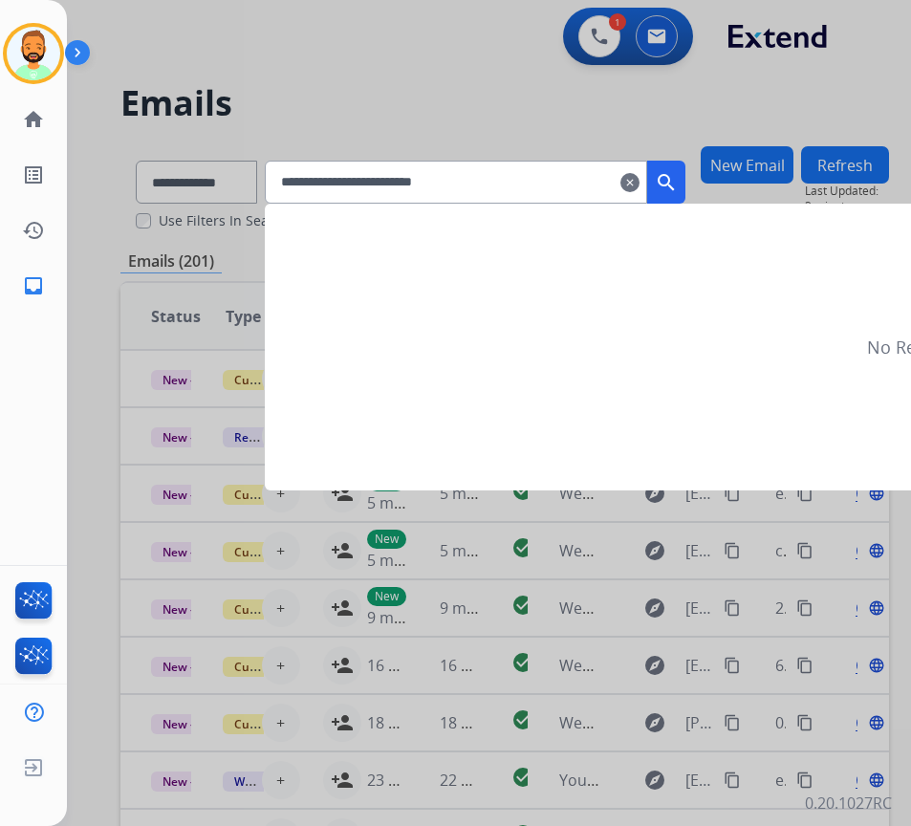
type input "**********"
click at [677, 183] on mat-icon "search" at bounding box center [666, 182] width 23 height 23
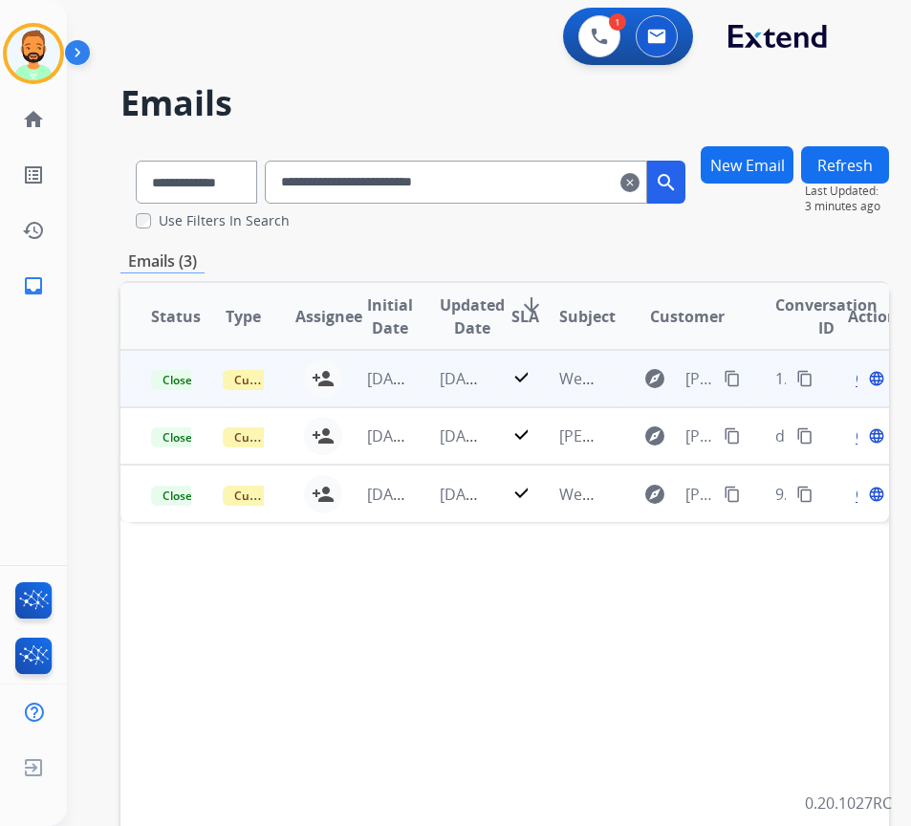
click at [433, 374] on td "[DATE]" at bounding box center [445, 378] width 72 height 57
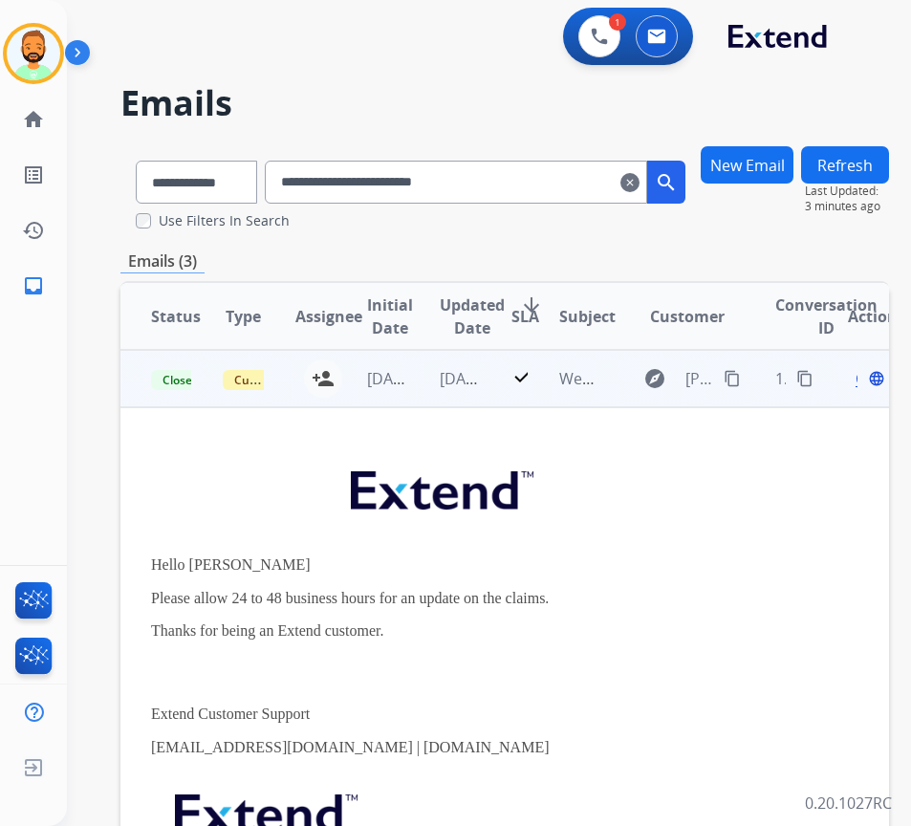
click at [415, 375] on td "[DATE]" at bounding box center [445, 378] width 72 height 57
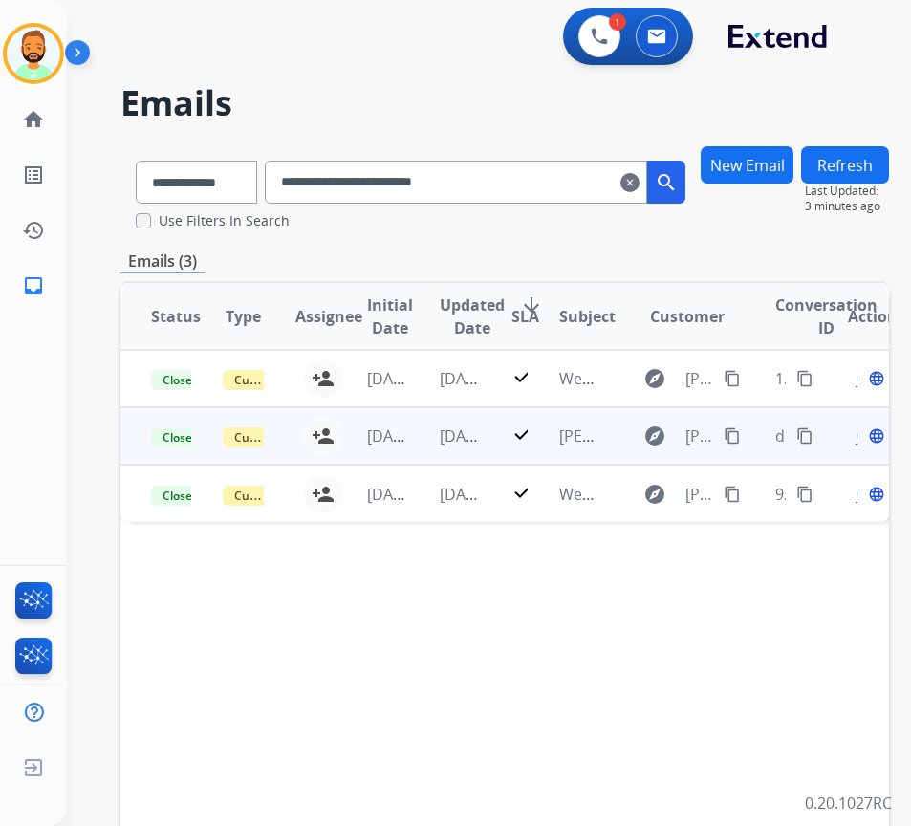
click at [413, 437] on td "[DATE]" at bounding box center [445, 435] width 72 height 57
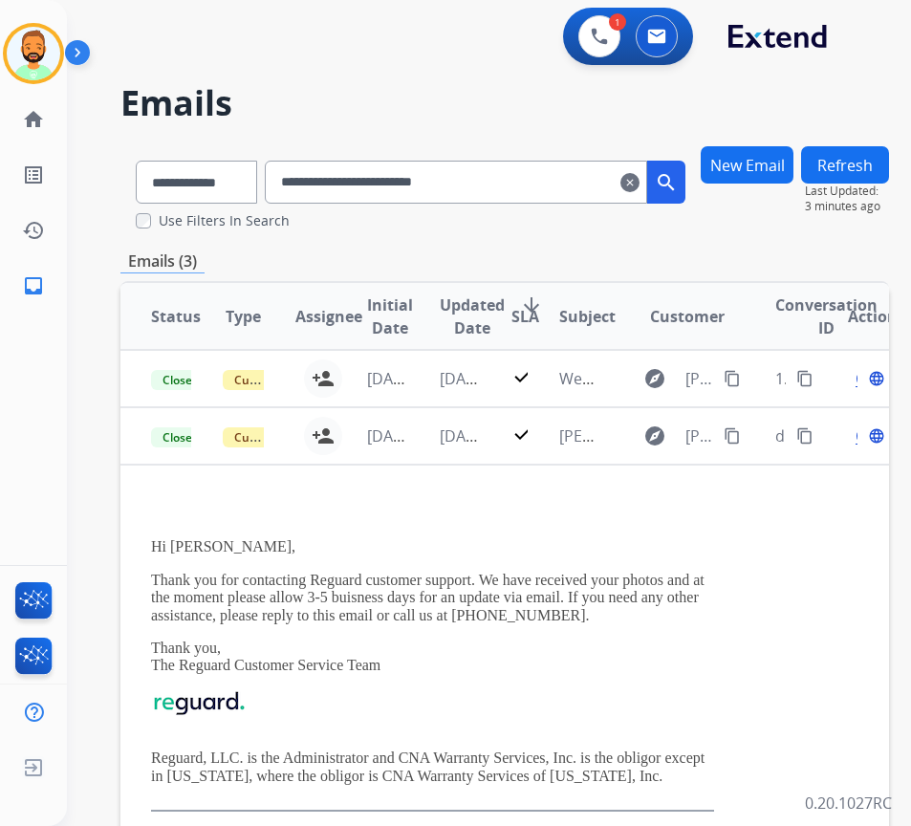
scroll to position [4, 0]
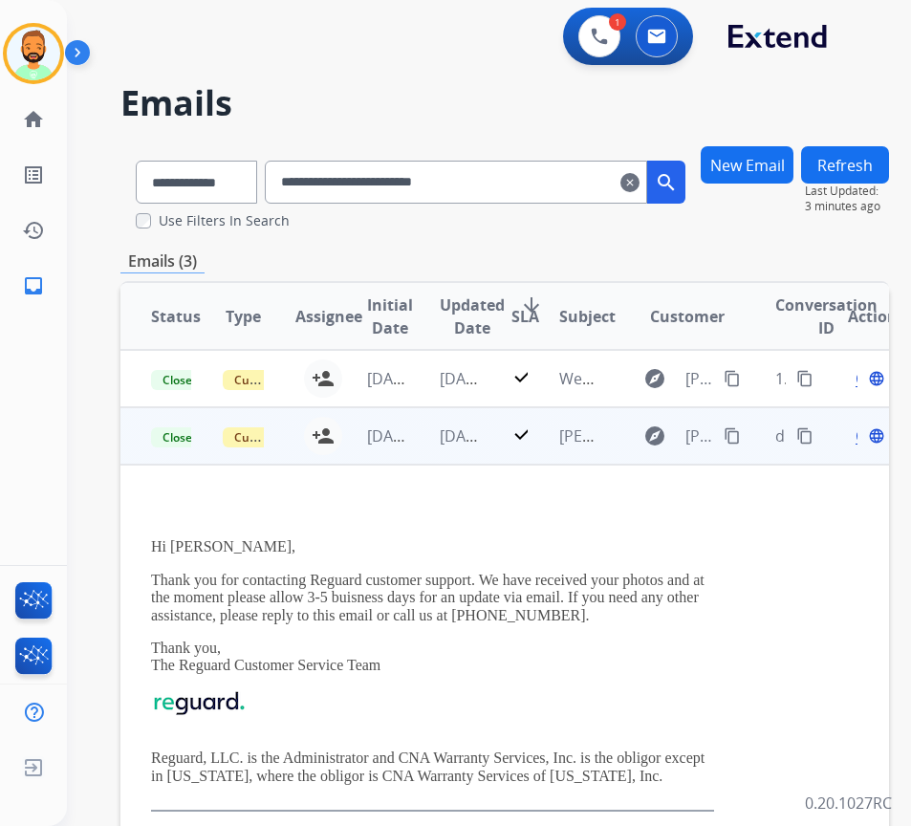
click at [866, 434] on span "Open" at bounding box center [874, 435] width 39 height 23
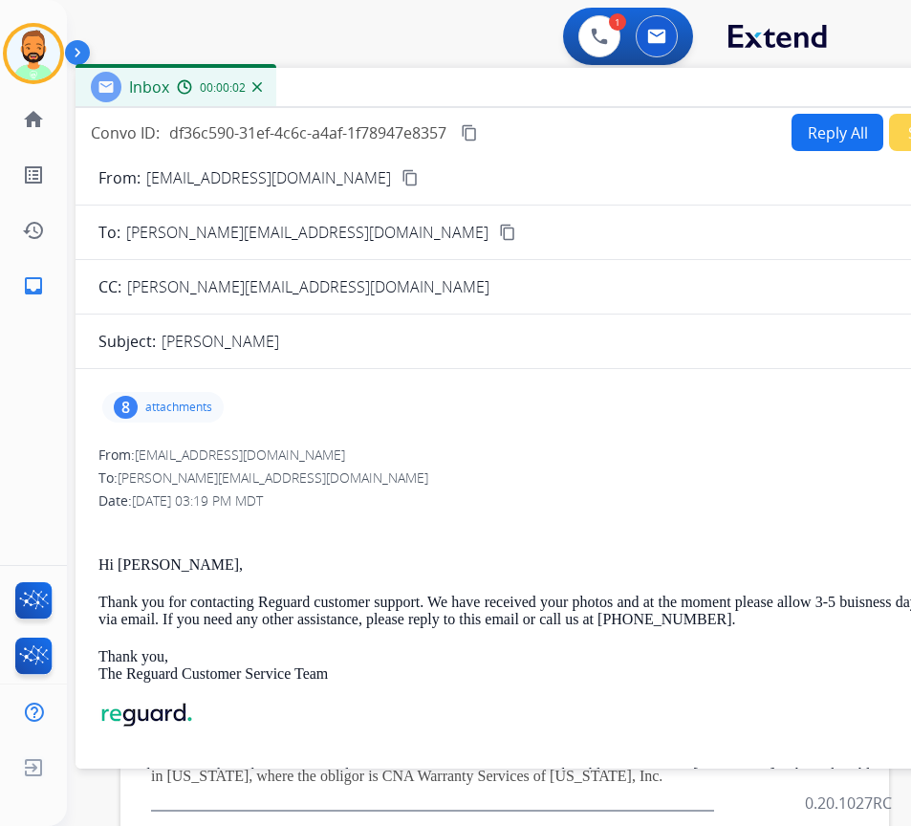
drag, startPoint x: 396, startPoint y: 139, endPoint x: 553, endPoint y: 91, distance: 164.7
click at [553, 91] on div "Inbox 00:00:02" at bounding box center [553, 88] width 956 height 40
click at [177, 406] on p "attachments" at bounding box center [178, 406] width 67 height 15
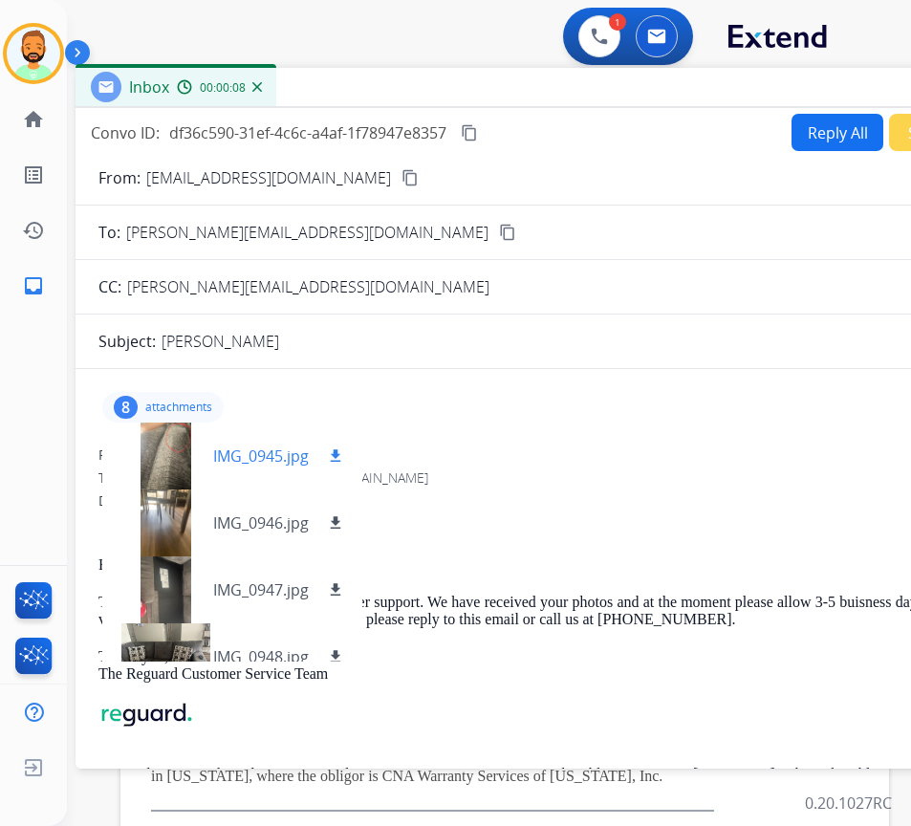
click at [167, 448] on div at bounding box center [166, 455] width 96 height 67
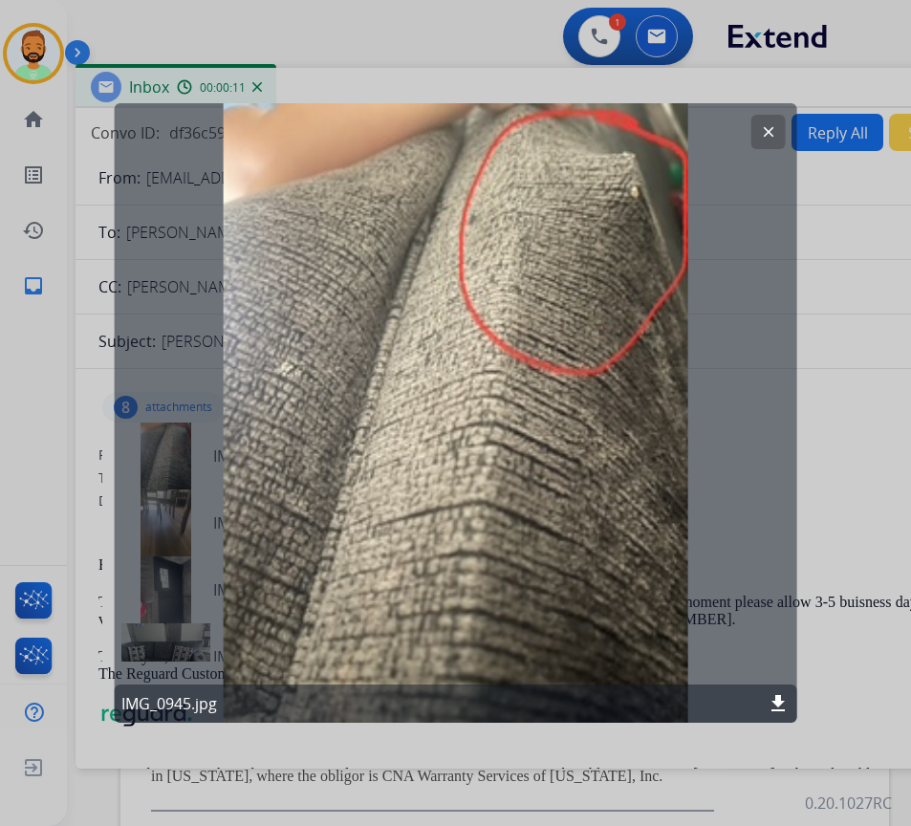
click at [777, 693] on mat-icon "download" at bounding box center [777, 703] width 23 height 23
drag, startPoint x: 879, startPoint y: 485, endPoint x: 828, endPoint y: 489, distance: 50.8
click at [879, 485] on div at bounding box center [455, 413] width 911 height 826
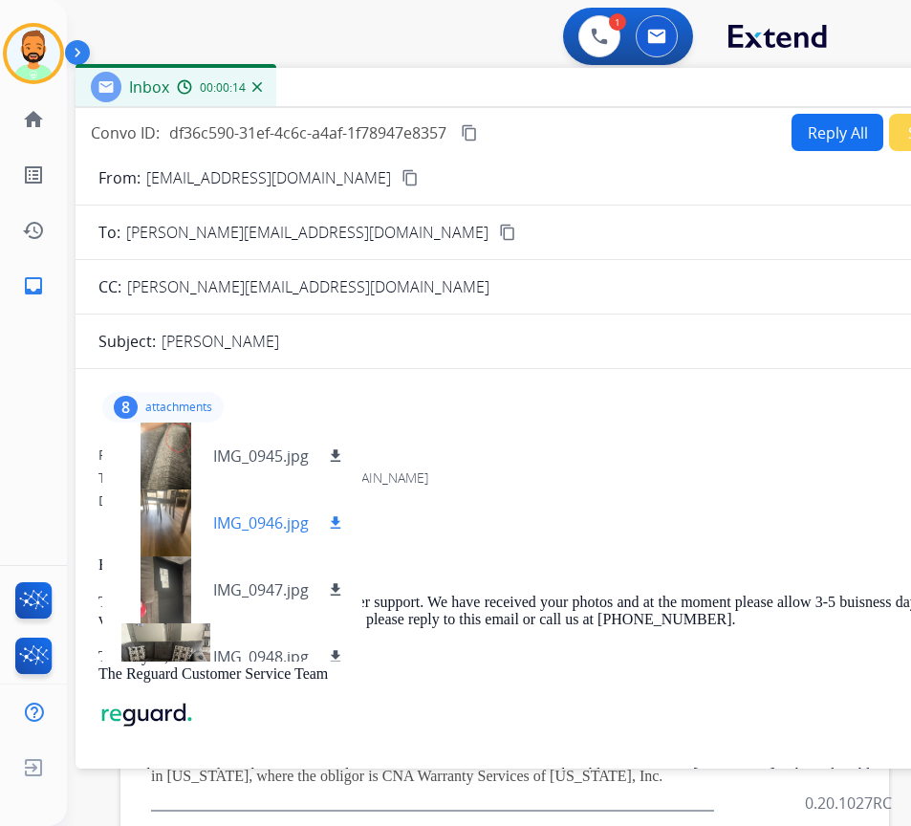
click at [152, 520] on div at bounding box center [166, 522] width 96 height 67
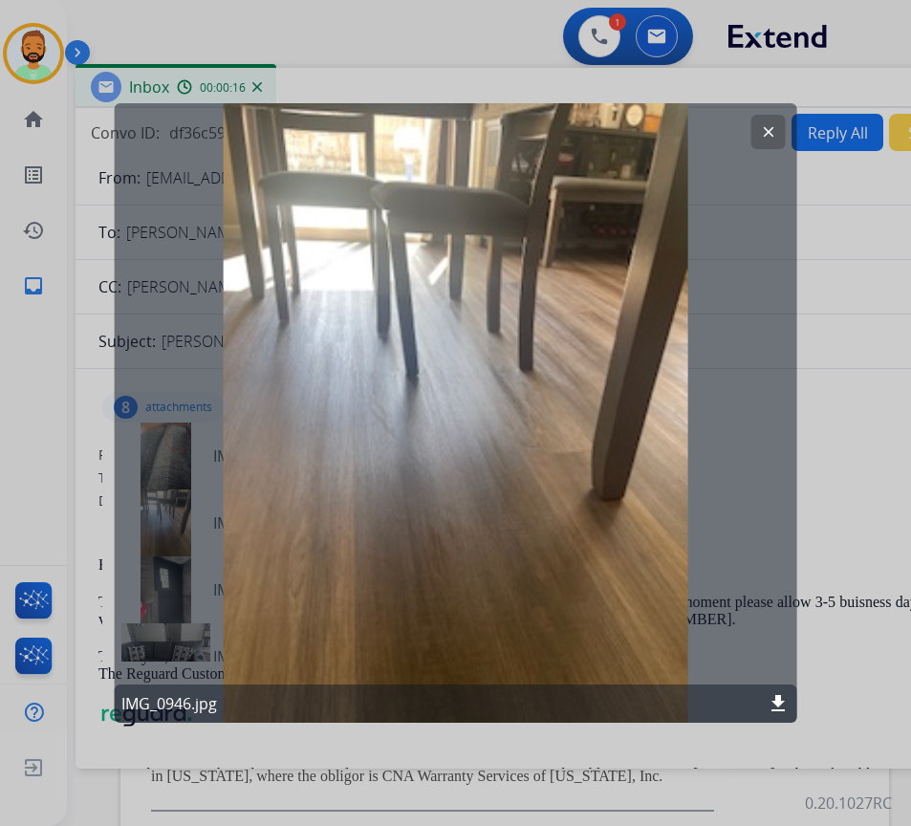
drag, startPoint x: 774, startPoint y: 698, endPoint x: 569, endPoint y: 644, distance: 212.5
click at [773, 699] on mat-icon "download" at bounding box center [777, 703] width 23 height 23
click at [768, 125] on mat-icon "clear" at bounding box center [768, 131] width 17 height 17
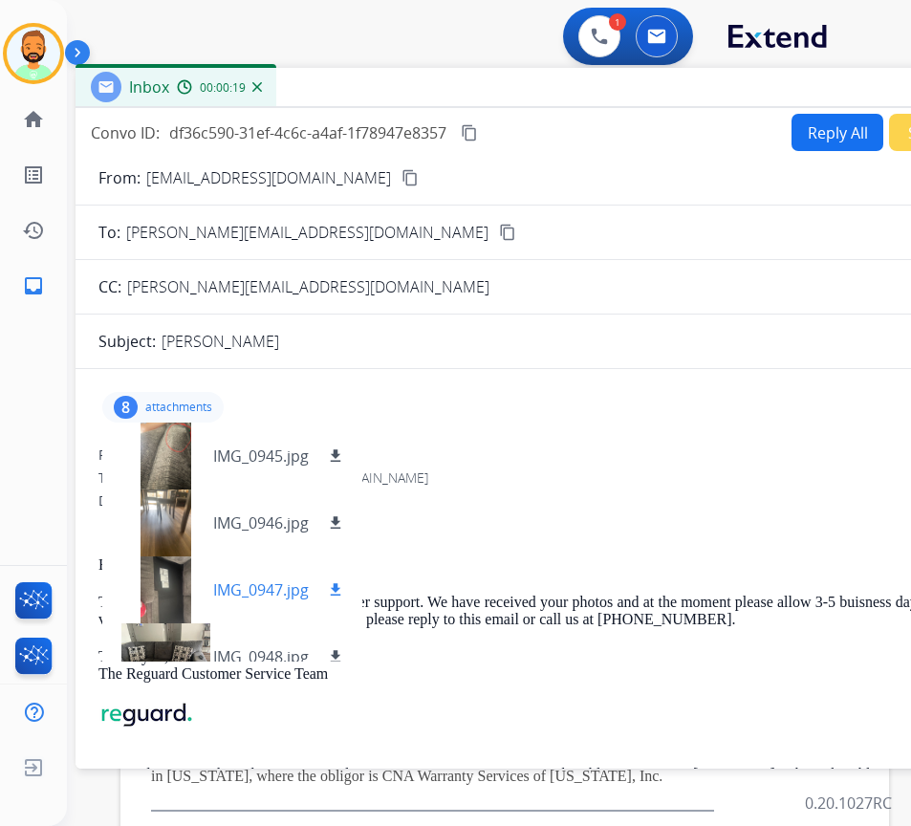
click at [176, 589] on div at bounding box center [166, 589] width 96 height 67
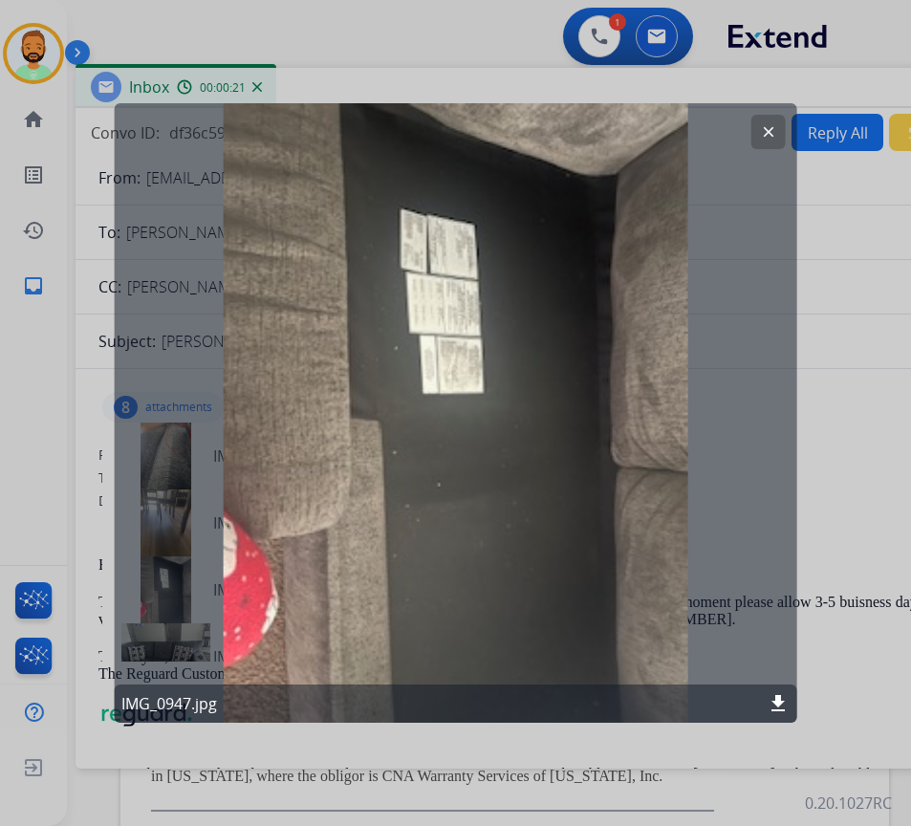
click at [756, 129] on button "clear" at bounding box center [768, 132] width 34 height 34
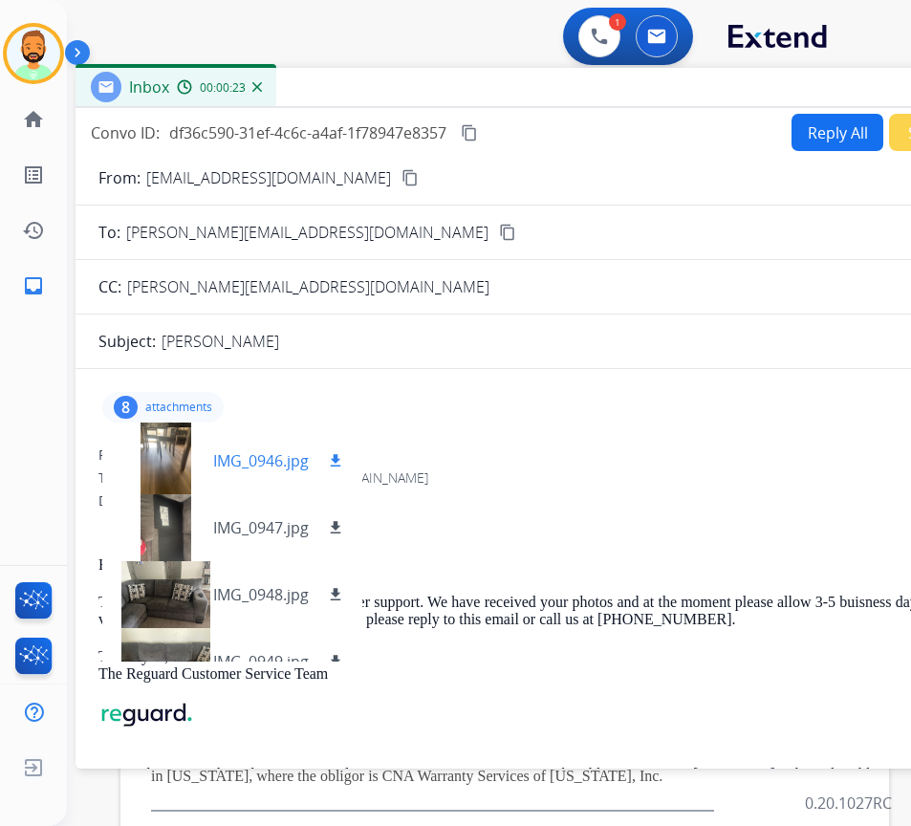
scroll to position [96, 0]
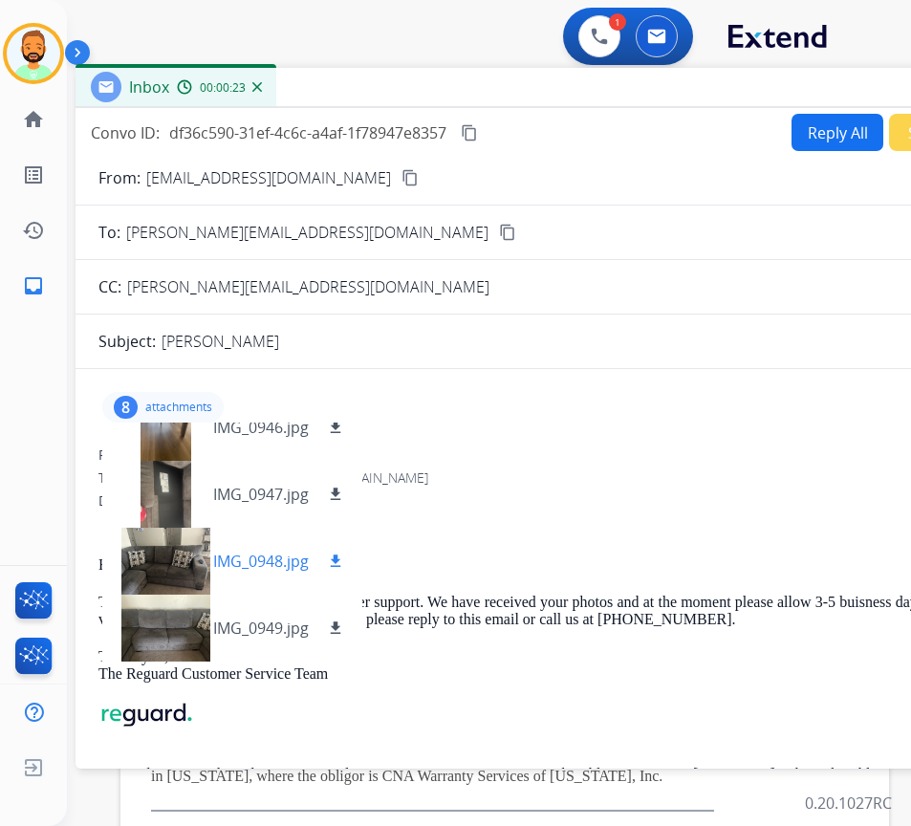
click at [177, 552] on div at bounding box center [166, 560] width 96 height 67
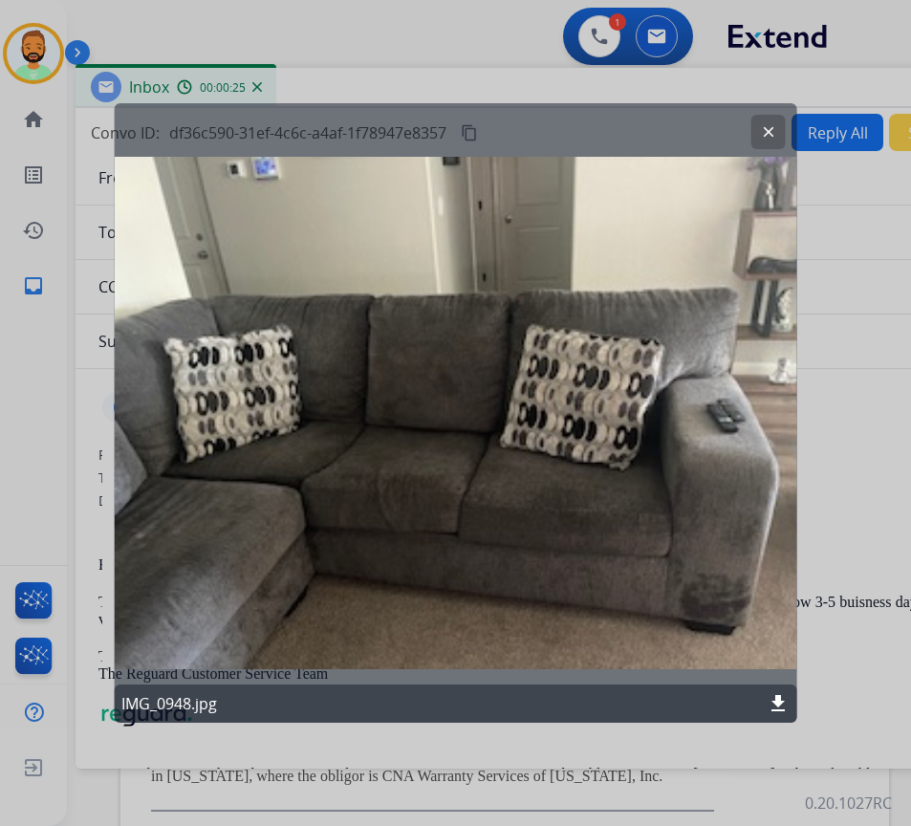
click at [780, 698] on mat-icon "download" at bounding box center [777, 703] width 23 height 23
click at [752, 123] on button "clear" at bounding box center [768, 132] width 34 height 34
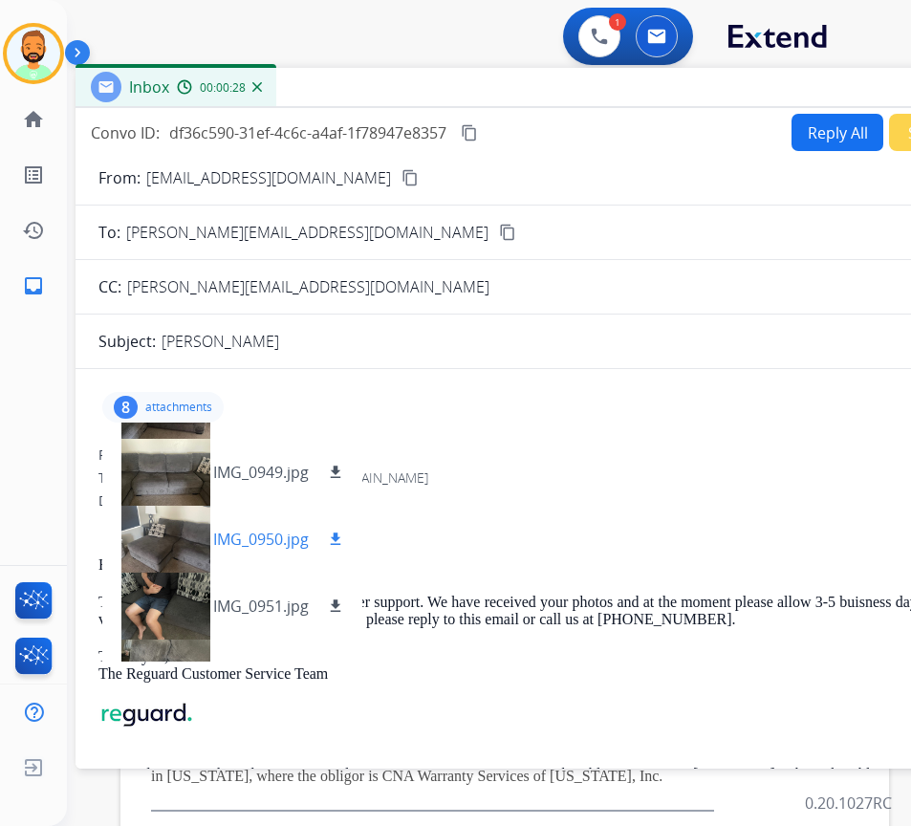
scroll to position [287, 0]
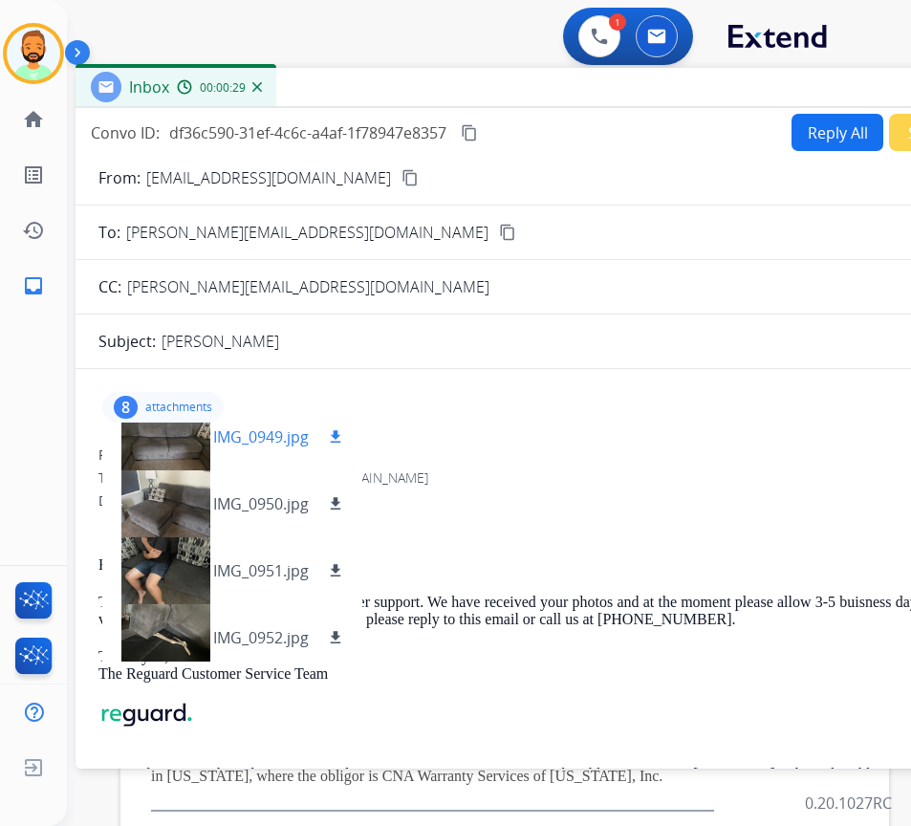
click at [338, 423] on div "IMG_0949.jpg download" at bounding box center [232, 436] width 260 height 67
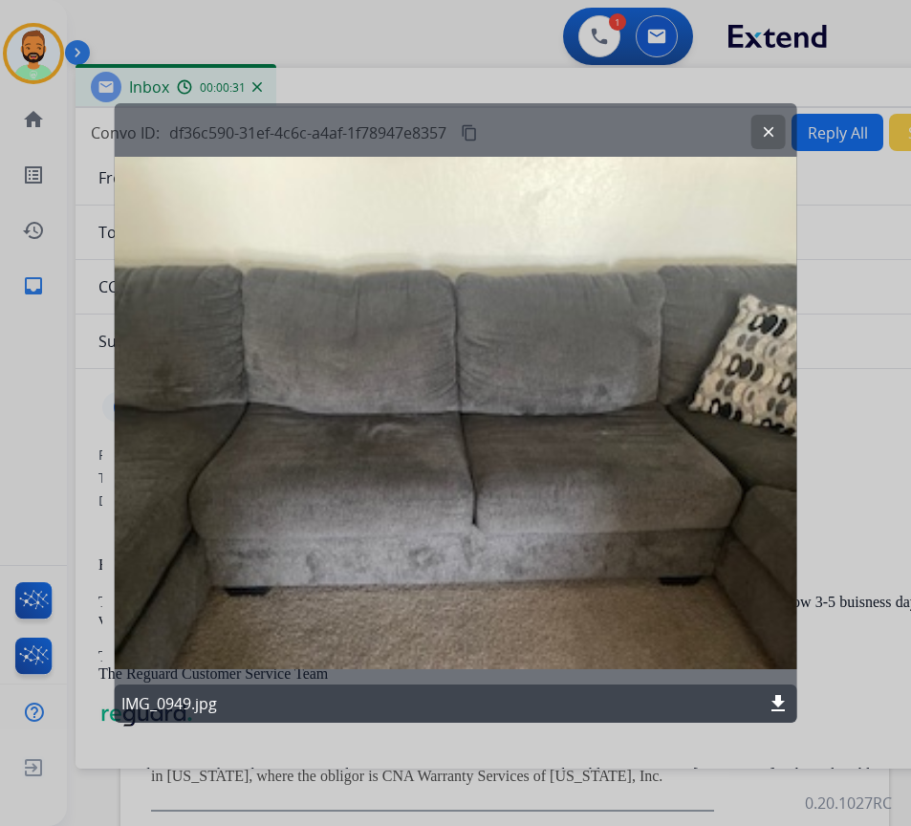
click at [769, 708] on mat-icon "download" at bounding box center [777, 703] width 23 height 23
drag, startPoint x: 379, startPoint y: 203, endPoint x: 391, endPoint y: 204, distance: 11.6
click at [381, 204] on div "clear IMG_0949.jpg download" at bounding box center [455, 412] width 683 height 619
click at [759, 137] on button "clear" at bounding box center [768, 132] width 34 height 34
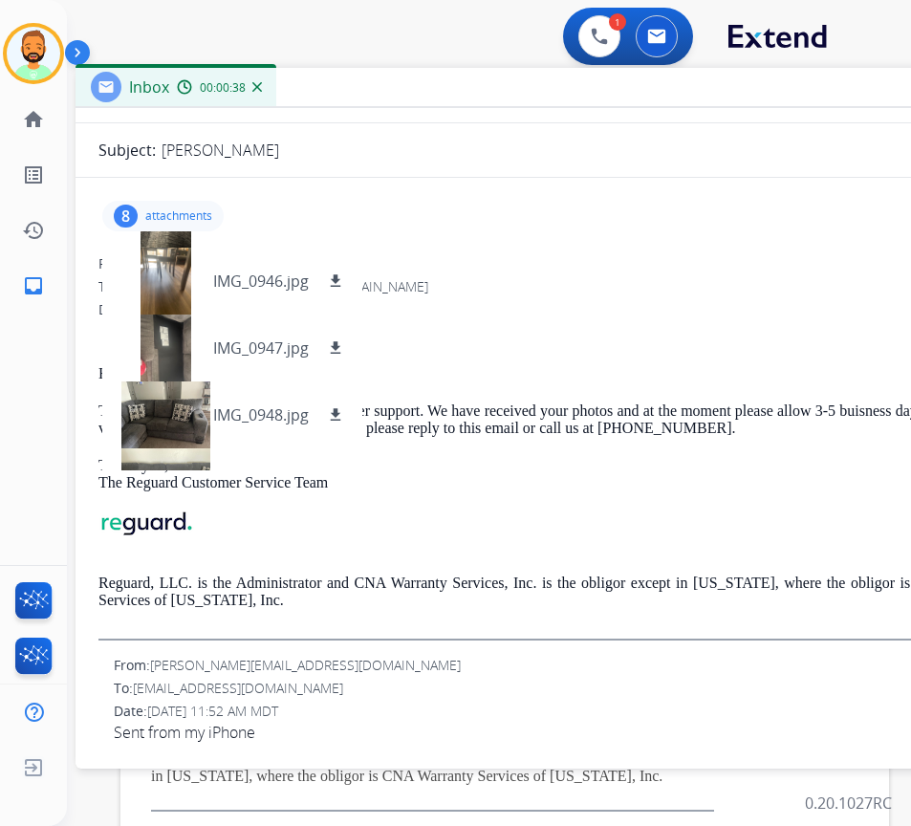
scroll to position [0, 0]
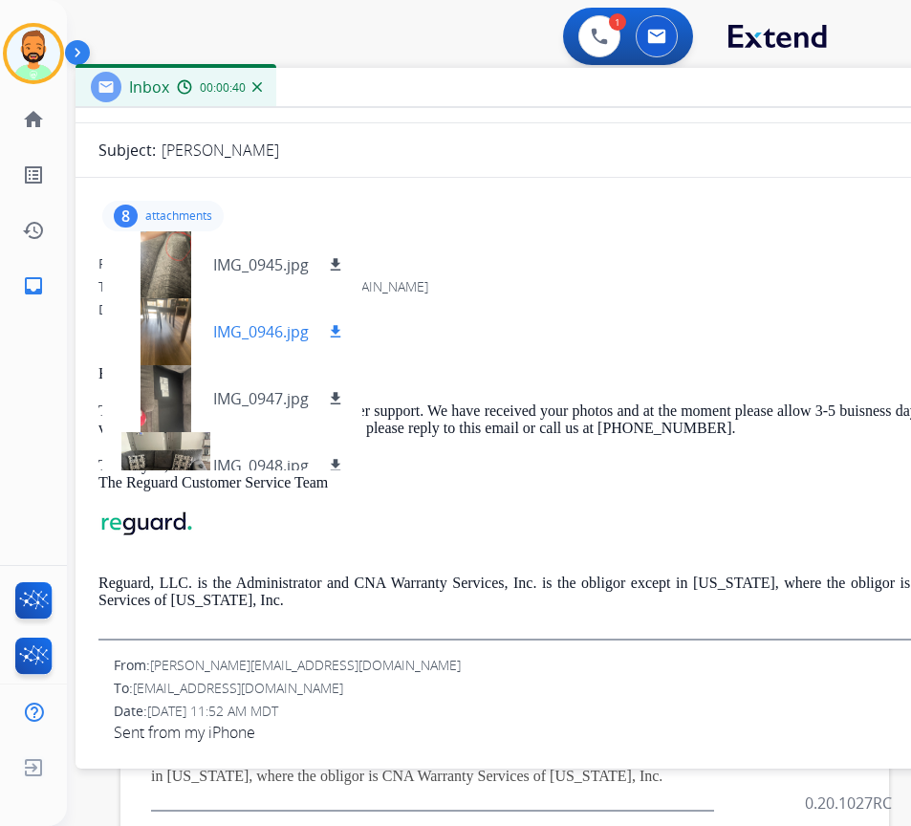
click at [175, 324] on div at bounding box center [166, 331] width 96 height 67
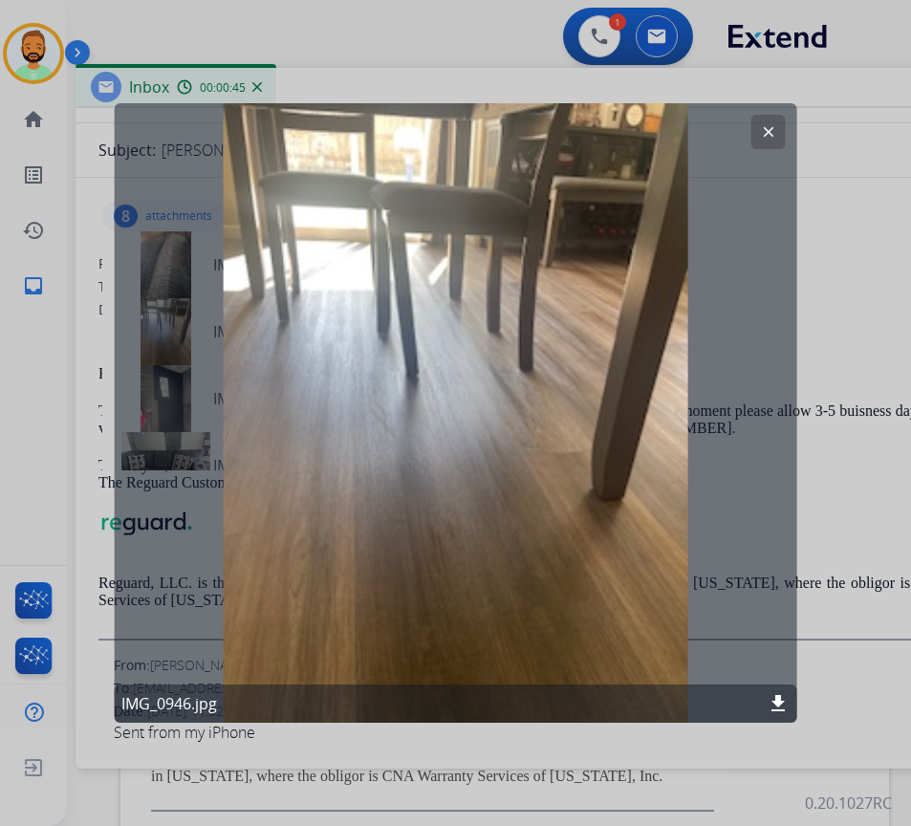
click at [765, 119] on button "clear" at bounding box center [768, 132] width 34 height 34
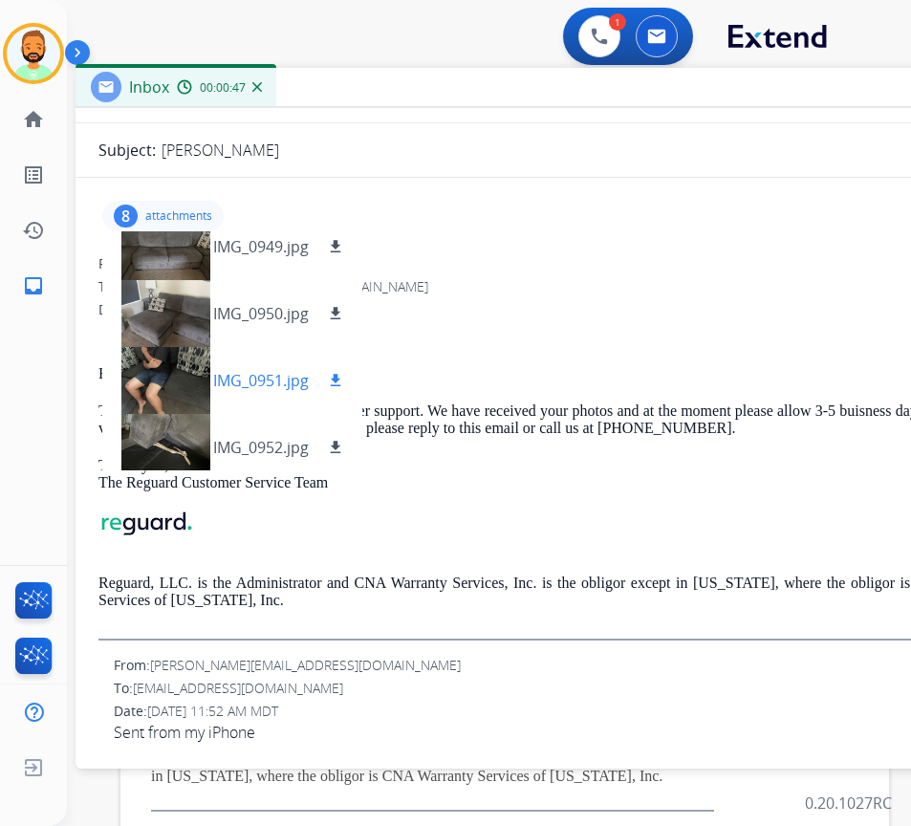
scroll to position [296, 0]
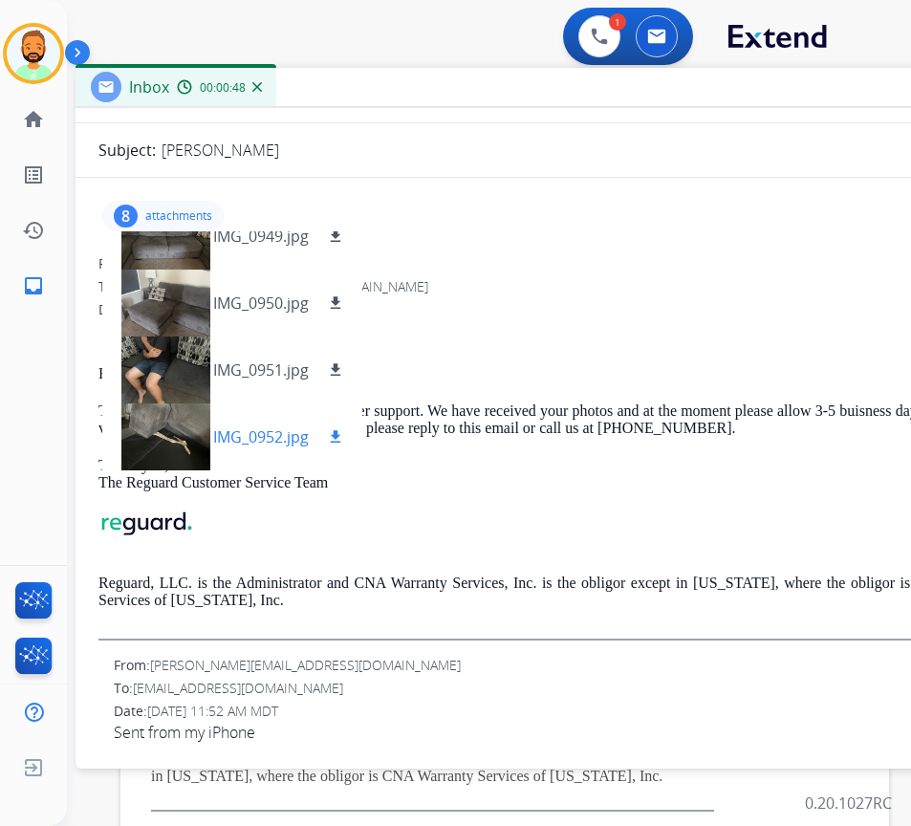
click at [183, 427] on div at bounding box center [166, 436] width 96 height 67
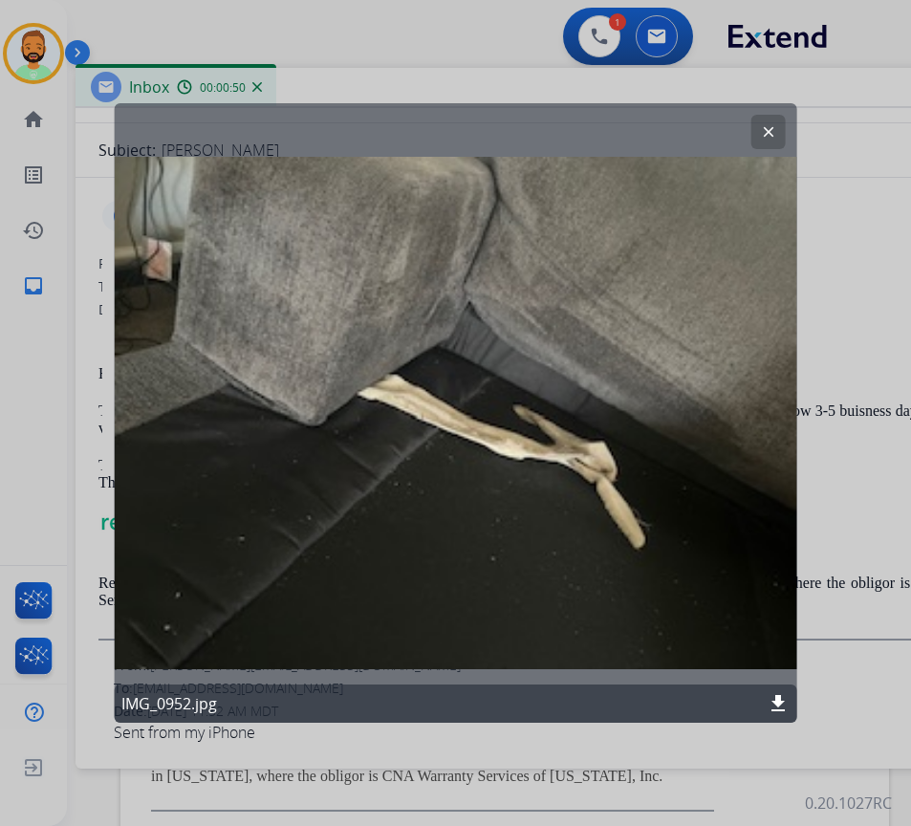
click at [763, 133] on mat-icon "clear" at bounding box center [768, 131] width 17 height 17
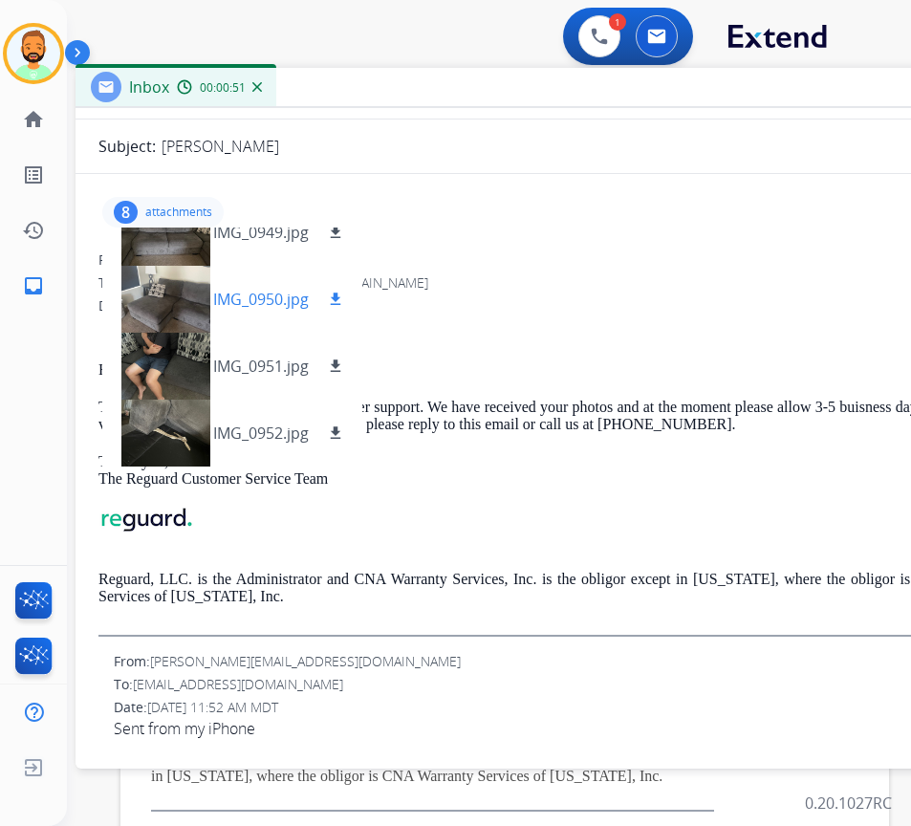
scroll to position [197, 0]
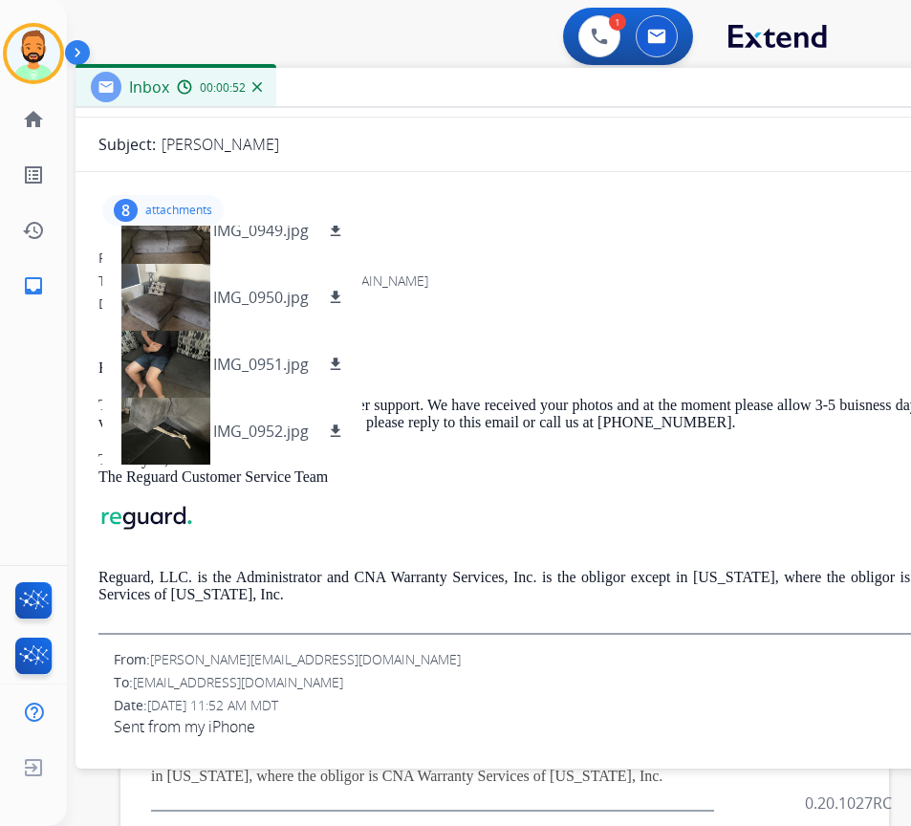
click at [168, 205] on p "attachments" at bounding box center [178, 210] width 67 height 15
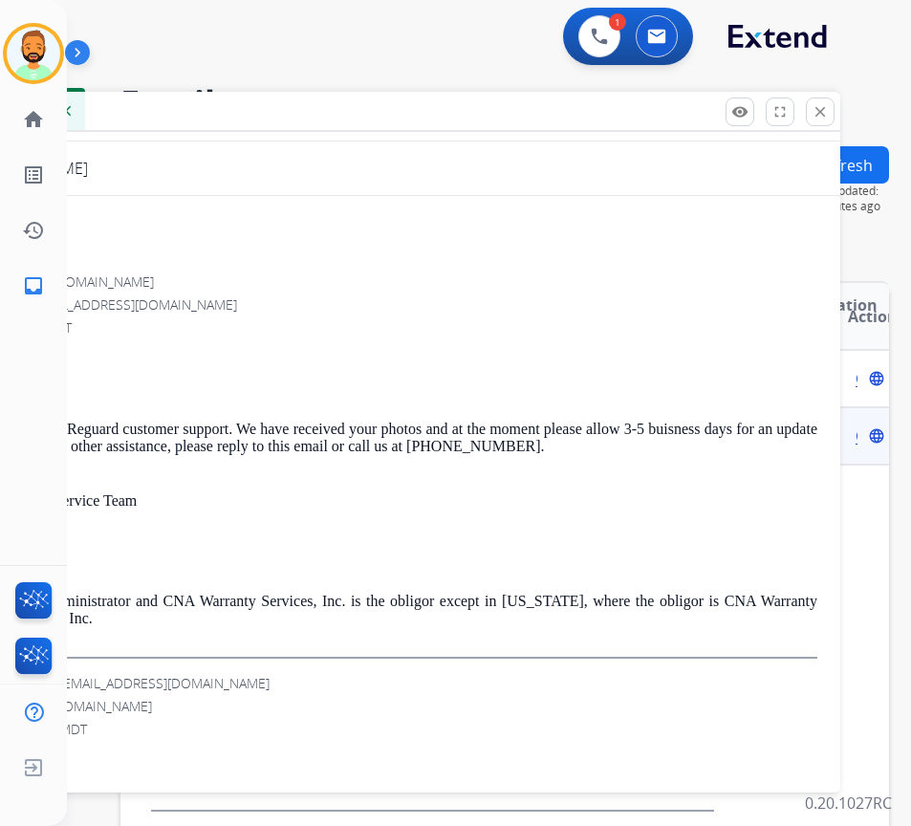
drag, startPoint x: 399, startPoint y: 85, endPoint x: 208, endPoint y: 109, distance: 192.6
click at [208, 109] on div "Inbox 00:00:54" at bounding box center [362, 112] width 956 height 40
click at [820, 116] on mat-icon "close" at bounding box center [819, 111] width 17 height 17
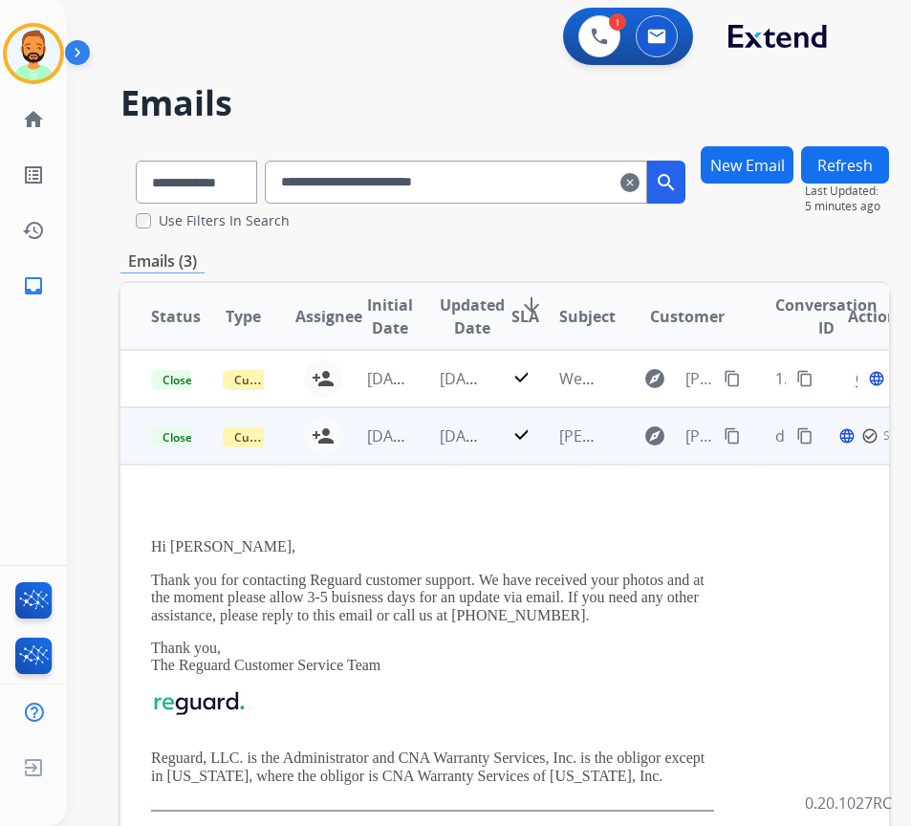
click at [417, 448] on td "[DATE]" at bounding box center [445, 435] width 72 height 57
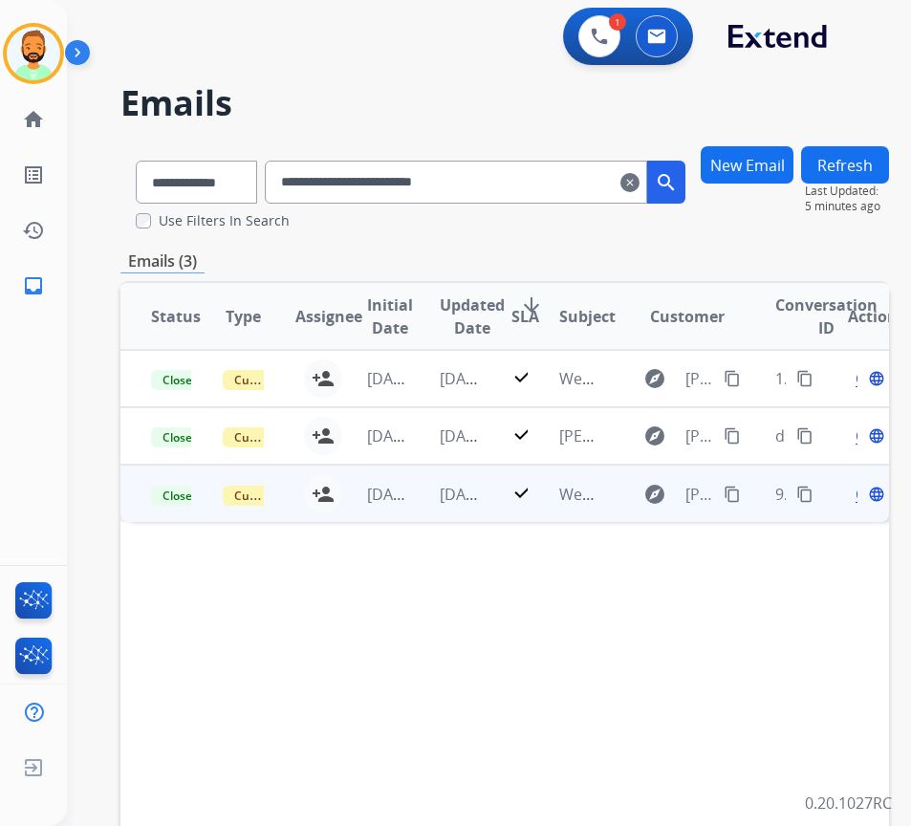
click at [428, 508] on td "[DATE]" at bounding box center [445, 492] width 72 height 57
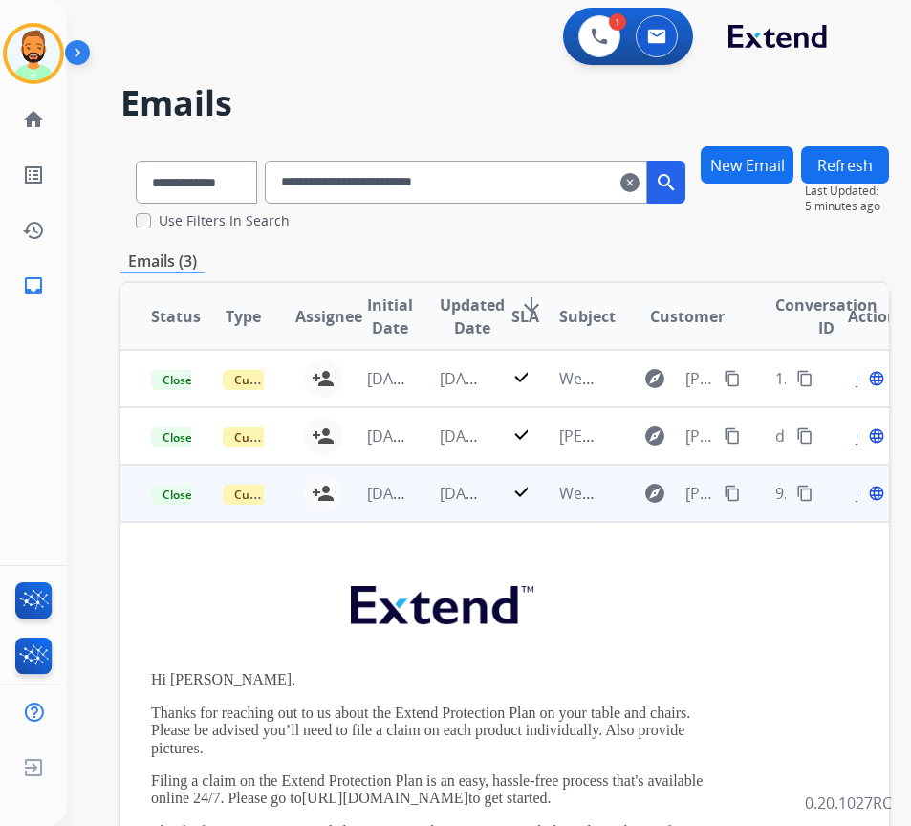
click at [869, 494] on div "Open language" at bounding box center [868, 493] width 40 height 23
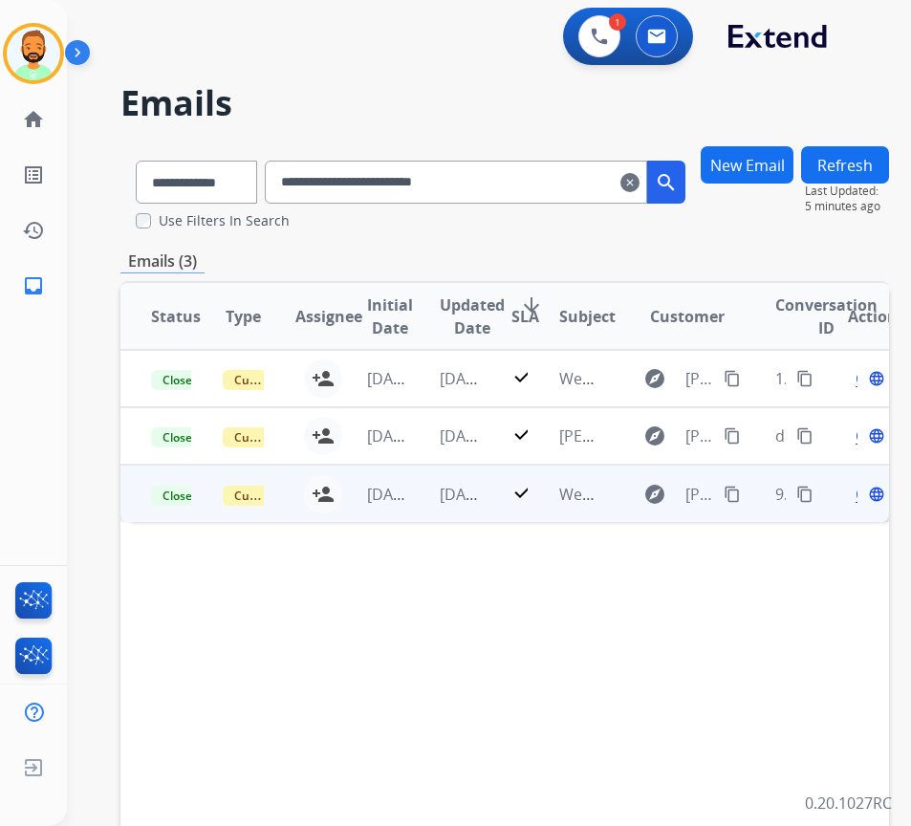
click at [866, 496] on div "Open language" at bounding box center [868, 494] width 40 height 23
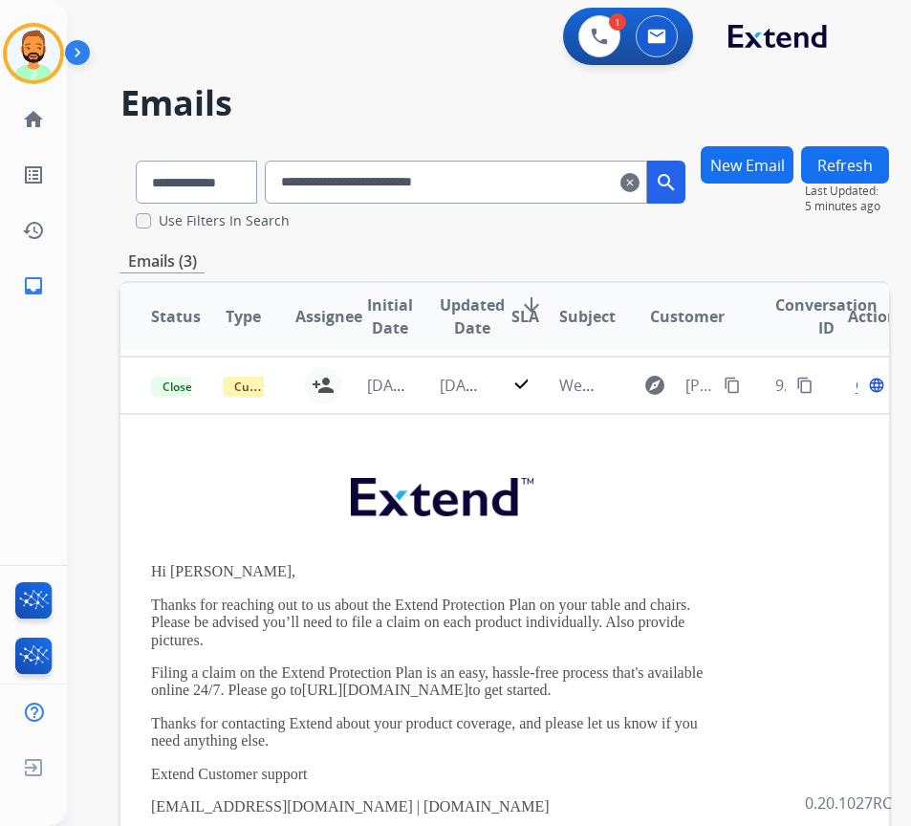
scroll to position [115, 0]
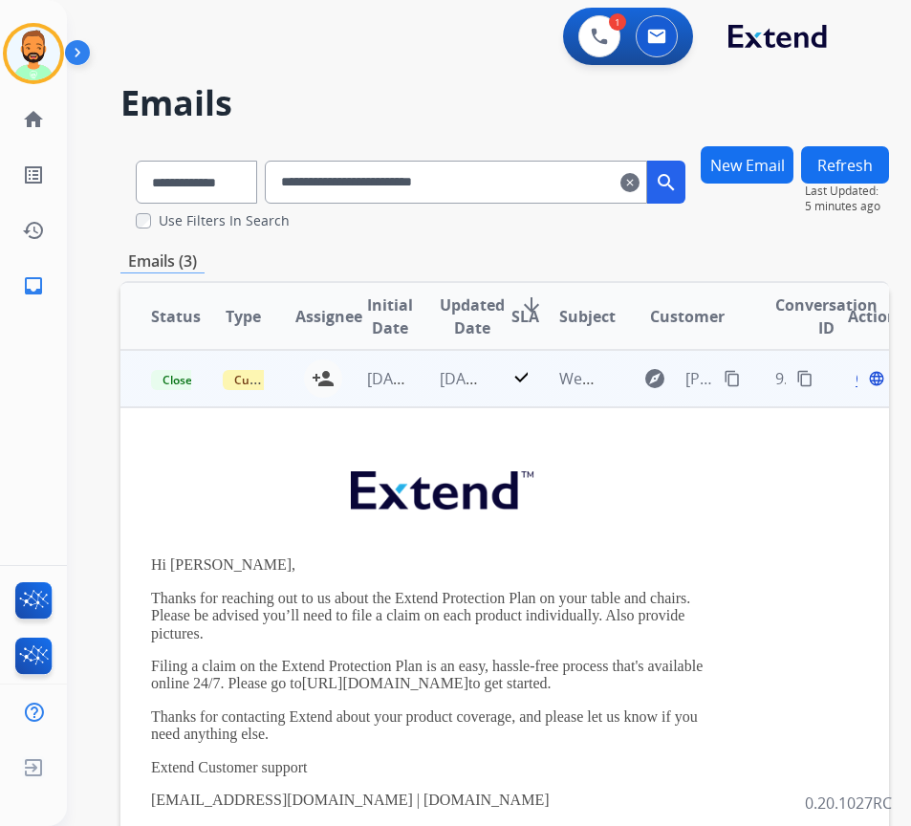
click at [865, 382] on span "Open" at bounding box center [874, 378] width 39 height 23
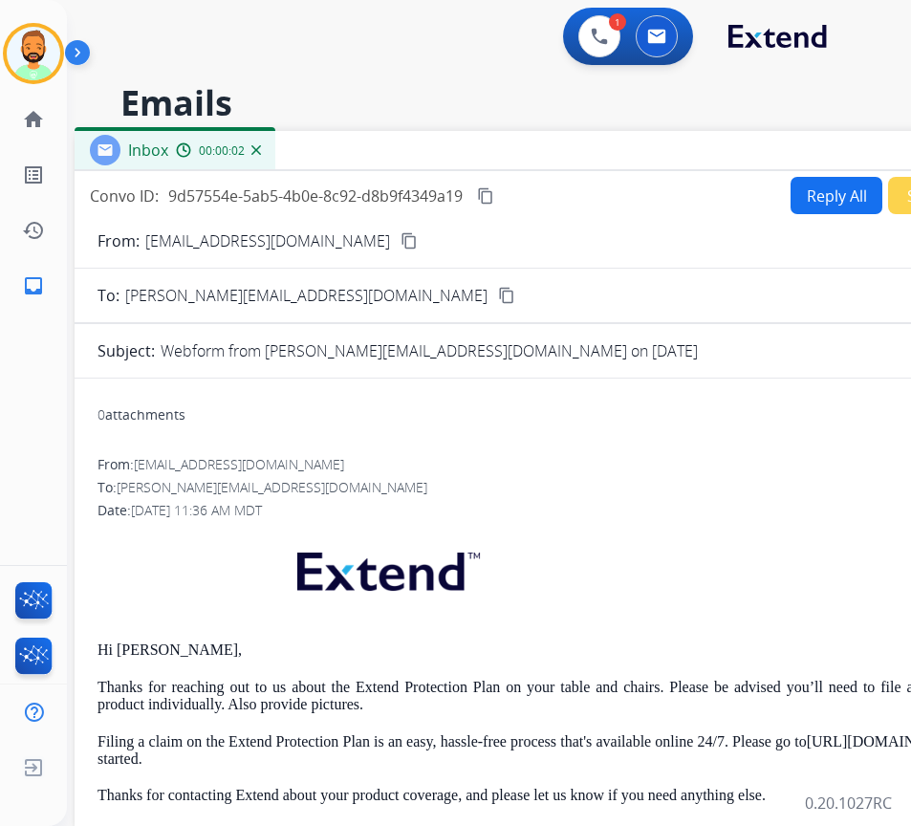
drag, startPoint x: 271, startPoint y: 144, endPoint x: 437, endPoint y: 159, distance: 165.9
click at [437, 159] on div "Inbox 00:00:02" at bounding box center [553, 151] width 956 height 40
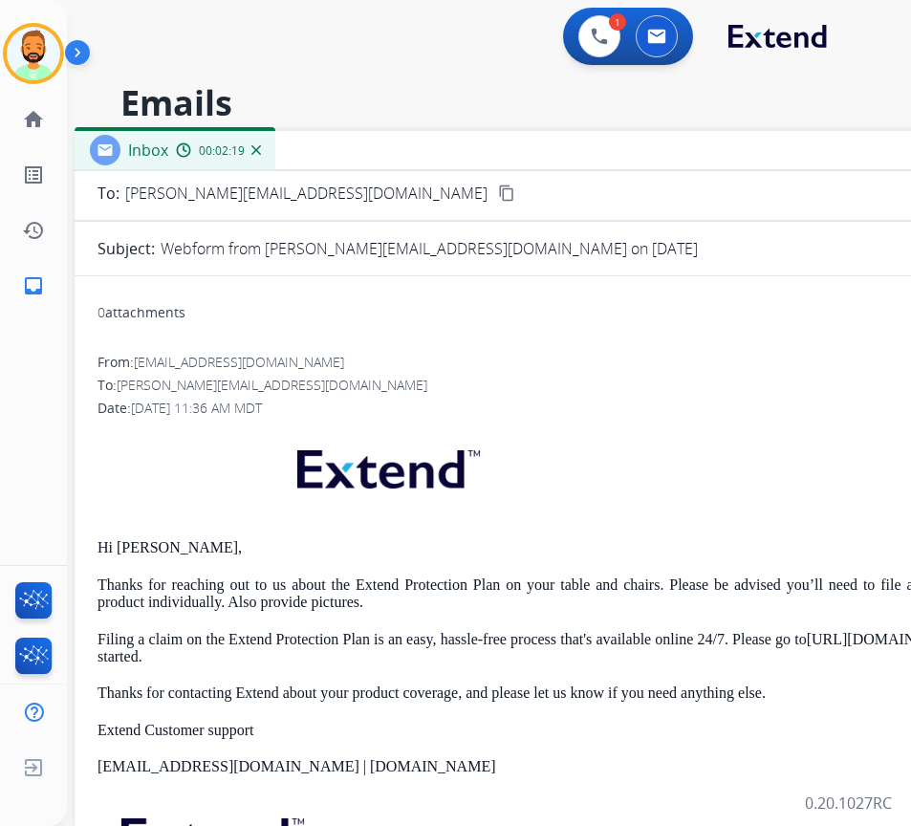
scroll to position [0, 0]
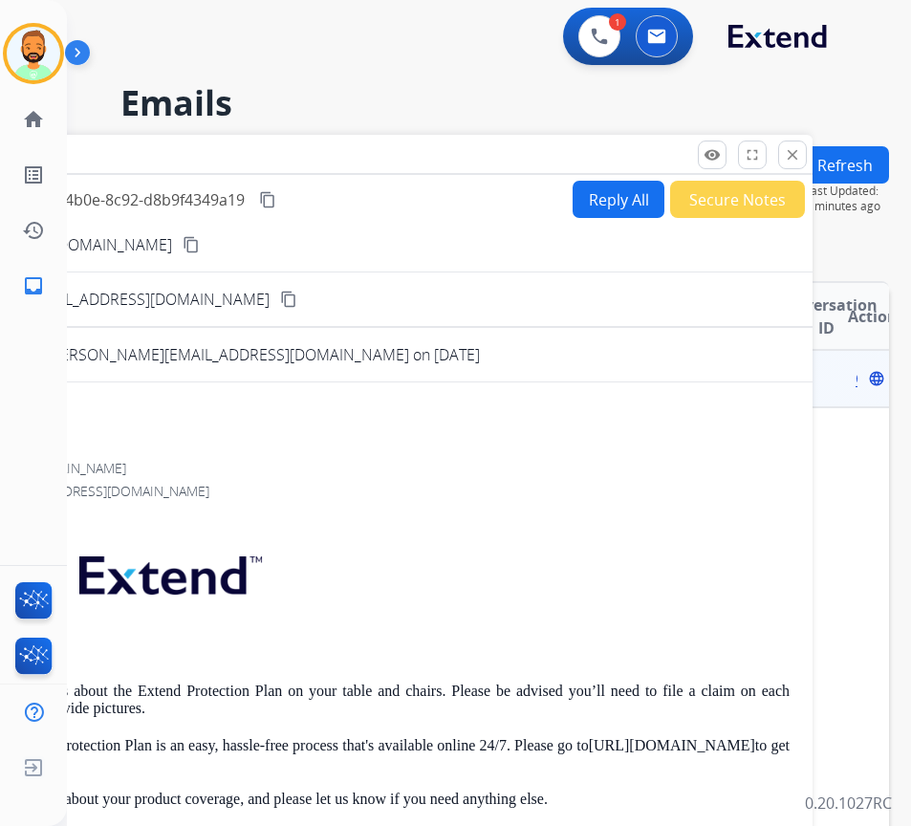
drag, startPoint x: 532, startPoint y: 157, endPoint x: 314, endPoint y: 161, distance: 217.9
click at [314, 161] on div "Inbox 00:02:21" at bounding box center [335, 155] width 956 height 40
click at [788, 149] on mat-icon "close" at bounding box center [792, 154] width 17 height 17
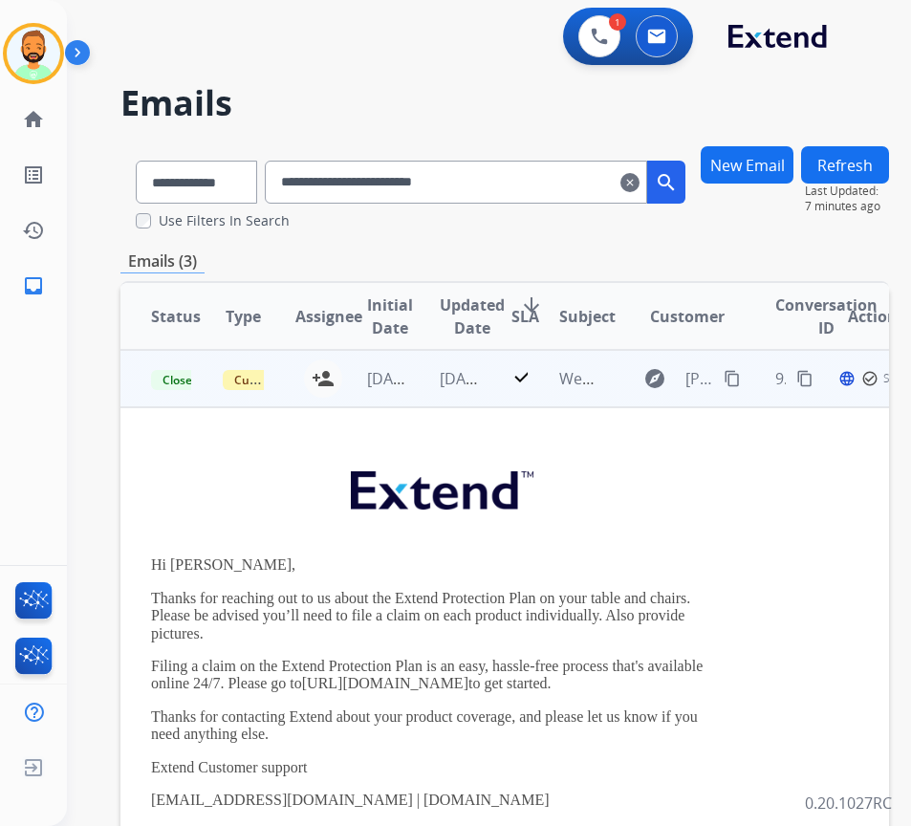
click at [437, 378] on td "[DATE]" at bounding box center [445, 378] width 72 height 57
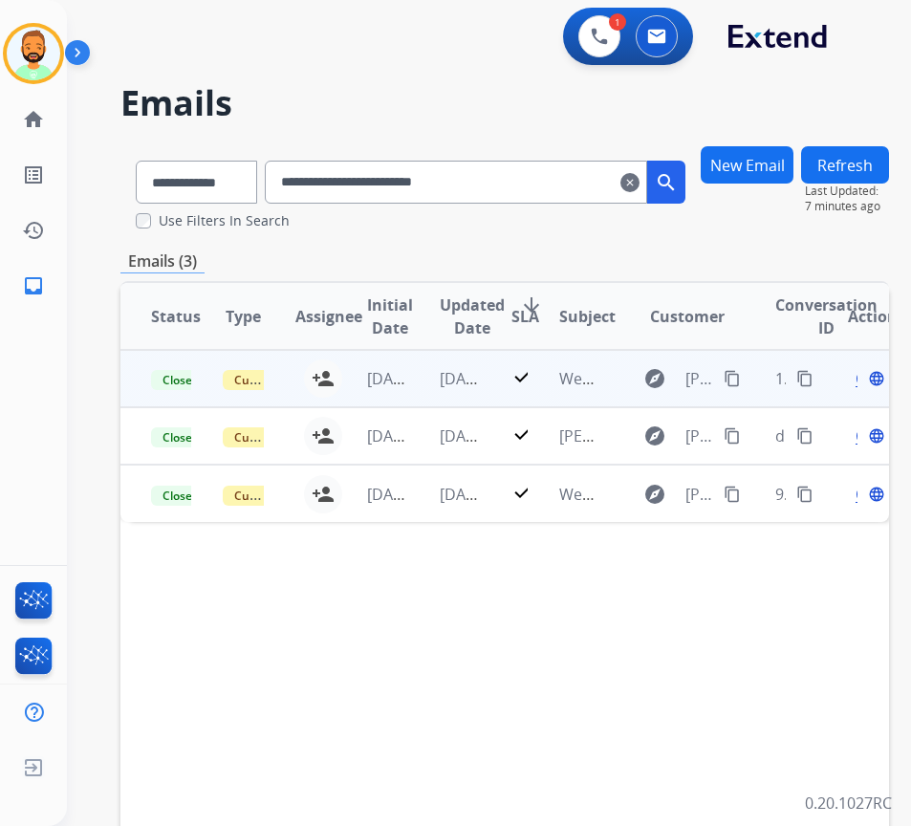
click at [419, 383] on td "[DATE]" at bounding box center [445, 378] width 72 height 57
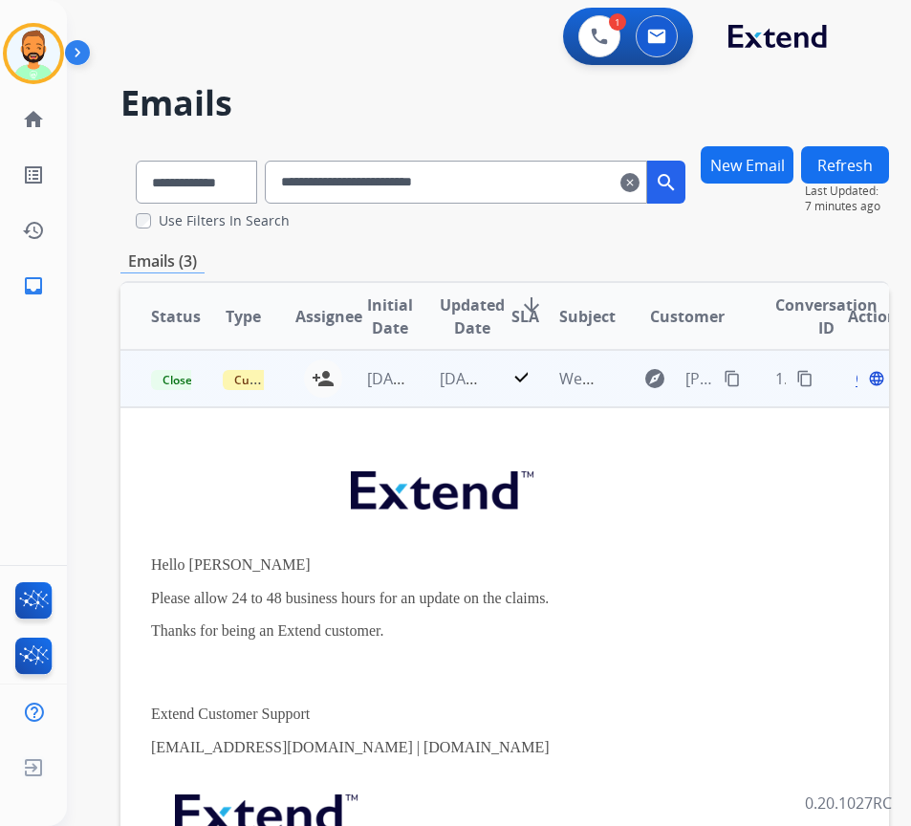
click at [413, 374] on td "[DATE]" at bounding box center [445, 378] width 72 height 57
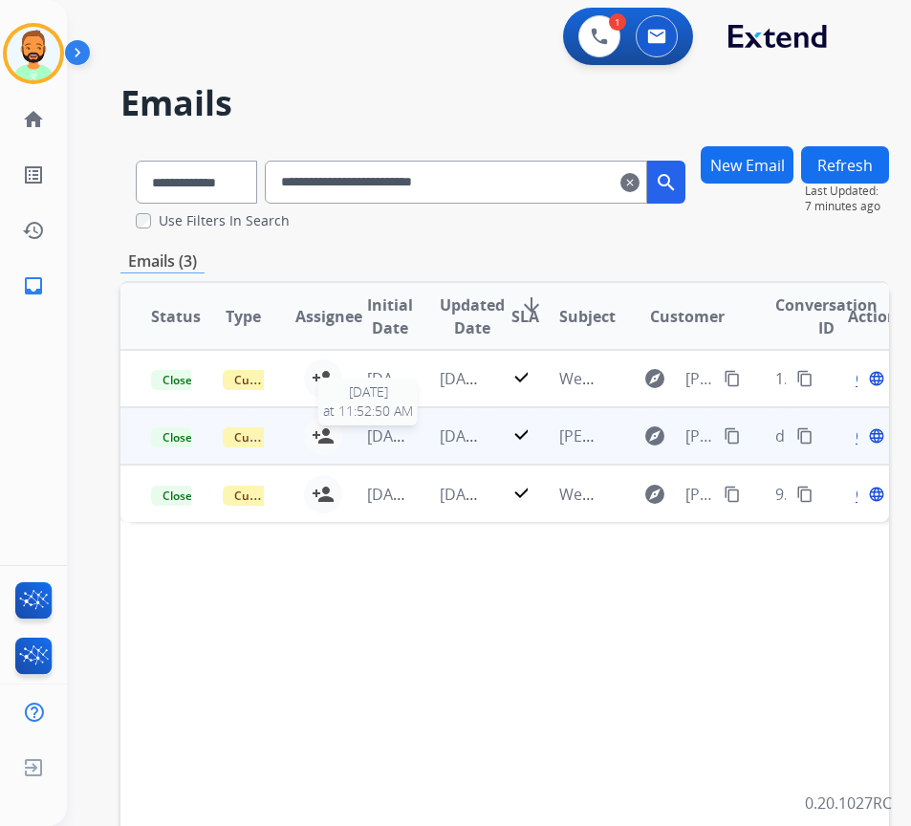
click at [380, 441] on span "[DATE]" at bounding box center [391, 435] width 48 height 21
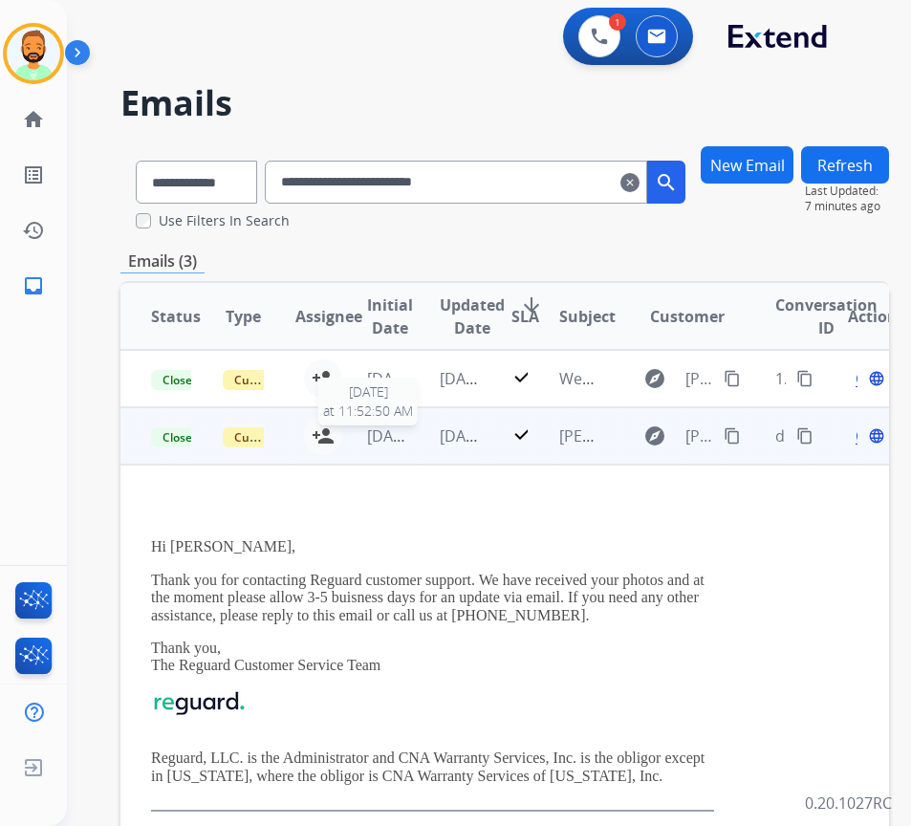
scroll to position [4, 0]
click at [862, 437] on div "Open language" at bounding box center [868, 435] width 40 height 23
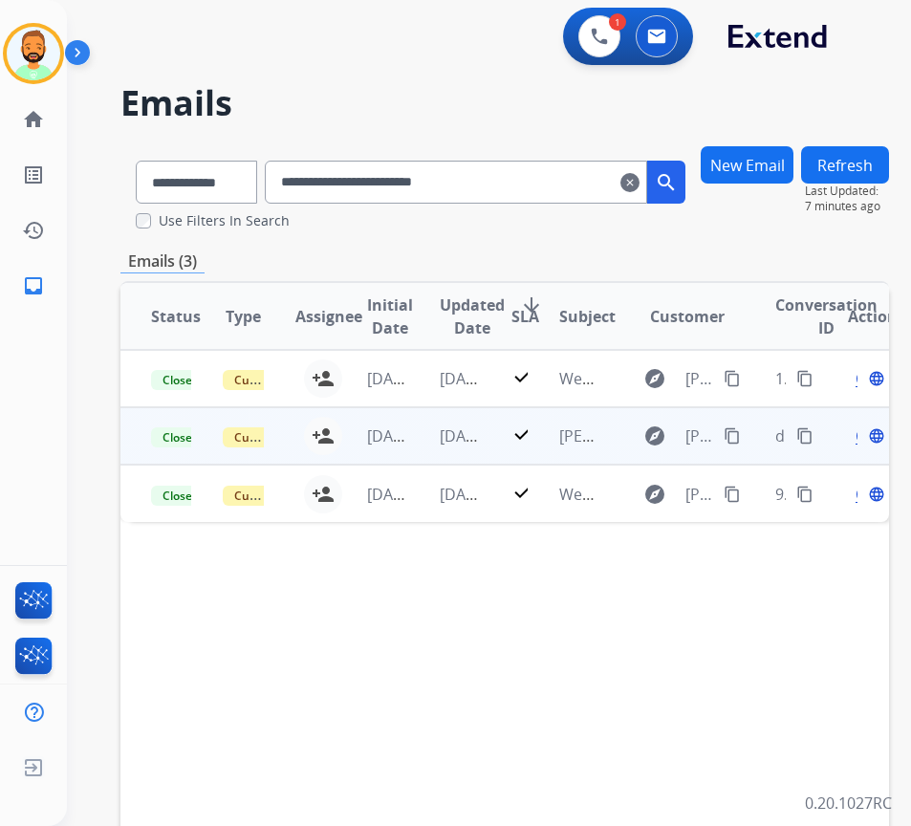
scroll to position [0, 0]
click at [864, 439] on span "Open" at bounding box center [874, 435] width 39 height 23
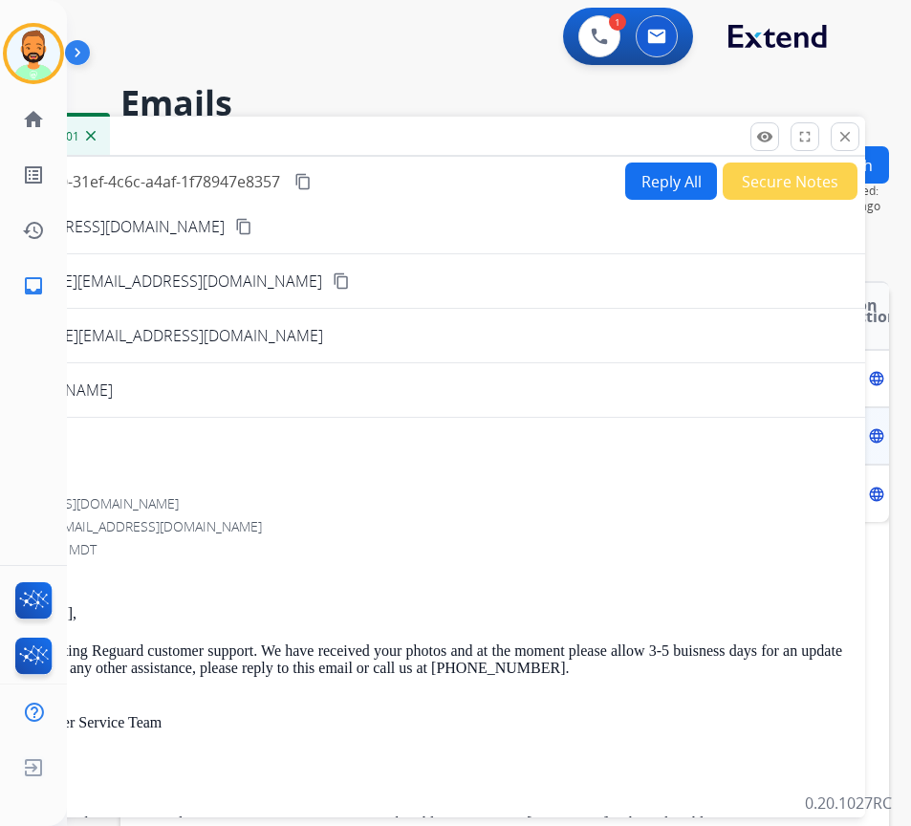
drag, startPoint x: 408, startPoint y: 160, endPoint x: 547, endPoint y: 171, distance: 139.0
click at [547, 171] on div "Convo ID: df36c590-31ef-4c6c-a4af-1f78947e8357 content_copy Reply All Secure No…" at bounding box center [387, 483] width 956 height 653
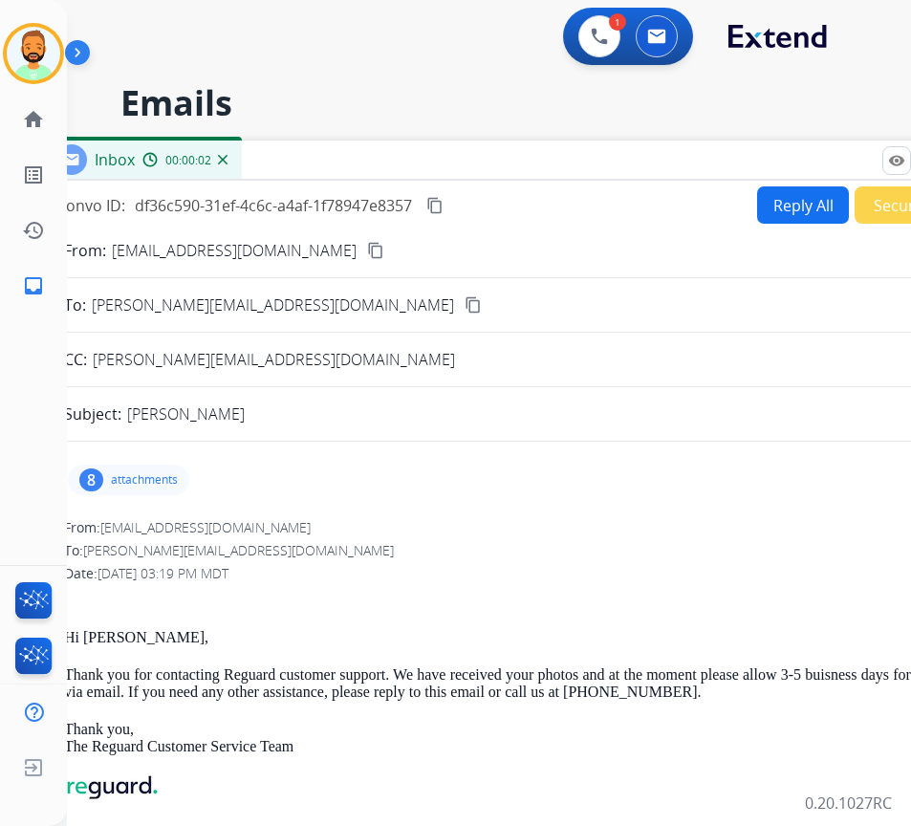
drag, startPoint x: 460, startPoint y: 132, endPoint x: 591, endPoint y: 156, distance: 134.0
click at [591, 156] on div "Inbox 00:00:02" at bounding box center [519, 160] width 956 height 40
click at [185, 484] on div "8 attachments" at bounding box center [128, 479] width 121 height 31
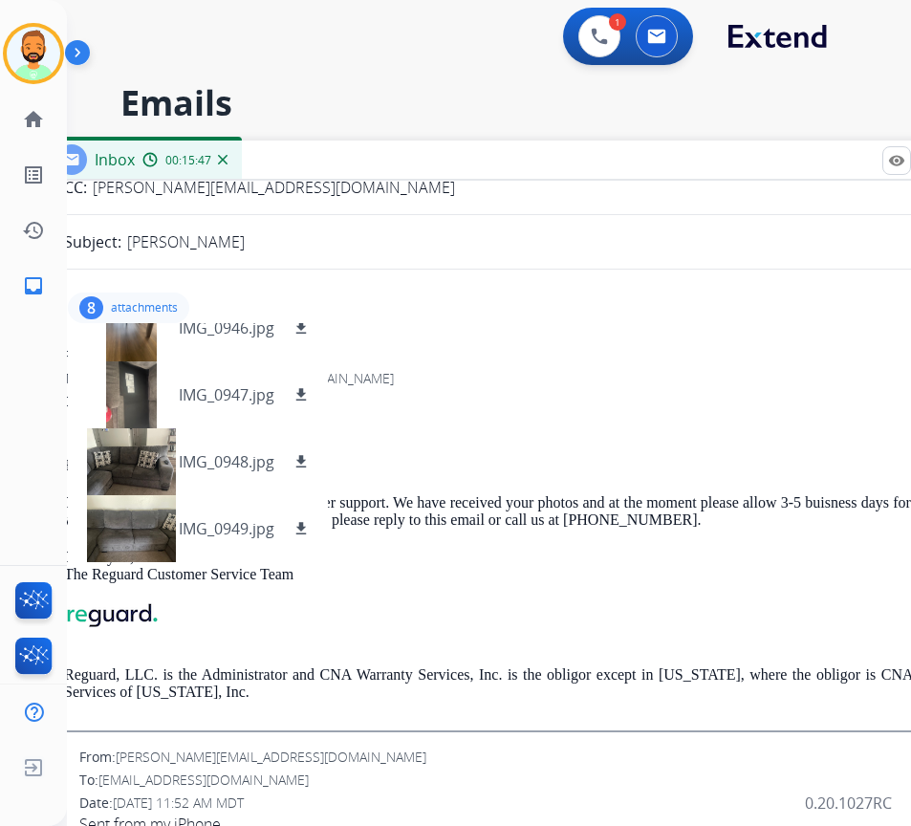
scroll to position [191, 0]
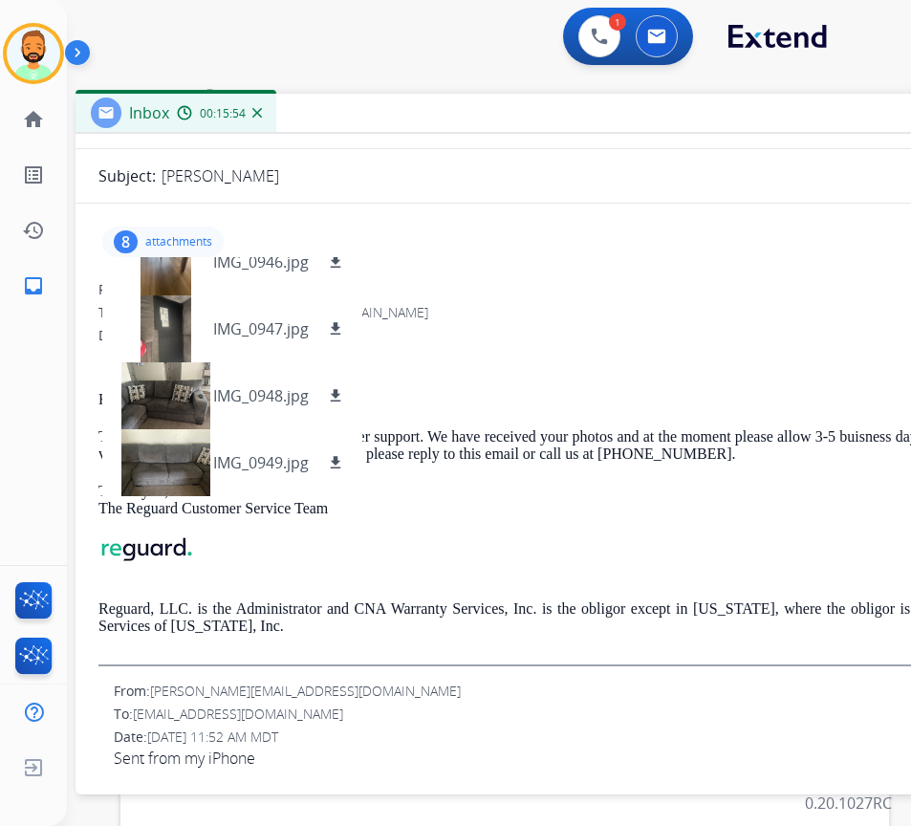
drag, startPoint x: 355, startPoint y: 148, endPoint x: 383, endPoint y: 104, distance: 52.5
click at [383, 104] on div "Inbox 00:15:54" at bounding box center [553, 114] width 956 height 40
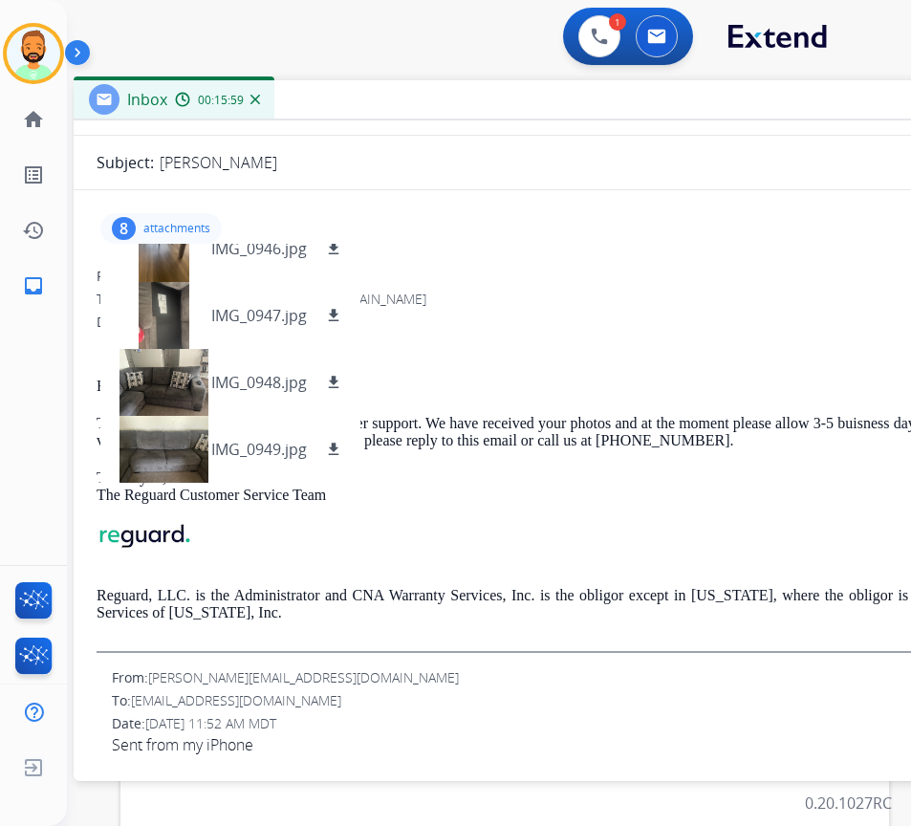
drag, startPoint x: 389, startPoint y: 115, endPoint x: 384, endPoint y: 98, distance: 16.9
click at [385, 99] on div "Inbox 00:15:59" at bounding box center [552, 100] width 956 height 40
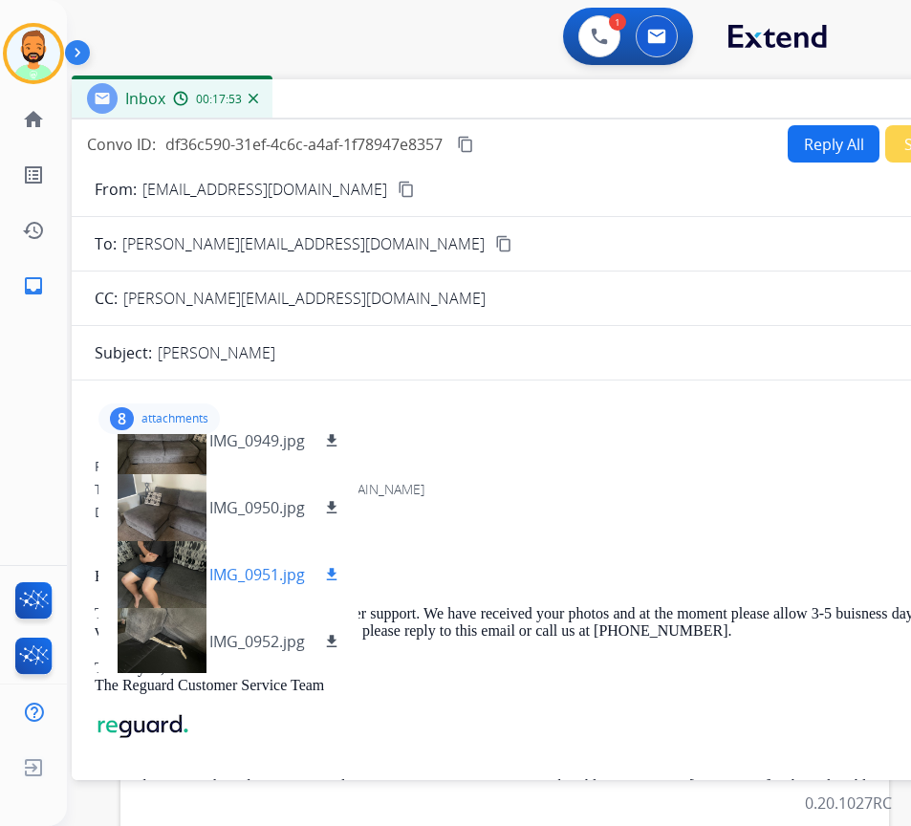
scroll to position [296, 0]
click at [335, 632] on mat-icon "download" at bounding box center [331, 639] width 17 height 17
click at [334, 566] on mat-icon "download" at bounding box center [331, 572] width 17 height 17
click at [336, 503] on mat-icon "download" at bounding box center [331, 505] width 17 height 17
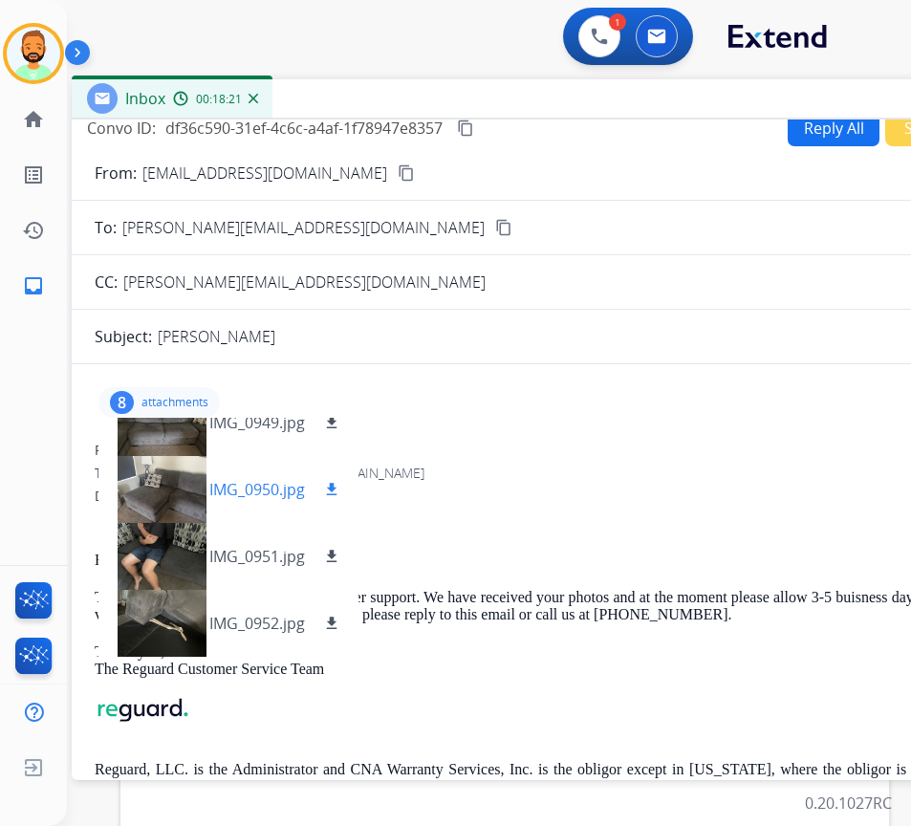
scroll to position [0, 0]
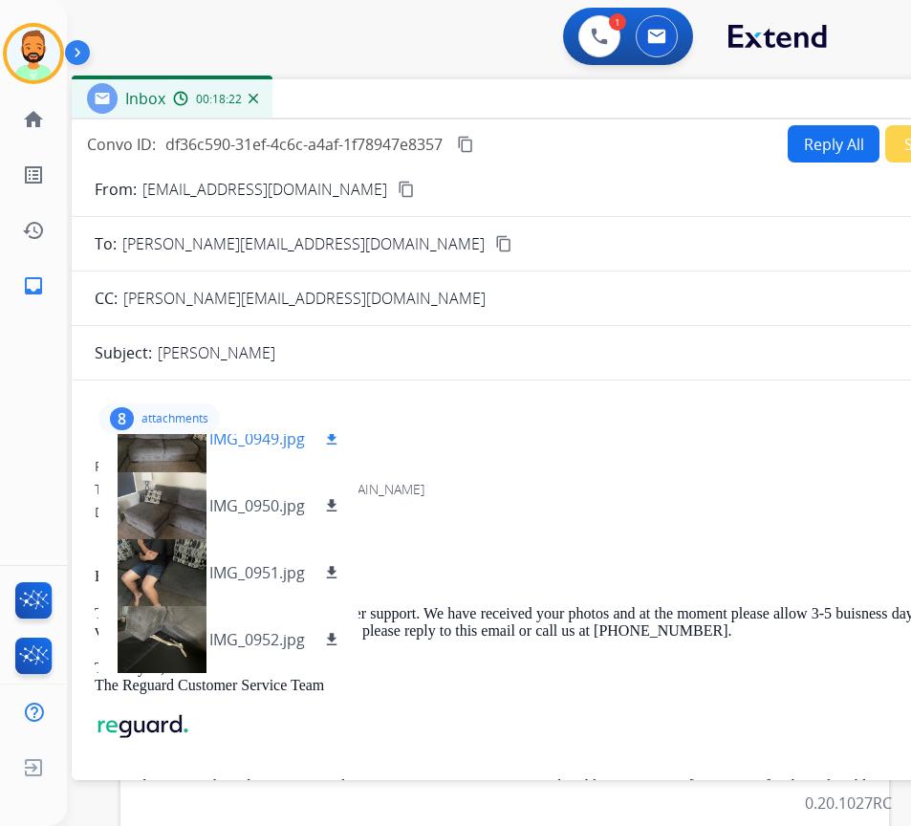
click at [328, 440] on mat-icon "download" at bounding box center [331, 438] width 17 height 17
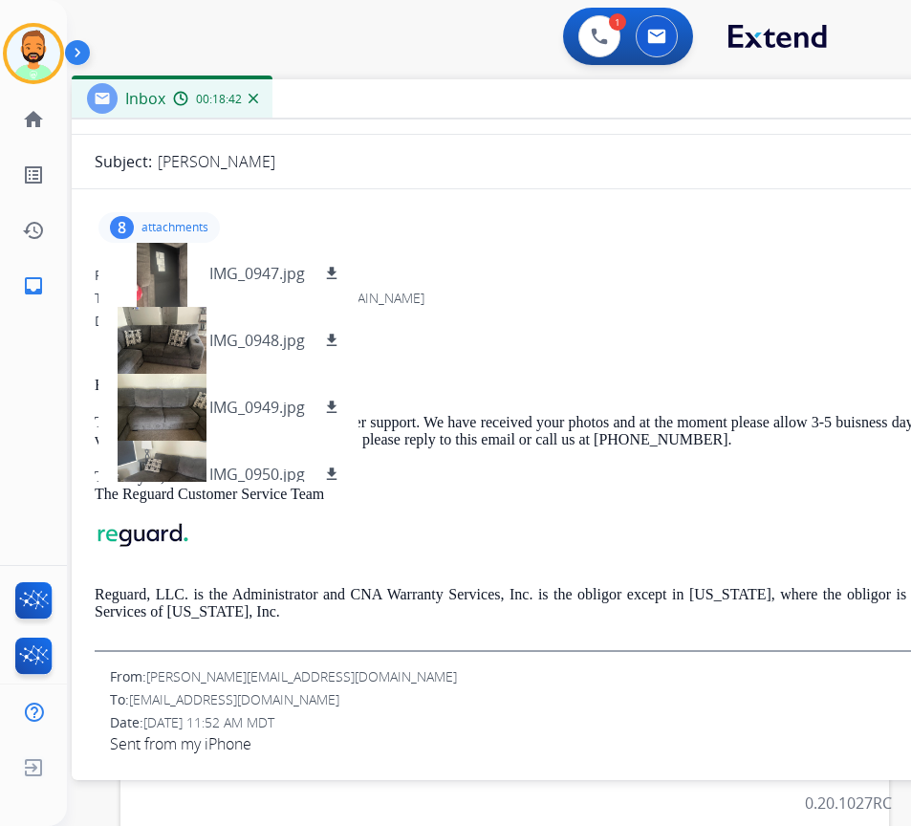
scroll to position [10, 0]
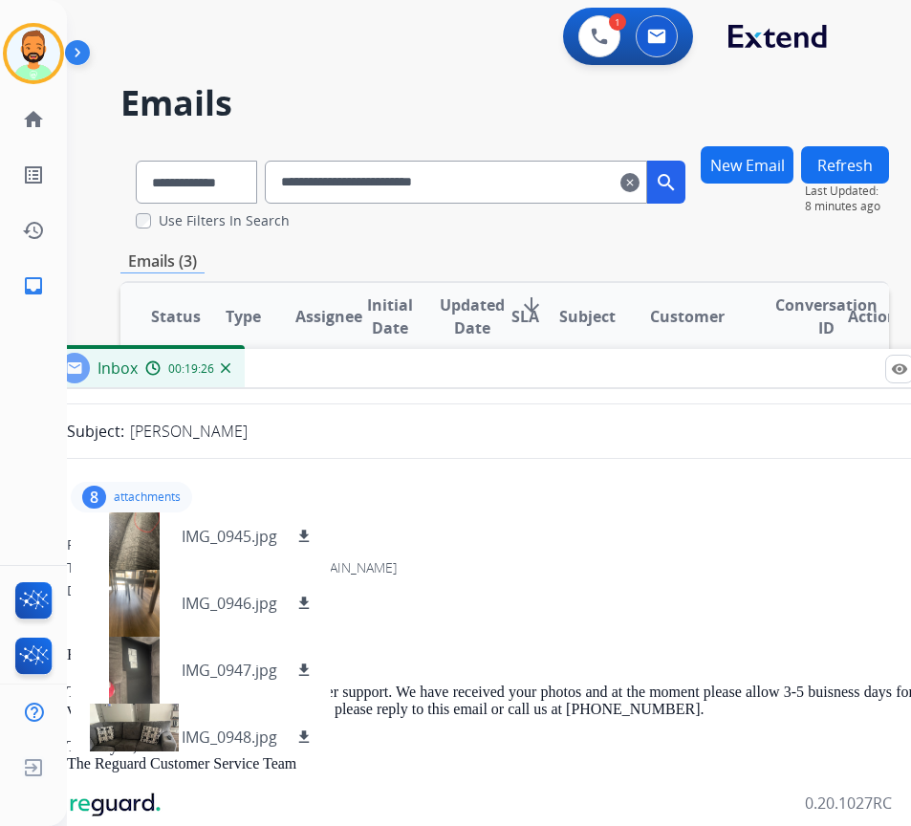
drag, startPoint x: 386, startPoint y: 96, endPoint x: 358, endPoint y: 366, distance: 271.8
click at [358, 366] on div "Inbox 00:19:26" at bounding box center [522, 369] width 956 height 40
click at [594, 23] on button at bounding box center [599, 36] width 42 height 42
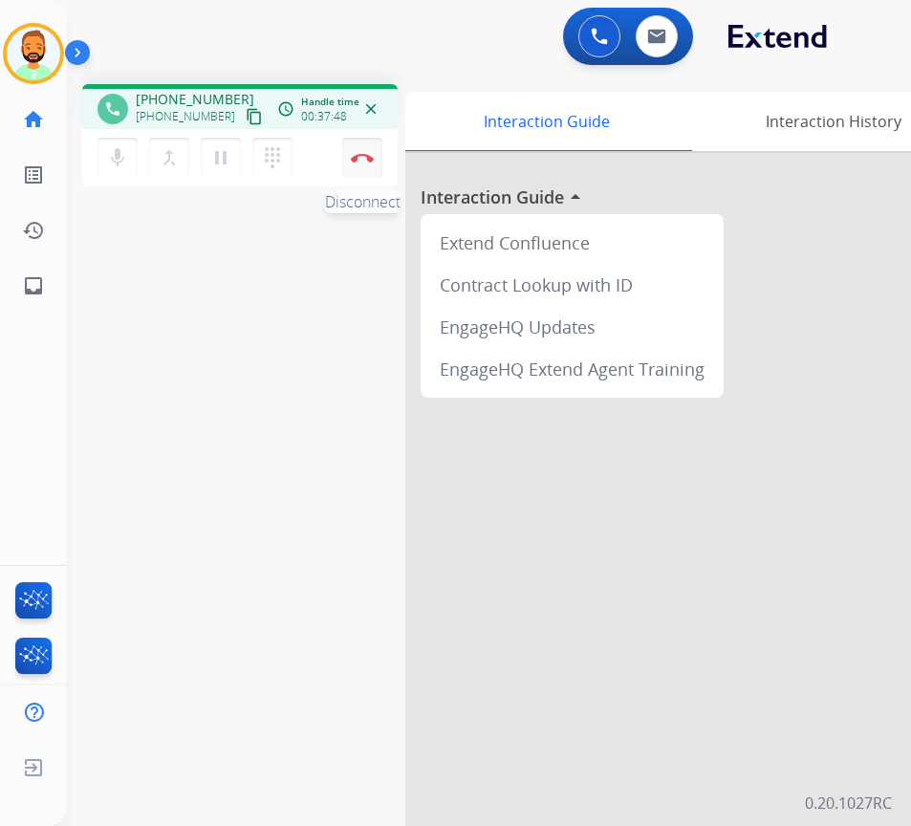
click at [366, 152] on button "Disconnect" at bounding box center [362, 158] width 40 height 40
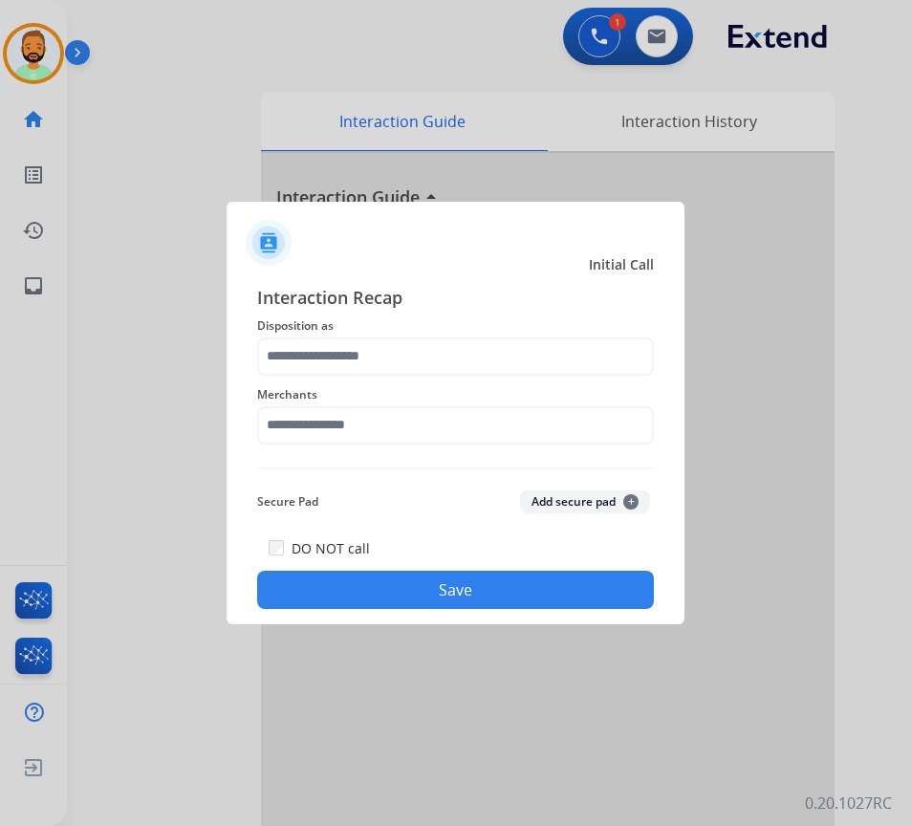
click at [400, 376] on div "Merchants" at bounding box center [455, 414] width 397 height 76
click at [367, 328] on span "Disposition as" at bounding box center [455, 325] width 397 height 23
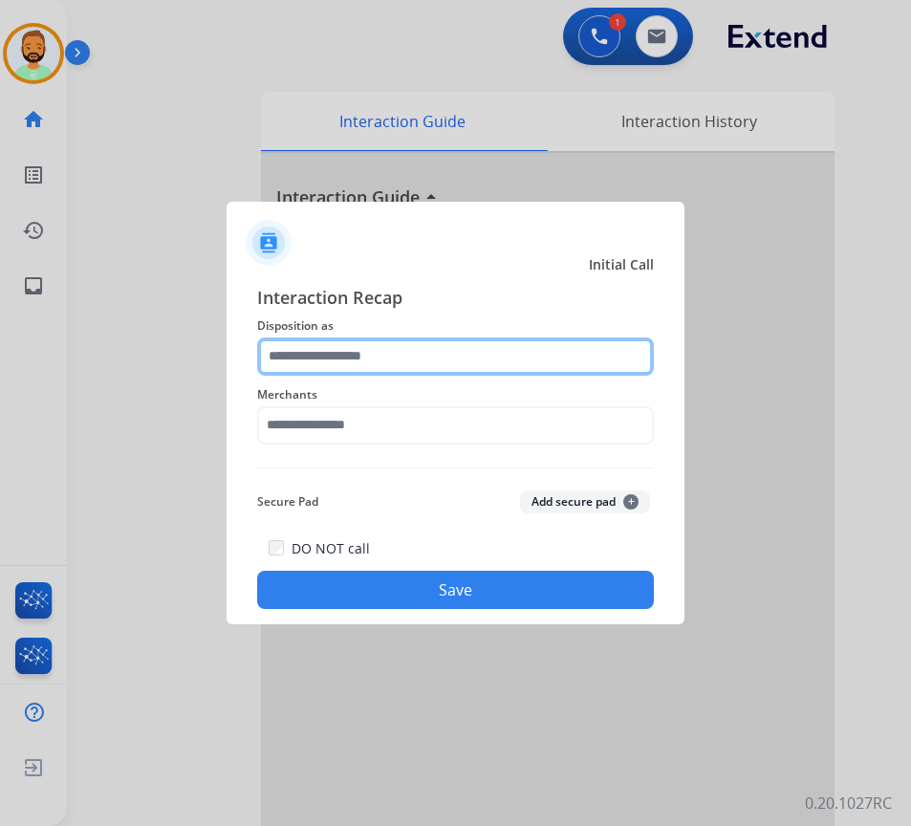
click at [365, 343] on input "text" at bounding box center [455, 356] width 397 height 38
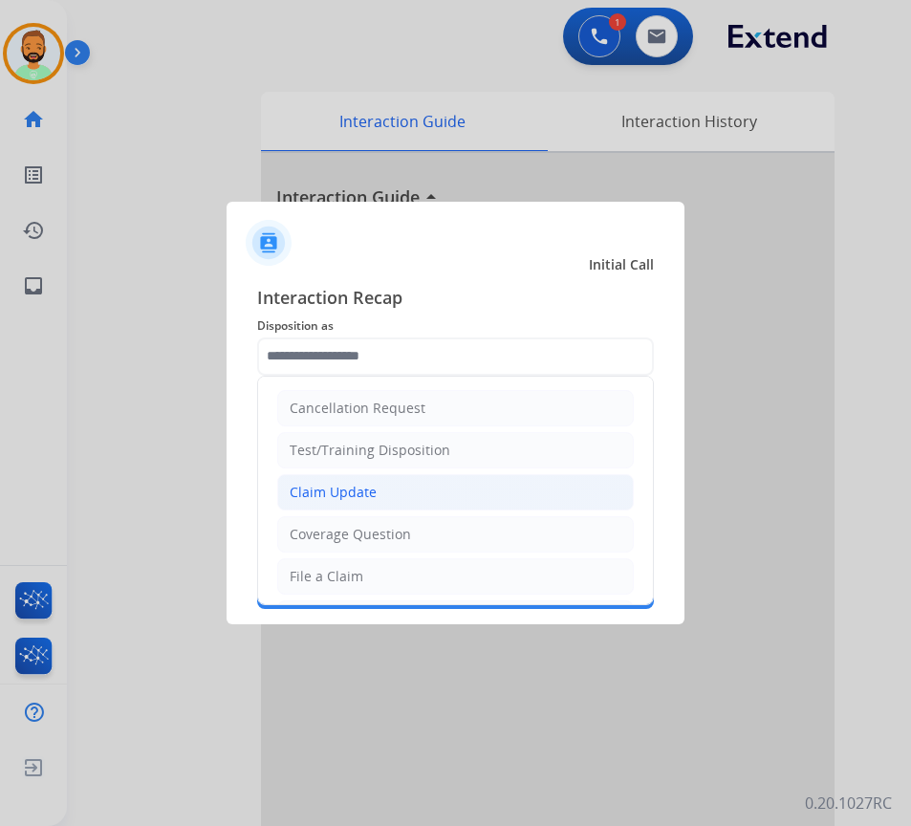
click at [360, 485] on div "Claim Update" at bounding box center [333, 492] width 87 height 19
type input "**********"
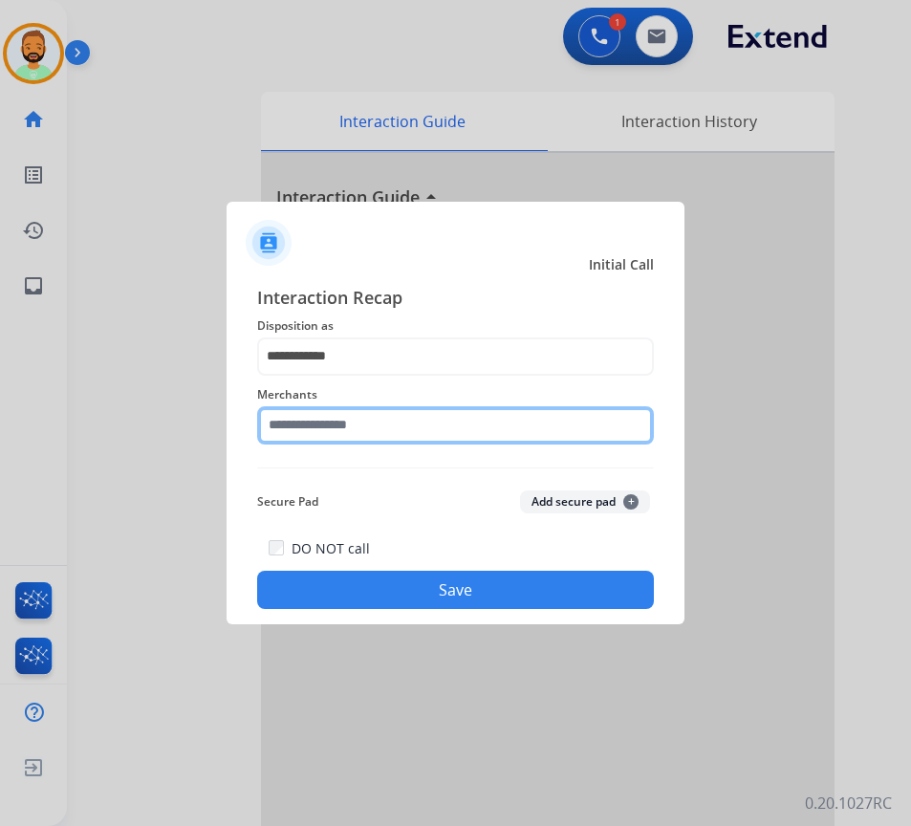
click at [354, 427] on input "text" at bounding box center [455, 425] width 397 height 38
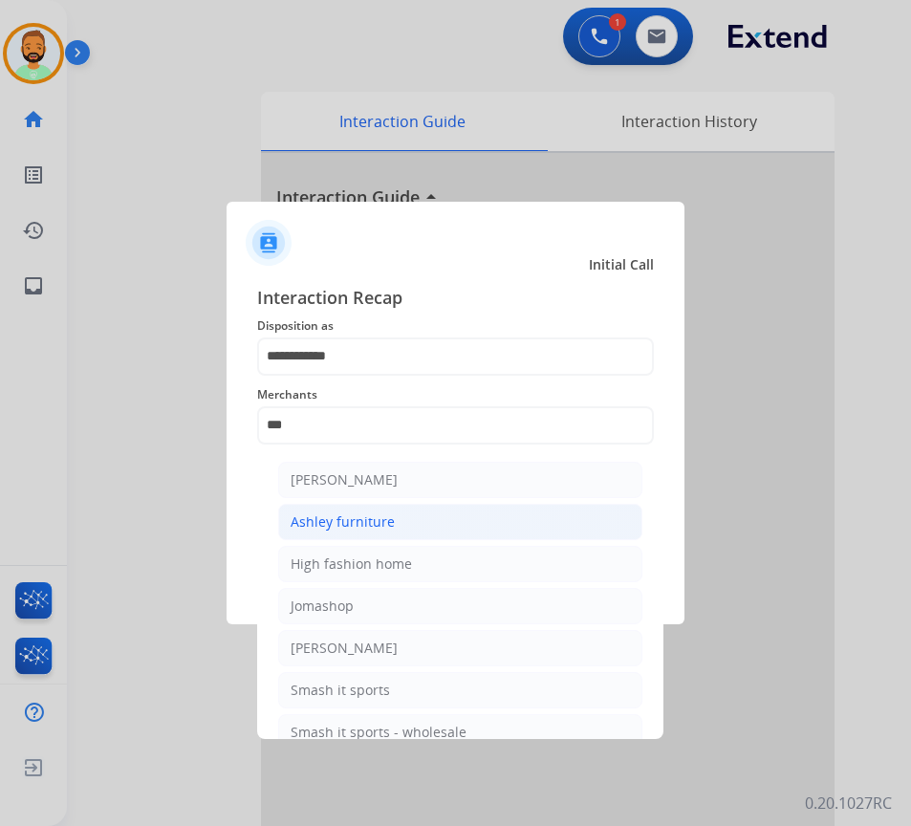
click at [380, 520] on div "Ashley furniture" at bounding box center [342, 521] width 104 height 19
type input "**********"
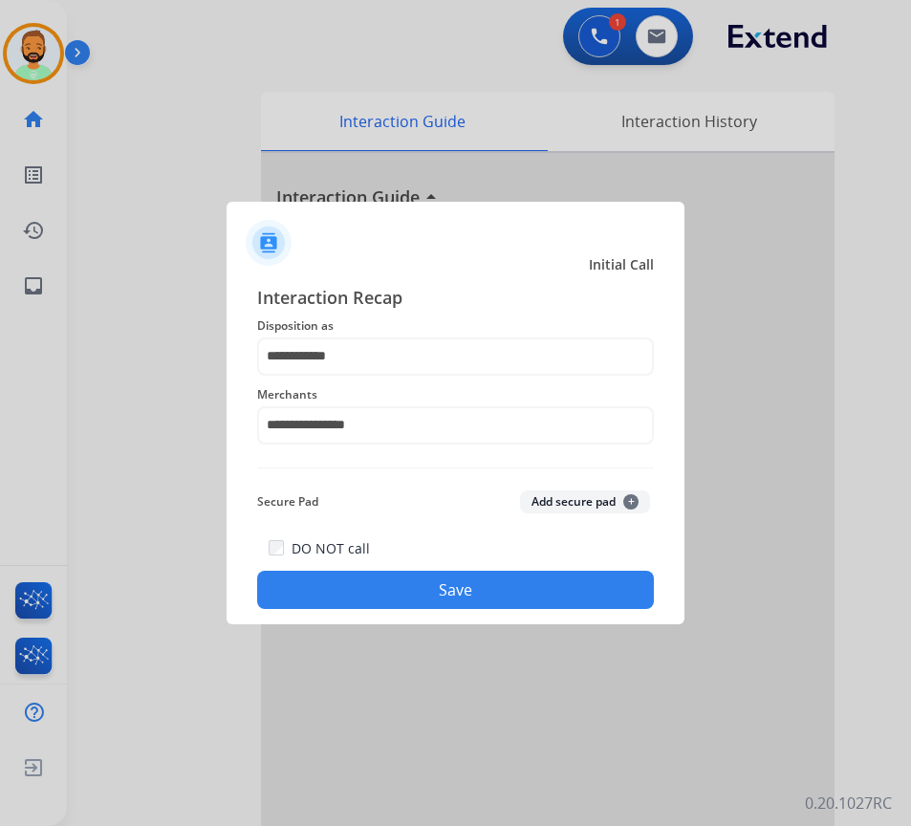
click at [426, 586] on button "Save" at bounding box center [455, 589] width 397 height 38
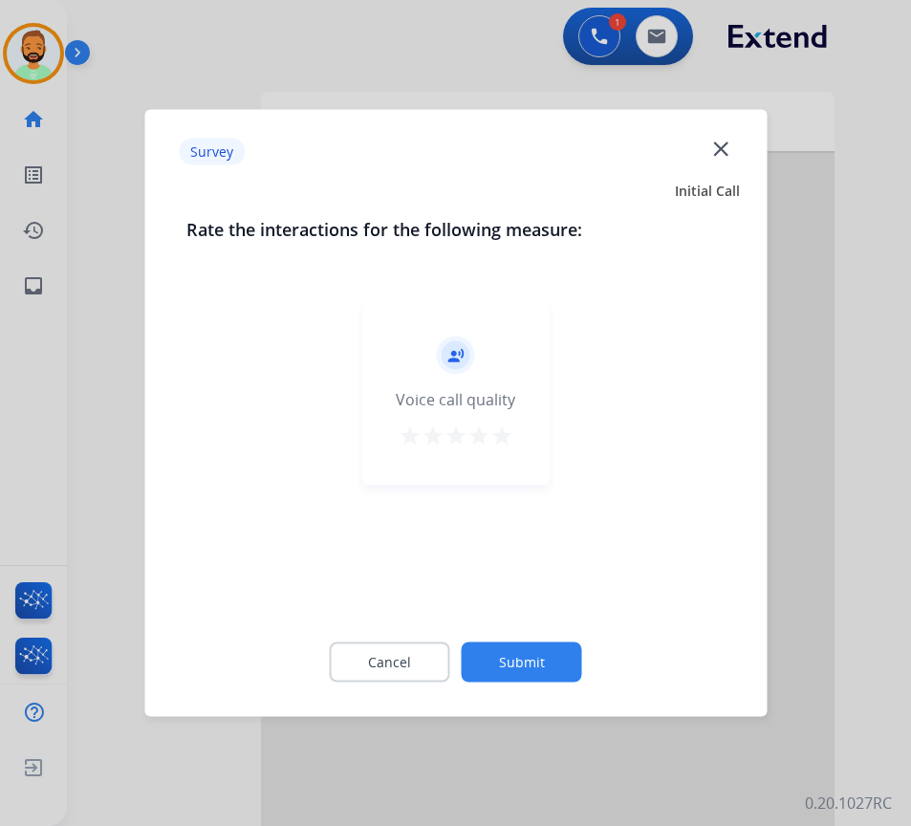
click at [532, 663] on button "Submit" at bounding box center [522, 662] width 120 height 40
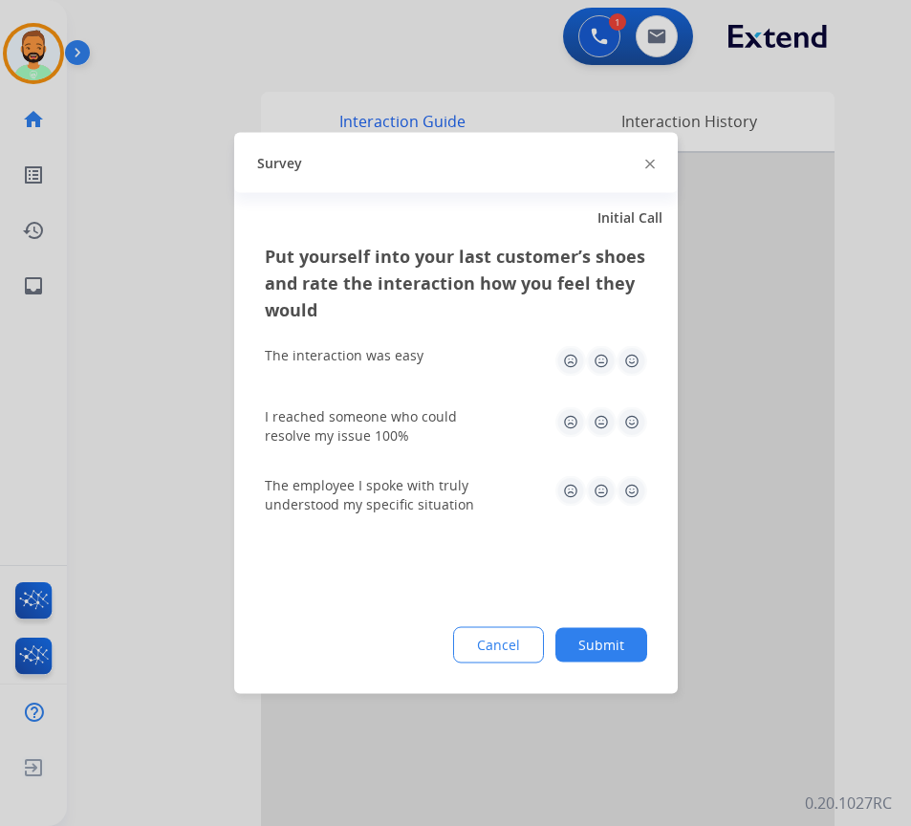
click at [643, 623] on div "Put yourself into your last customer’s shoes and rate the interaction how you f…" at bounding box center [455, 468] width 443 height 451
click at [628, 644] on button "Submit" at bounding box center [601, 645] width 92 height 34
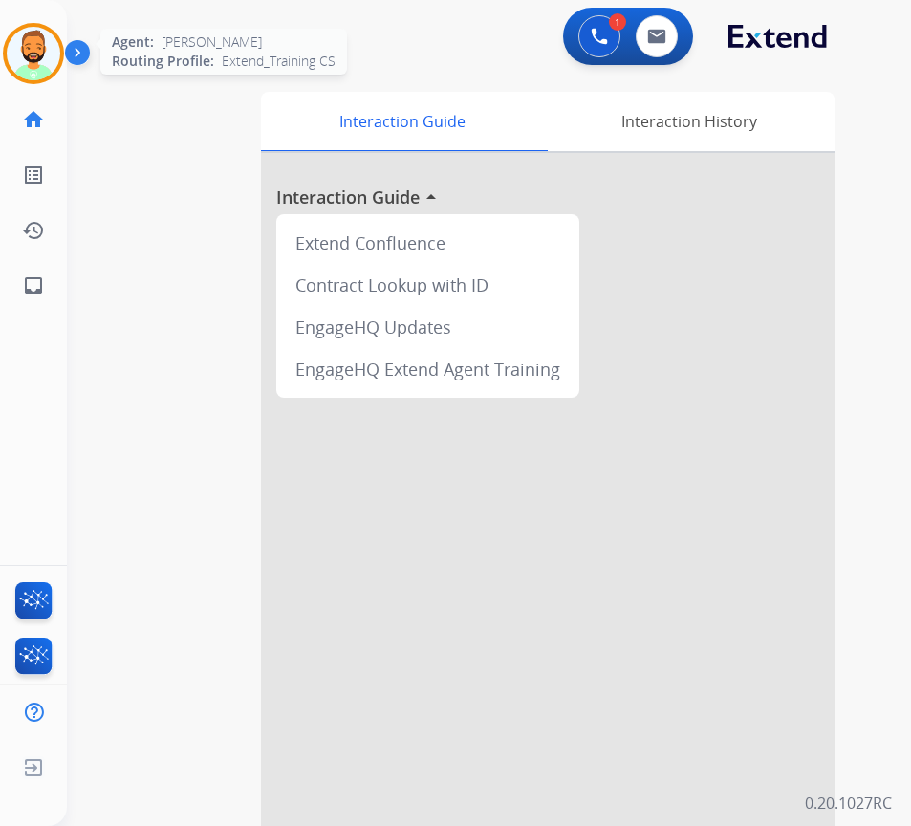
click at [34, 73] on img at bounding box center [34, 54] width 54 height 54
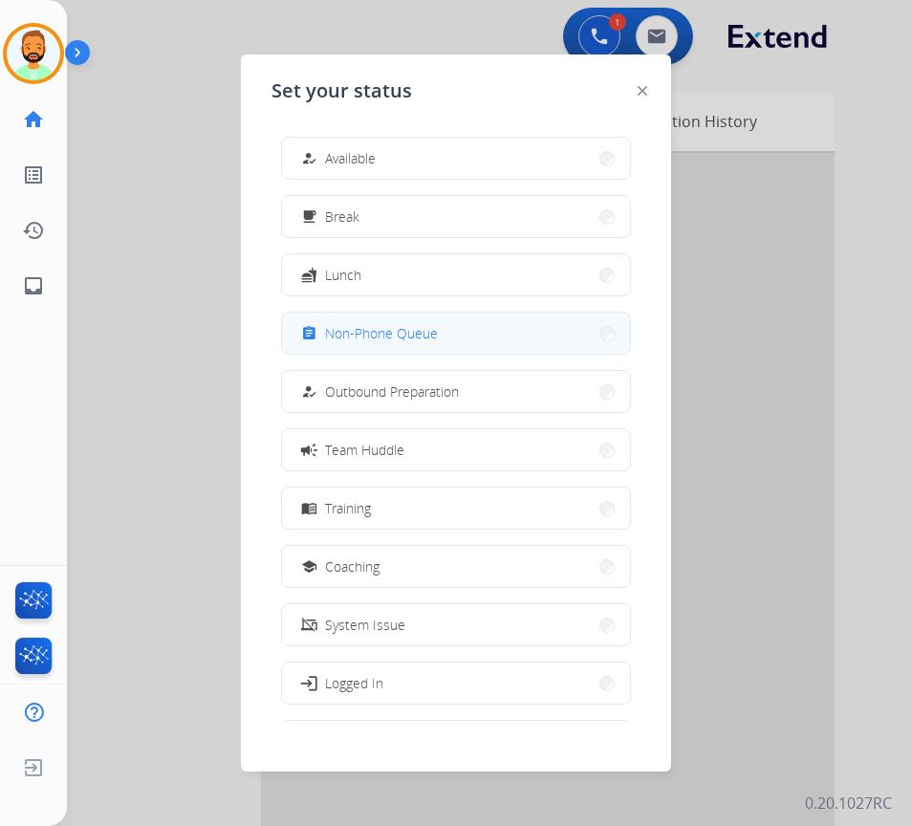
click at [399, 345] on button "assignment Non-Phone Queue" at bounding box center [456, 332] width 348 height 41
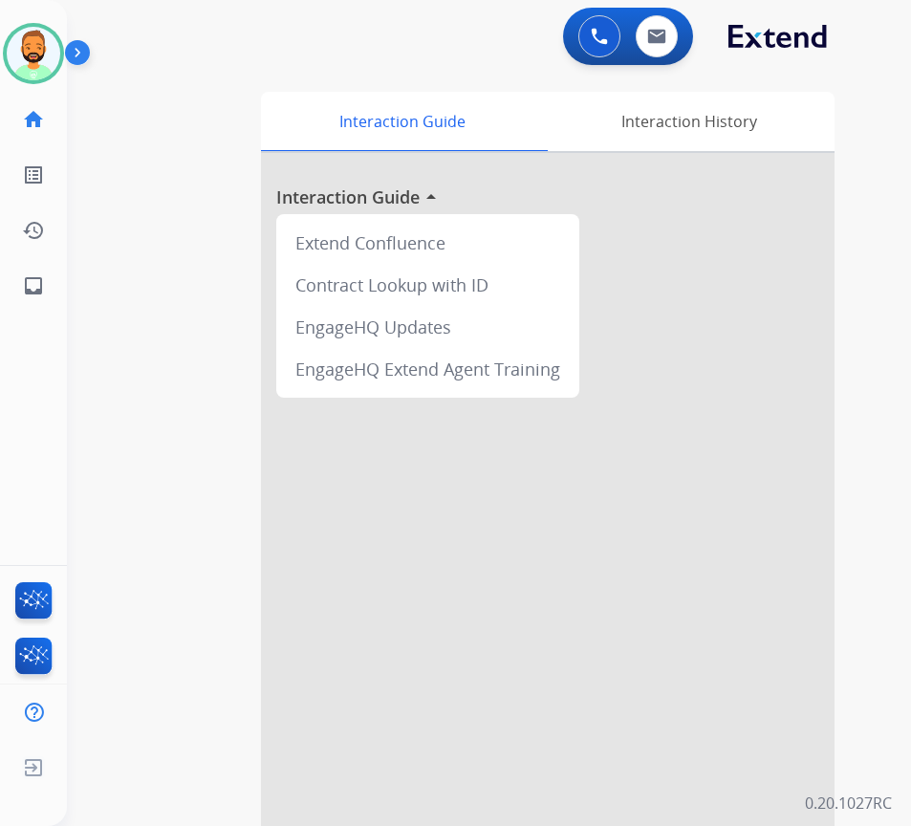
click at [645, 5] on app-navbar "0 Voice Interactions 0 Email Interactions" at bounding box center [466, 34] width 798 height 69
click at [652, 24] on button at bounding box center [656, 36] width 42 height 42
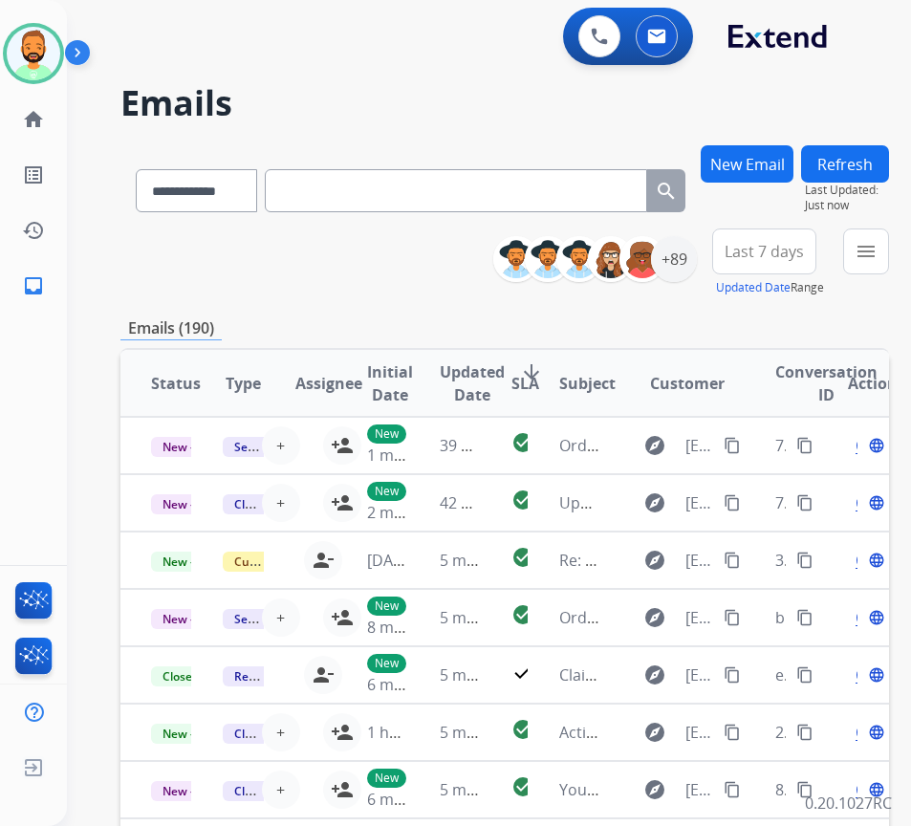
paste input "**********"
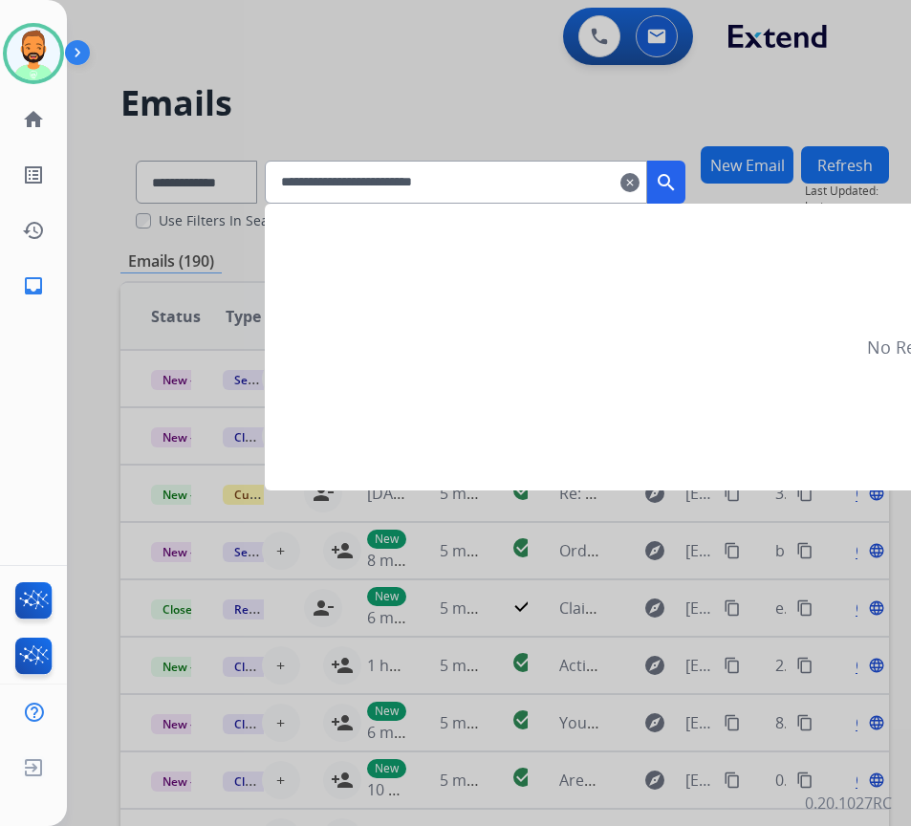
type input "**********"
click at [677, 171] on mat-icon "search" at bounding box center [666, 182] width 23 height 23
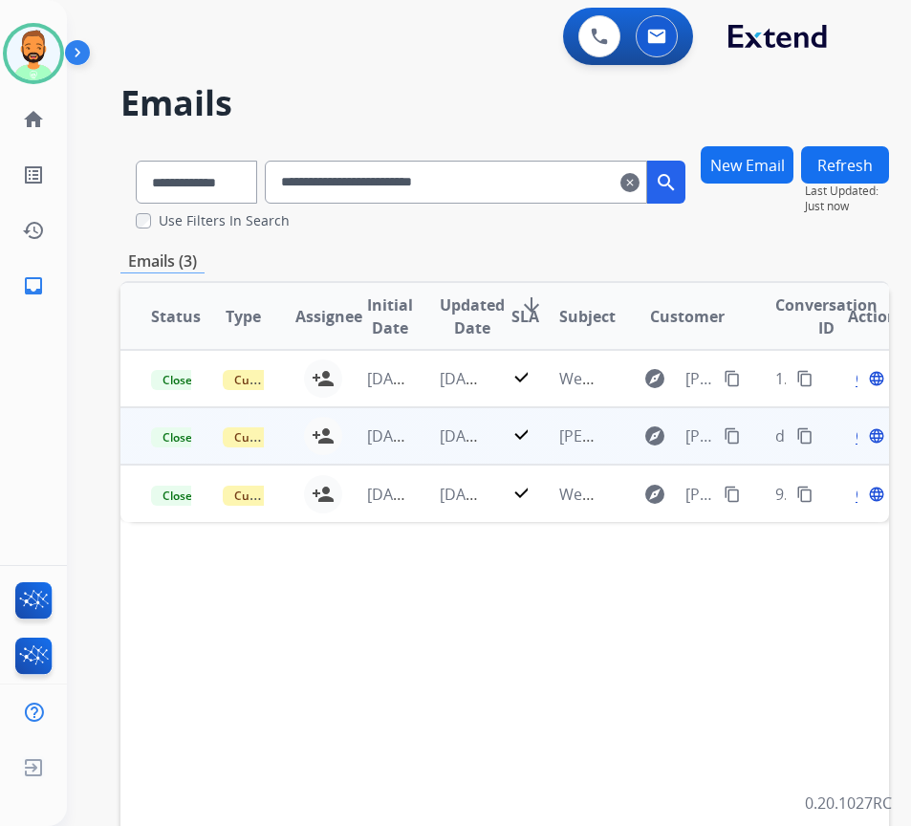
click at [866, 433] on span "Open" at bounding box center [874, 435] width 39 height 23
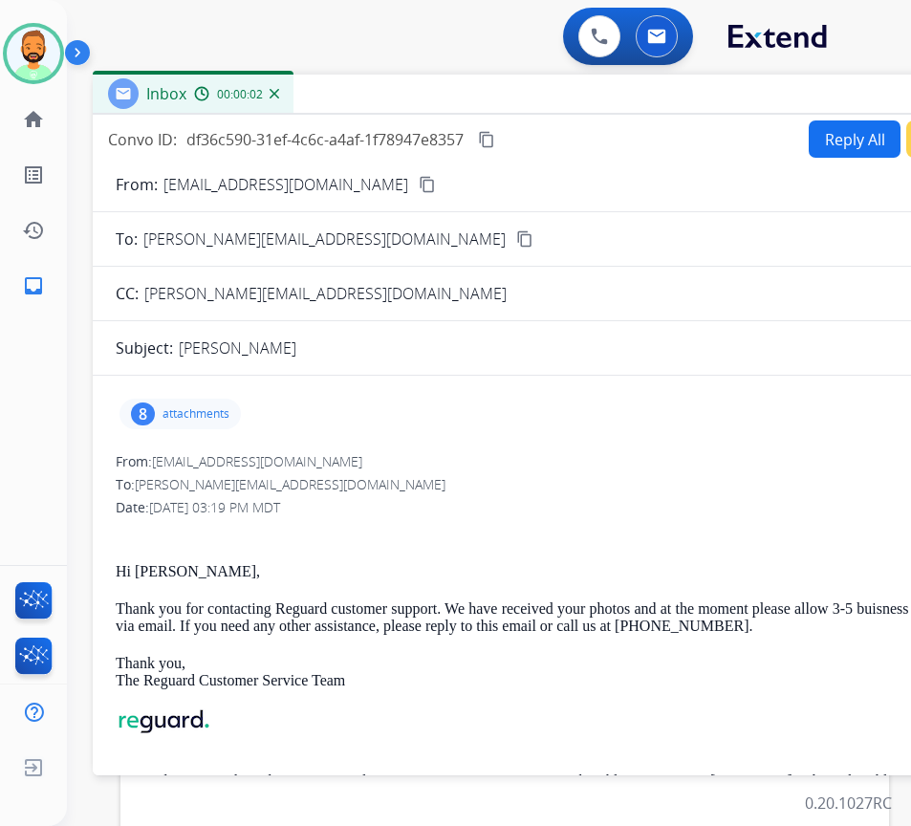
drag, startPoint x: 442, startPoint y: 130, endPoint x: 626, endPoint y: 88, distance: 188.2
click at [626, 88] on div "Inbox 00:00:02" at bounding box center [571, 95] width 956 height 40
click at [183, 412] on p "attachments" at bounding box center [195, 413] width 67 height 15
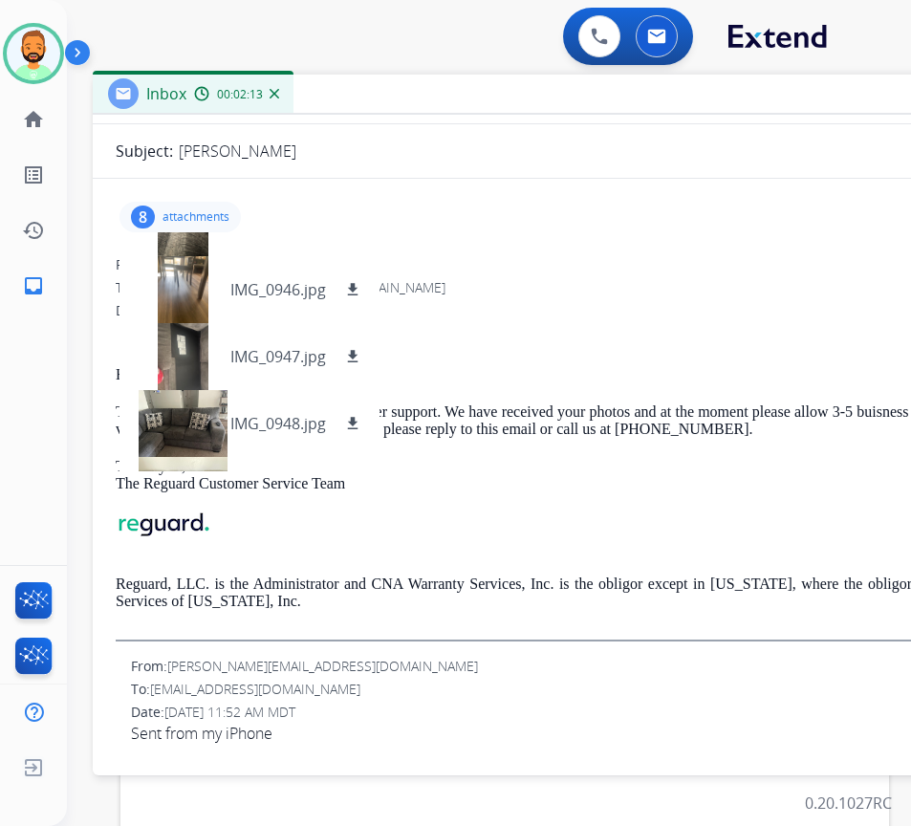
scroll to position [10, 0]
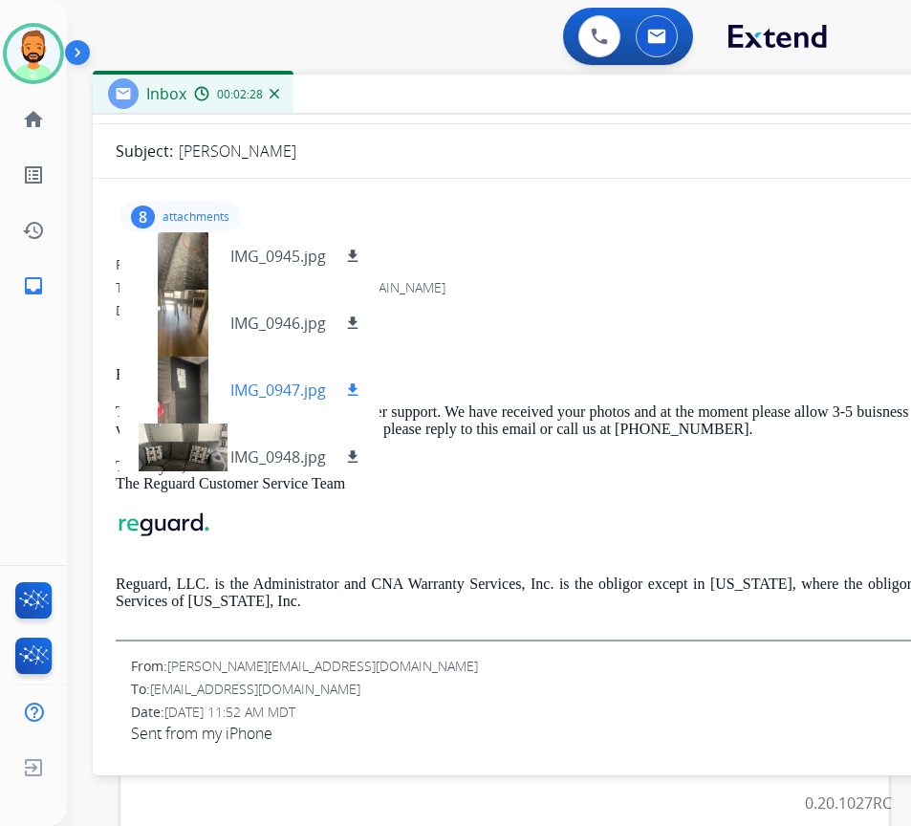
click at [351, 385] on mat-icon "download" at bounding box center [352, 389] width 17 height 17
click at [197, 215] on p "attachments" at bounding box center [195, 216] width 67 height 15
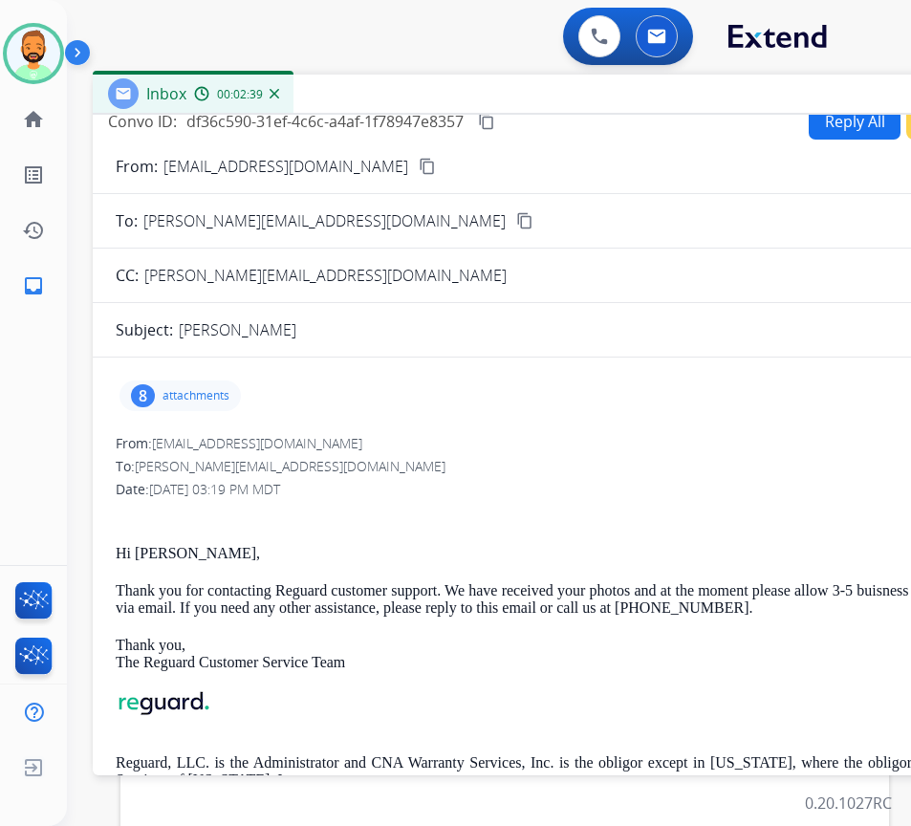
scroll to position [6, 0]
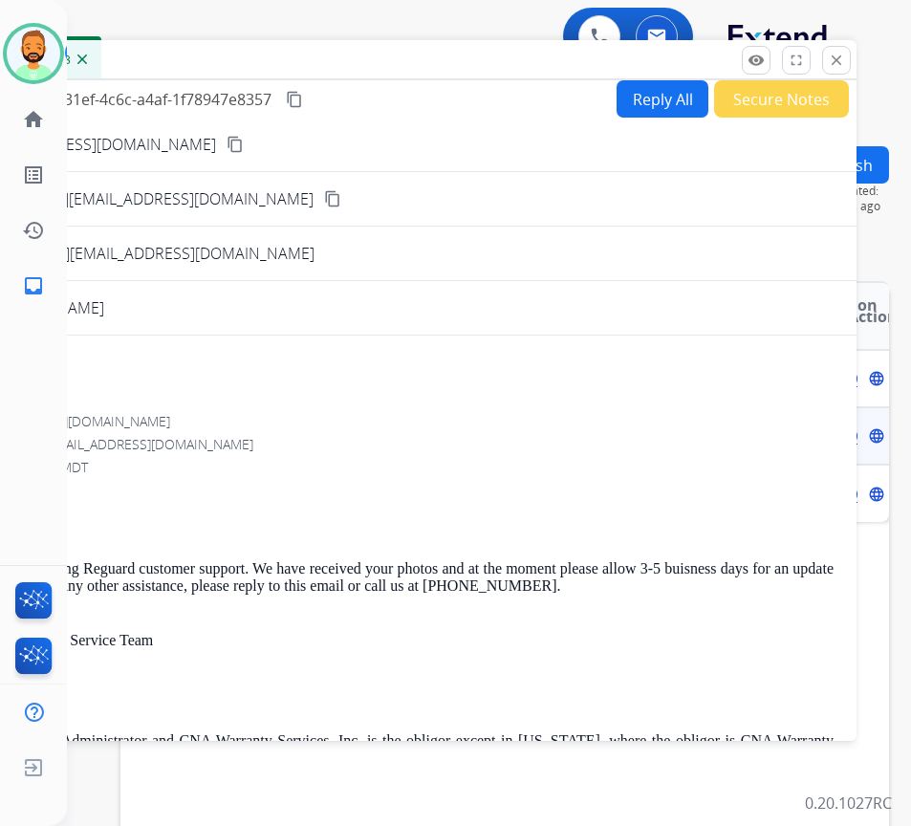
drag, startPoint x: 607, startPoint y: 107, endPoint x: 415, endPoint y: 73, distance: 195.1
click at [415, 73] on div "Inbox 00:02:43" at bounding box center [379, 60] width 956 height 40
click at [830, 52] on mat-icon "close" at bounding box center [835, 60] width 17 height 17
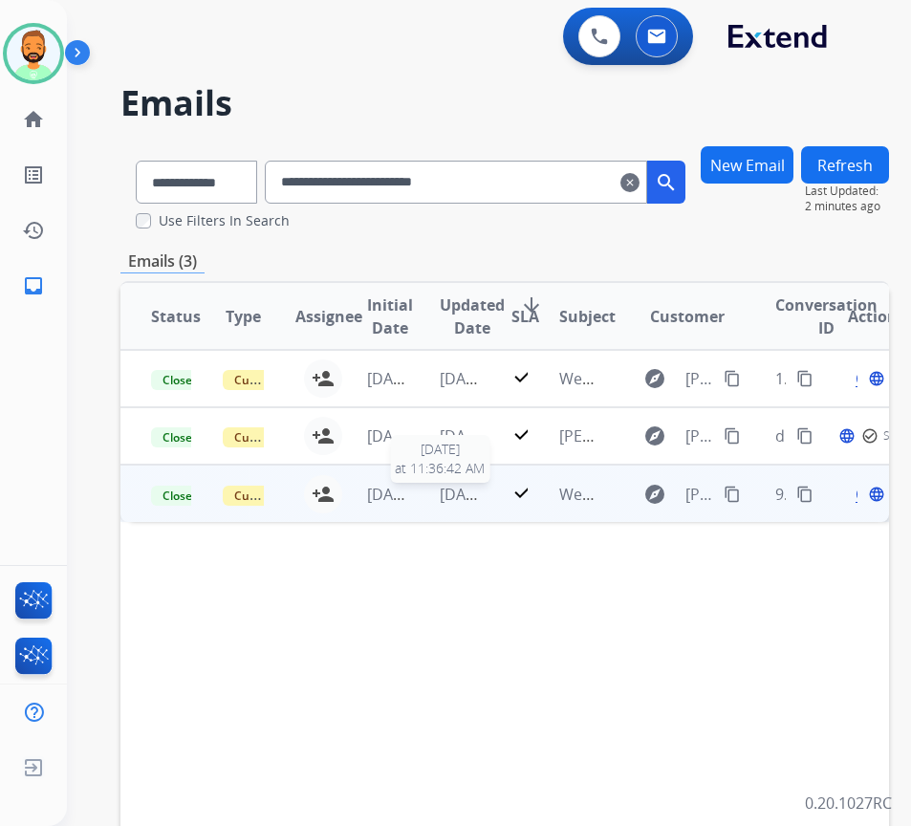
click at [474, 498] on span "[DATE]" at bounding box center [464, 493] width 48 height 21
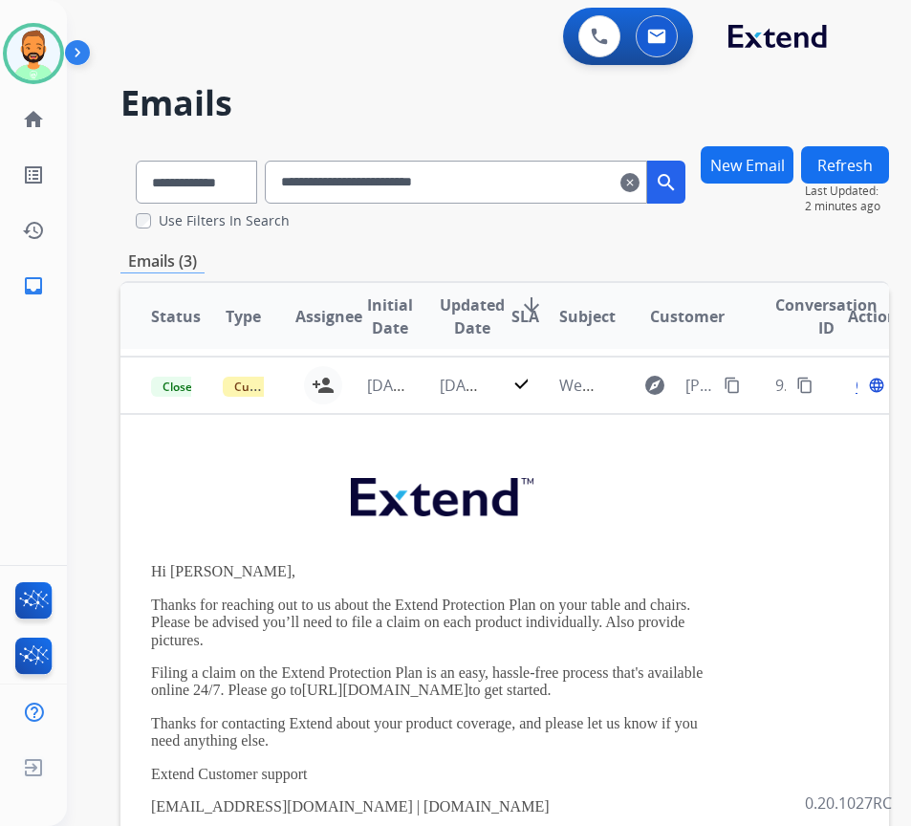
scroll to position [115, 0]
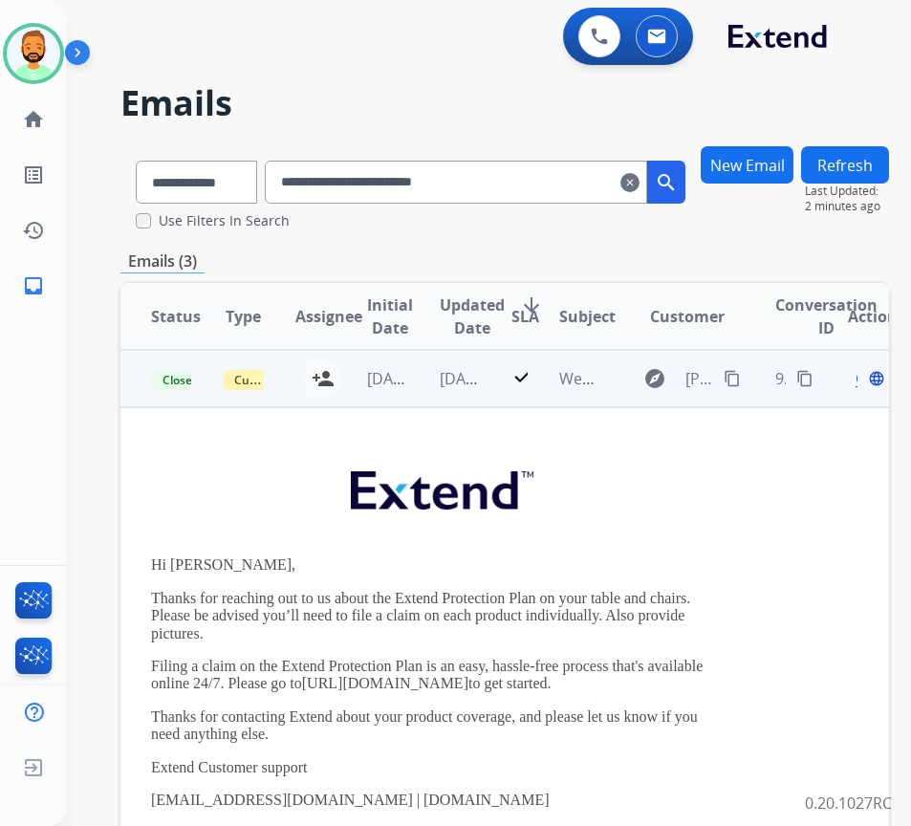
click at [866, 377] on span "Open" at bounding box center [874, 378] width 39 height 23
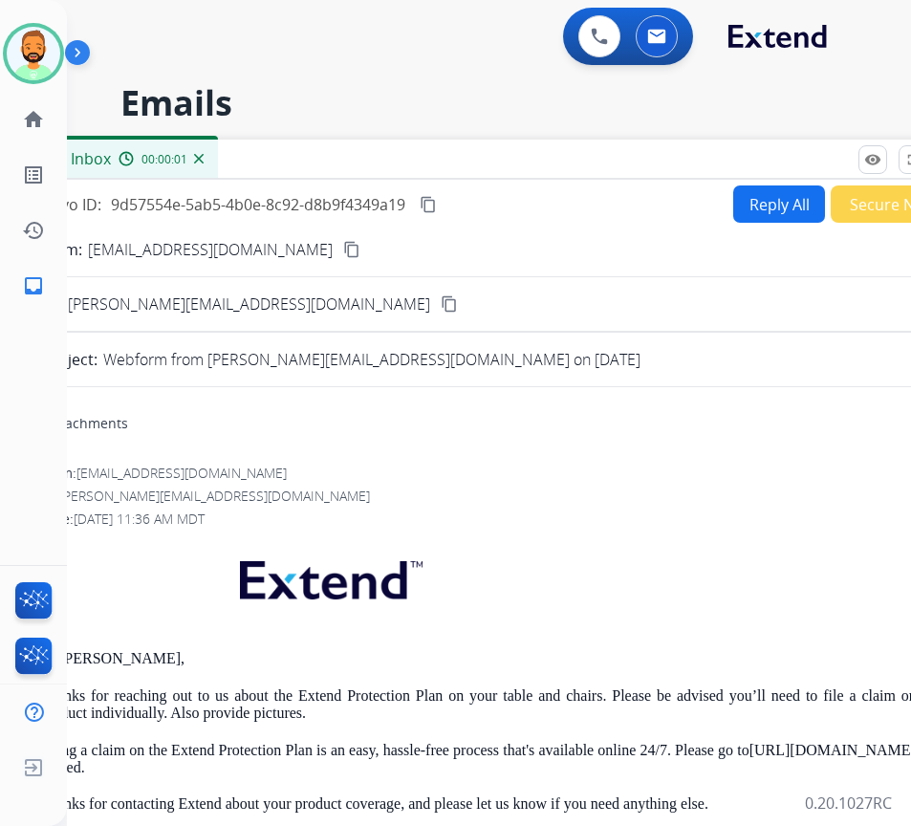
drag, startPoint x: 534, startPoint y: 144, endPoint x: 640, endPoint y: 166, distance: 108.3
click at [634, 165] on div "Inbox 00:00:01" at bounding box center [495, 160] width 956 height 40
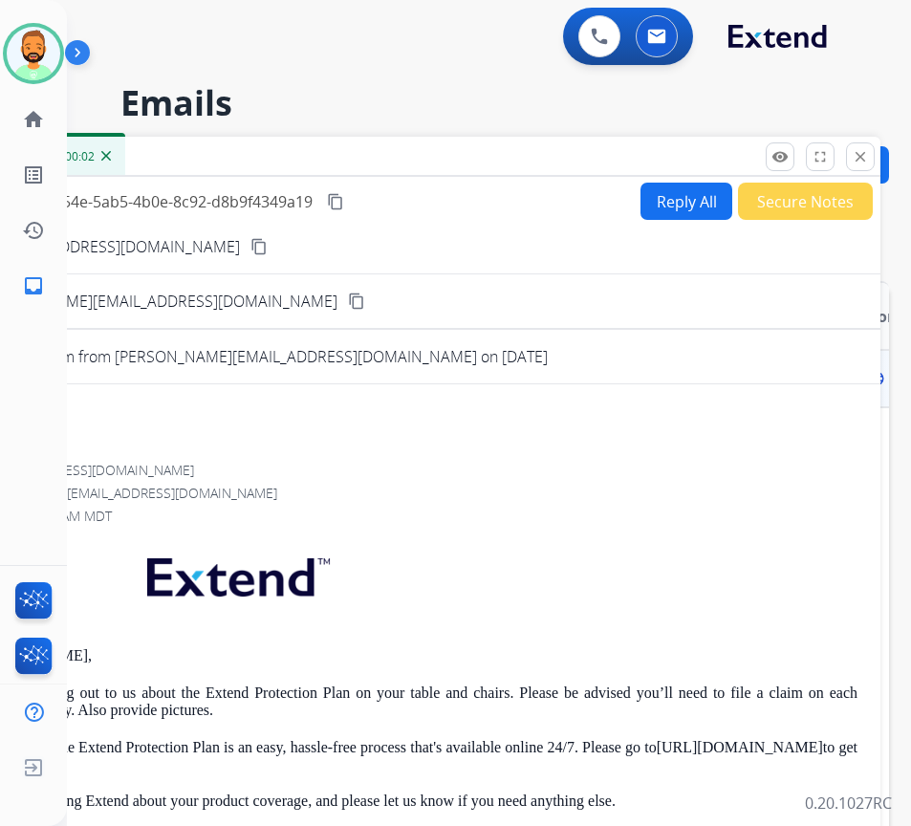
drag, startPoint x: 773, startPoint y: 165, endPoint x: 723, endPoint y: 163, distance: 49.7
click at [688, 164] on div "Inbox 00:00:02" at bounding box center [403, 157] width 956 height 40
click at [851, 155] on mat-icon "close" at bounding box center [858, 156] width 17 height 17
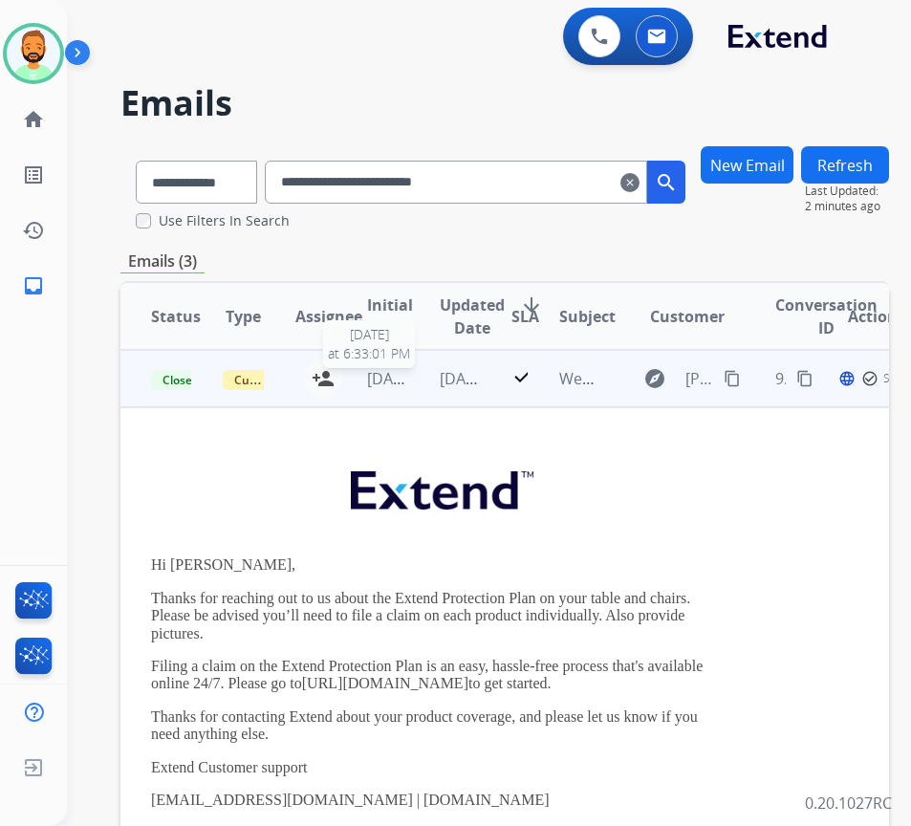
click at [396, 385] on span "[DATE]" at bounding box center [391, 378] width 48 height 21
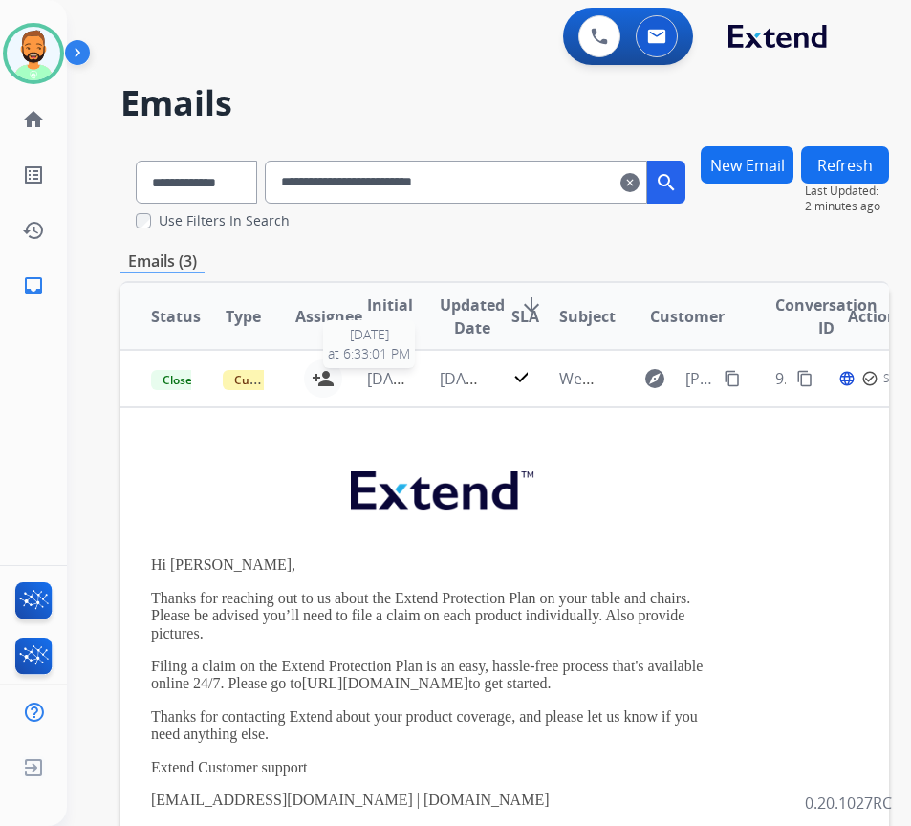
scroll to position [0, 0]
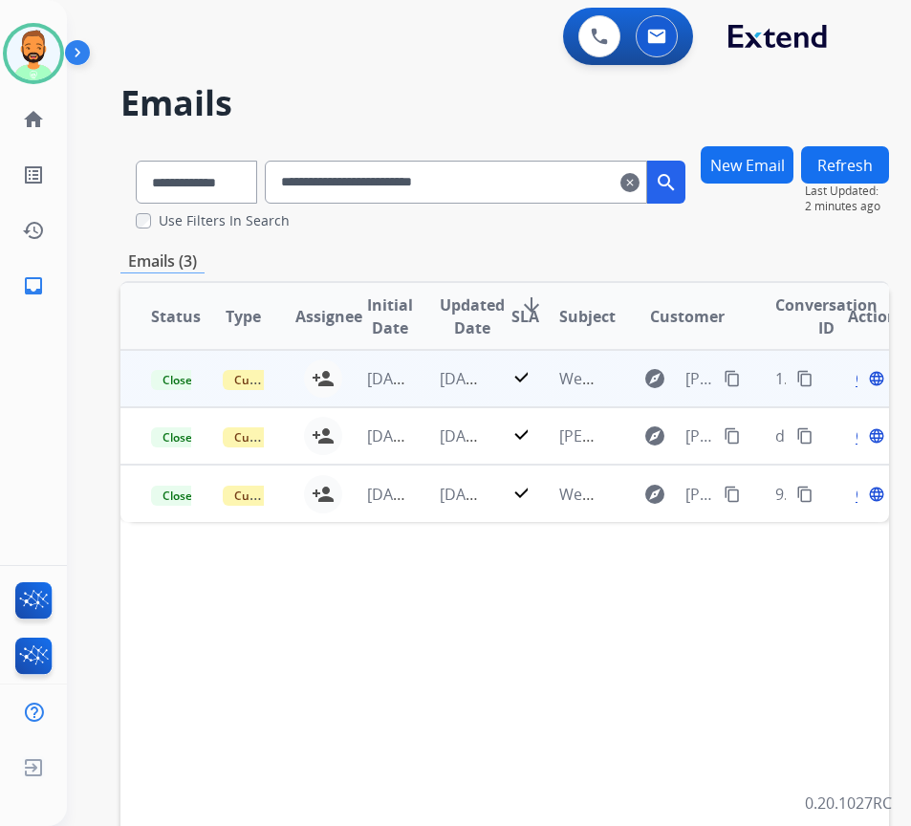
click at [863, 378] on span "Open" at bounding box center [874, 378] width 39 height 23
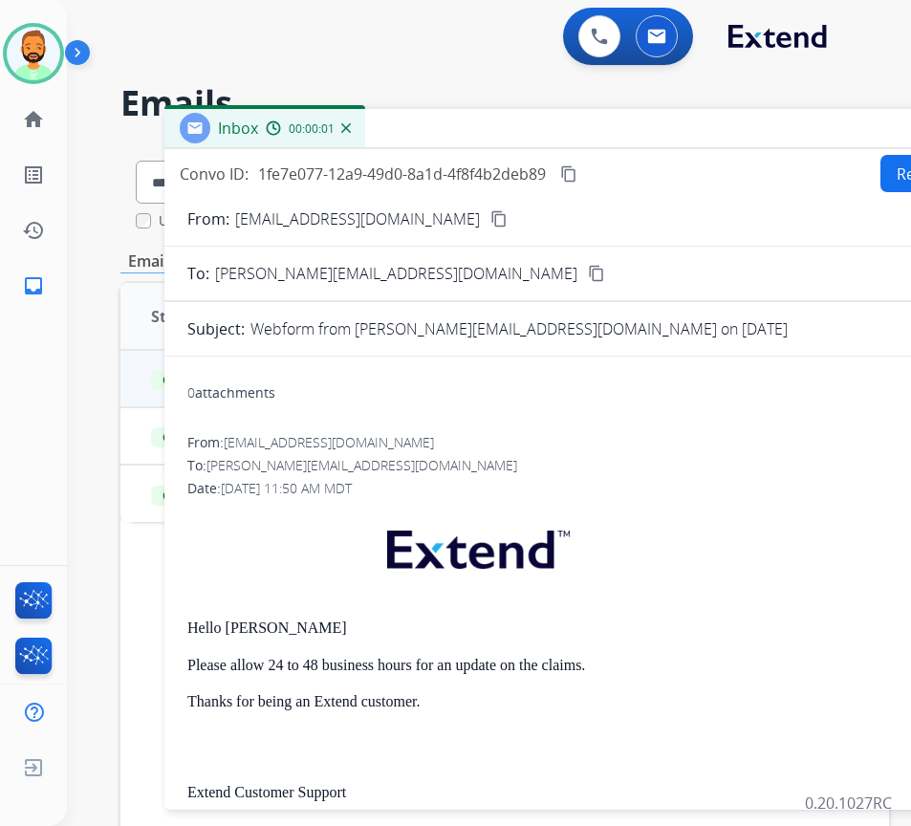
drag, startPoint x: 425, startPoint y: 149, endPoint x: 690, endPoint y: 141, distance: 264.8
click at [690, 141] on div "Inbox 00:00:01" at bounding box center [642, 129] width 956 height 40
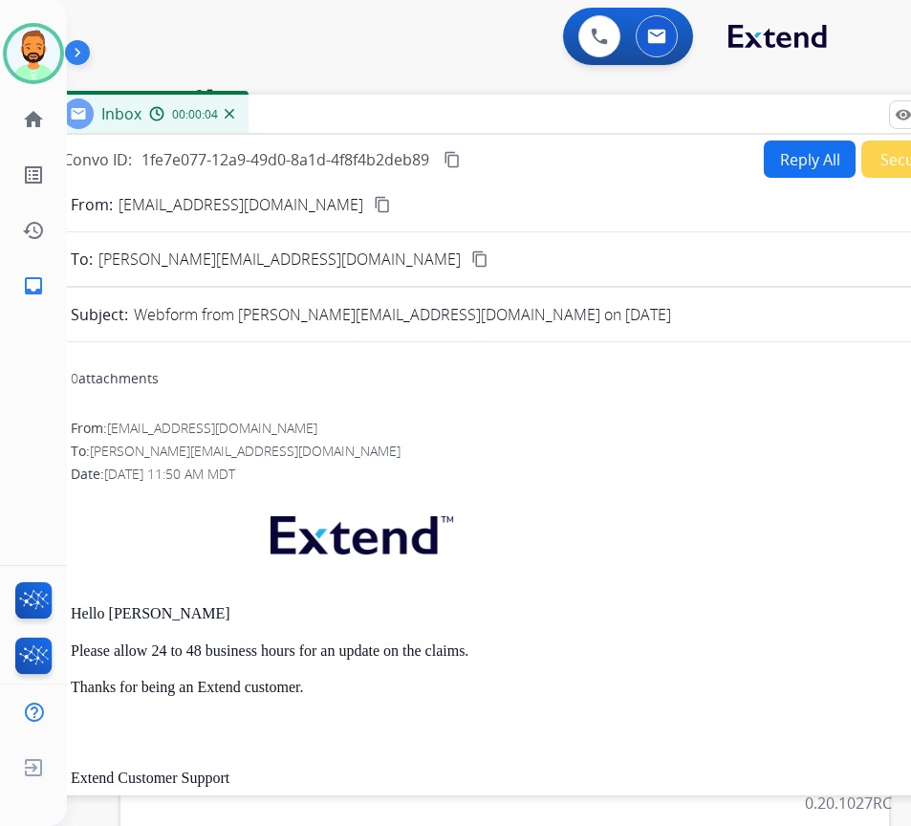
drag, startPoint x: 580, startPoint y: 131, endPoint x: 455, endPoint y: 117, distance: 126.0
click at [455, 117] on div "Inbox 00:00:04" at bounding box center [526, 115] width 956 height 40
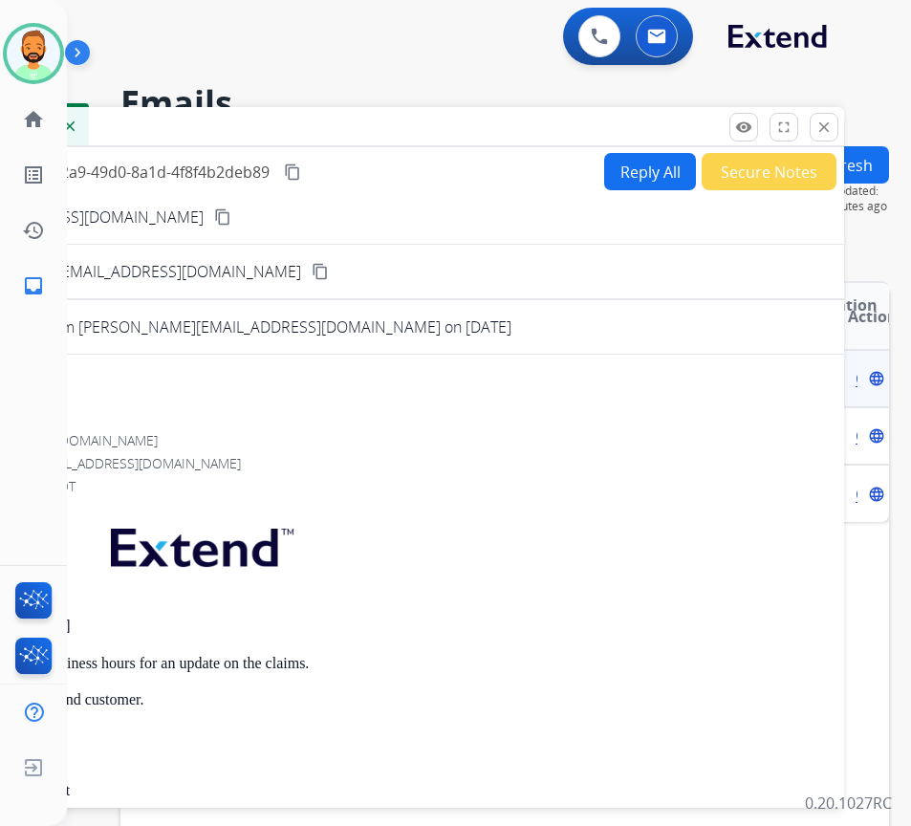
drag, startPoint x: 596, startPoint y: 112, endPoint x: 436, endPoint y: 124, distance: 161.0
click at [436, 124] on div "Inbox 00:08:28" at bounding box center [366, 127] width 956 height 40
click at [821, 126] on button "close Close" at bounding box center [823, 127] width 29 height 29
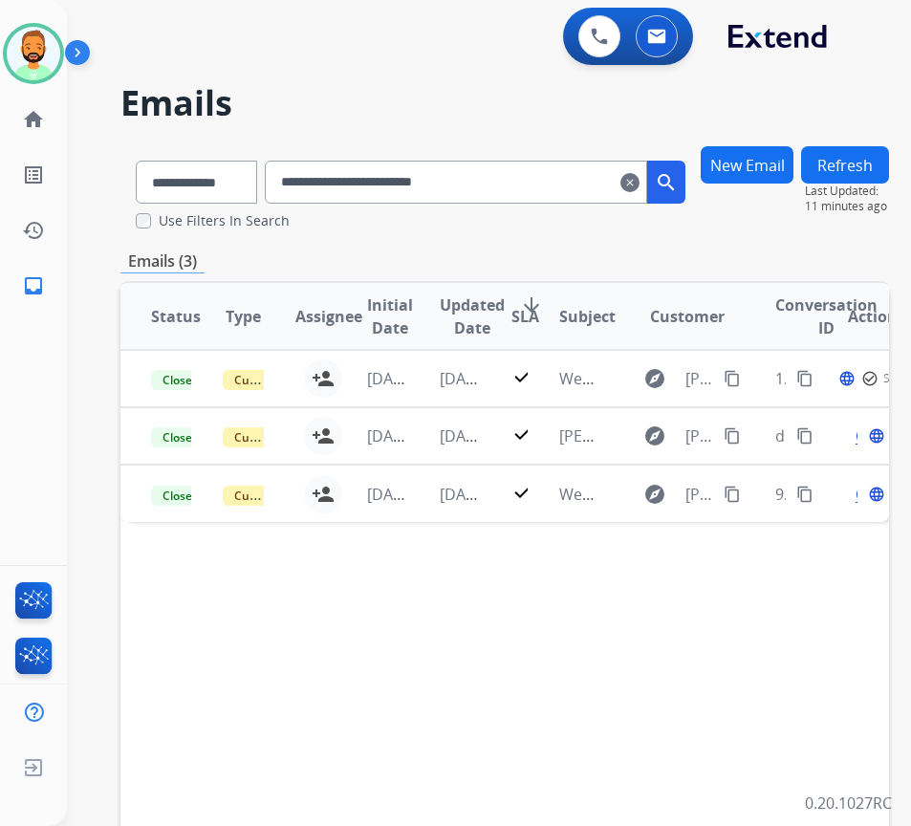
click at [639, 175] on mat-icon "clear" at bounding box center [629, 182] width 19 height 23
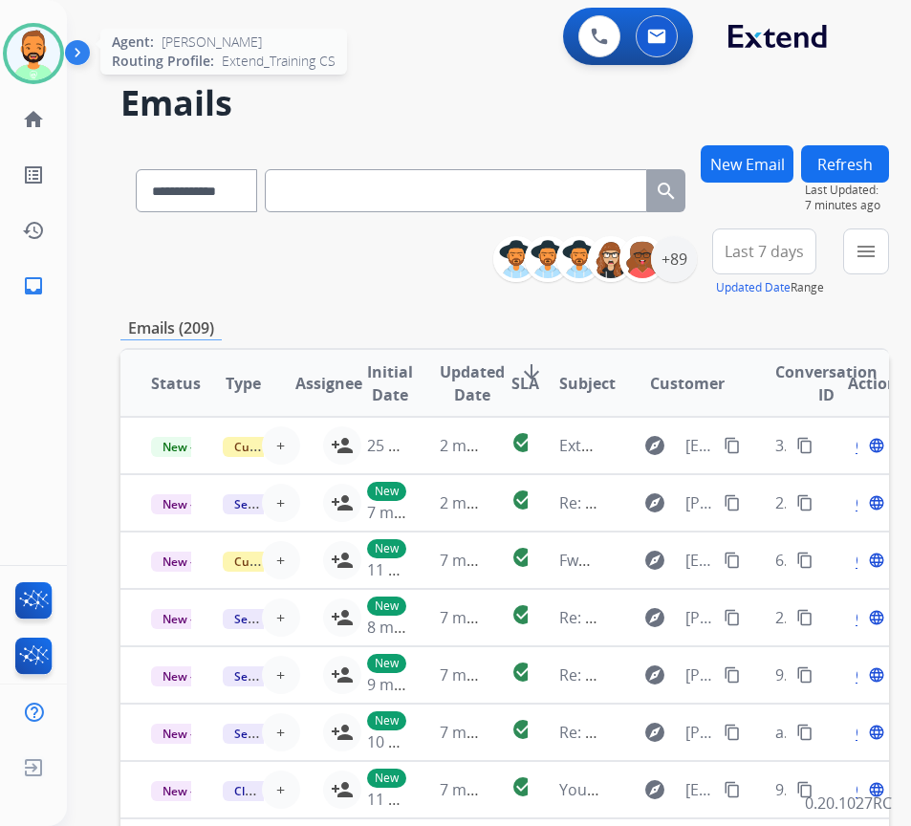
click at [51, 67] on img at bounding box center [34, 54] width 54 height 54
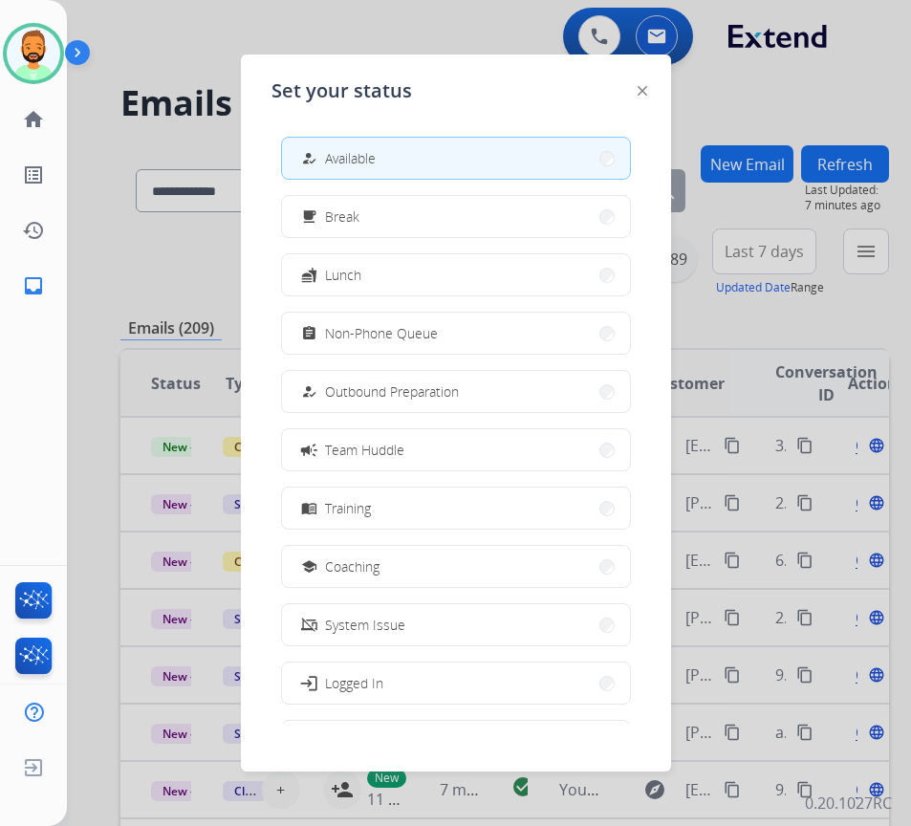
click at [360, 164] on span "Available" at bounding box center [350, 158] width 51 height 20
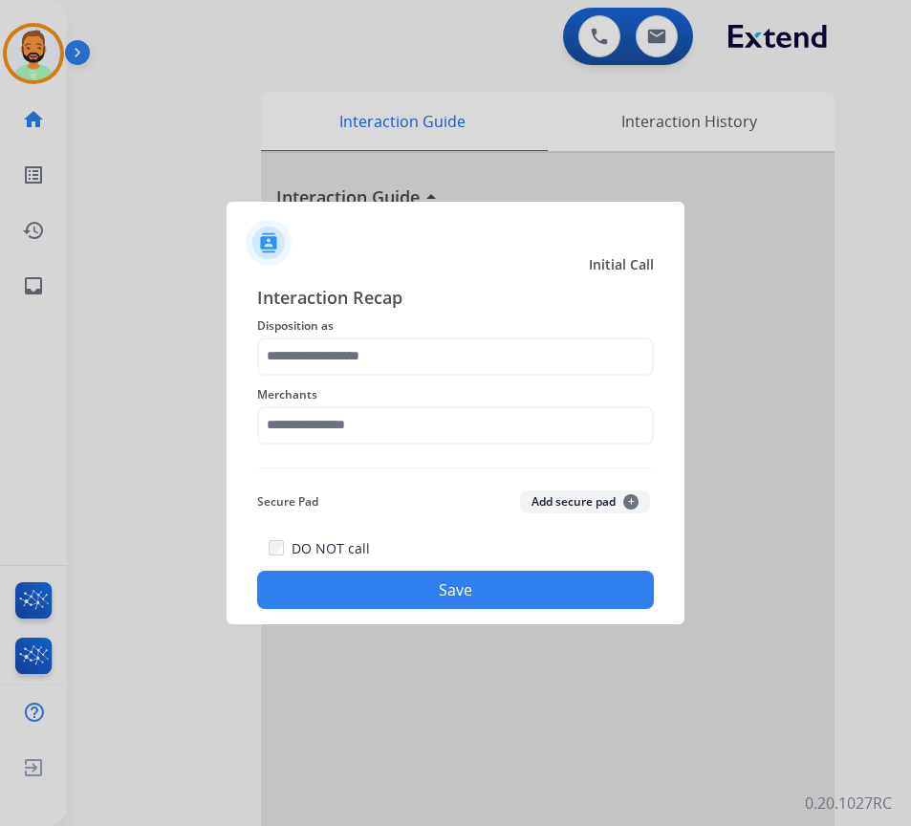
click at [410, 378] on div "Merchants" at bounding box center [455, 414] width 397 height 76
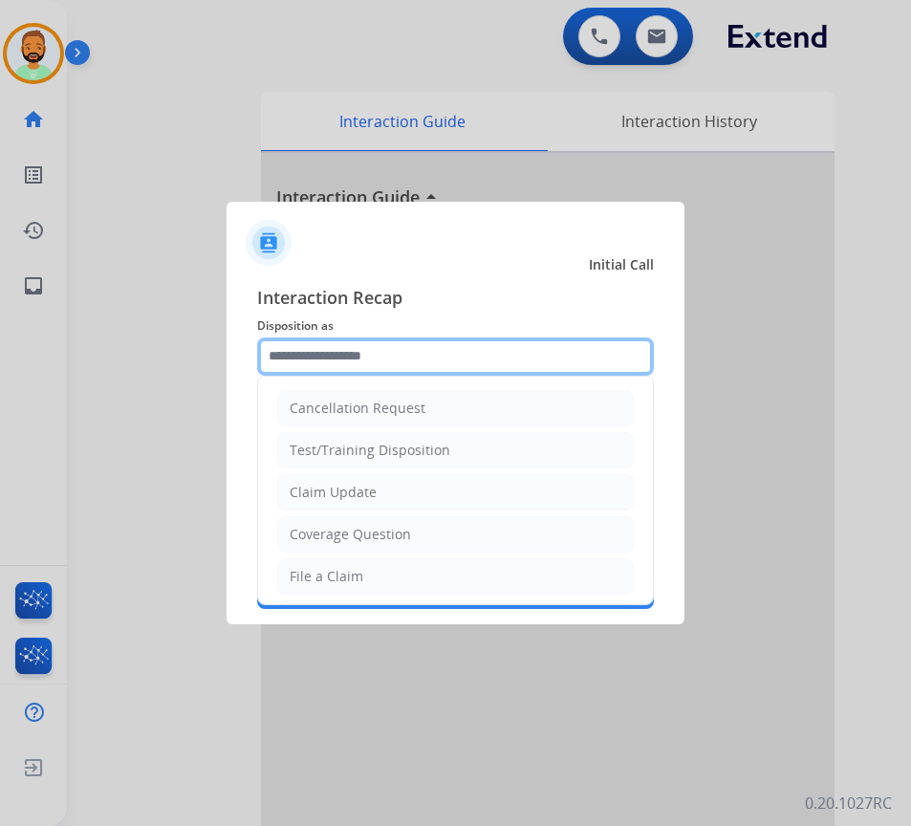
click at [415, 355] on input "text" at bounding box center [455, 356] width 397 height 38
click at [419, 358] on input "text" at bounding box center [455, 356] width 397 height 38
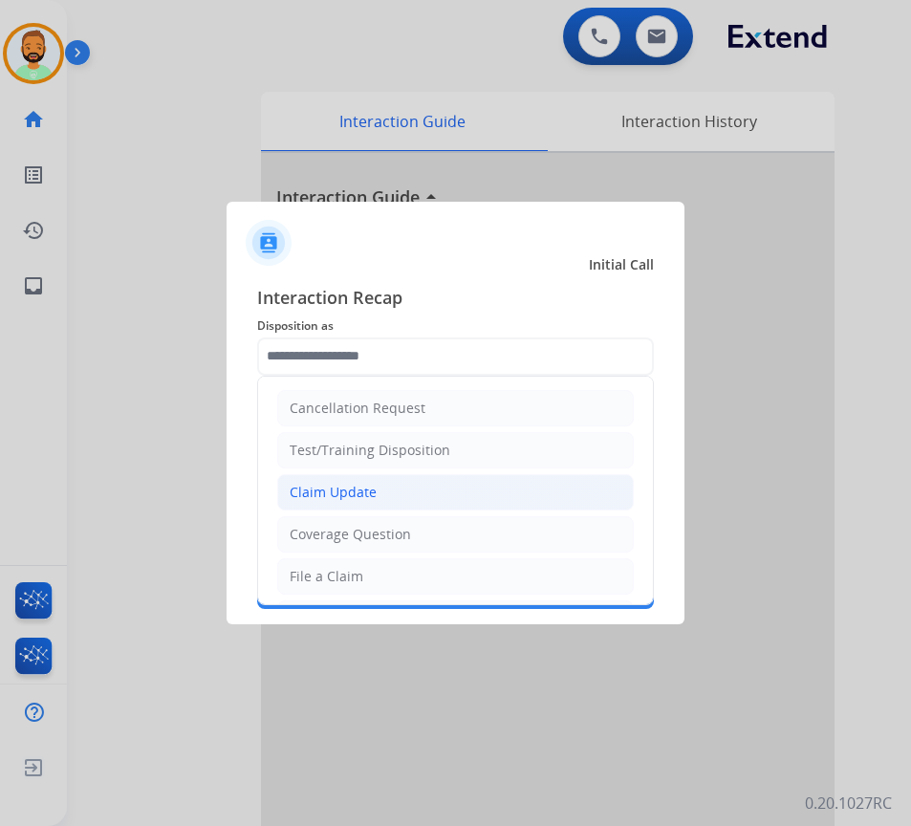
click at [420, 492] on li "Claim Update" at bounding box center [455, 492] width 356 height 36
type input "**********"
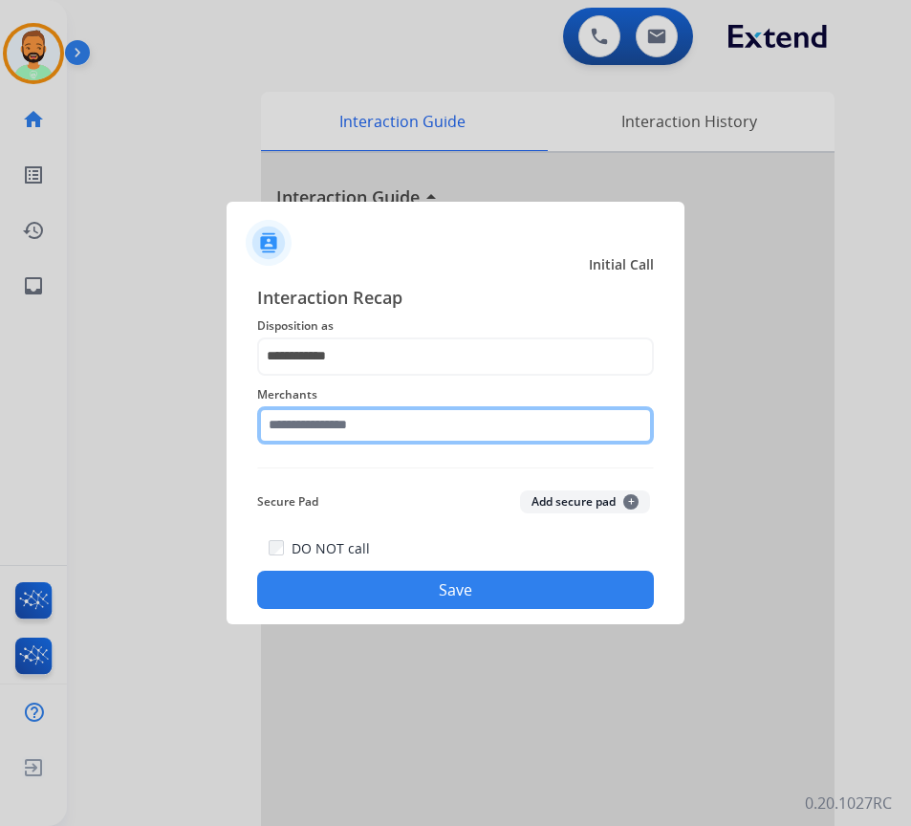
click at [441, 434] on input "text" at bounding box center [455, 425] width 397 height 38
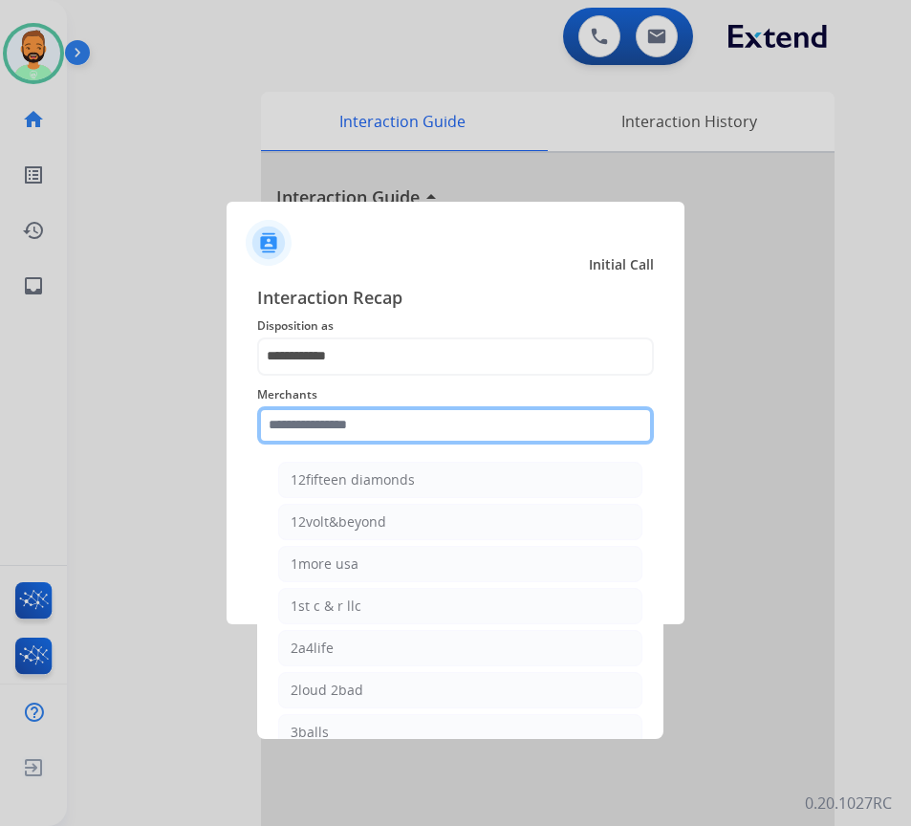
click at [451, 420] on input "text" at bounding box center [455, 425] width 397 height 38
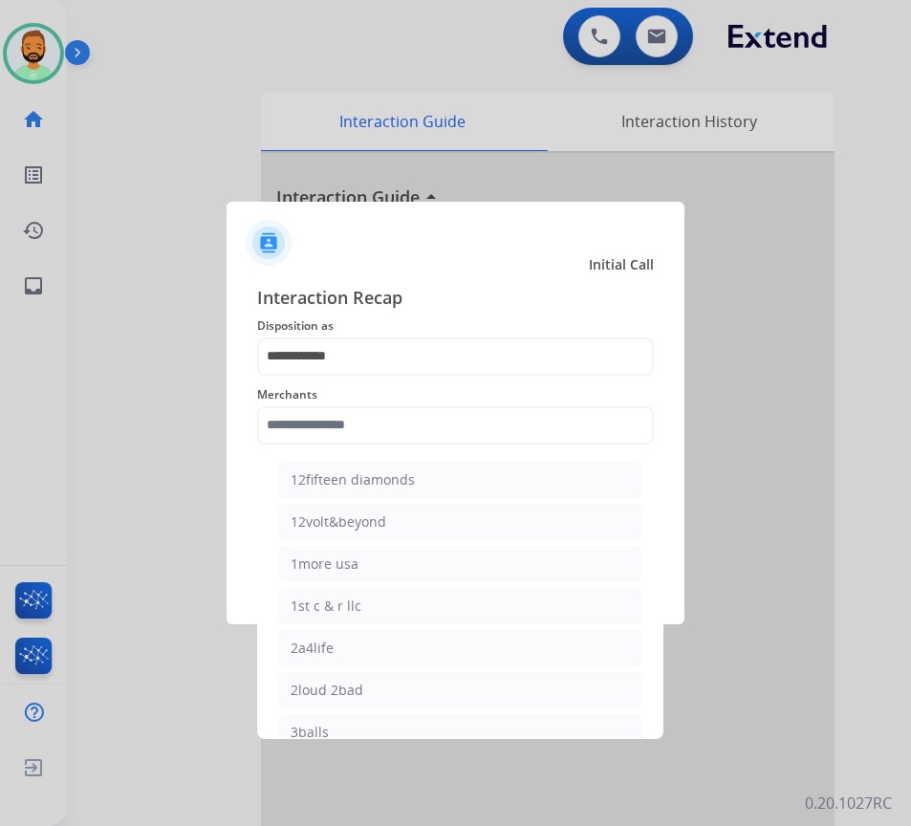
click at [448, 385] on span "Merchants" at bounding box center [455, 394] width 397 height 23
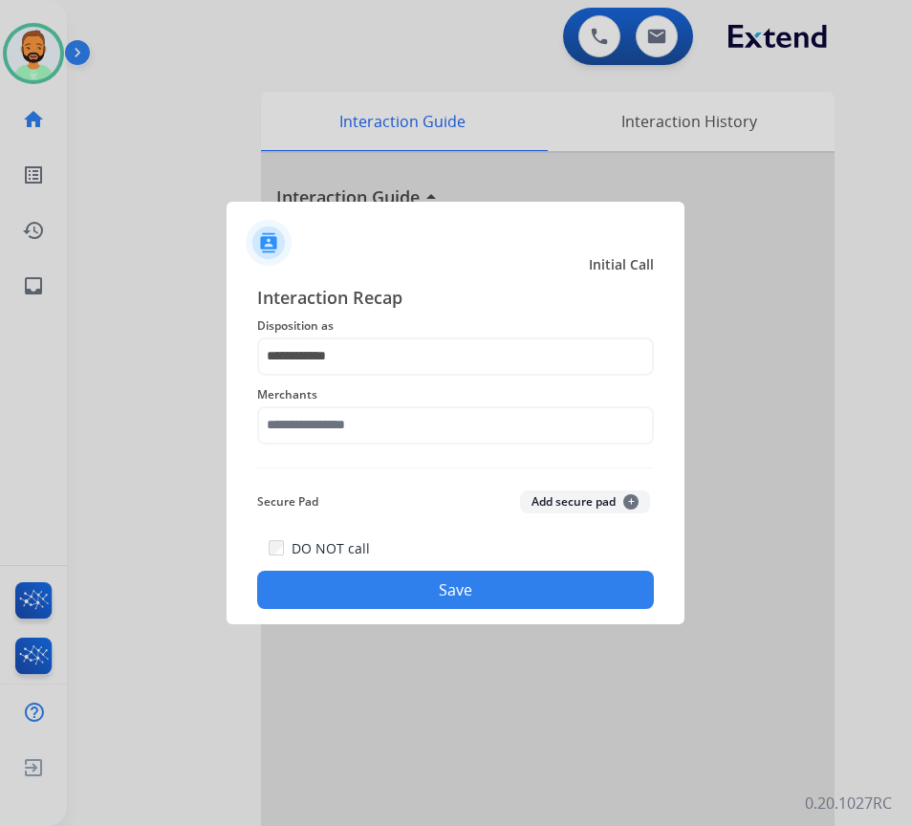
click at [453, 307] on span "Interaction Recap" at bounding box center [455, 299] width 397 height 31
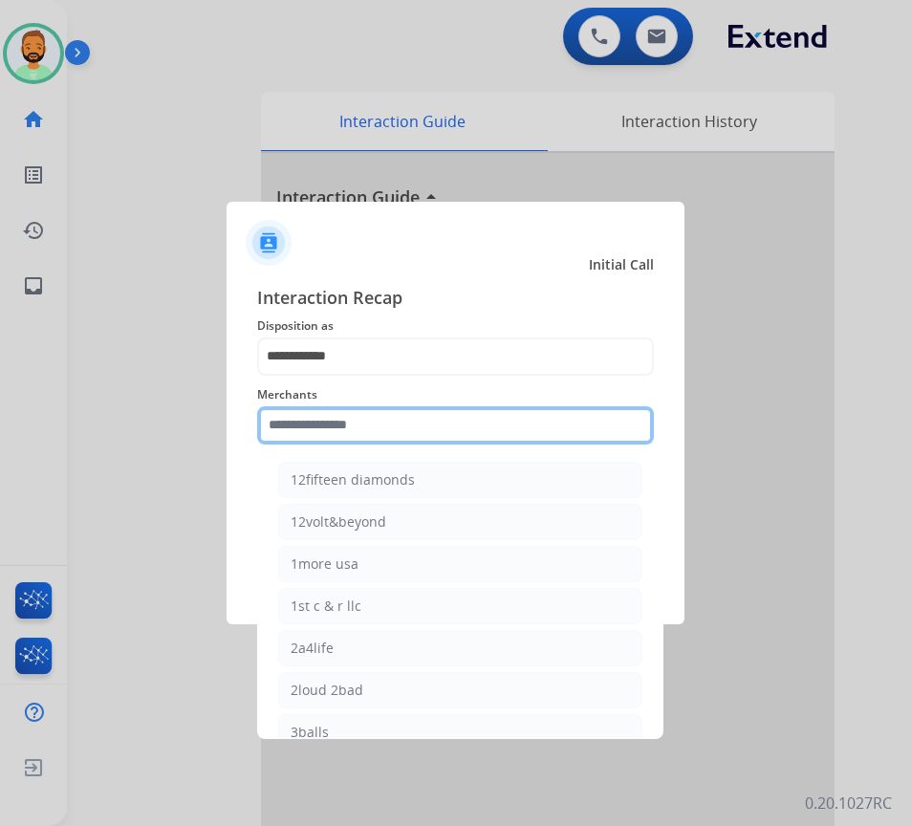
click at [451, 439] on input "text" at bounding box center [455, 425] width 397 height 38
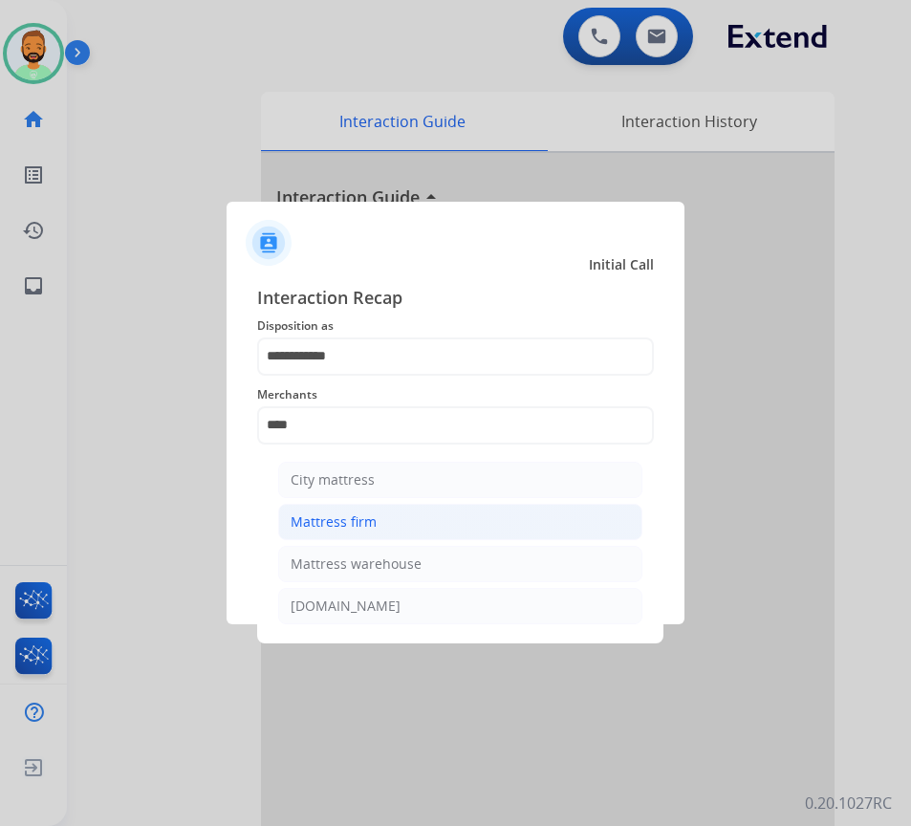
click at [362, 517] on div "Mattress firm" at bounding box center [333, 521] width 86 height 19
type input "**********"
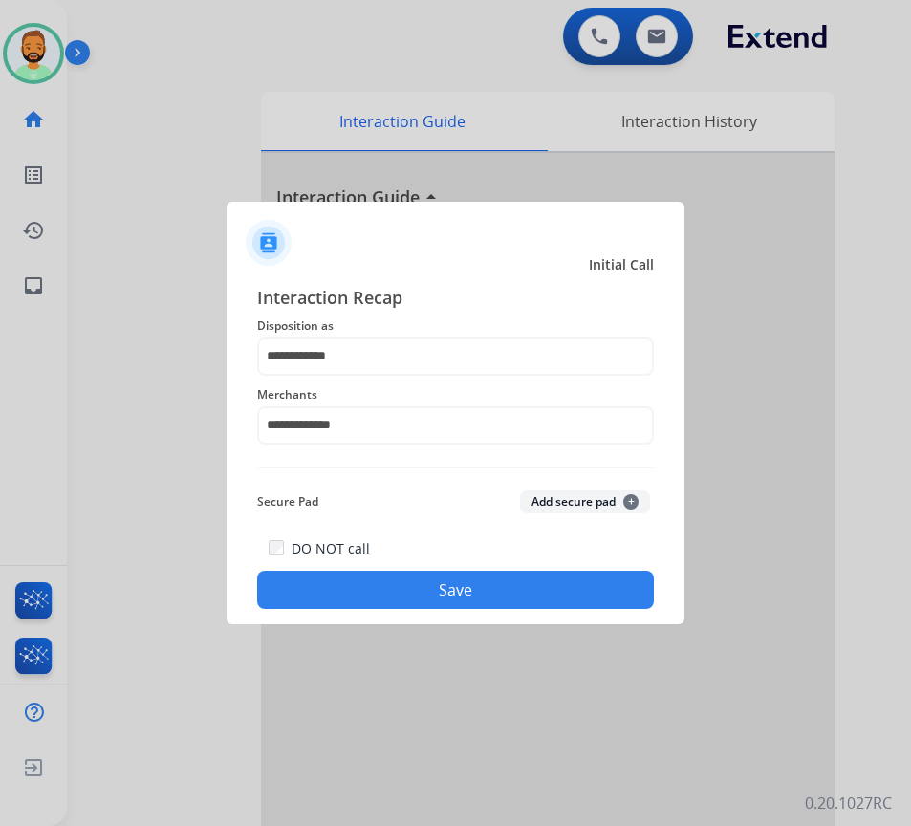
click at [529, 584] on button "Save" at bounding box center [455, 589] width 397 height 38
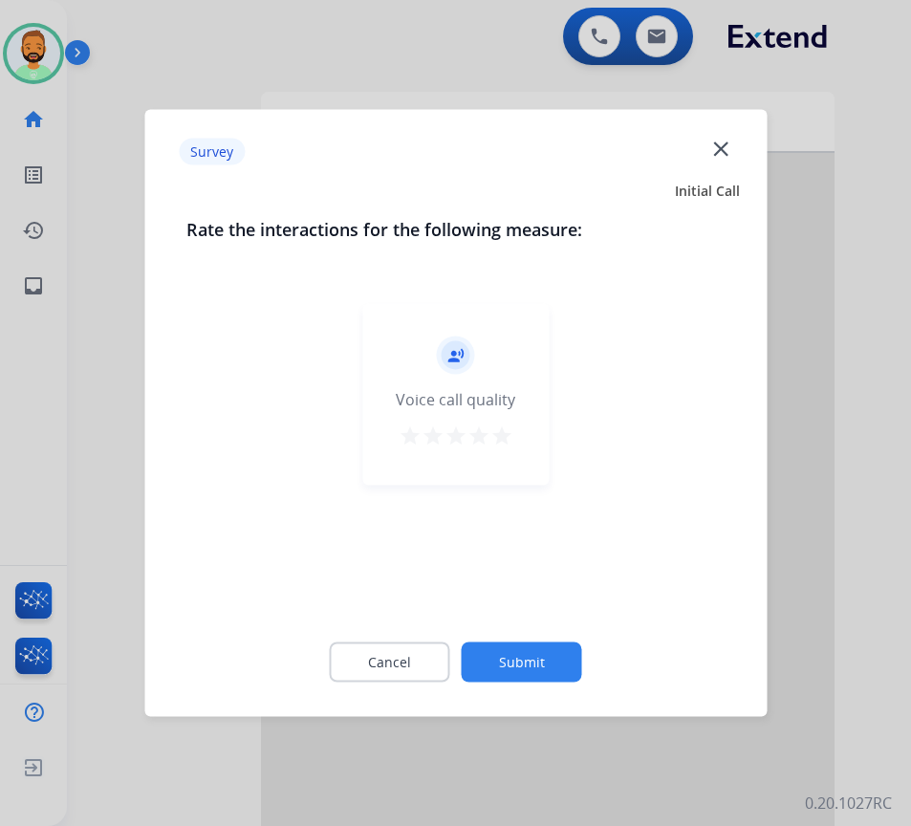
click at [548, 657] on button "Submit" at bounding box center [522, 662] width 120 height 40
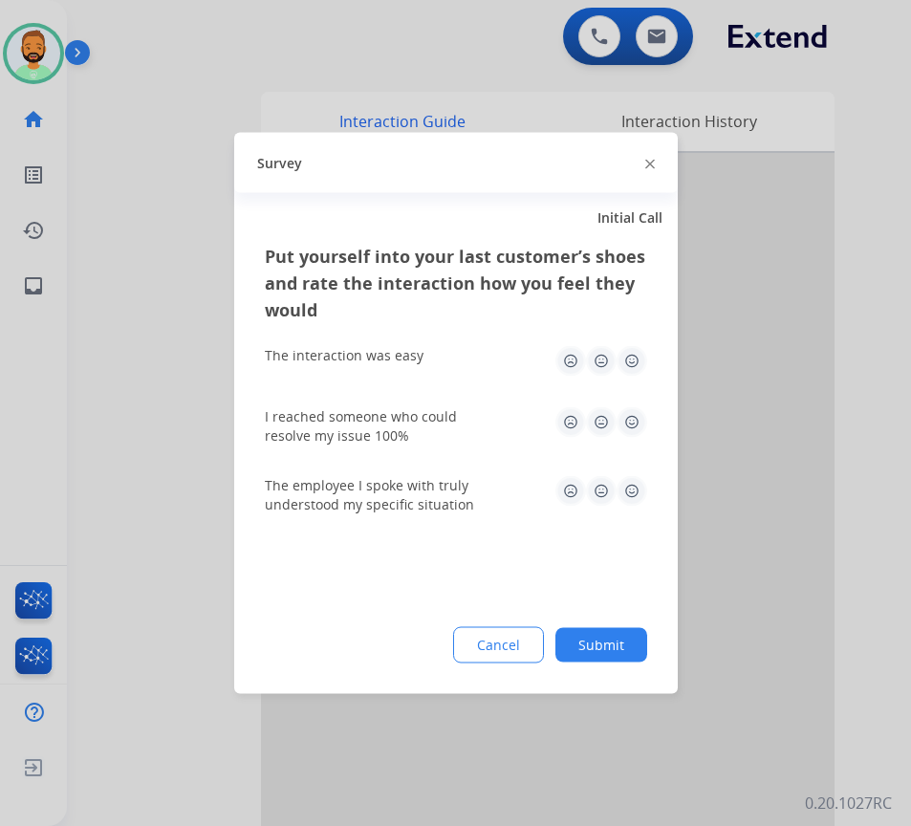
click at [615, 646] on button "Submit" at bounding box center [601, 645] width 92 height 34
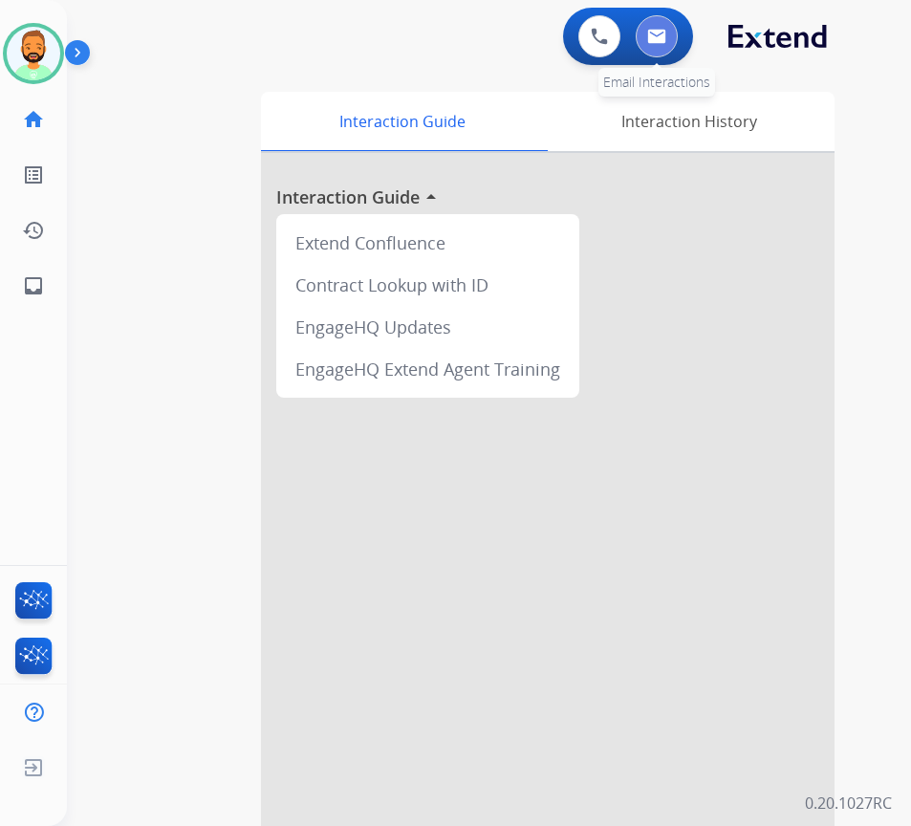
click at [654, 37] on img at bounding box center [656, 36] width 19 height 15
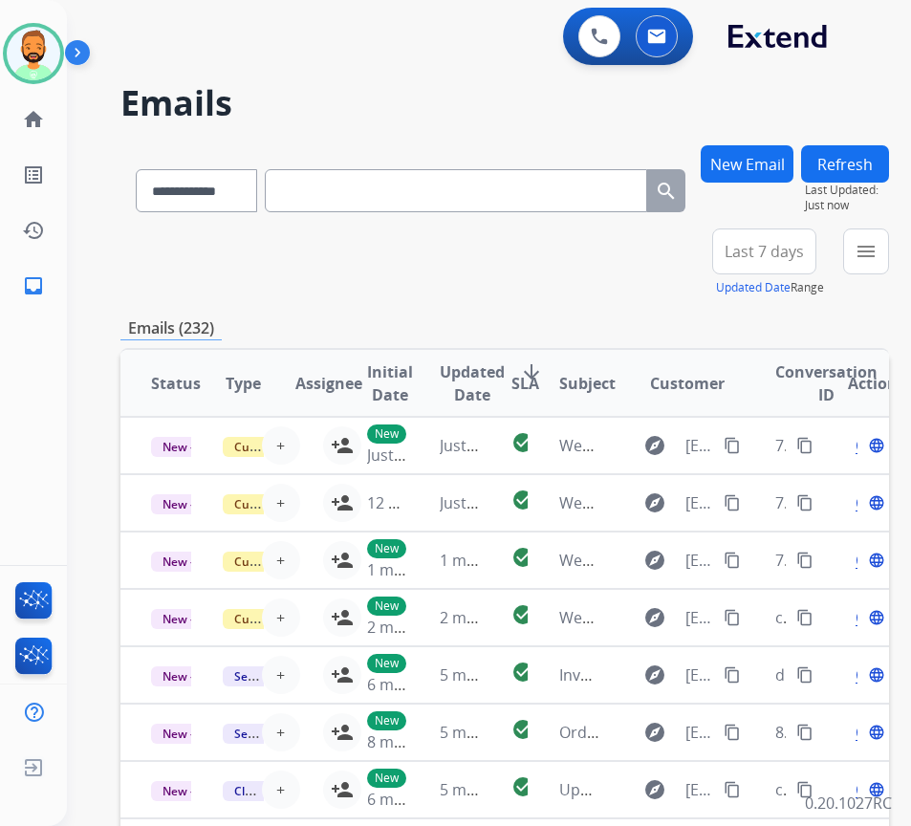
click at [804, 247] on span "Last 7 days" at bounding box center [763, 251] width 79 height 8
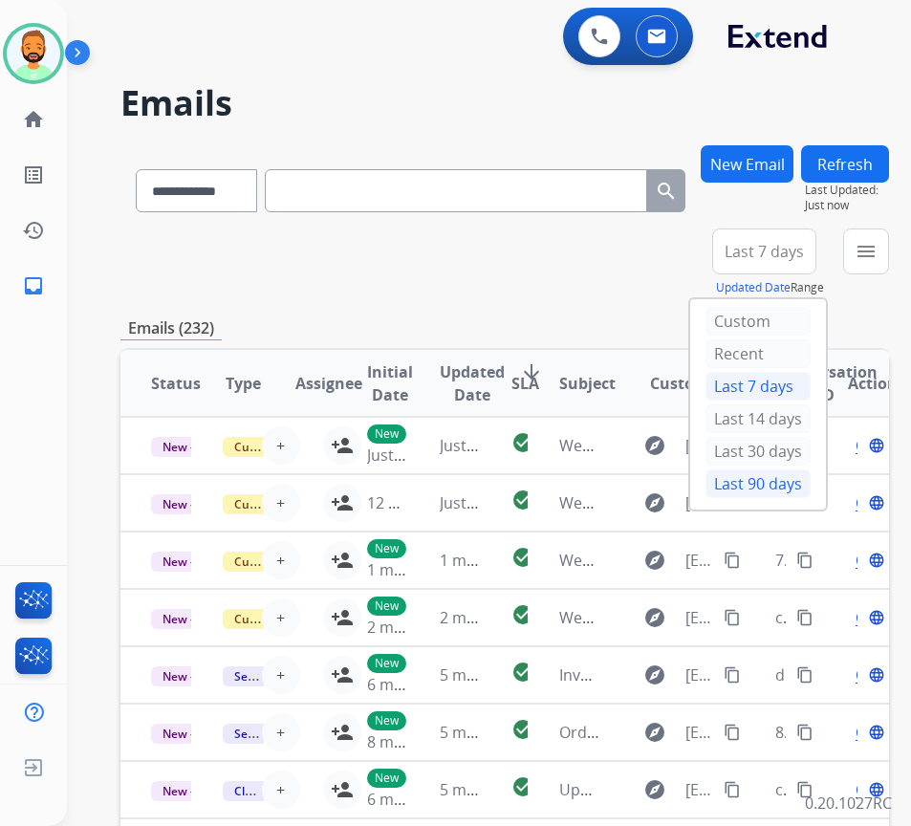
click at [797, 484] on div "Last 90 days" at bounding box center [757, 483] width 105 height 29
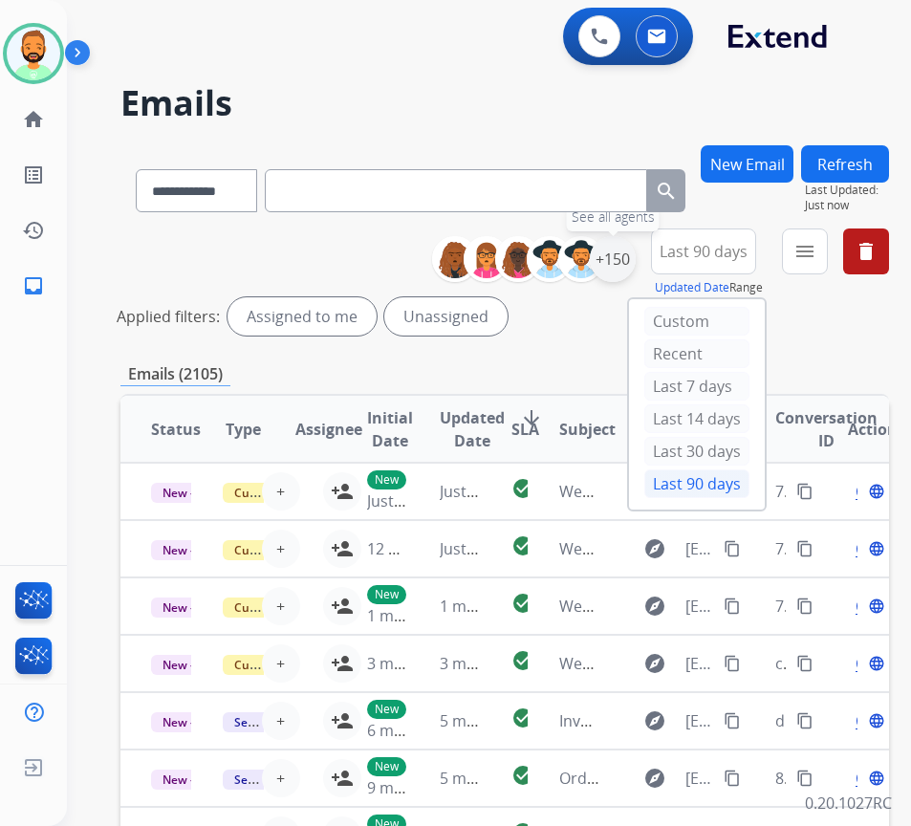
click at [635, 260] on div "+150" at bounding box center [613, 259] width 46 height 46
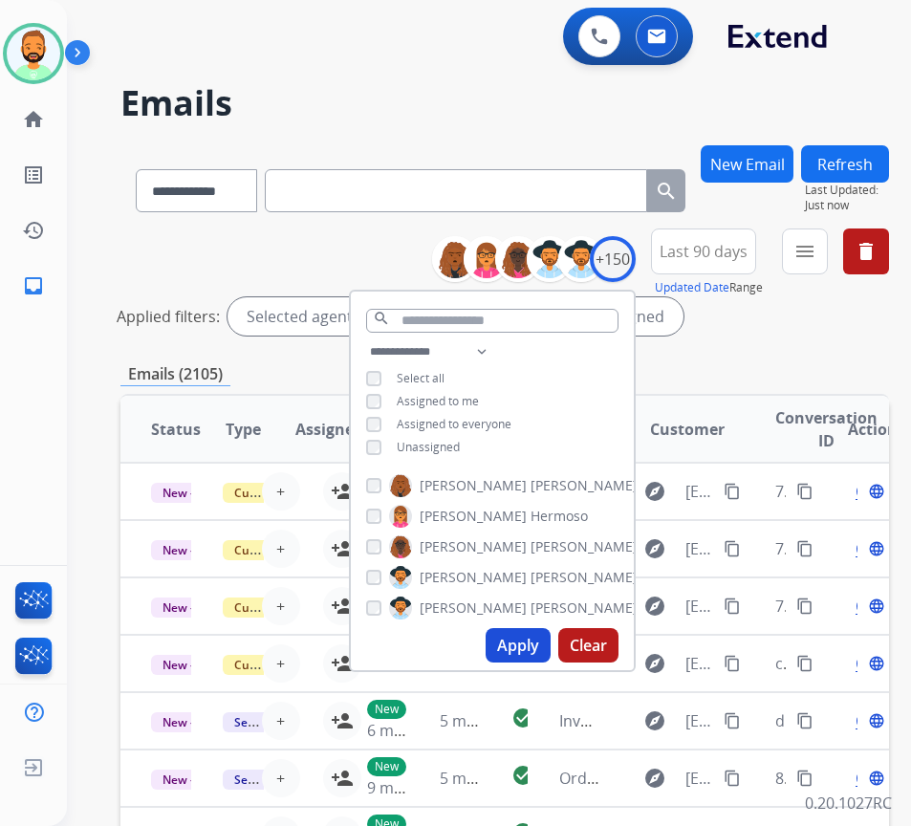
click at [457, 447] on span "Unassigned" at bounding box center [428, 447] width 63 height 16
click at [532, 646] on button "Apply" at bounding box center [517, 645] width 65 height 34
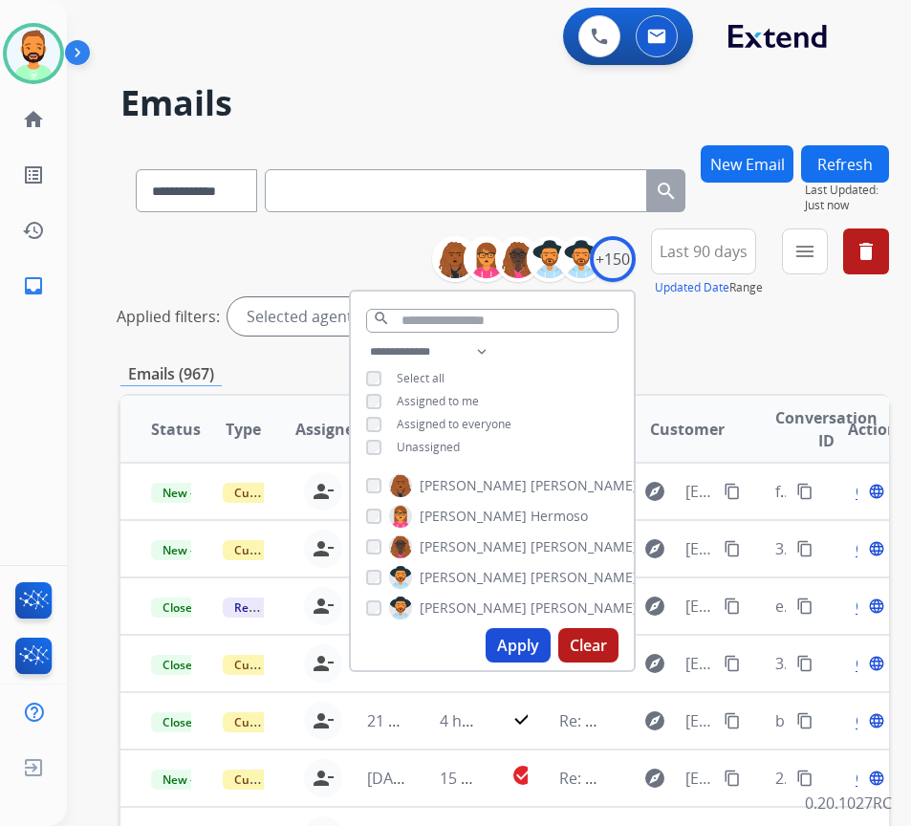
click at [827, 355] on div "**********" at bounding box center [504, 639] width 768 height 988
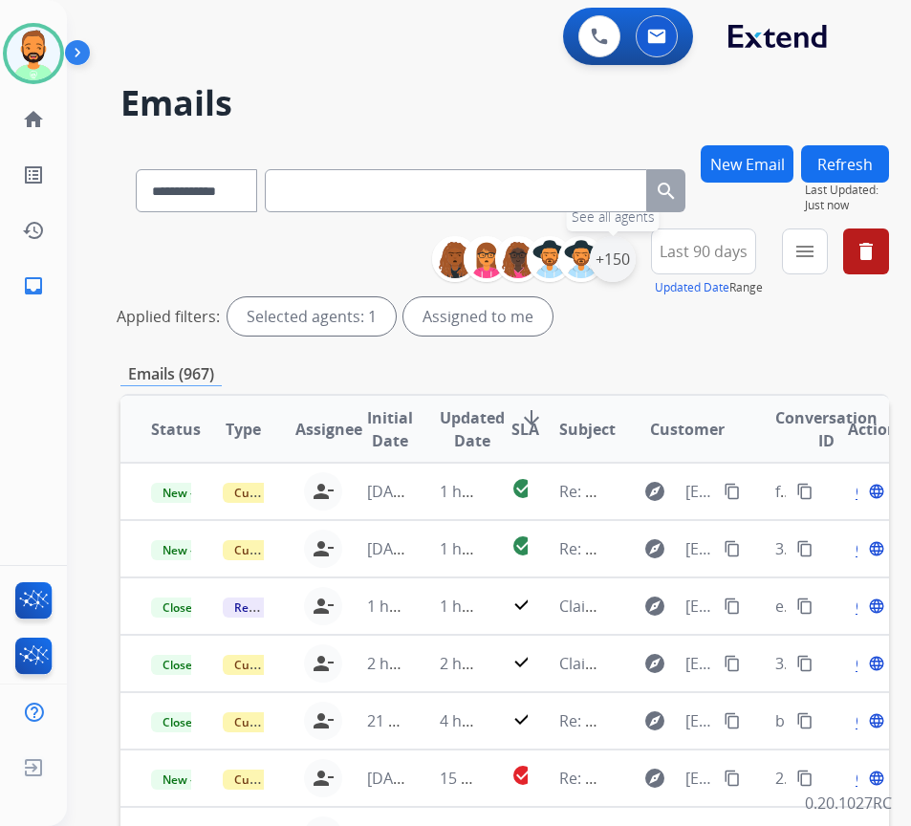
click at [631, 254] on div "+150" at bounding box center [613, 259] width 46 height 46
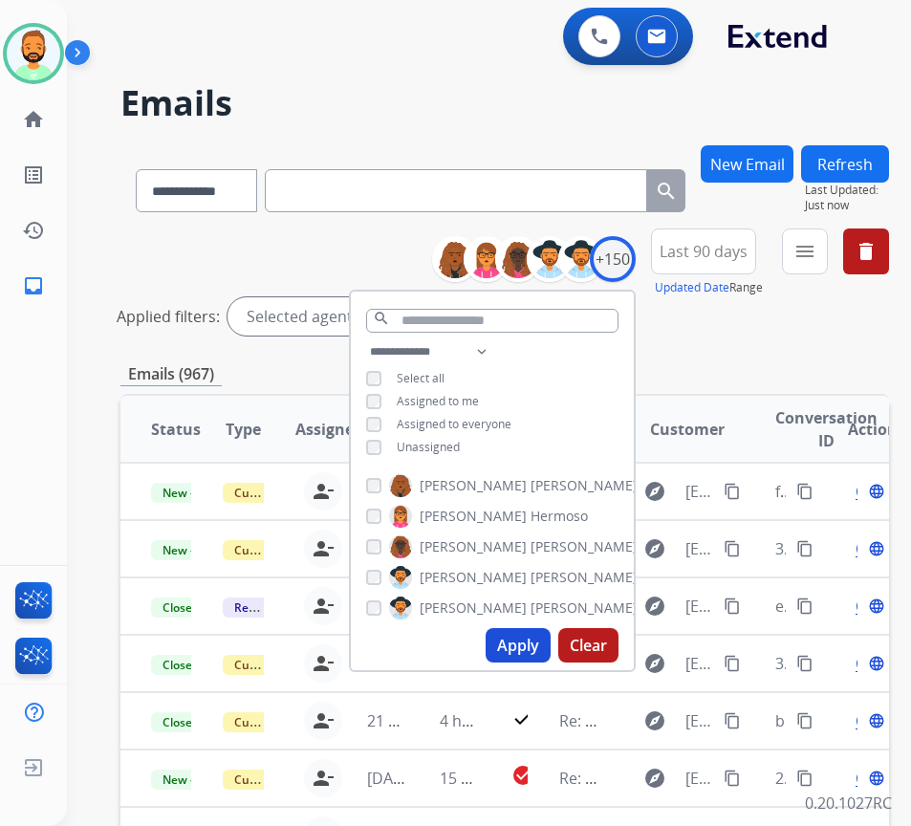
click at [541, 639] on button "Apply" at bounding box center [517, 645] width 65 height 34
click at [816, 261] on mat-icon "menu" at bounding box center [804, 251] width 23 height 23
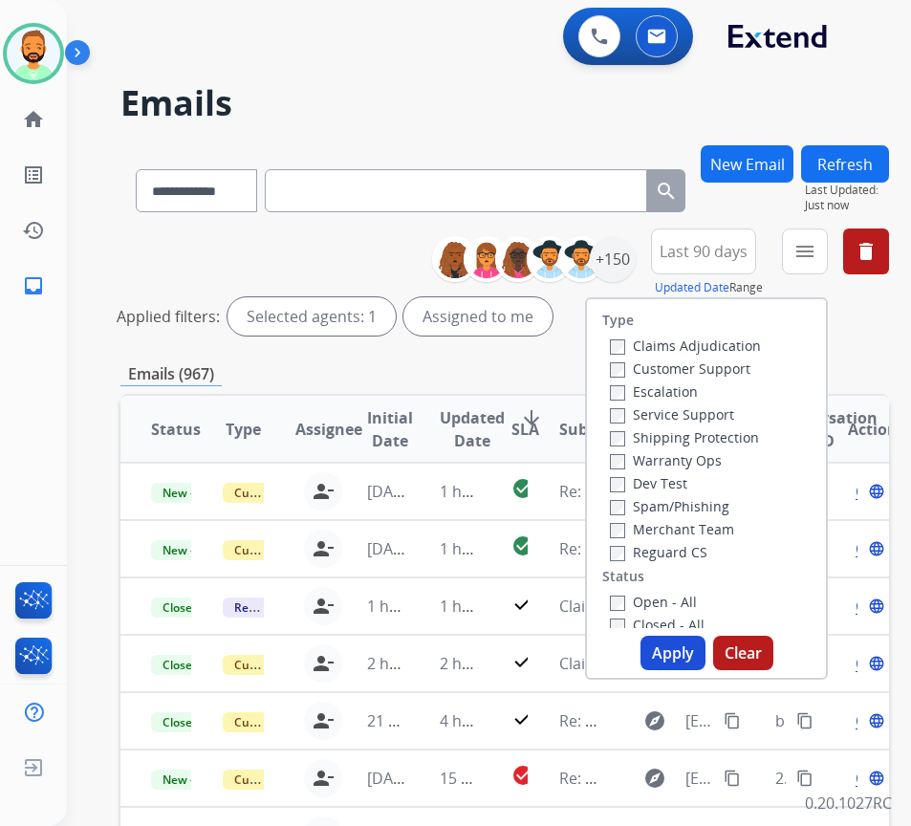
click at [744, 366] on label "Customer Support" at bounding box center [680, 368] width 140 height 18
click at [728, 430] on label "Shipping Protection" at bounding box center [684, 437] width 149 height 18
click at [697, 608] on label "Open - All" at bounding box center [653, 601] width 87 height 18
click at [697, 647] on button "Apply" at bounding box center [672, 652] width 65 height 34
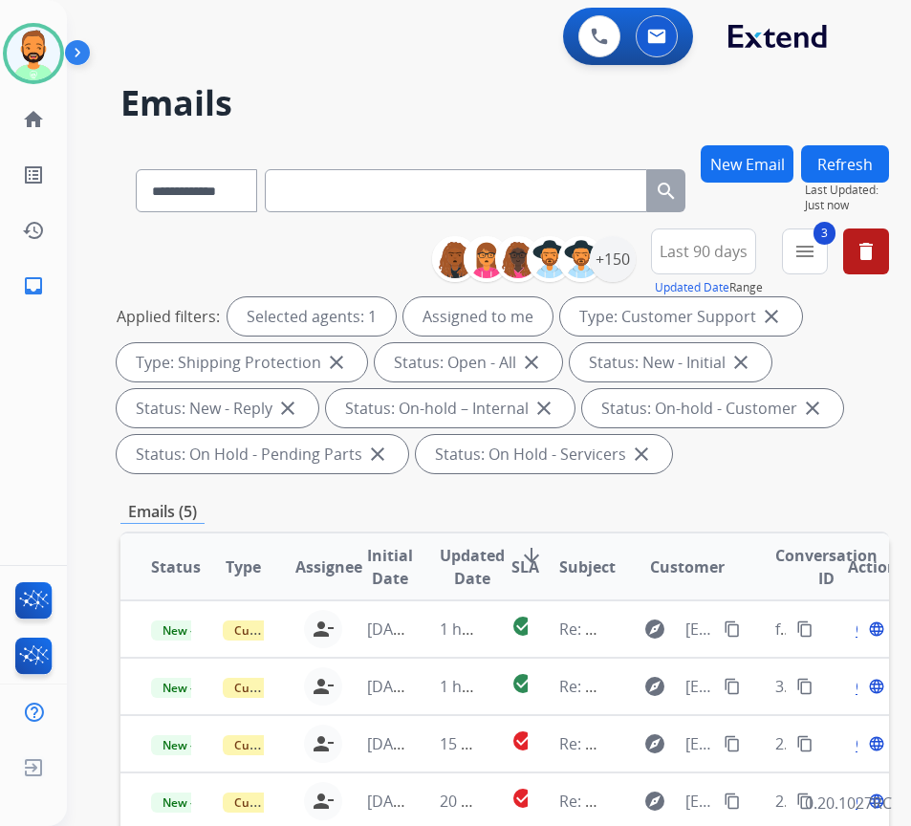
click at [539, 557] on span "SLA" at bounding box center [525, 566] width 28 height 23
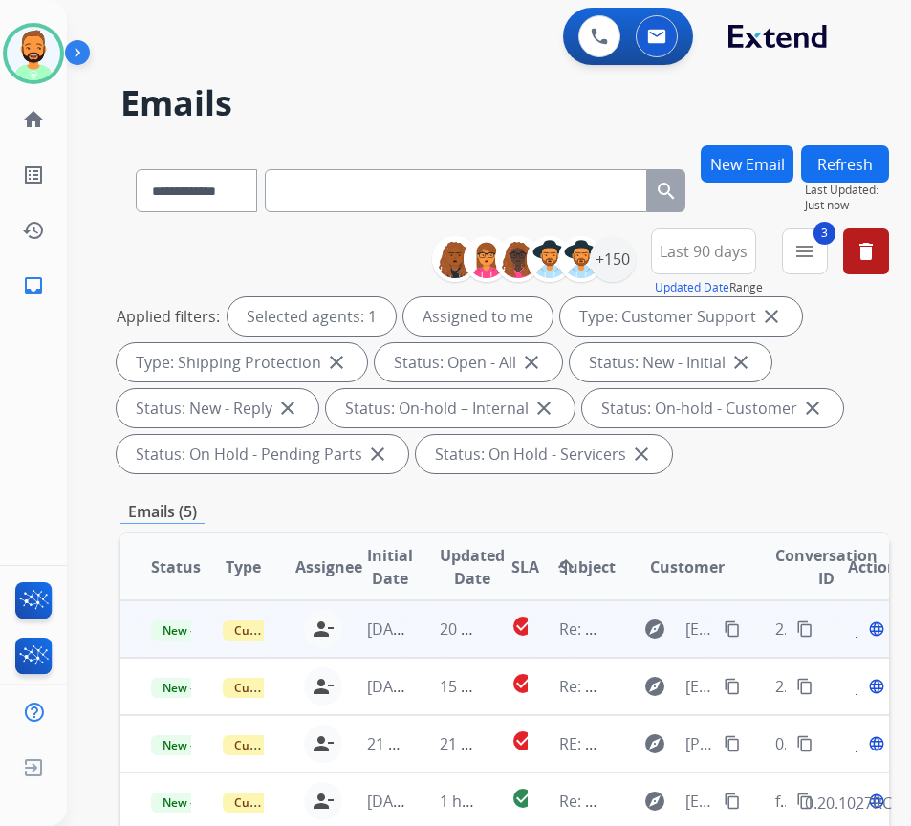
click at [425, 629] on td "20 hours ago" at bounding box center [445, 628] width 72 height 57
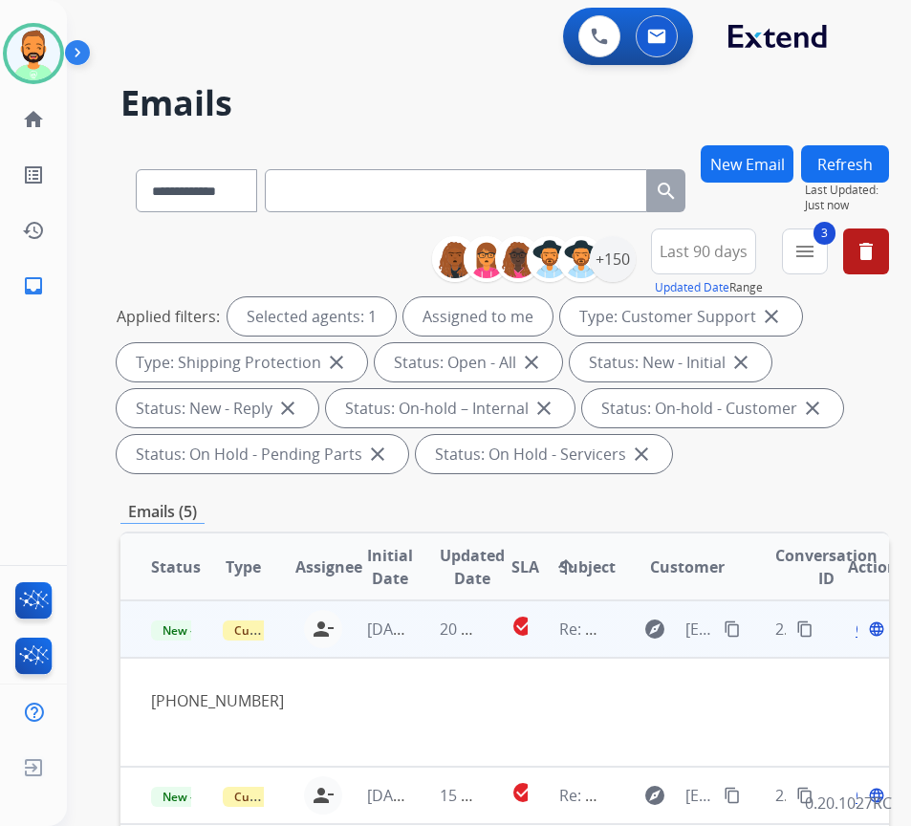
click at [865, 634] on span "Open" at bounding box center [874, 628] width 39 height 23
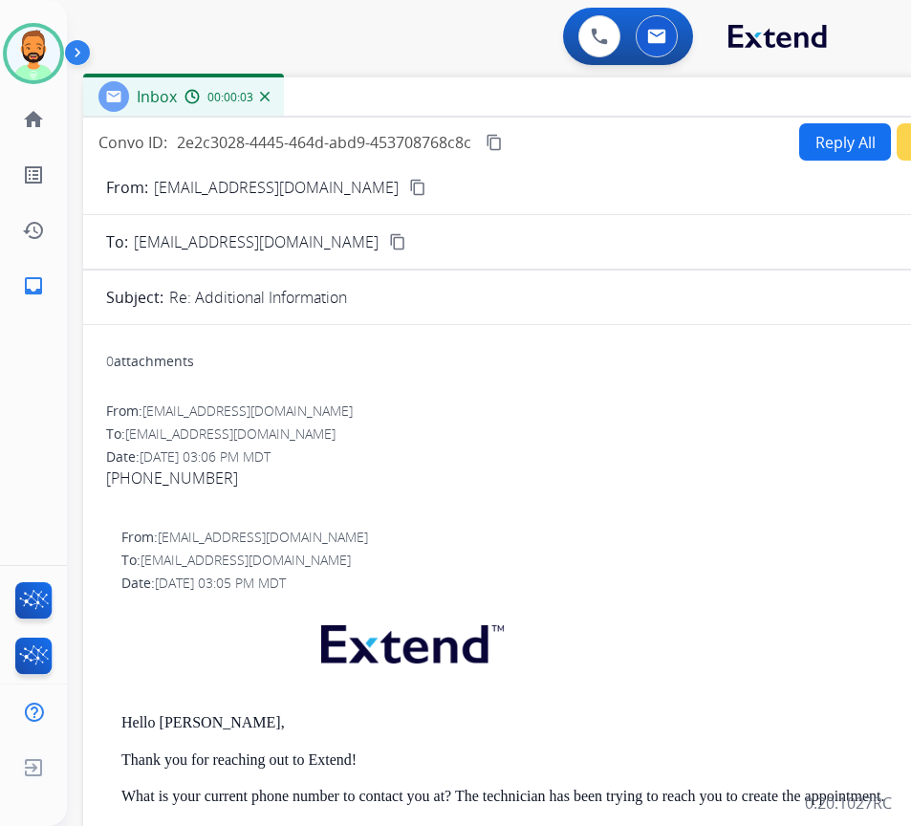
drag, startPoint x: 170, startPoint y: 142, endPoint x: 344, endPoint y: 103, distance: 178.3
click at [344, 103] on div "Inbox 00:00:03" at bounding box center [561, 97] width 956 height 40
click at [409, 184] on mat-icon "content_copy" at bounding box center [417, 187] width 17 height 17
click at [825, 127] on button "Reply All" at bounding box center [845, 141] width 92 height 37
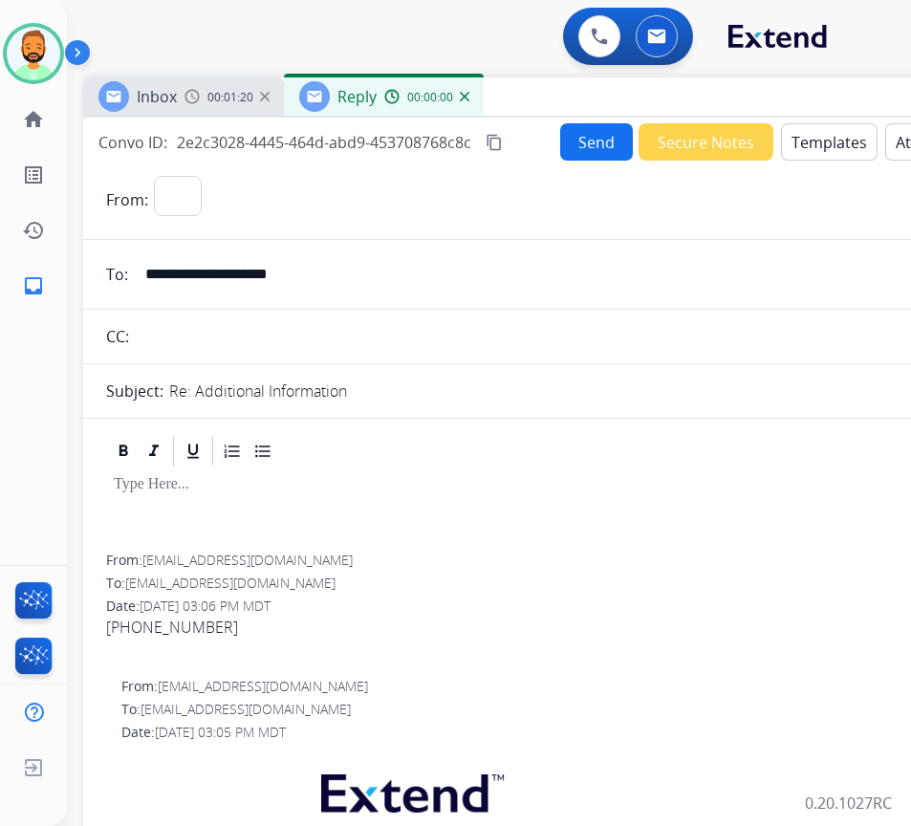
select select "**********"
click at [808, 143] on button "Templates" at bounding box center [829, 141] width 97 height 37
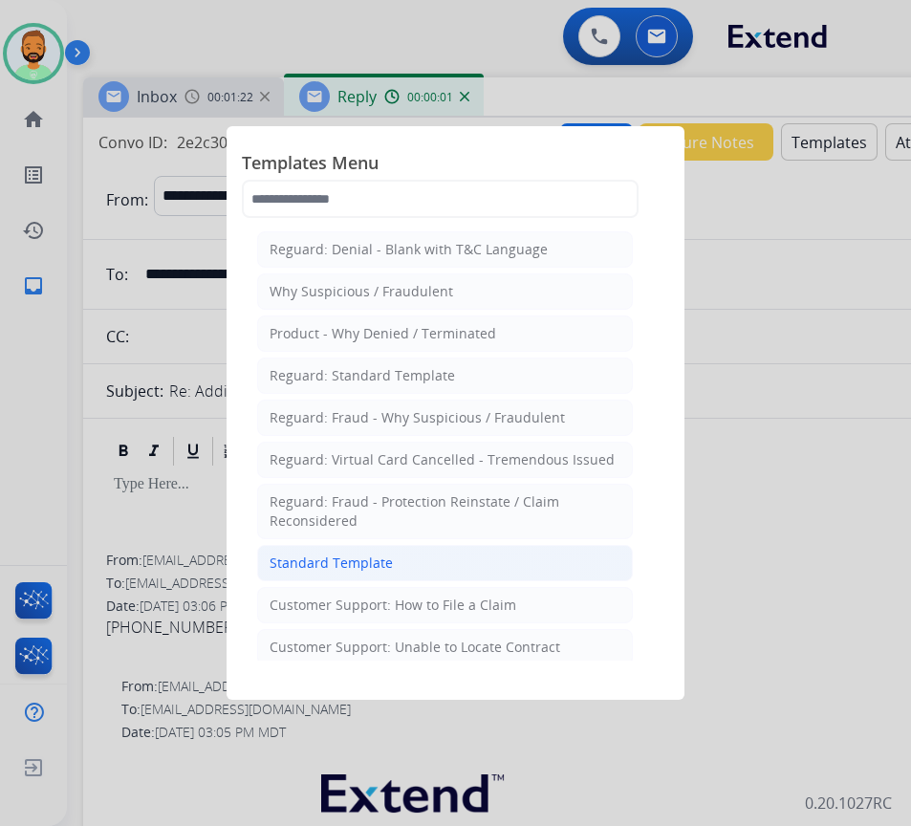
click at [462, 561] on li "Standard Template" at bounding box center [445, 563] width 376 height 36
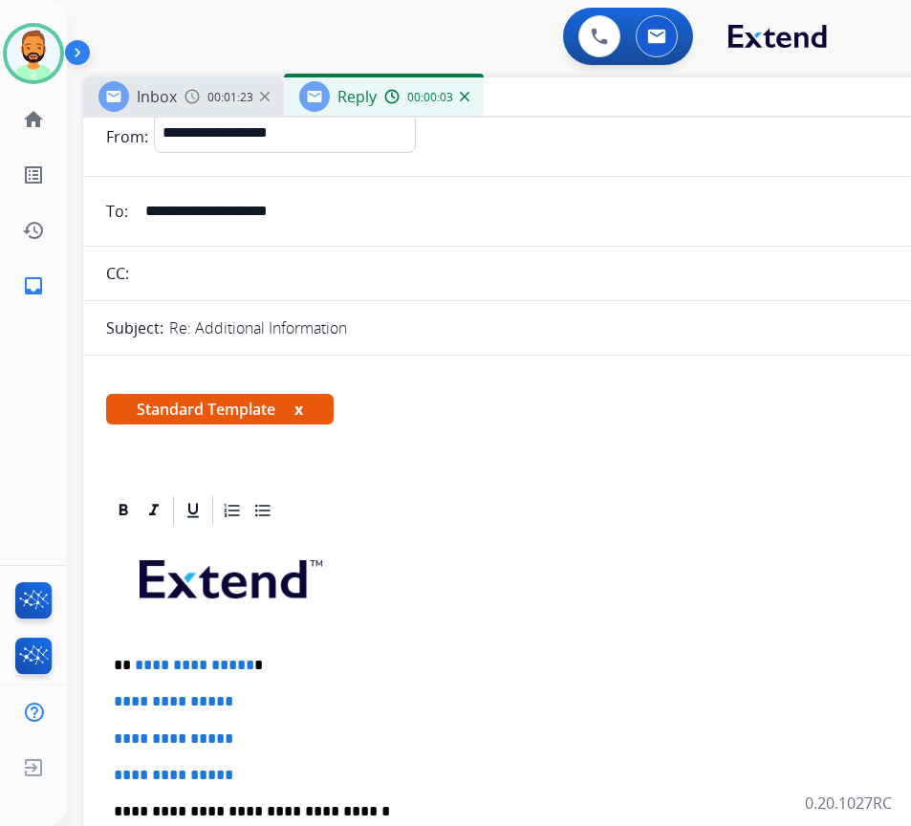
scroll to position [96, 0]
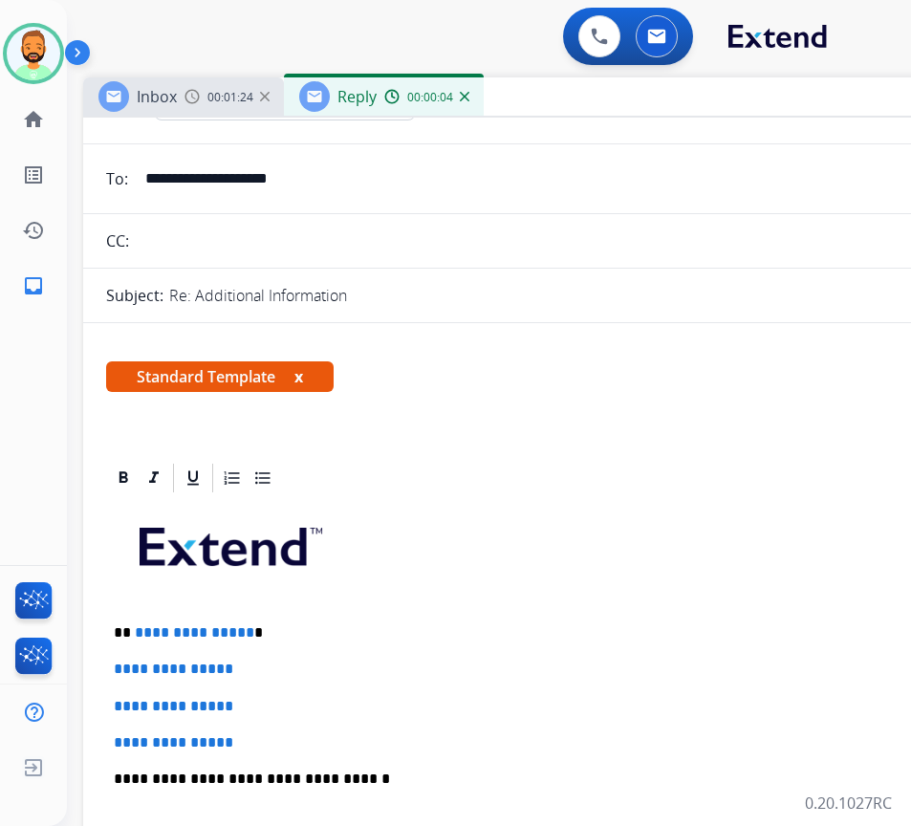
click at [316, 638] on p "**********" at bounding box center [553, 632] width 879 height 17
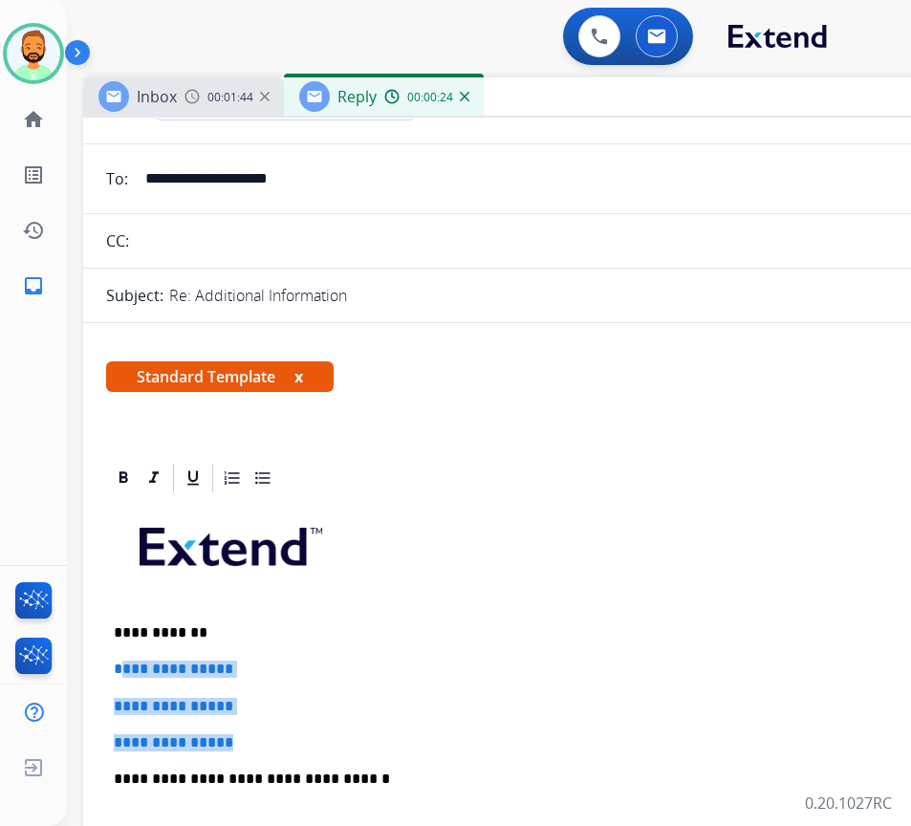
drag, startPoint x: 269, startPoint y: 742, endPoint x: 123, endPoint y: 659, distance: 168.2
click at [123, 659] on div "**********" at bounding box center [561, 823] width 910 height 657
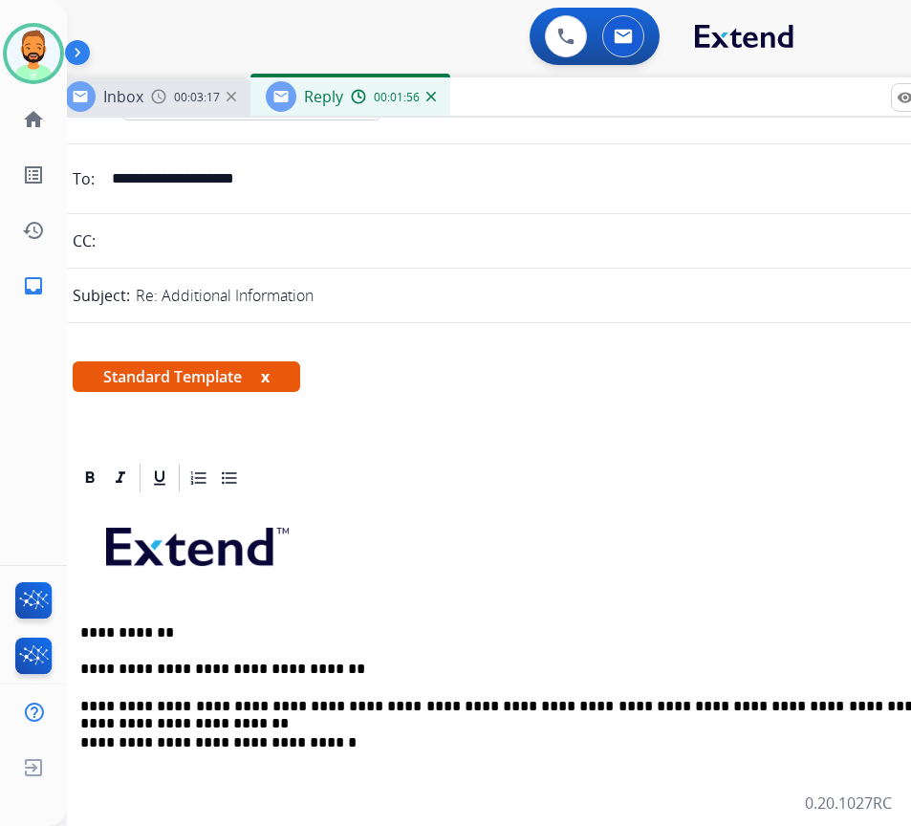
scroll to position [0, 37]
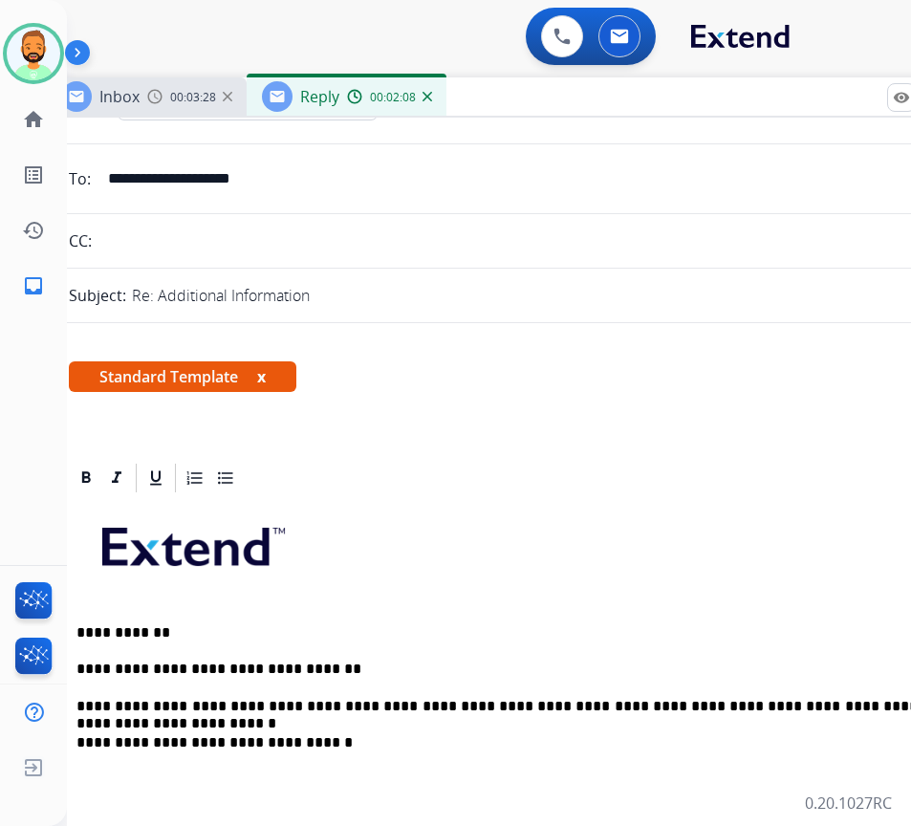
drag, startPoint x: 896, startPoint y: 710, endPoint x: 910, endPoint y: 728, distance: 22.6
click at [903, 722] on div "**********" at bounding box center [524, 805] width 910 height 621
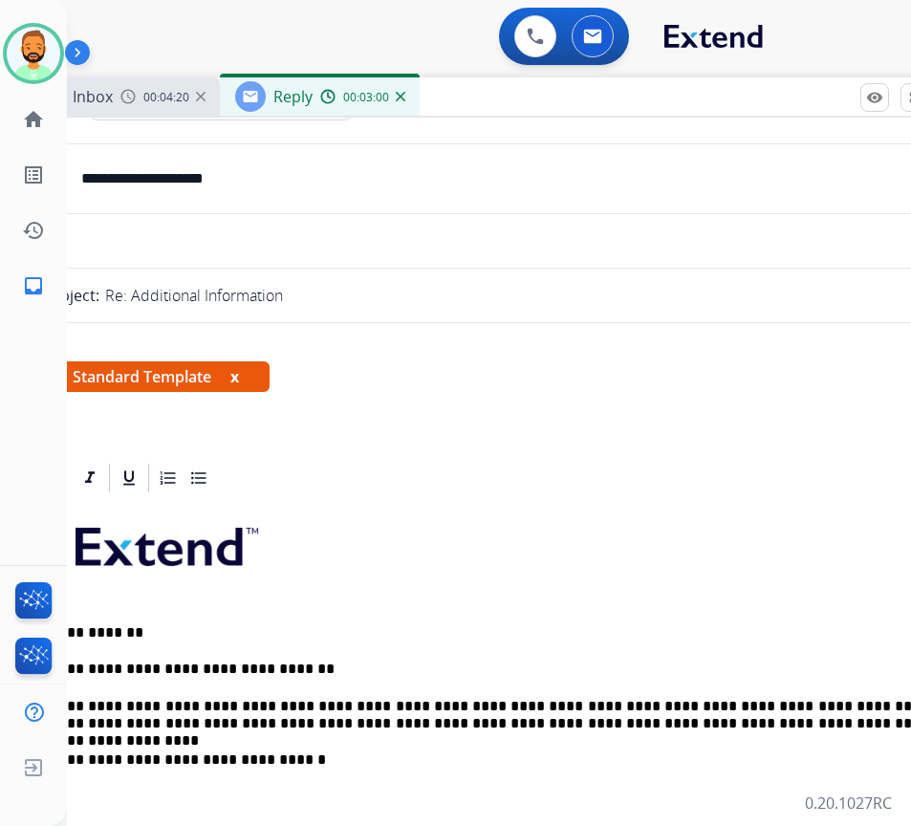
scroll to position [287, 0]
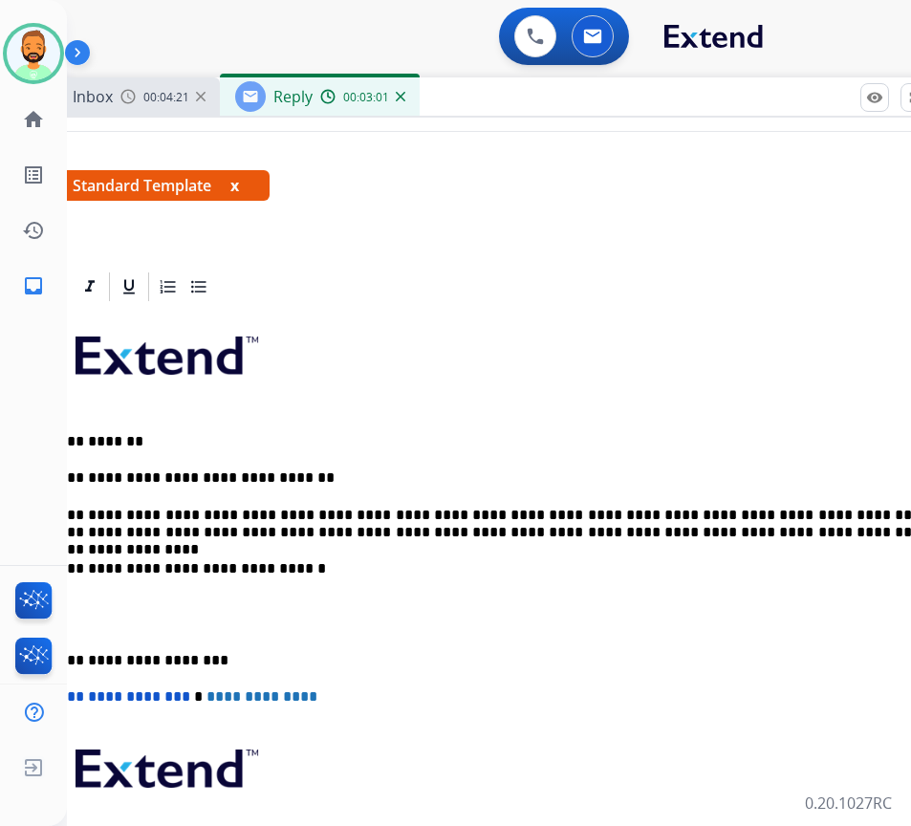
click at [86, 664] on p "**********" at bounding box center [489, 660] width 879 height 17
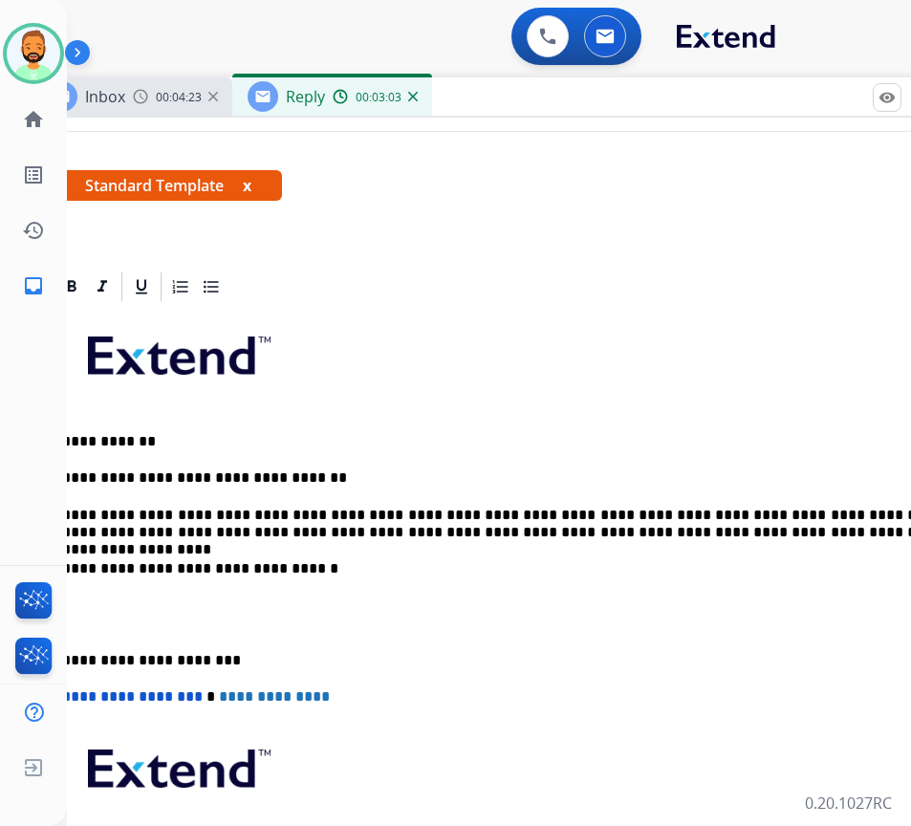
scroll to position [0, 42]
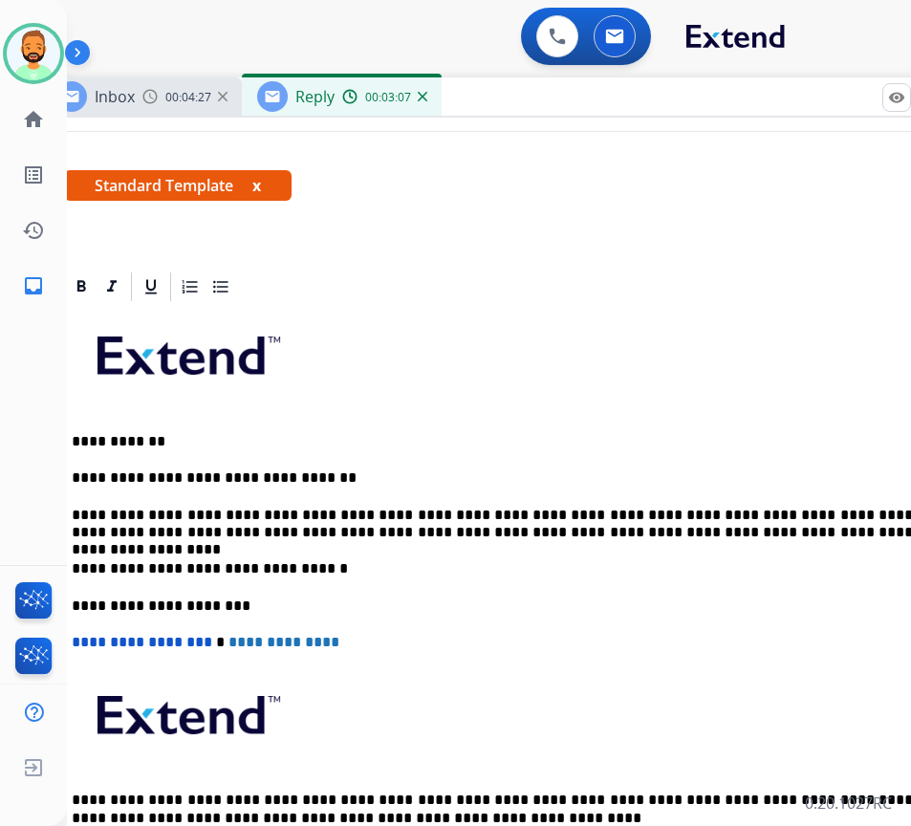
click at [572, 661] on div "**********" at bounding box center [519, 596] width 910 height 584
click at [570, 598] on p "**********" at bounding box center [511, 605] width 879 height 17
click at [652, 532] on p "**********" at bounding box center [511, 523] width 879 height 35
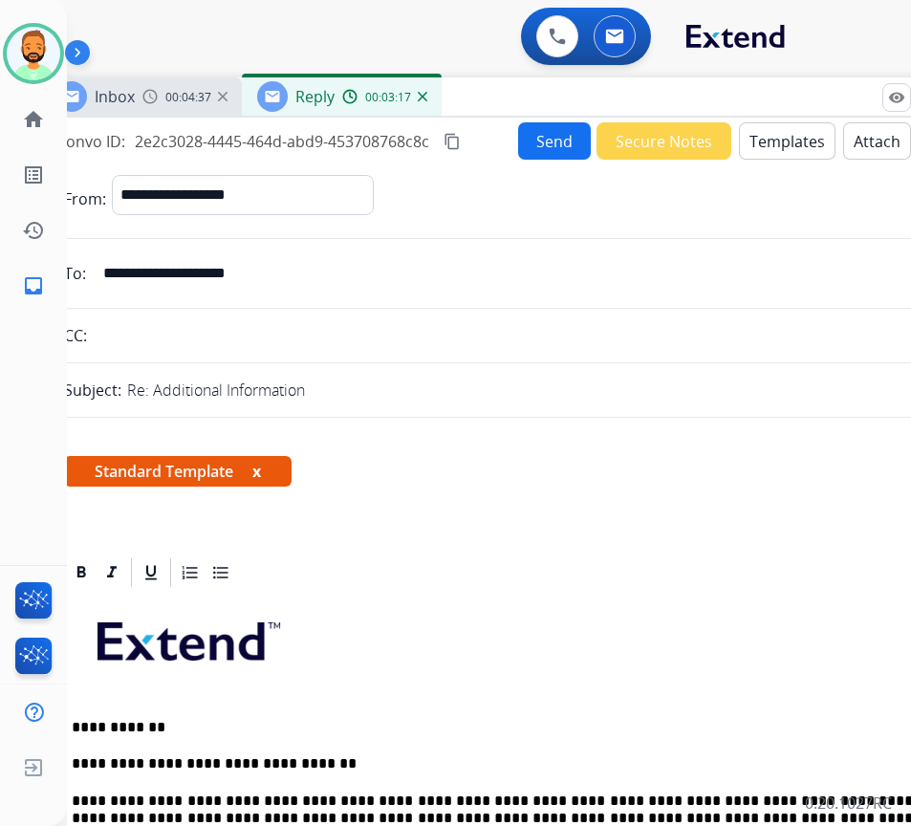
scroll to position [0, 0]
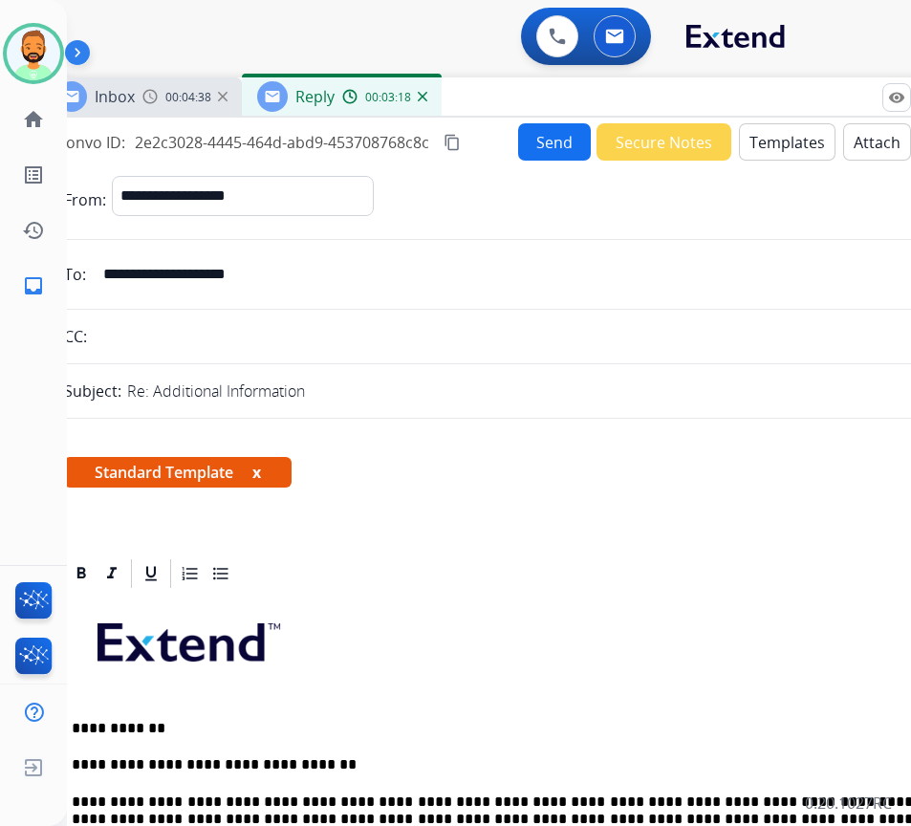
click at [523, 139] on button "Send" at bounding box center [554, 141] width 73 height 37
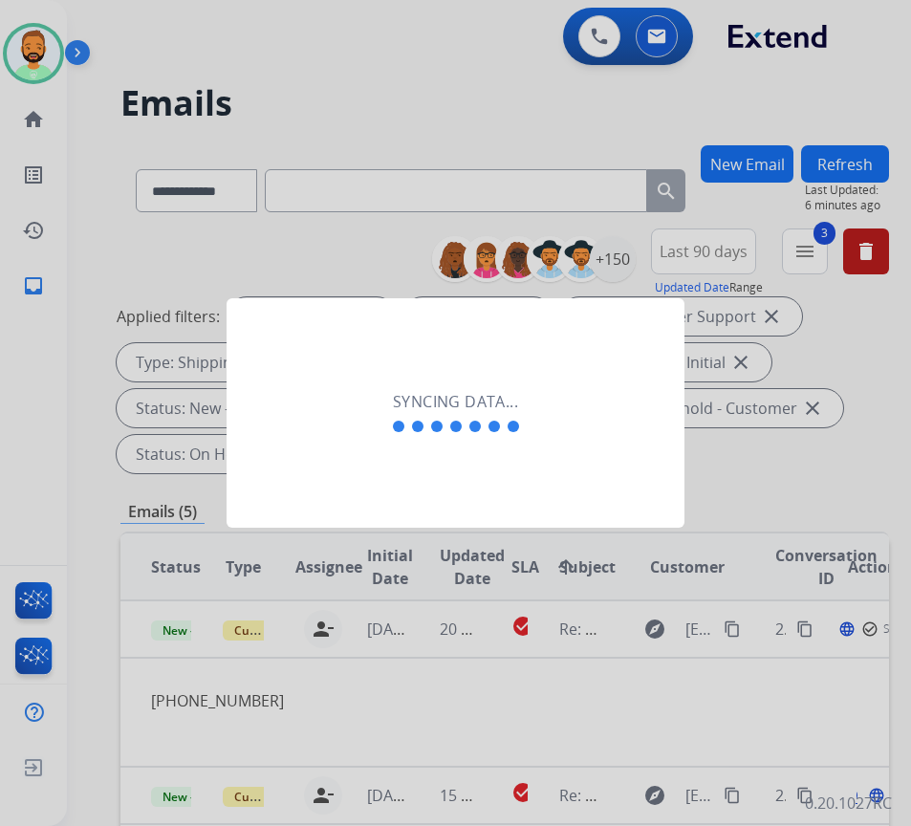
scroll to position [0, 3]
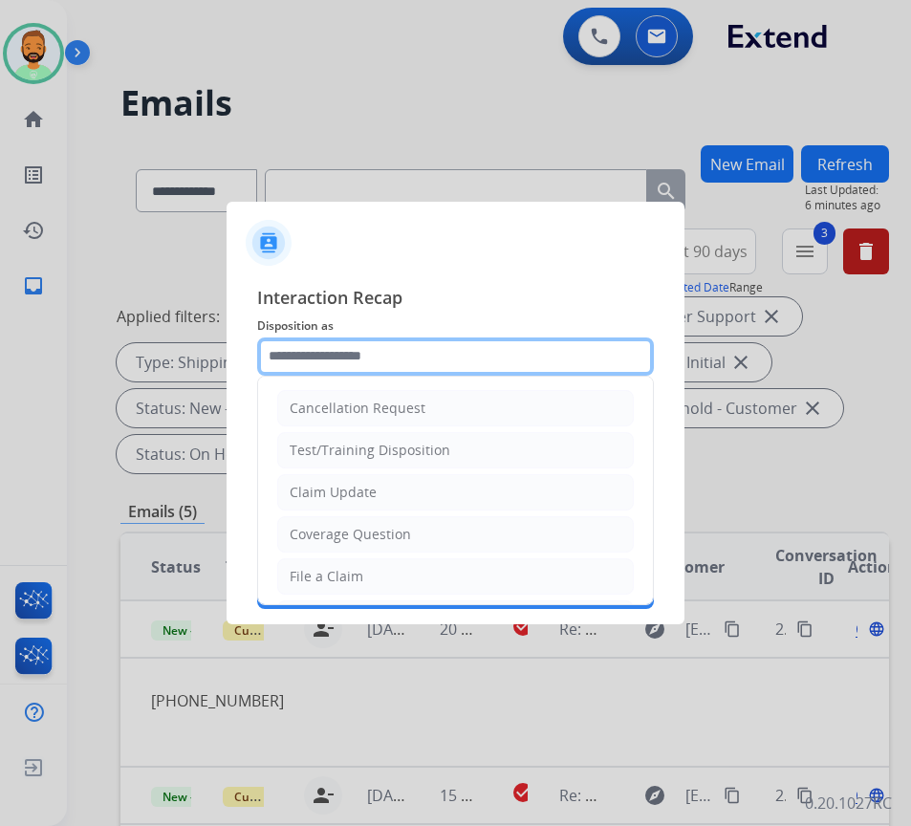
click at [366, 341] on input "text" at bounding box center [455, 356] width 397 height 38
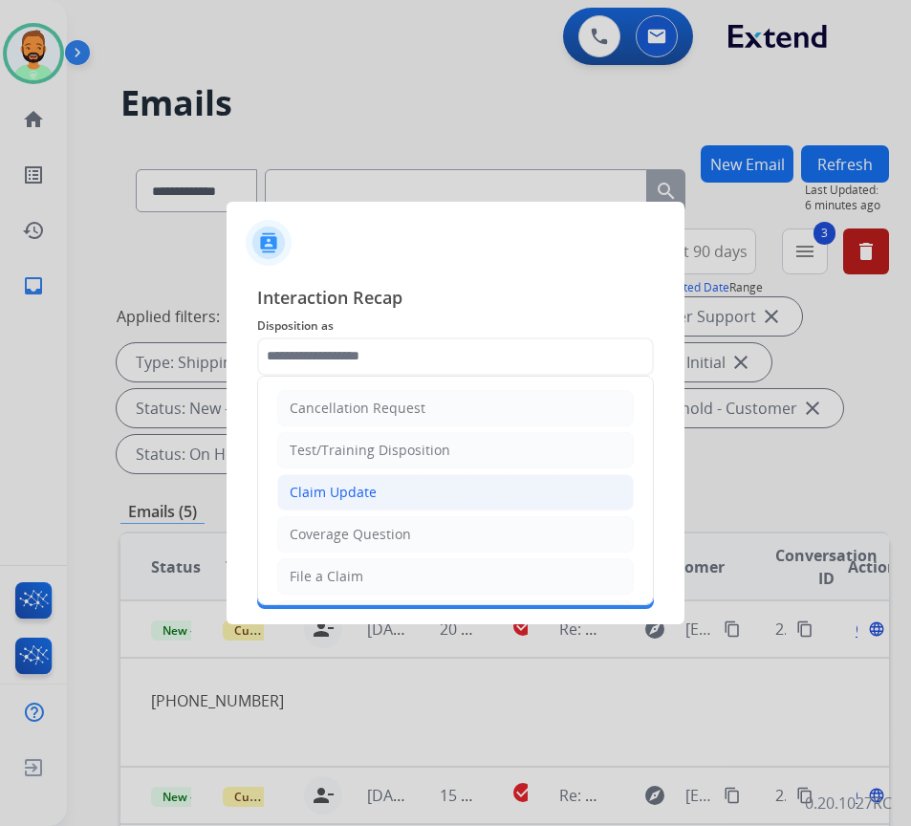
click at [328, 493] on div "Claim Update" at bounding box center [333, 492] width 87 height 19
type input "**********"
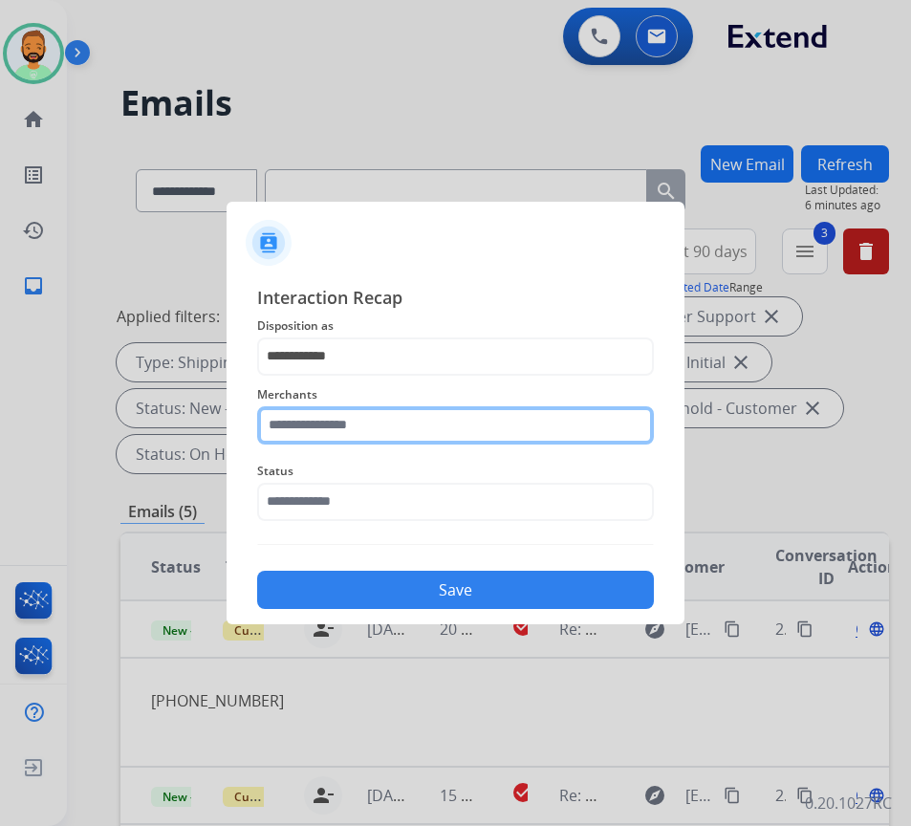
click at [358, 412] on input "text" at bounding box center [455, 425] width 397 height 38
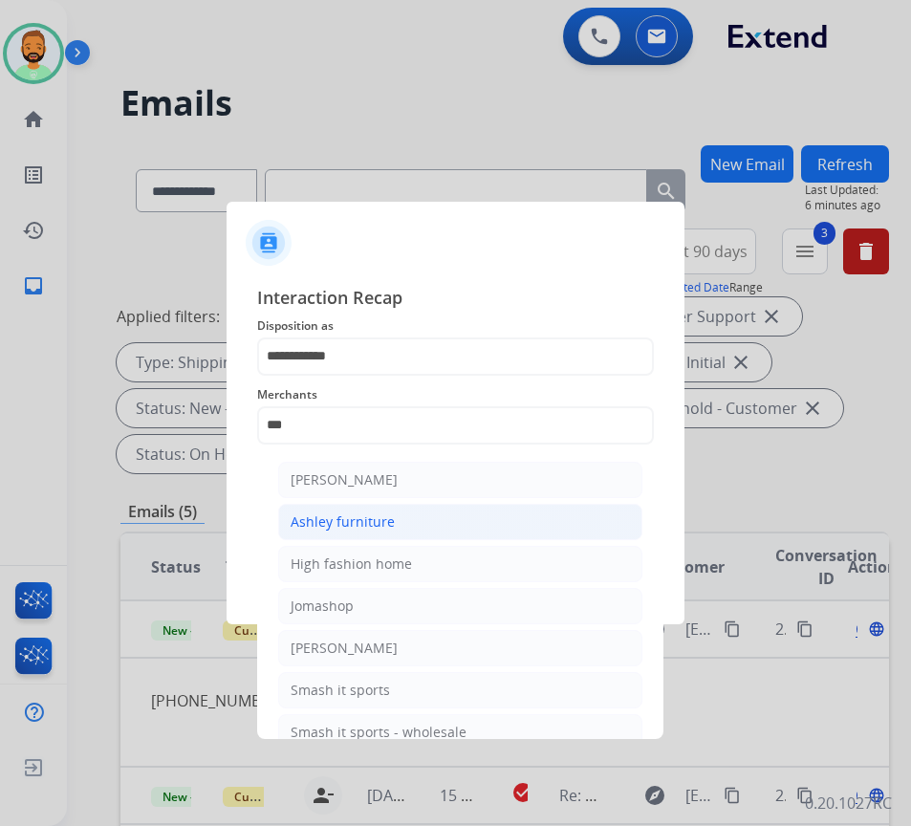
click at [355, 527] on div "Ashley furniture" at bounding box center [342, 521] width 104 height 19
type input "**********"
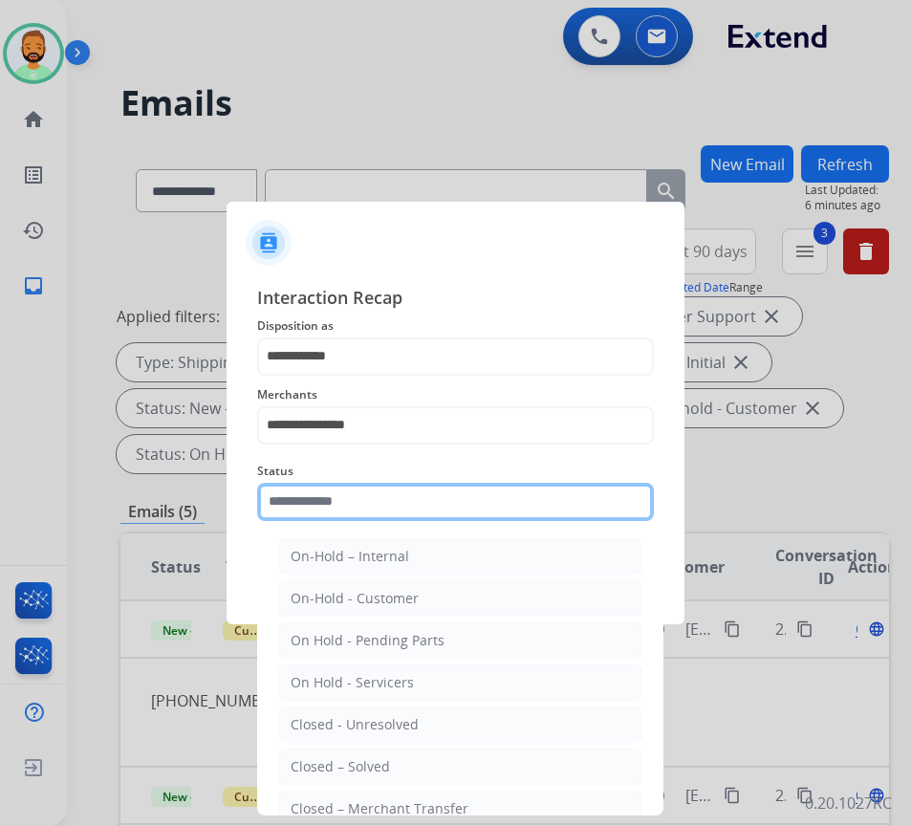
click at [370, 506] on input "text" at bounding box center [455, 502] width 397 height 38
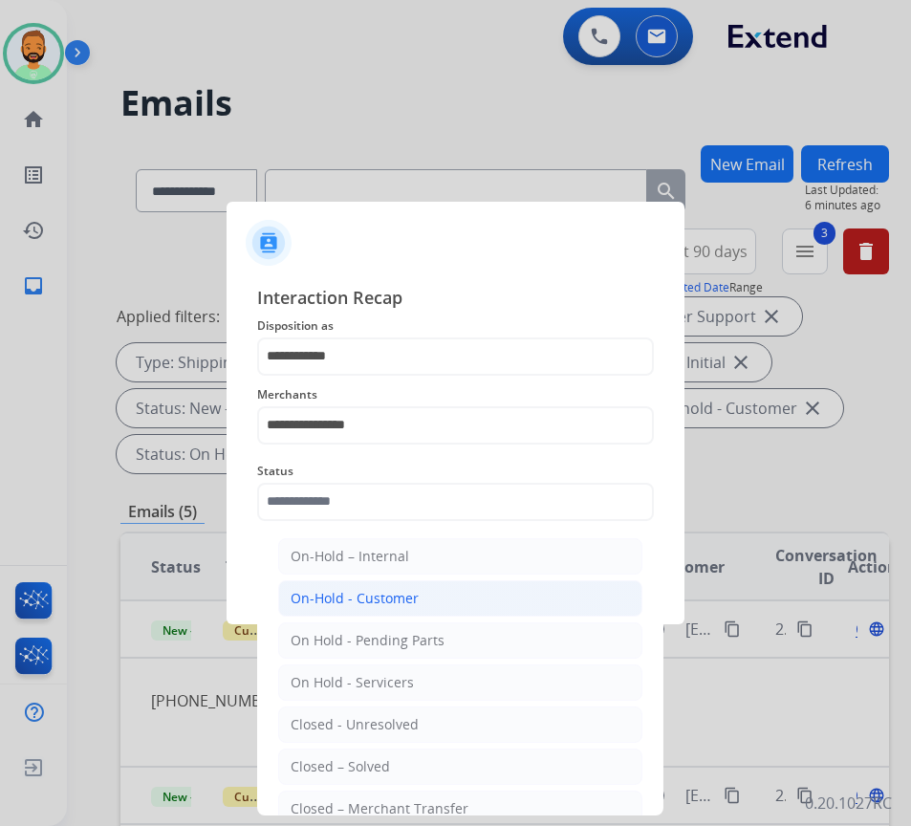
click at [408, 602] on div "On-Hold - Customer" at bounding box center [354, 598] width 128 height 19
type input "**********"
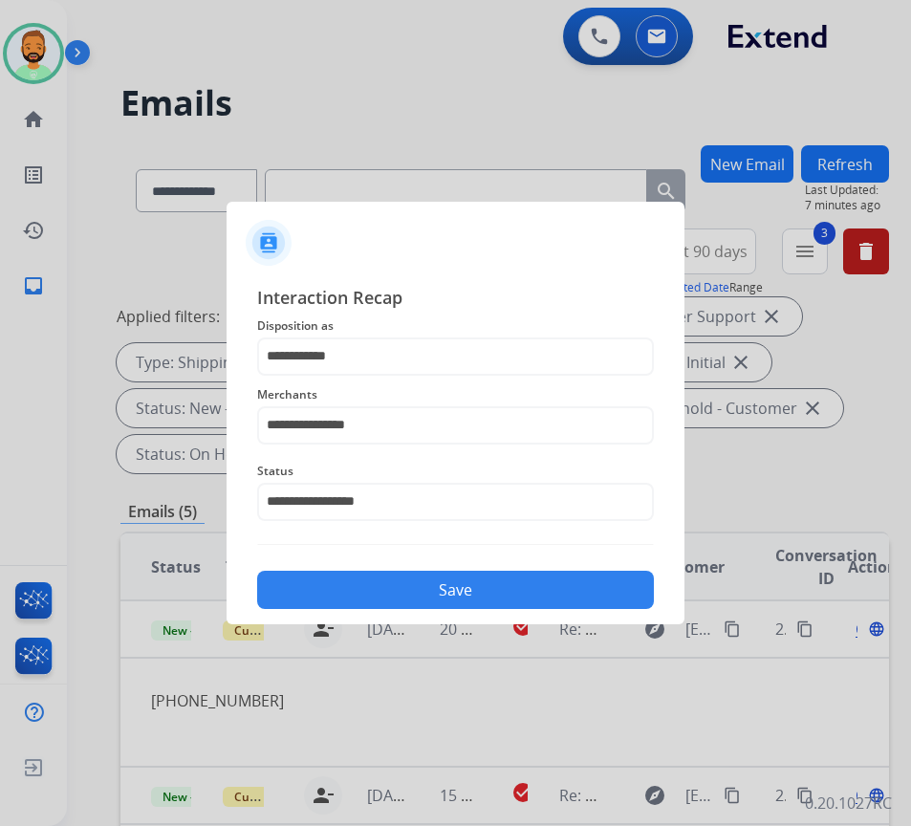
drag, startPoint x: 433, startPoint y: 585, endPoint x: 443, endPoint y: 700, distance: 116.1
click at [0, 752] on app-contact-recap-modal "**********" at bounding box center [0, 413] width 0 height 826
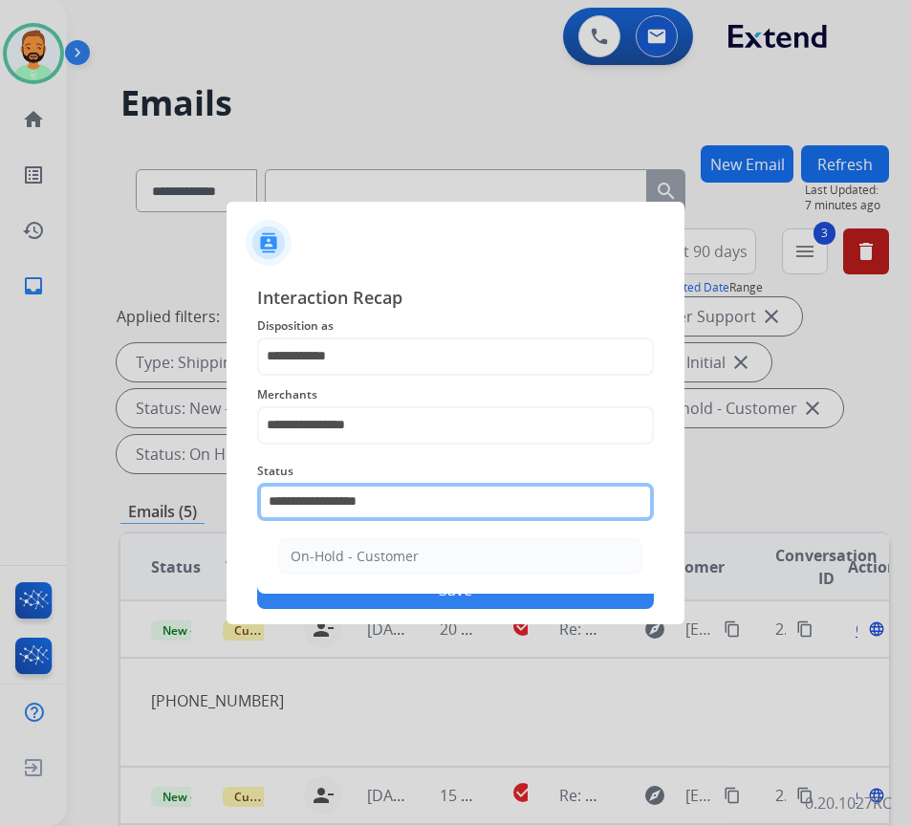
drag, startPoint x: 418, startPoint y: 496, endPoint x: 160, endPoint y: 508, distance: 258.3
click at [0, 503] on app-contact-recap-modal "**********" at bounding box center [0, 413] width 0 height 826
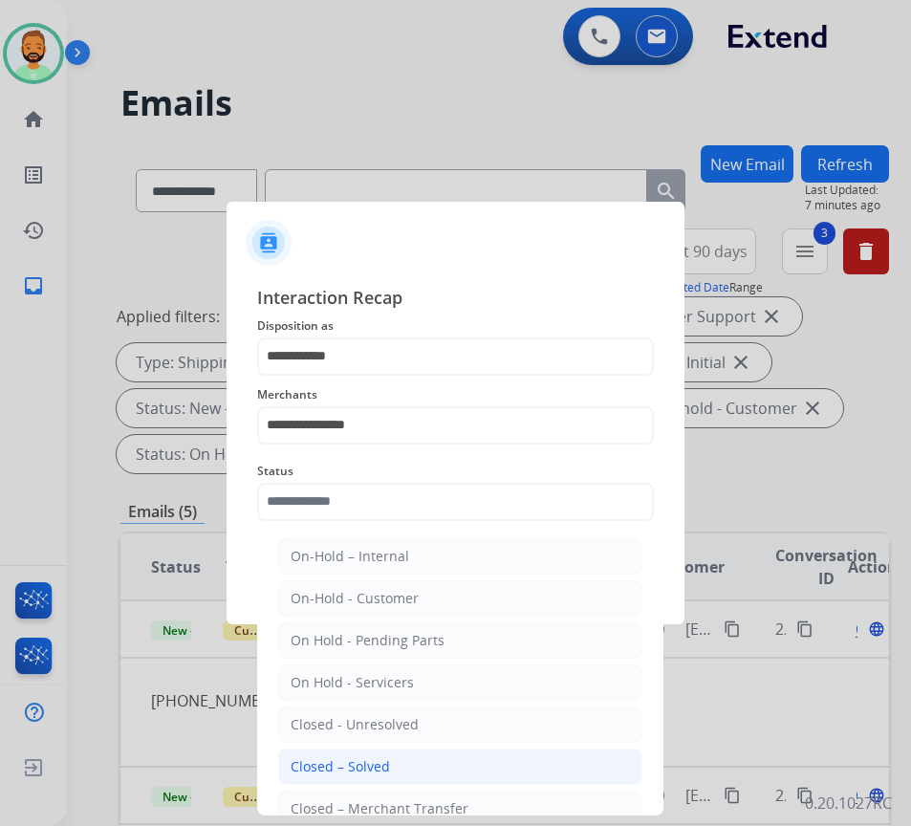
click at [469, 765] on li "Closed – Solved" at bounding box center [460, 766] width 364 height 36
type input "**********"
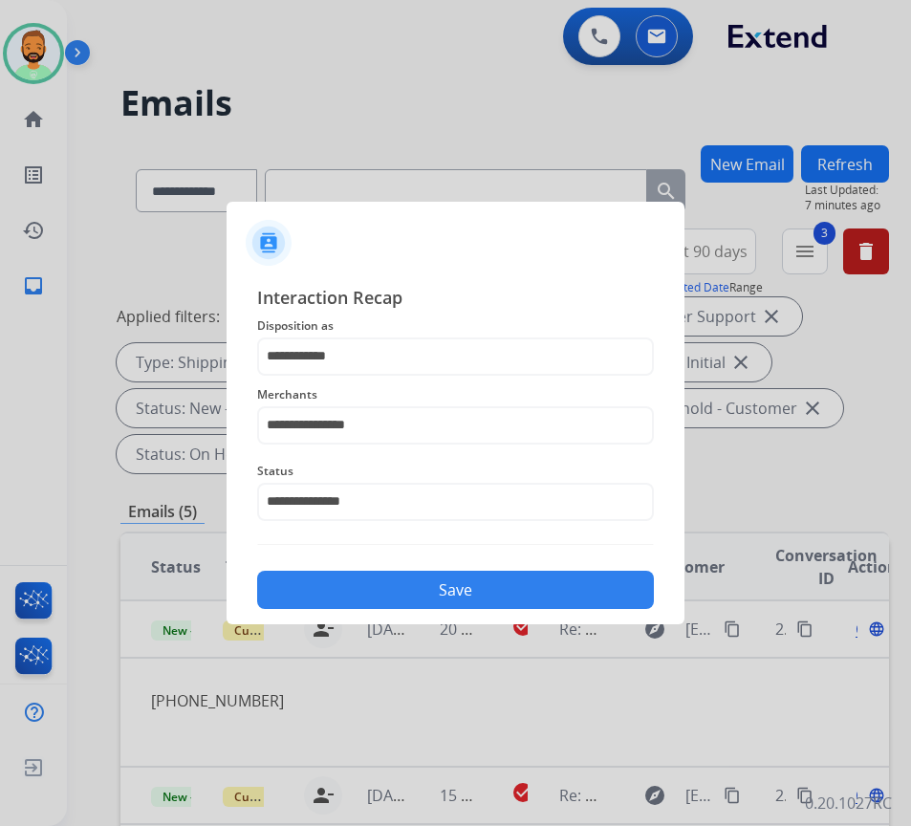
click at [467, 584] on button "Save" at bounding box center [455, 589] width 397 height 38
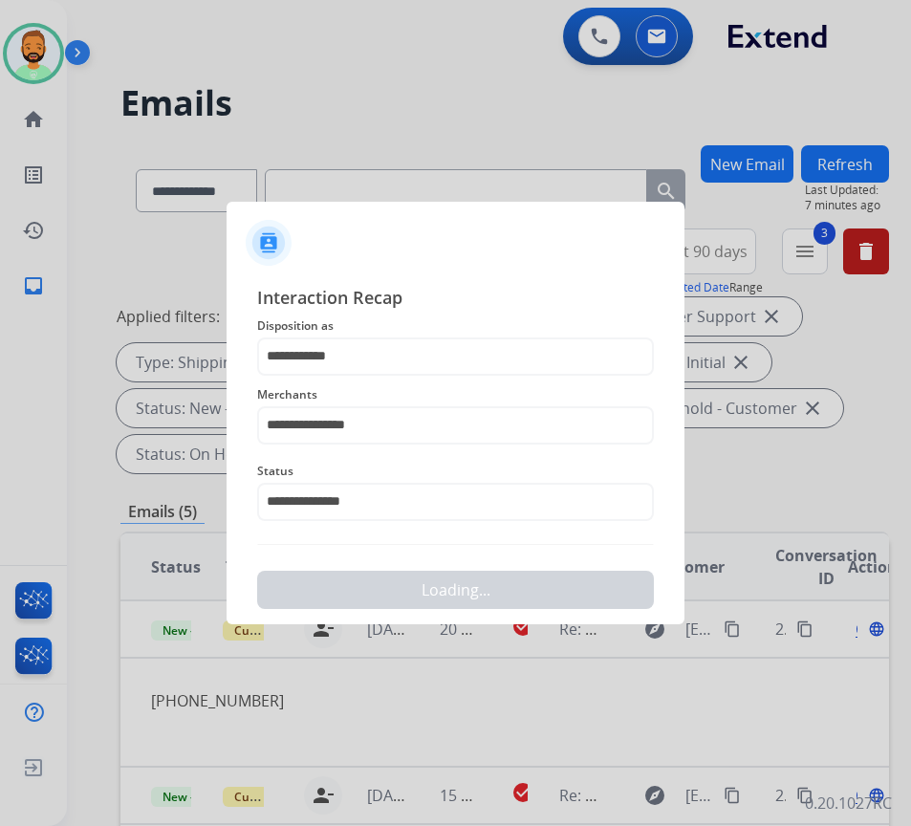
scroll to position [0, 0]
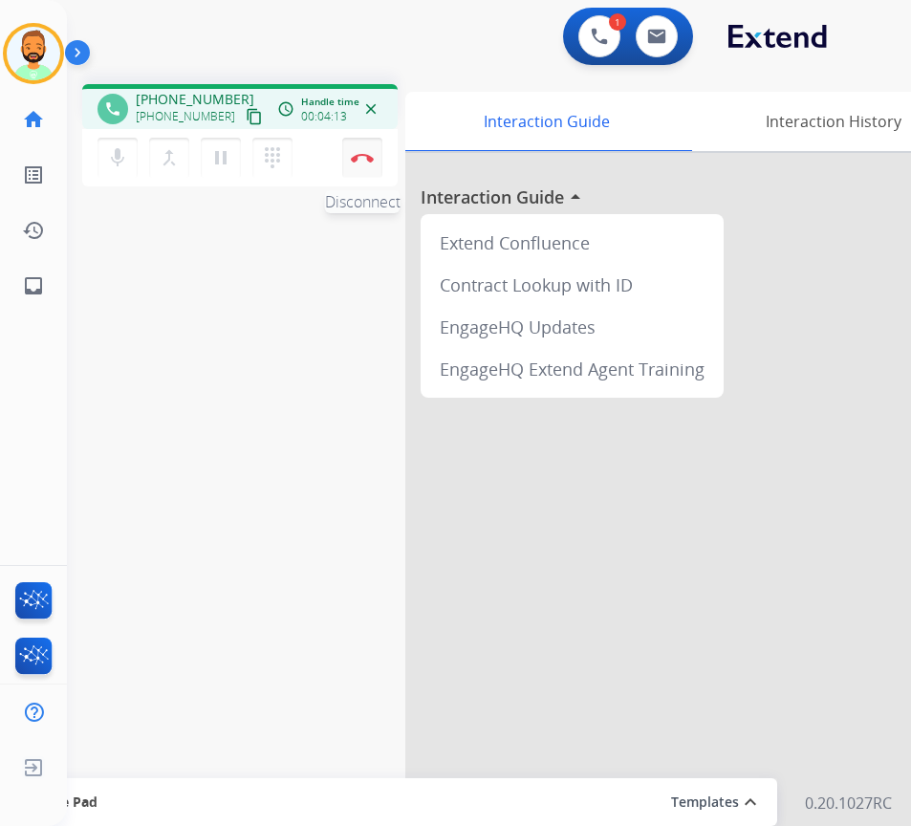
click at [354, 154] on img at bounding box center [362, 158] width 23 height 10
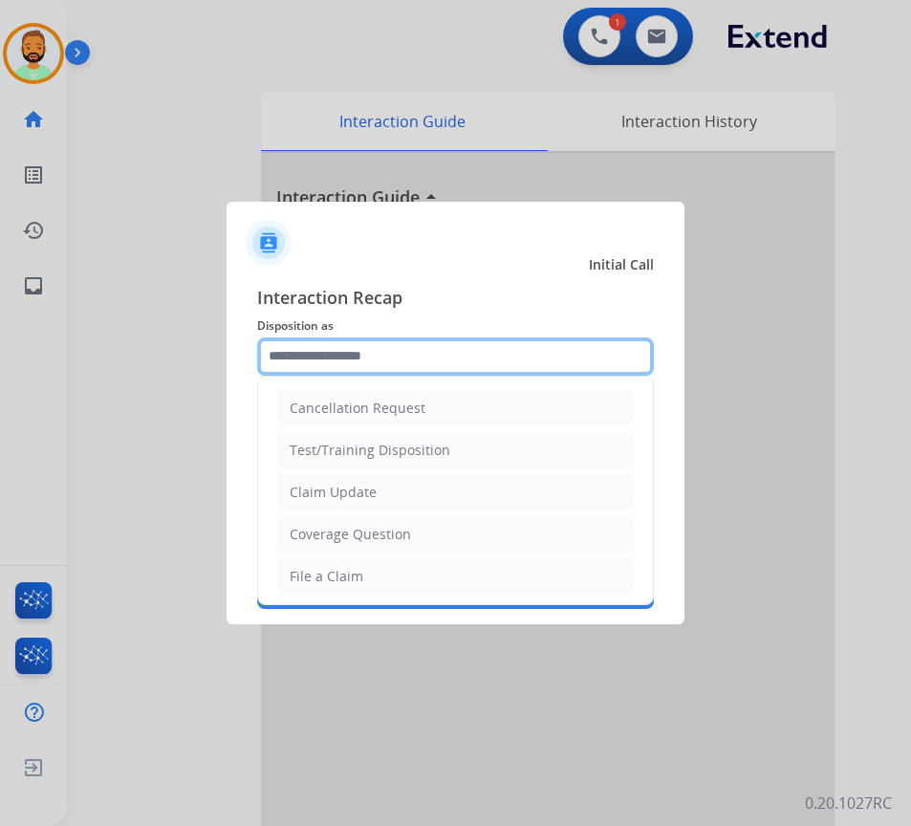
click at [513, 374] on input "text" at bounding box center [455, 356] width 397 height 38
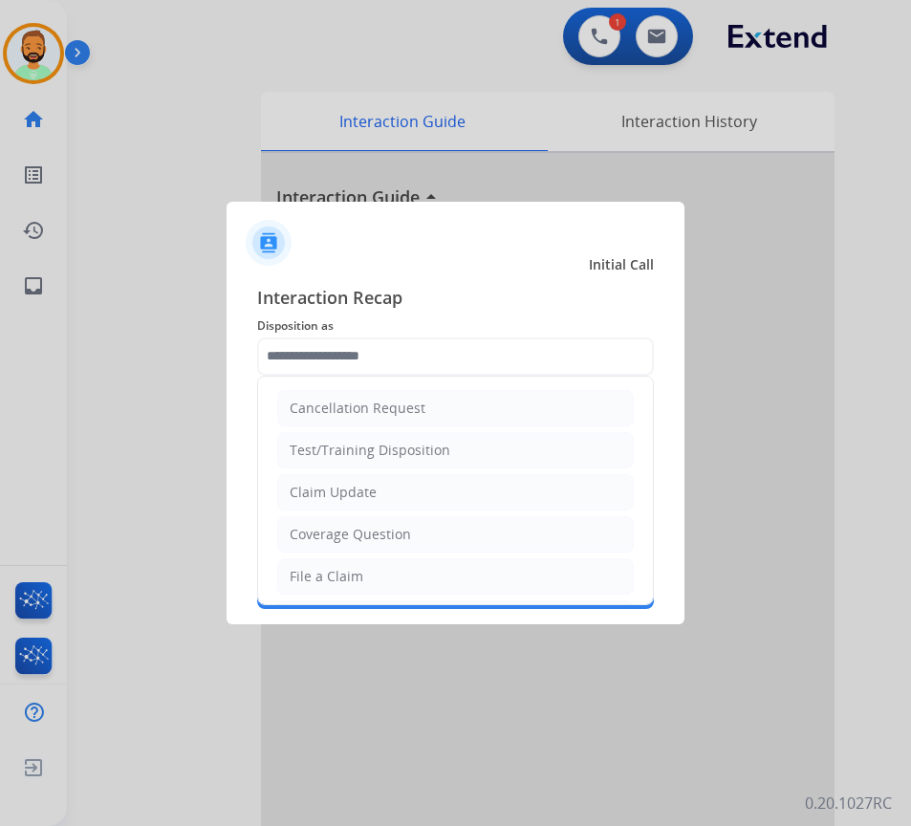
click at [447, 471] on ul "Cancellation Request Test/Training Disposition Claim Update Coverage Question F…" at bounding box center [455, 639] width 395 height 526
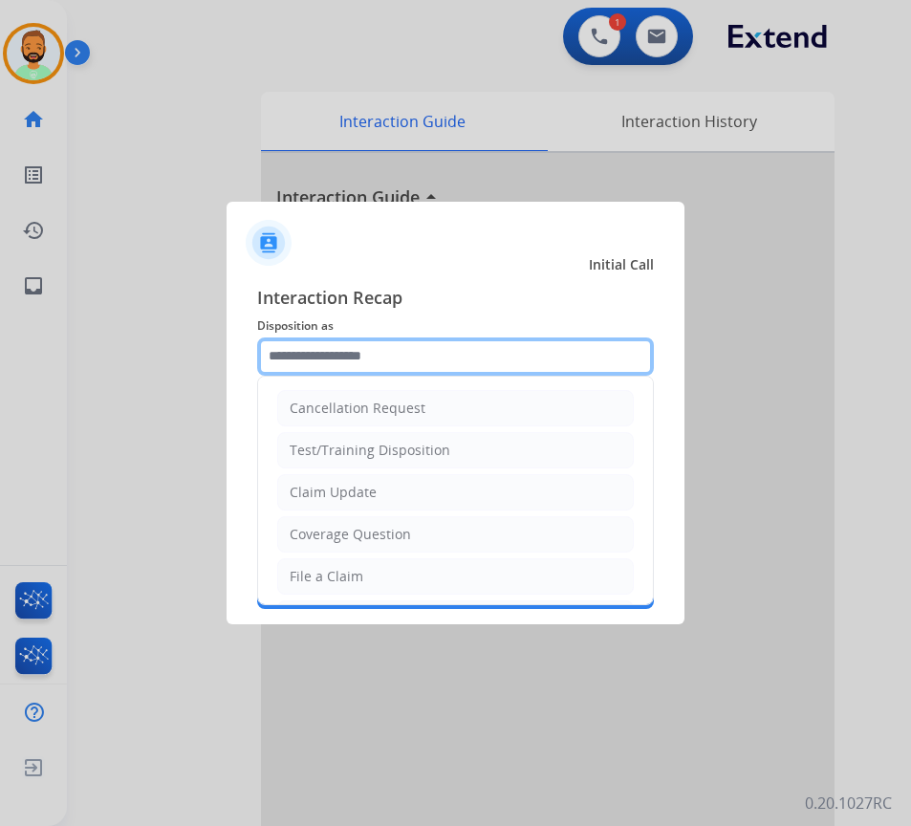
drag, startPoint x: 448, startPoint y: 372, endPoint x: -3, endPoint y: 343, distance: 451.9
click at [0, 343] on html "Outbound call Quit Outbound call Quit Initial Call Interaction Recap Dispositio…" at bounding box center [455, 413] width 911 height 826
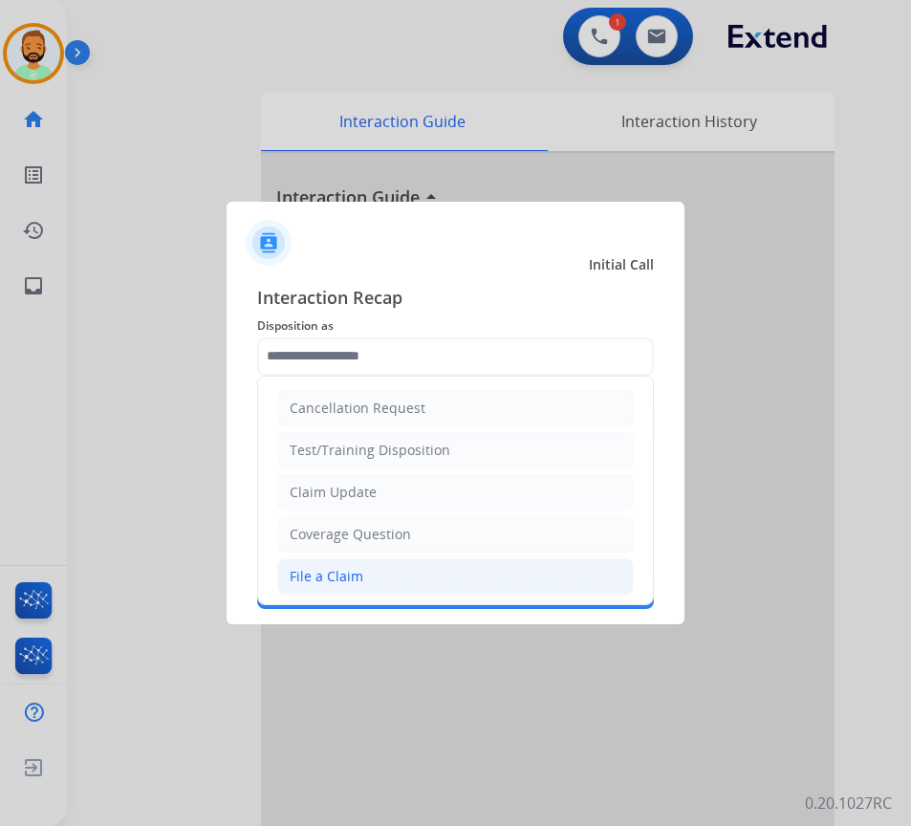
click at [361, 584] on li "File a Claim" at bounding box center [455, 576] width 356 height 36
type input "**********"
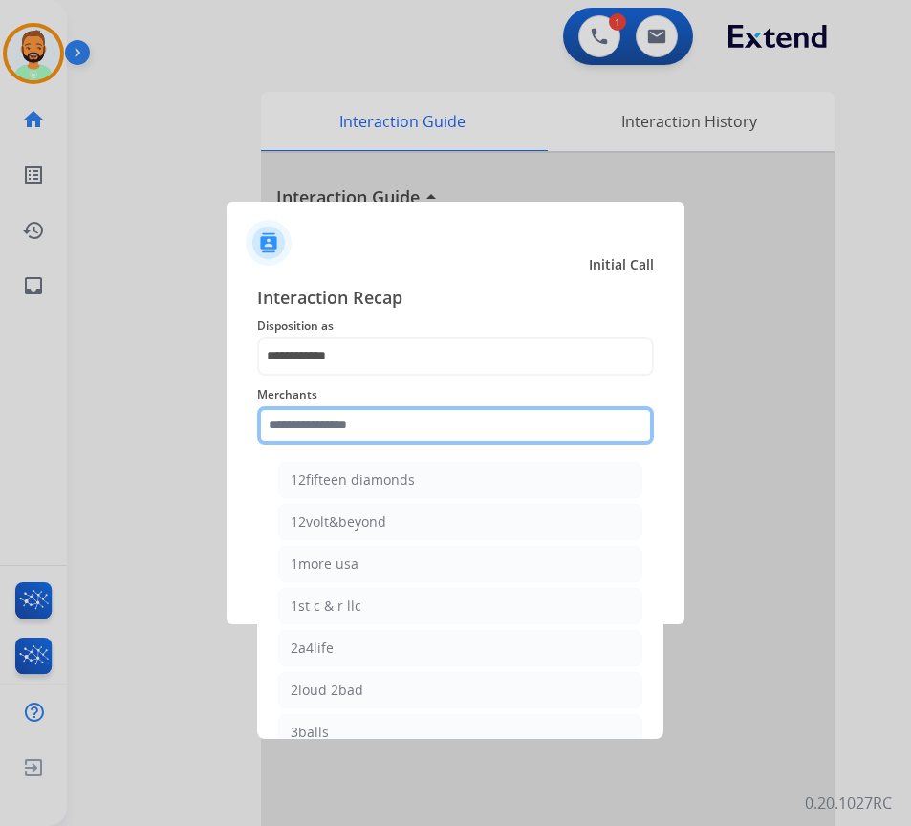
click at [394, 408] on input "text" at bounding box center [455, 425] width 397 height 38
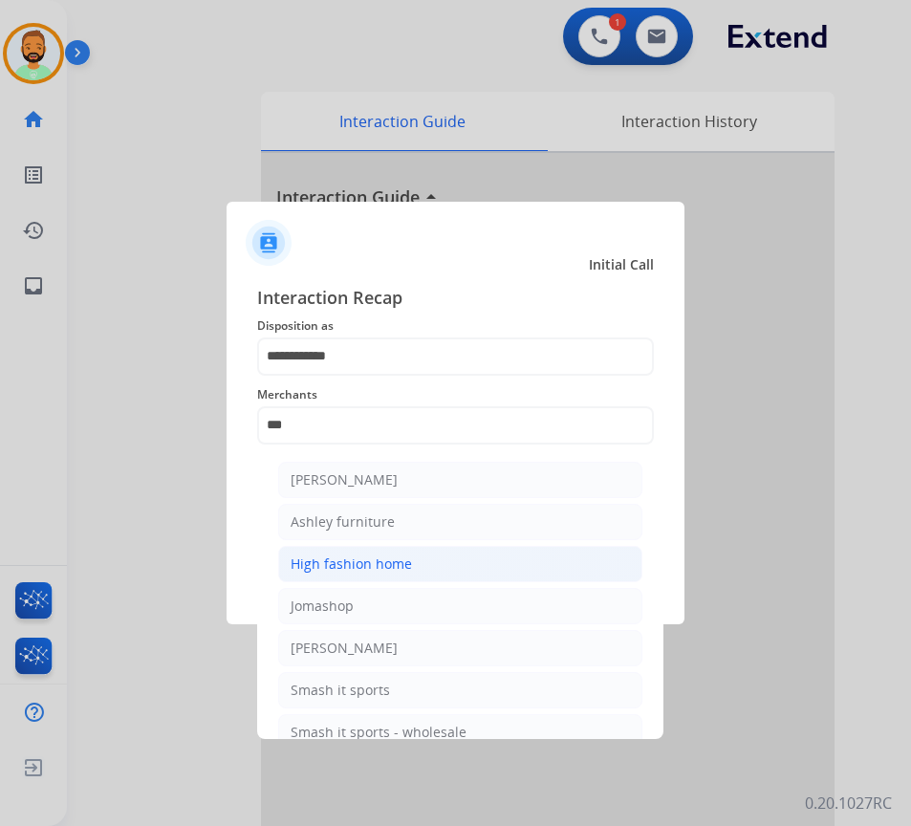
click at [388, 550] on li "High fashion home" at bounding box center [460, 564] width 364 height 36
type input "**********"
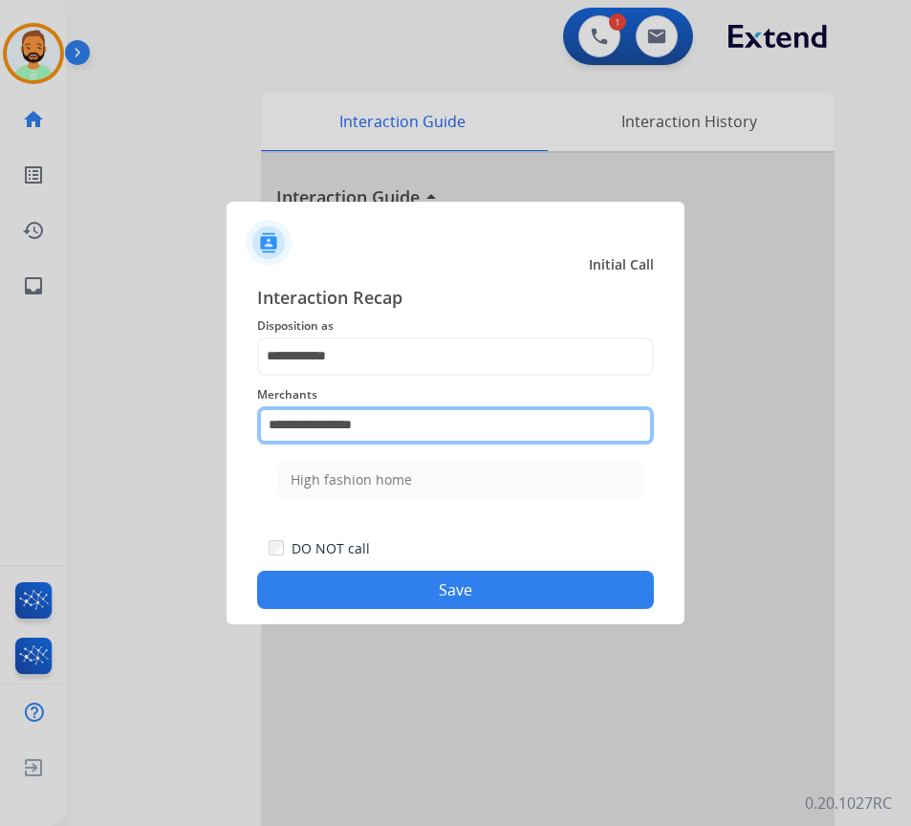
drag, startPoint x: 431, startPoint y: 417, endPoint x: 138, endPoint y: 405, distance: 293.6
click at [0, 405] on app-contact-recap-modal "**********" at bounding box center [0, 413] width 0 height 826
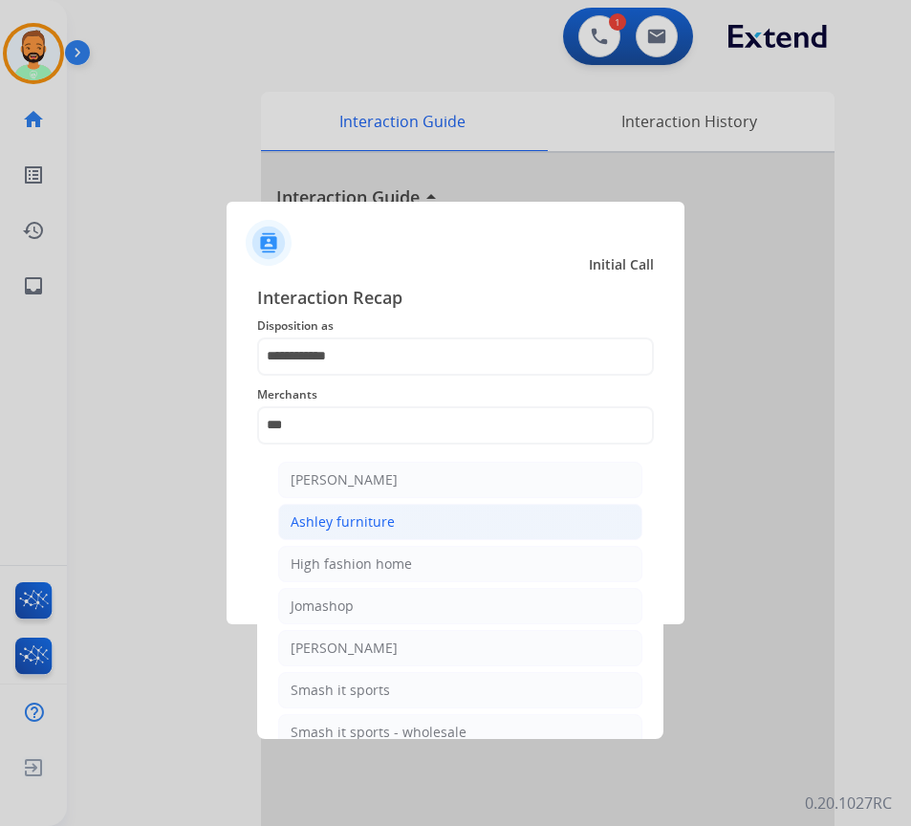
click at [388, 514] on div "Ashley furniture" at bounding box center [342, 521] width 104 height 19
type input "**********"
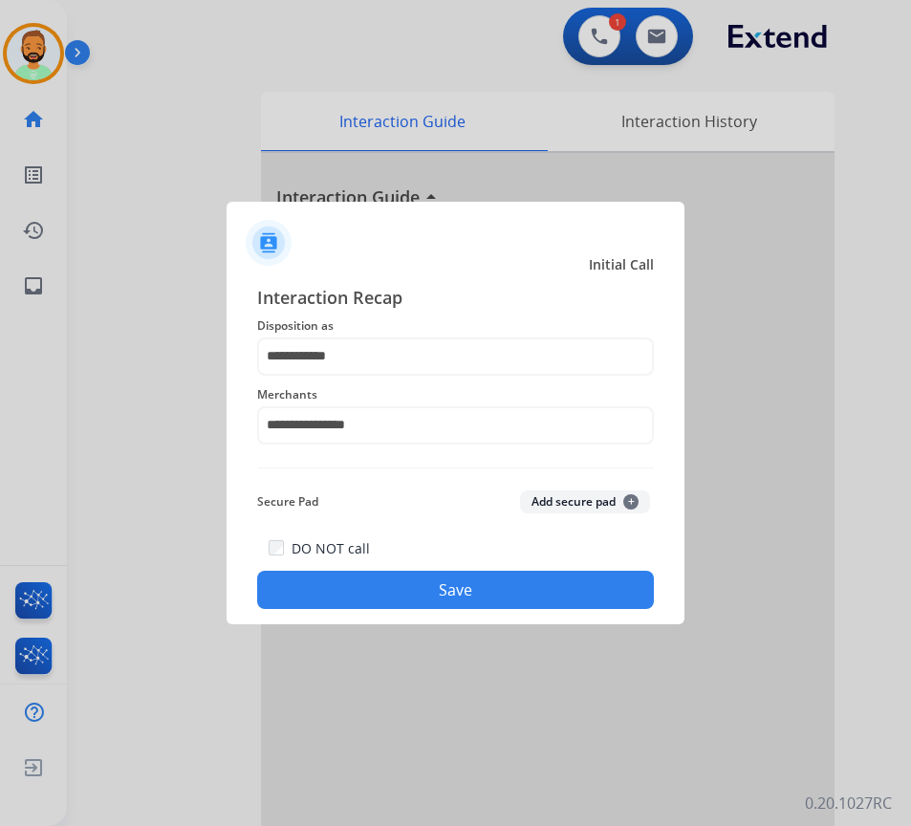
click at [455, 580] on button "Save" at bounding box center [455, 589] width 397 height 38
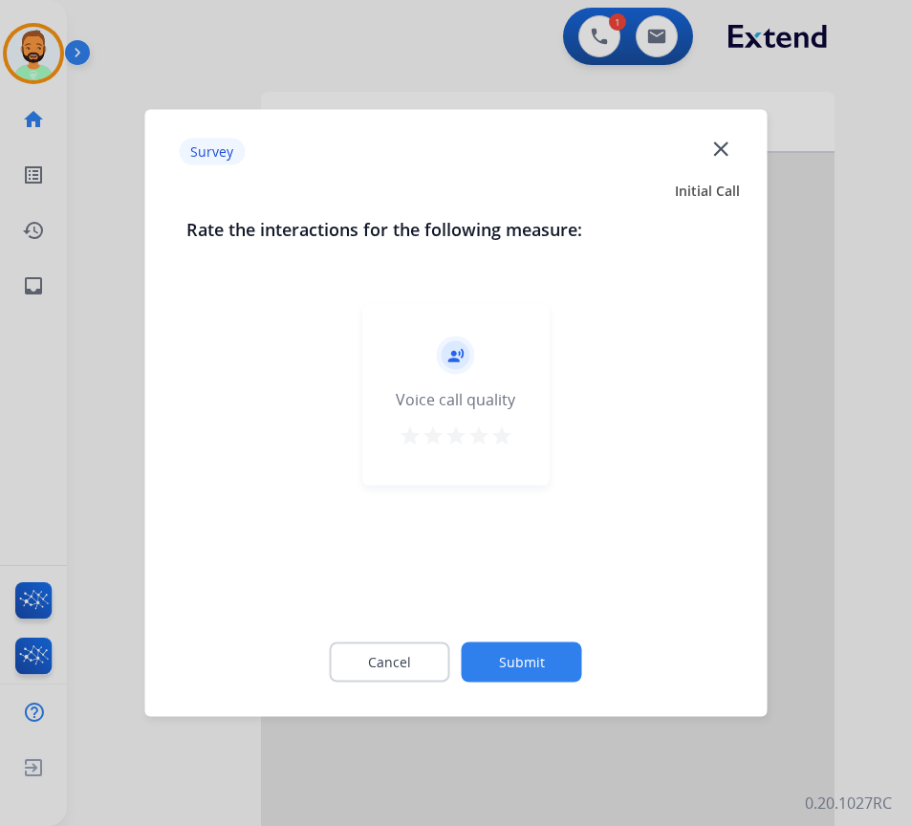
click at [514, 648] on button "Submit" at bounding box center [522, 662] width 120 height 40
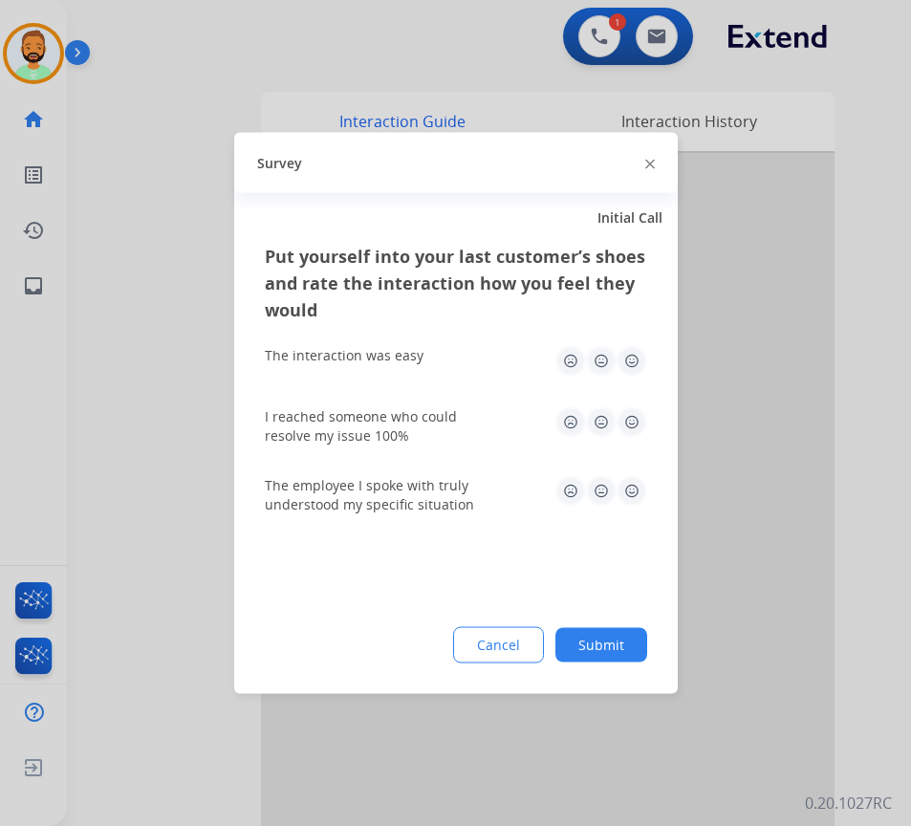
click at [615, 648] on button "Submit" at bounding box center [601, 645] width 92 height 34
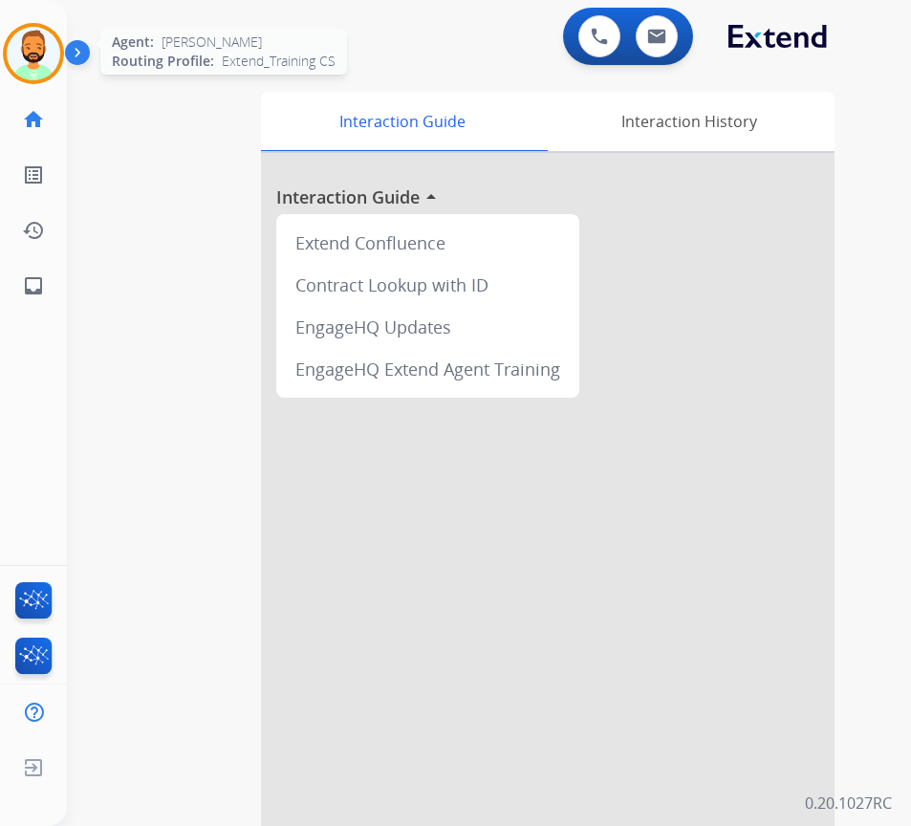
click at [49, 34] on img at bounding box center [34, 54] width 54 height 54
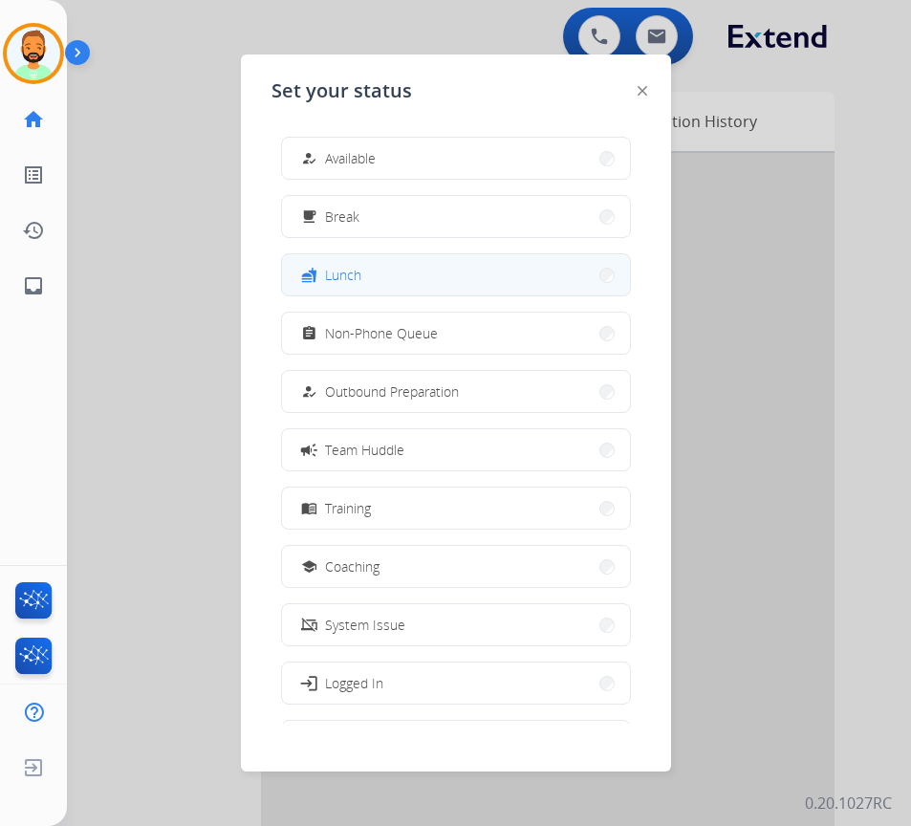
click at [364, 272] on button "fastfood Lunch" at bounding box center [456, 274] width 348 height 41
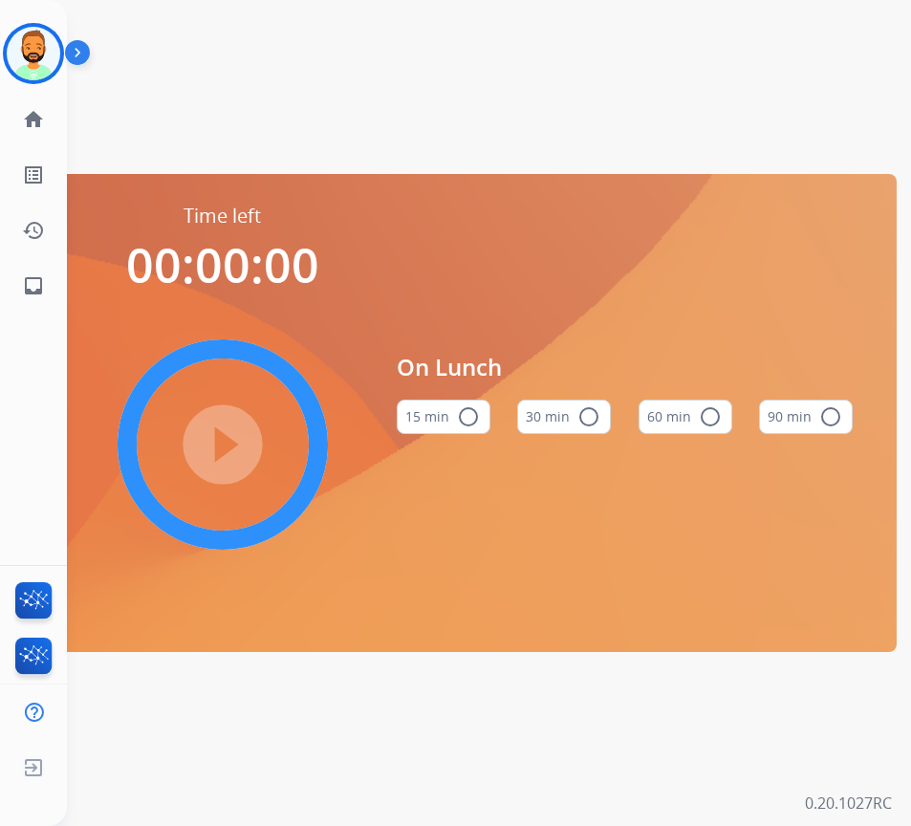
click at [578, 418] on mat-icon "radio_button_unchecked" at bounding box center [588, 416] width 23 height 23
click at [234, 446] on mat-icon "play_circle_filled" at bounding box center [222, 444] width 23 height 23
